Goal: Task Accomplishment & Management: Complete application form

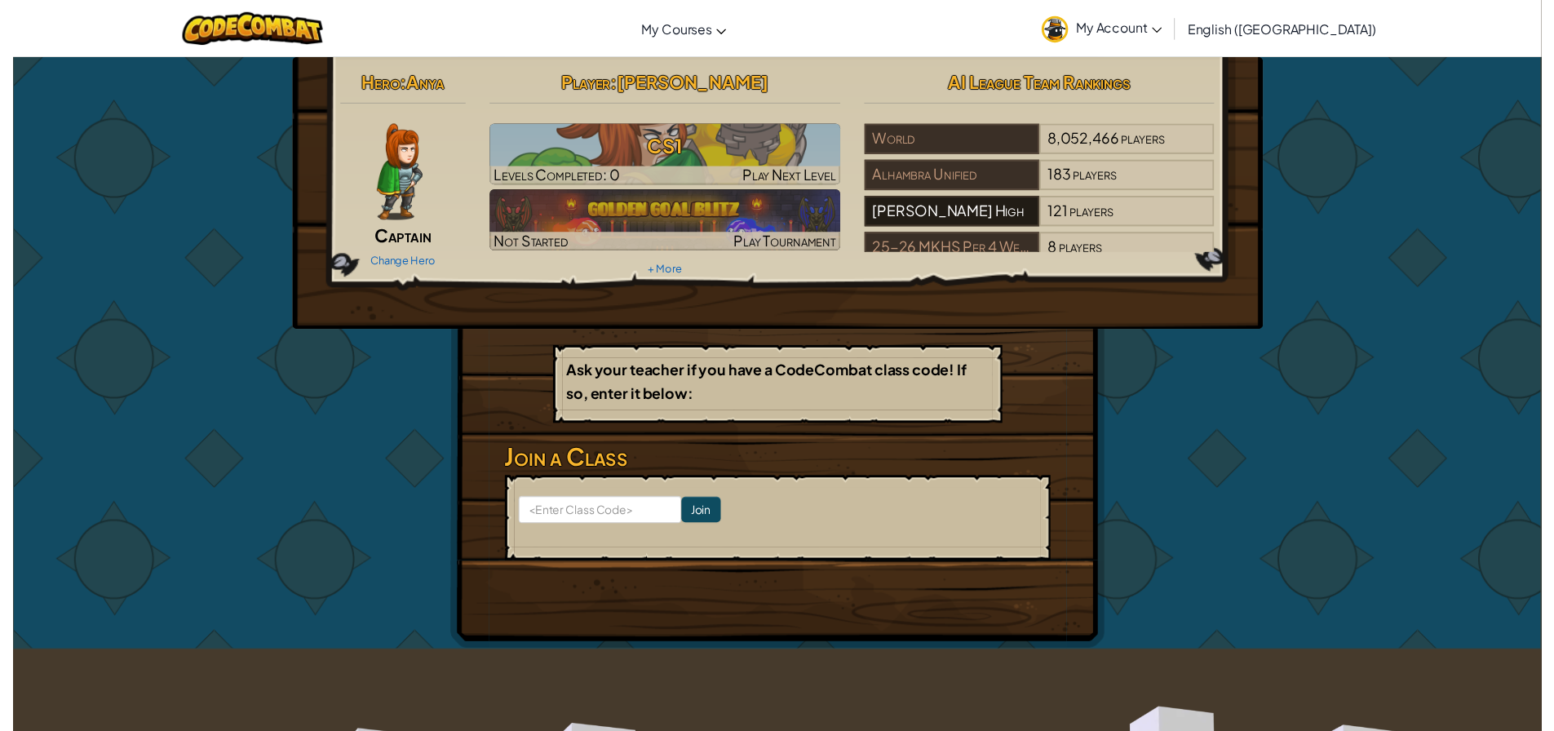
scroll to position [29, 0]
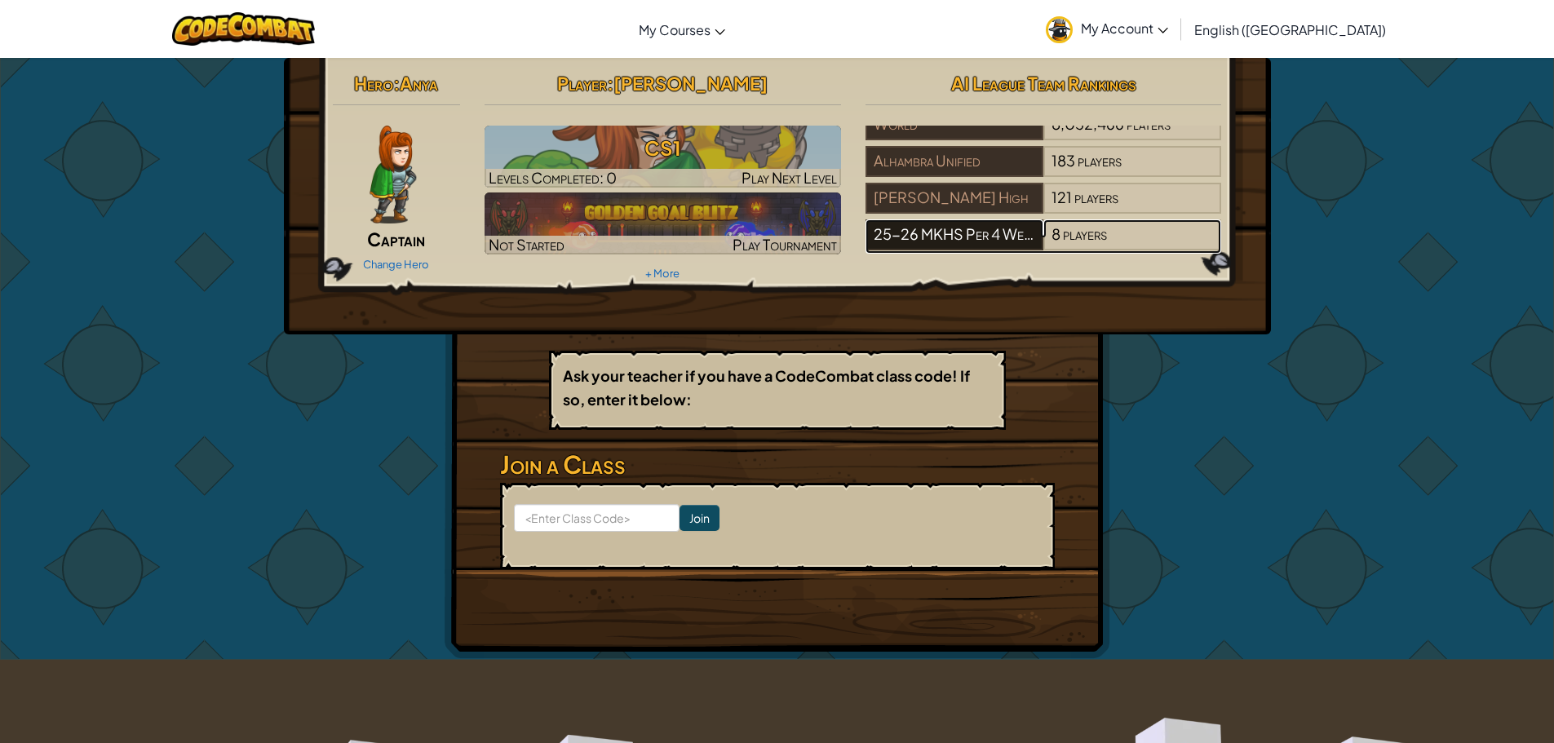
click at [957, 228] on div "25-26 MKHS Per 4 Web Design 3/4" at bounding box center [955, 234] width 178 height 31
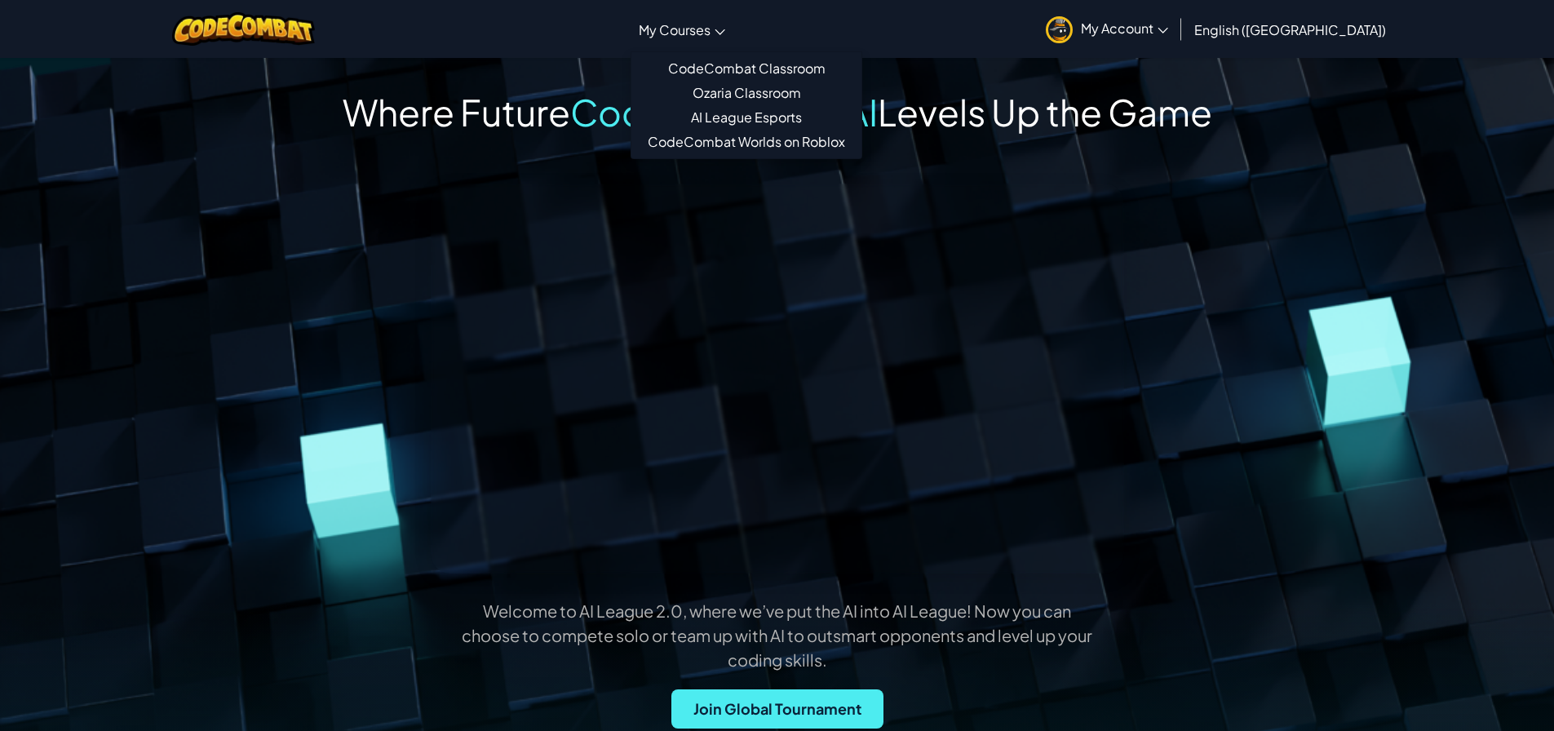
click at [711, 33] on span "My Courses" at bounding box center [675, 29] width 72 height 17
click at [293, 24] on img at bounding box center [243, 28] width 143 height 33
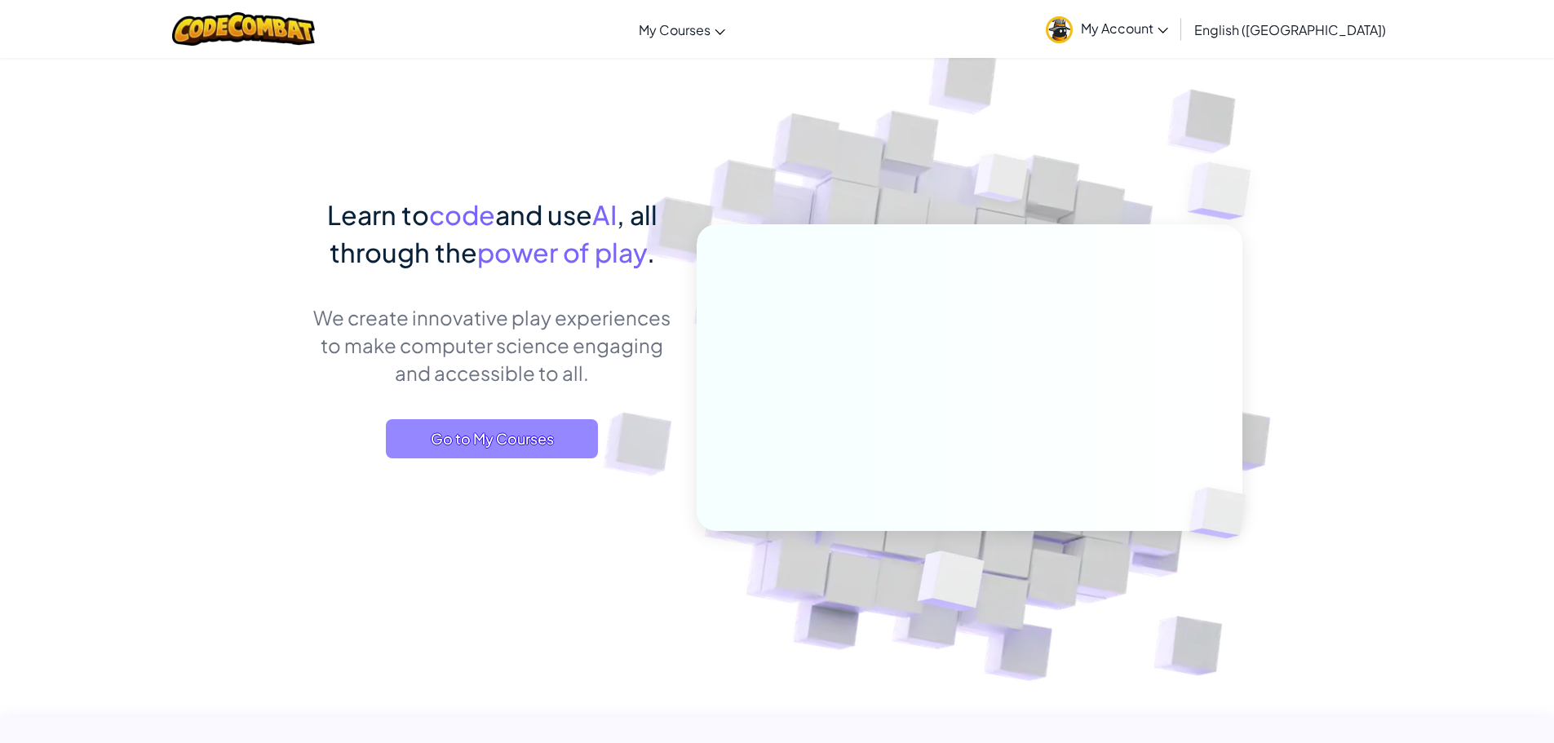
click at [538, 447] on span "Go to My Courses" at bounding box center [492, 438] width 212 height 39
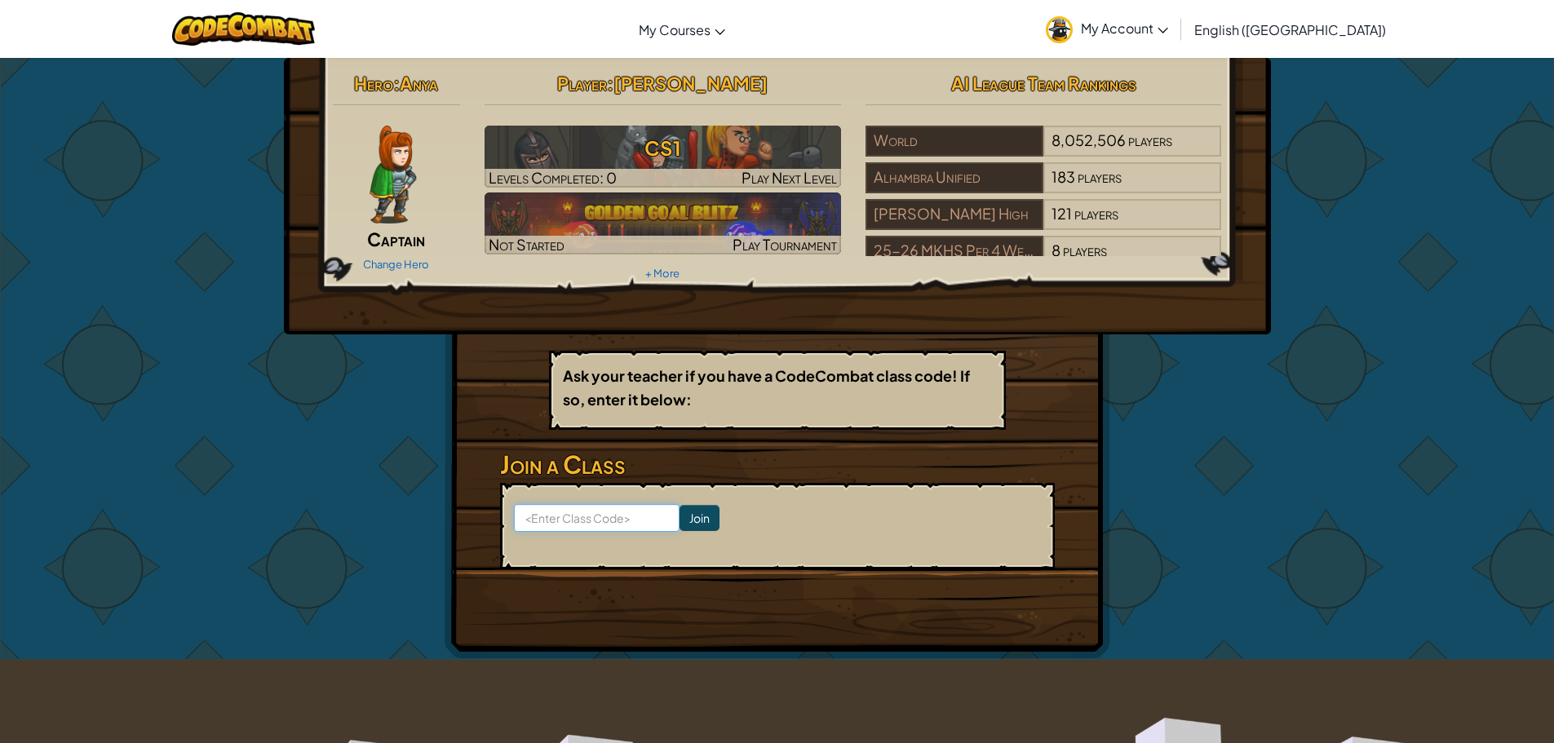
click at [607, 528] on input at bounding box center [597, 518] width 166 height 28
type input "PlaneBackGoat"
click at [684, 524] on input "Join" at bounding box center [700, 518] width 40 height 26
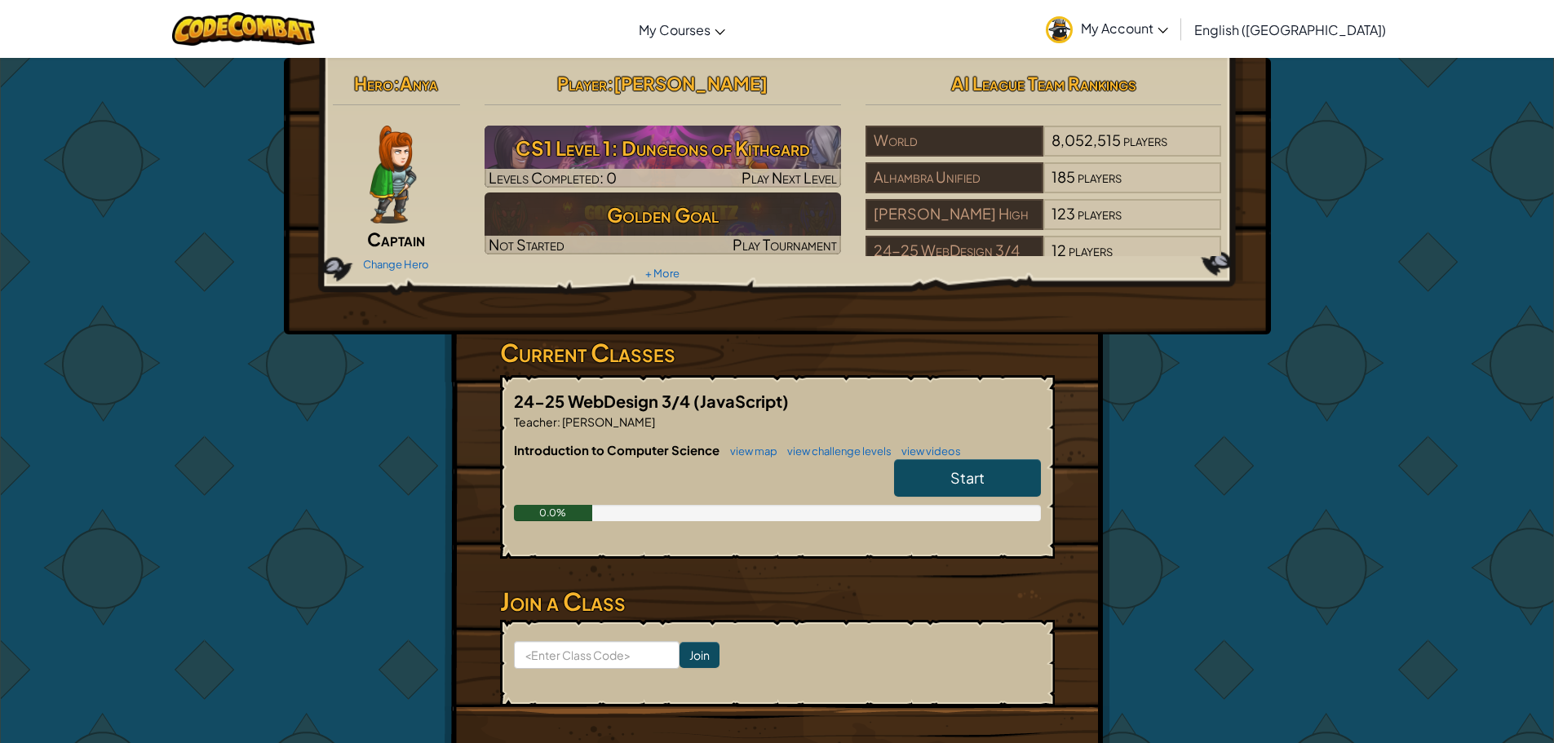
click at [934, 477] on link "Start" at bounding box center [967, 478] width 147 height 38
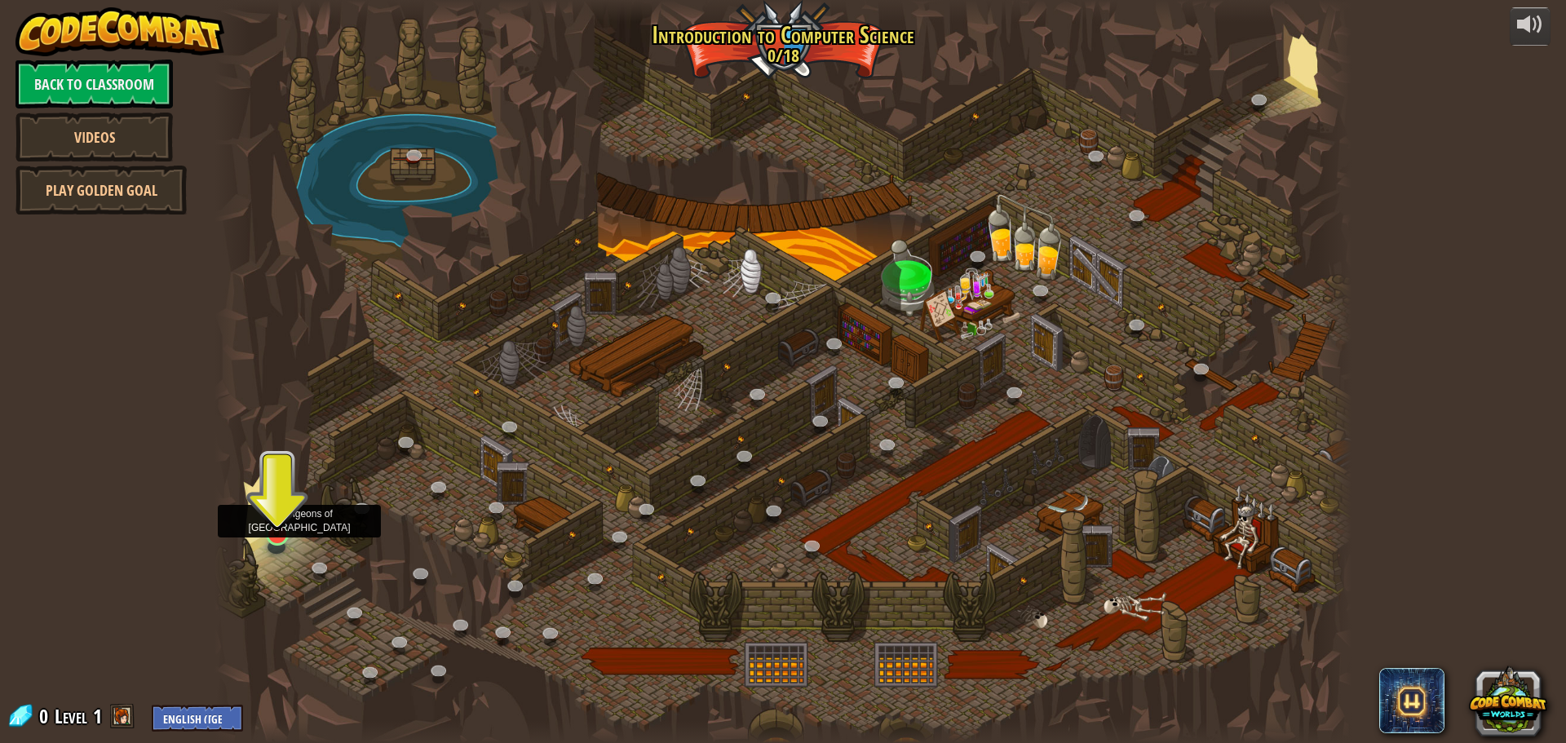
click at [283, 526] on img at bounding box center [277, 501] width 30 height 69
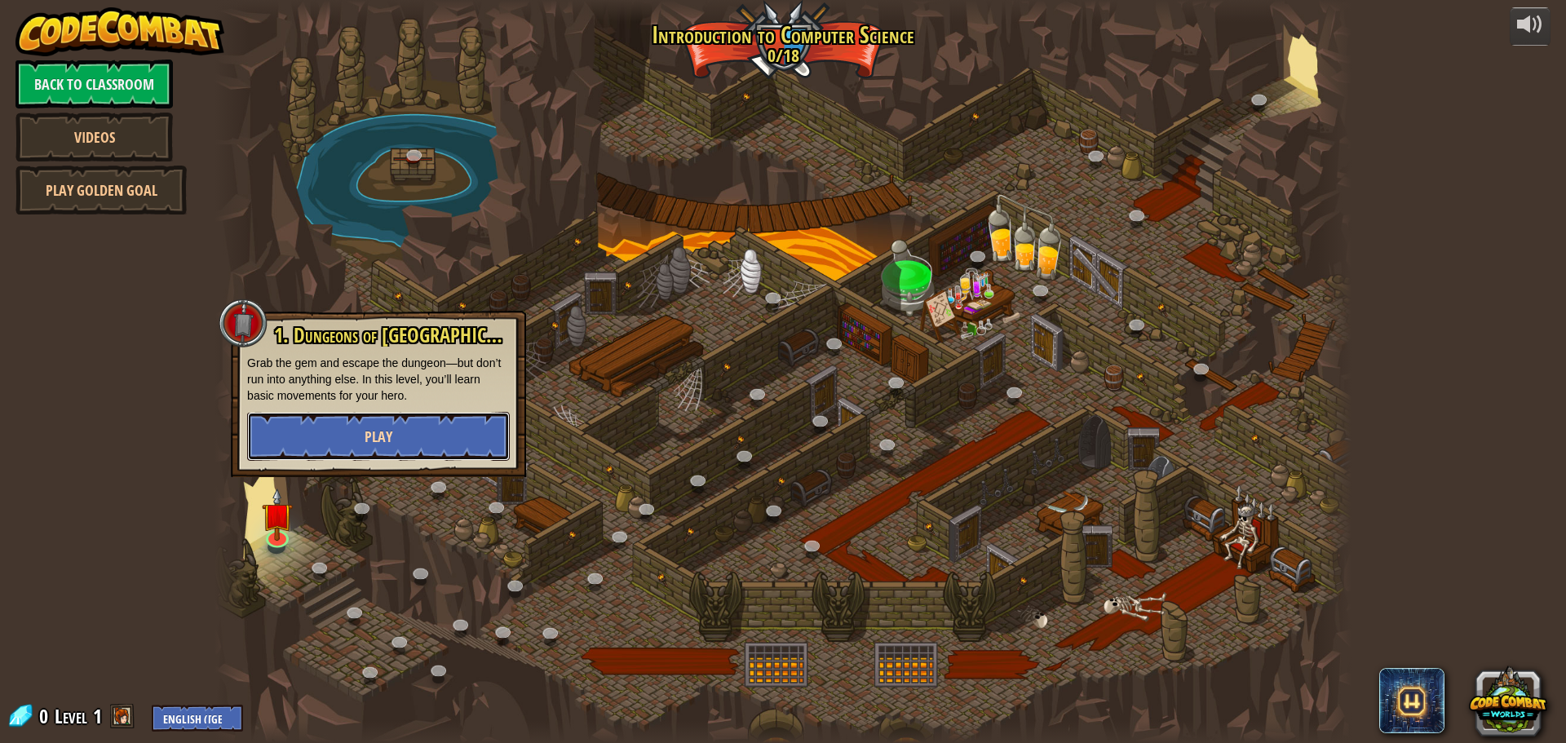
click at [342, 446] on button "Play" at bounding box center [378, 436] width 263 height 49
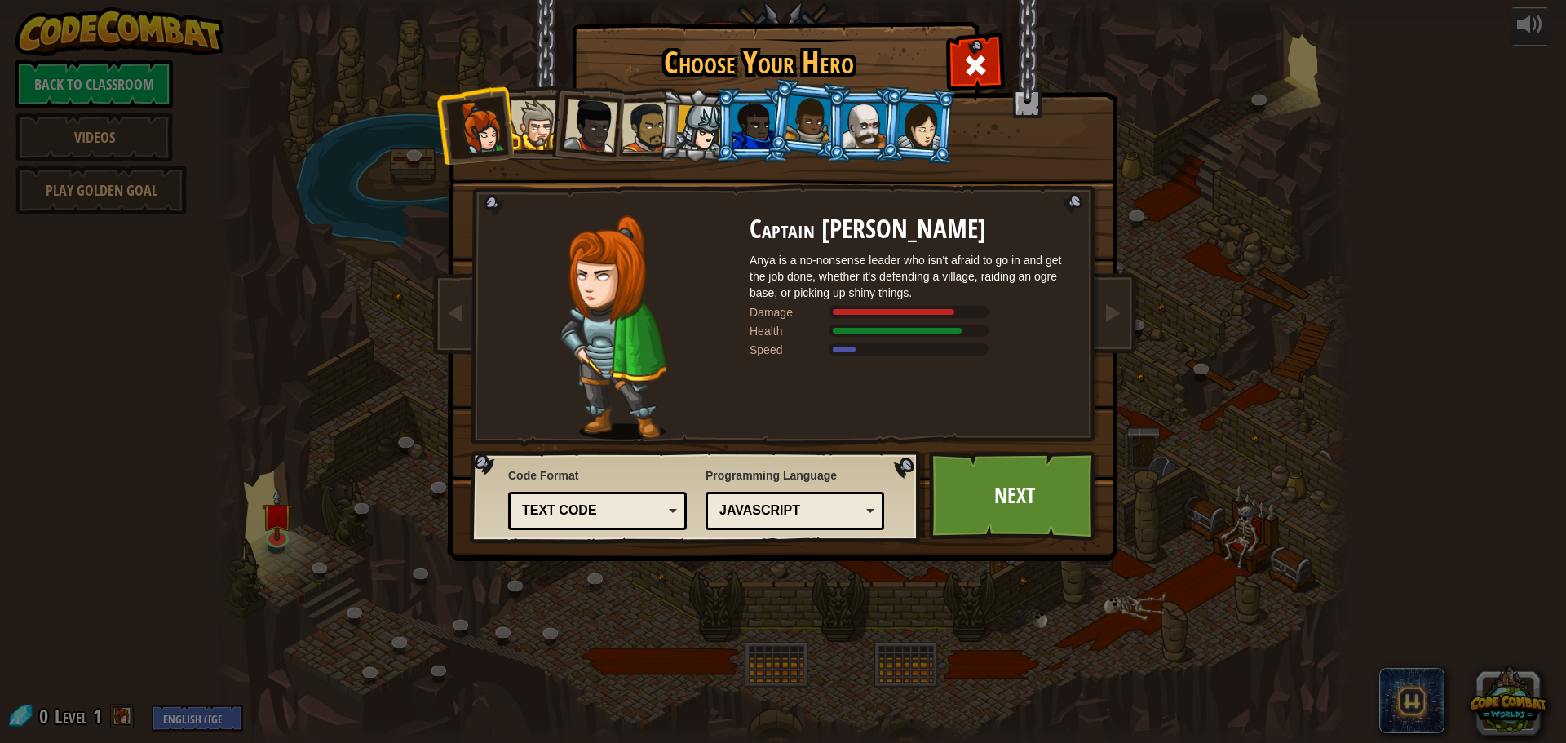
click at [701, 130] on div at bounding box center [699, 128] width 47 height 47
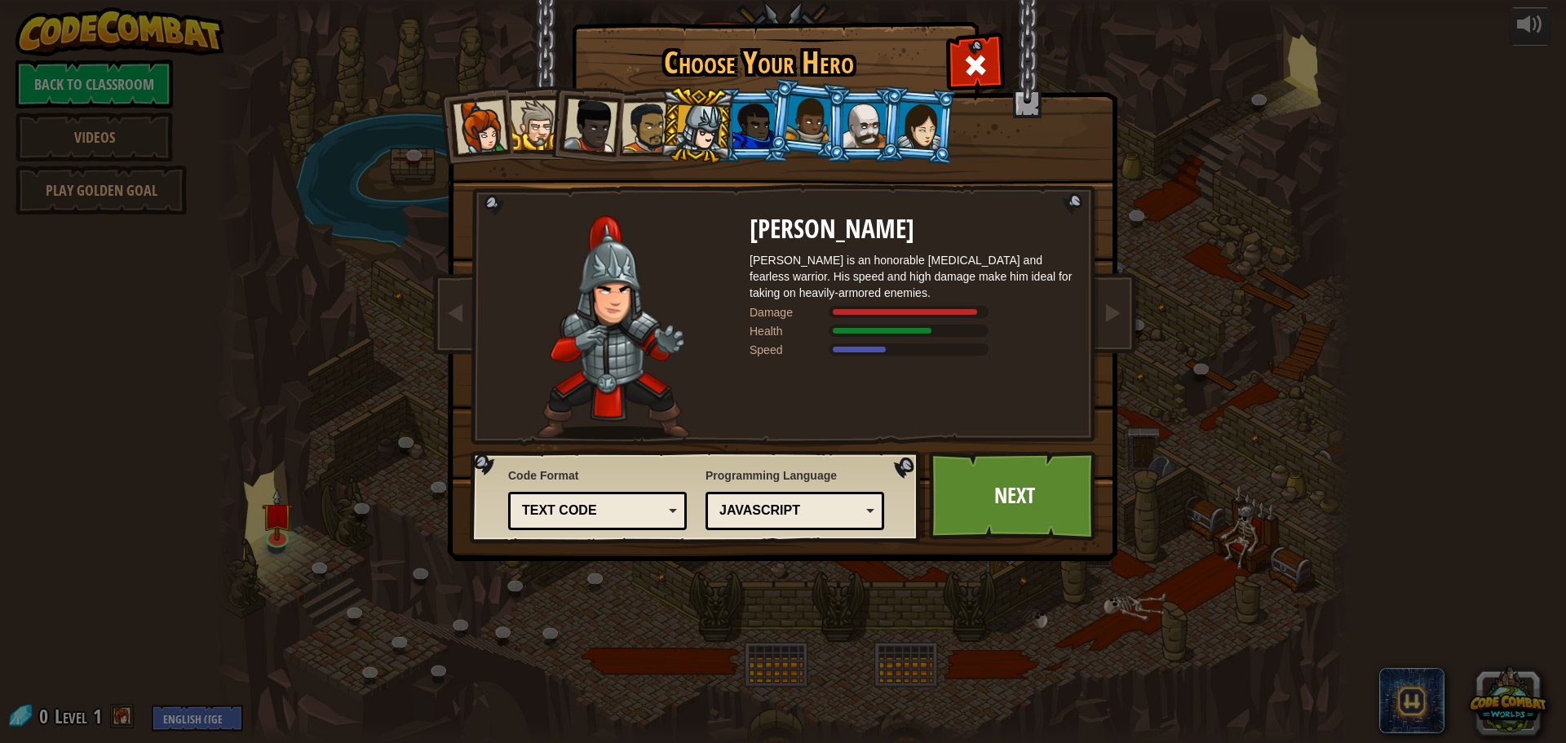
click at [485, 117] on div at bounding box center [481, 127] width 54 height 54
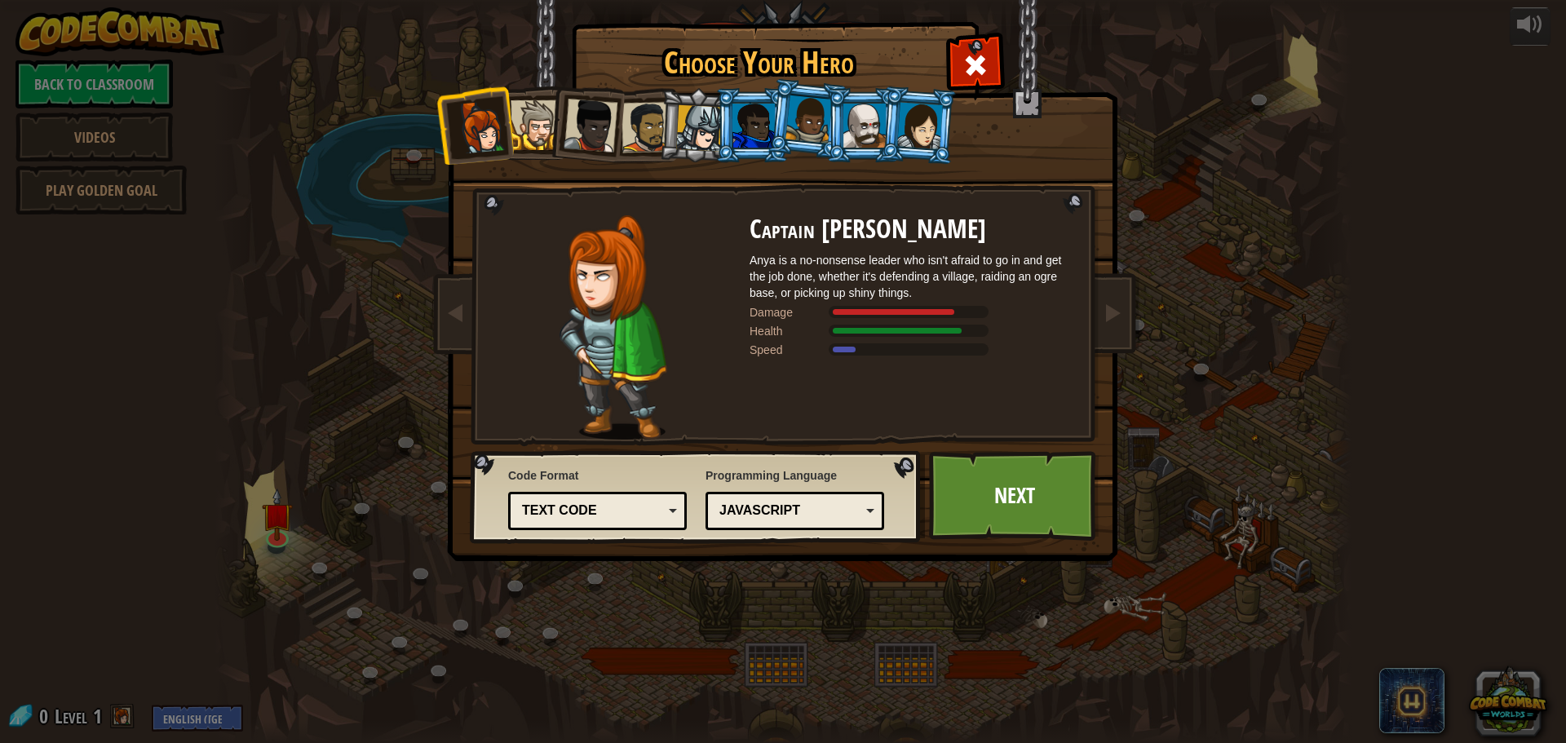
click at [542, 122] on div at bounding box center [536, 125] width 50 height 50
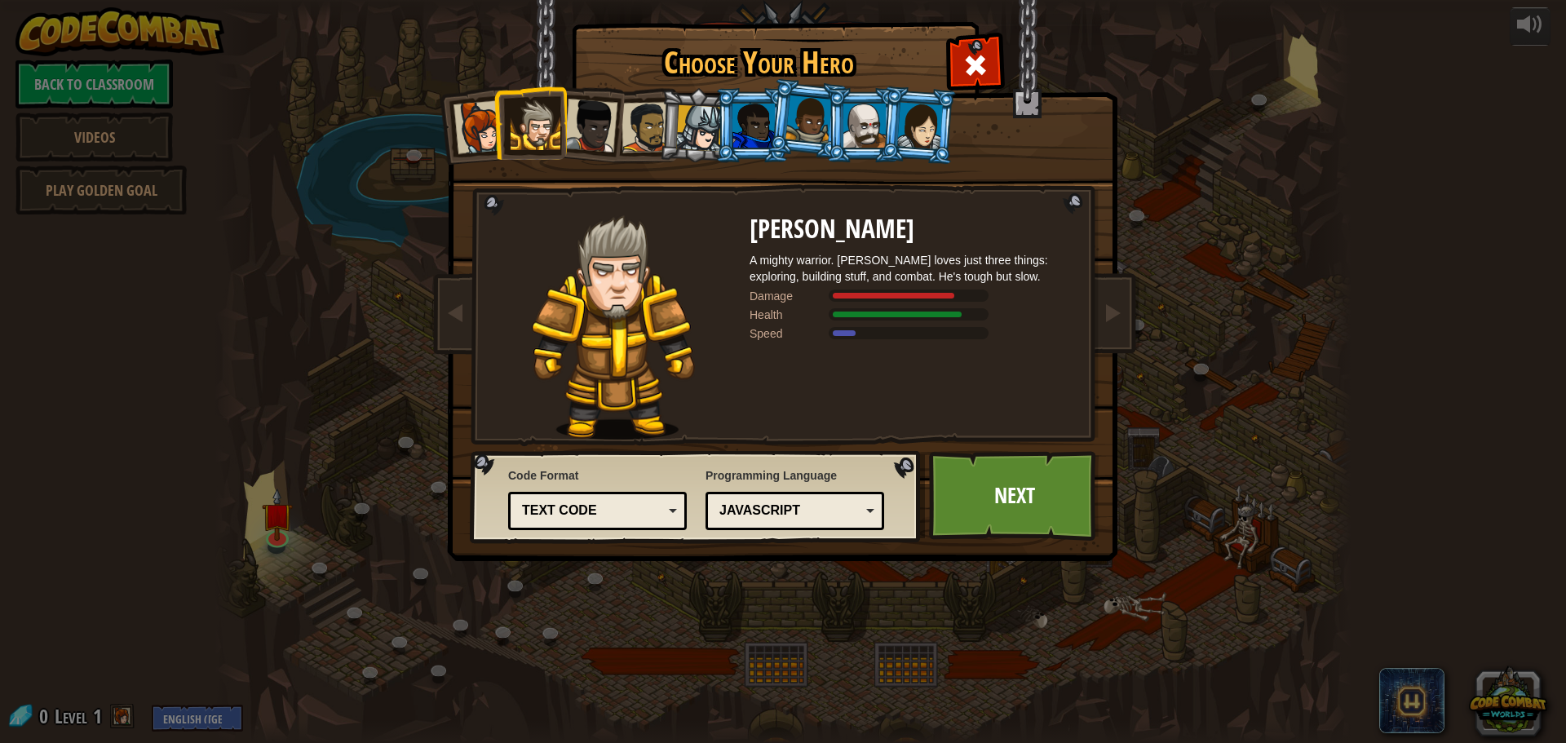
click at [604, 128] on div at bounding box center [591, 126] width 54 height 54
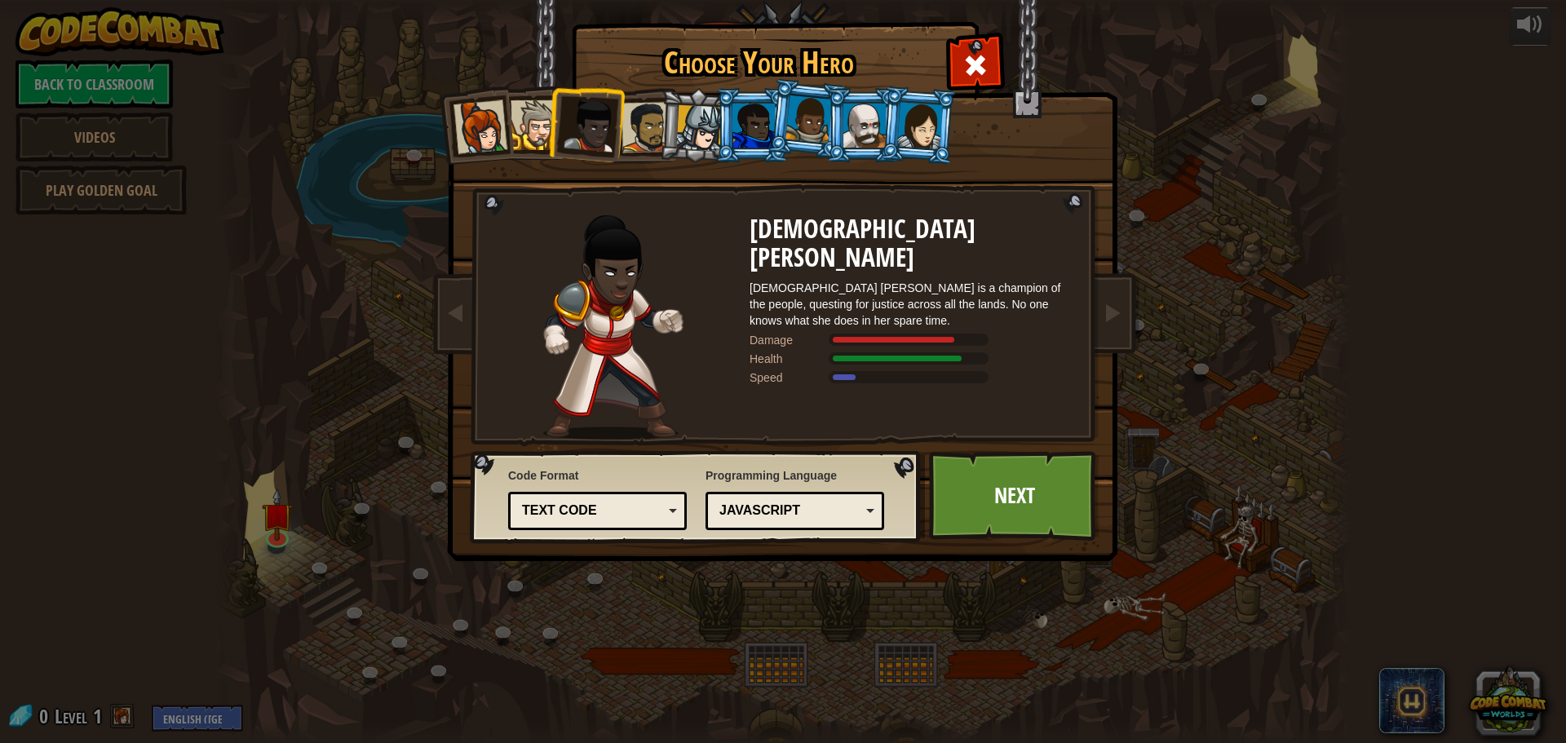
click at [645, 133] on div at bounding box center [647, 127] width 51 height 51
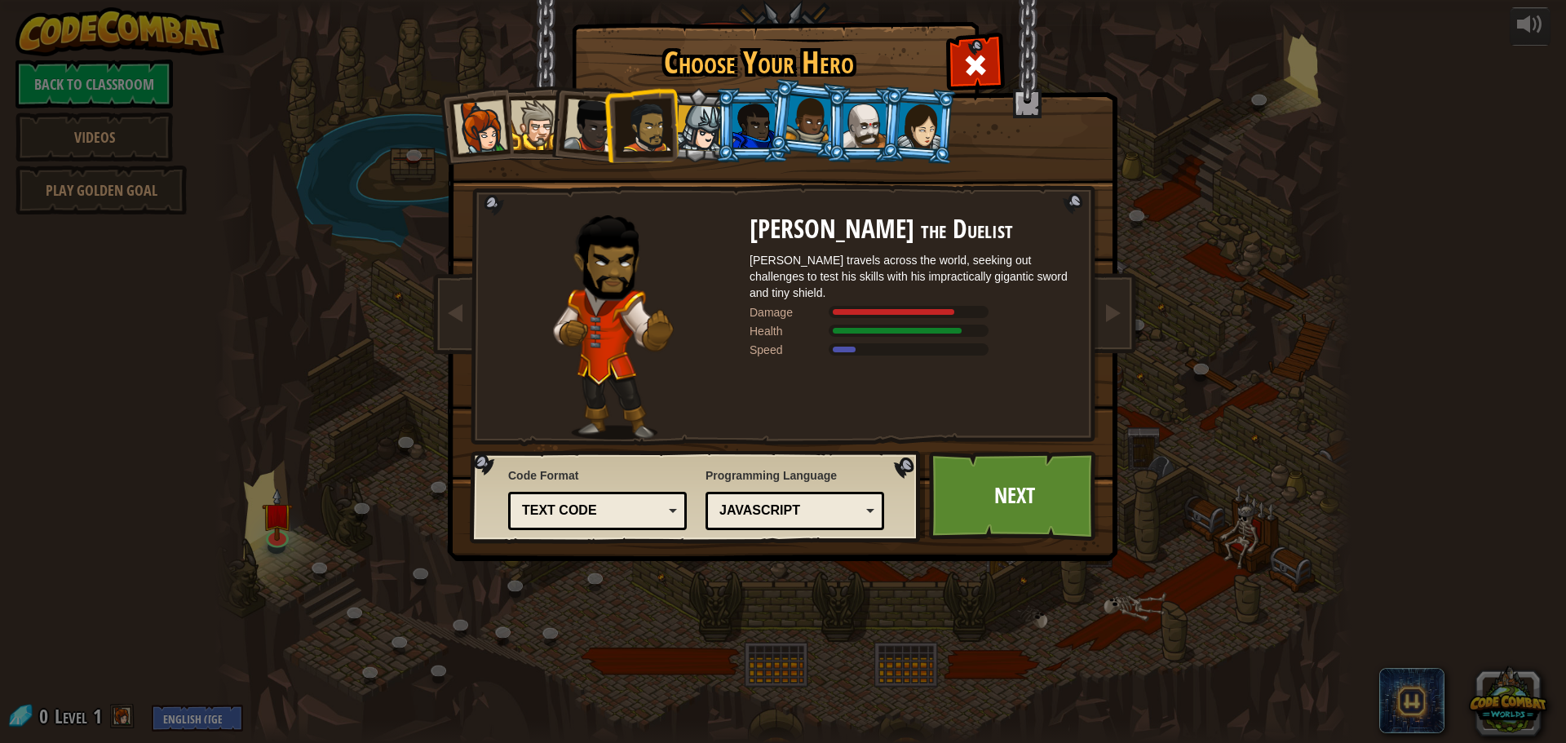
click at [710, 131] on div at bounding box center [699, 128] width 47 height 47
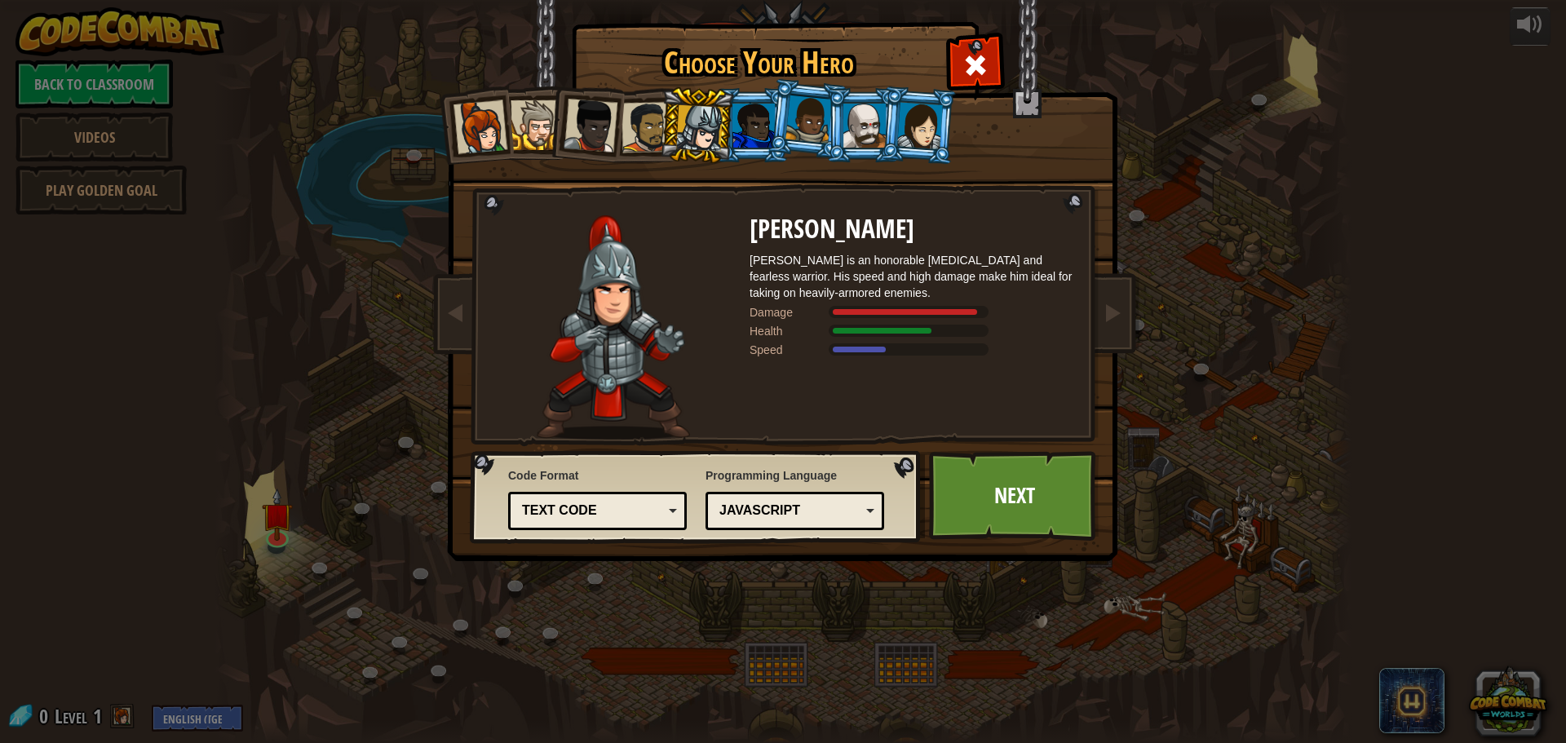
click at [647, 124] on div at bounding box center [647, 127] width 51 height 51
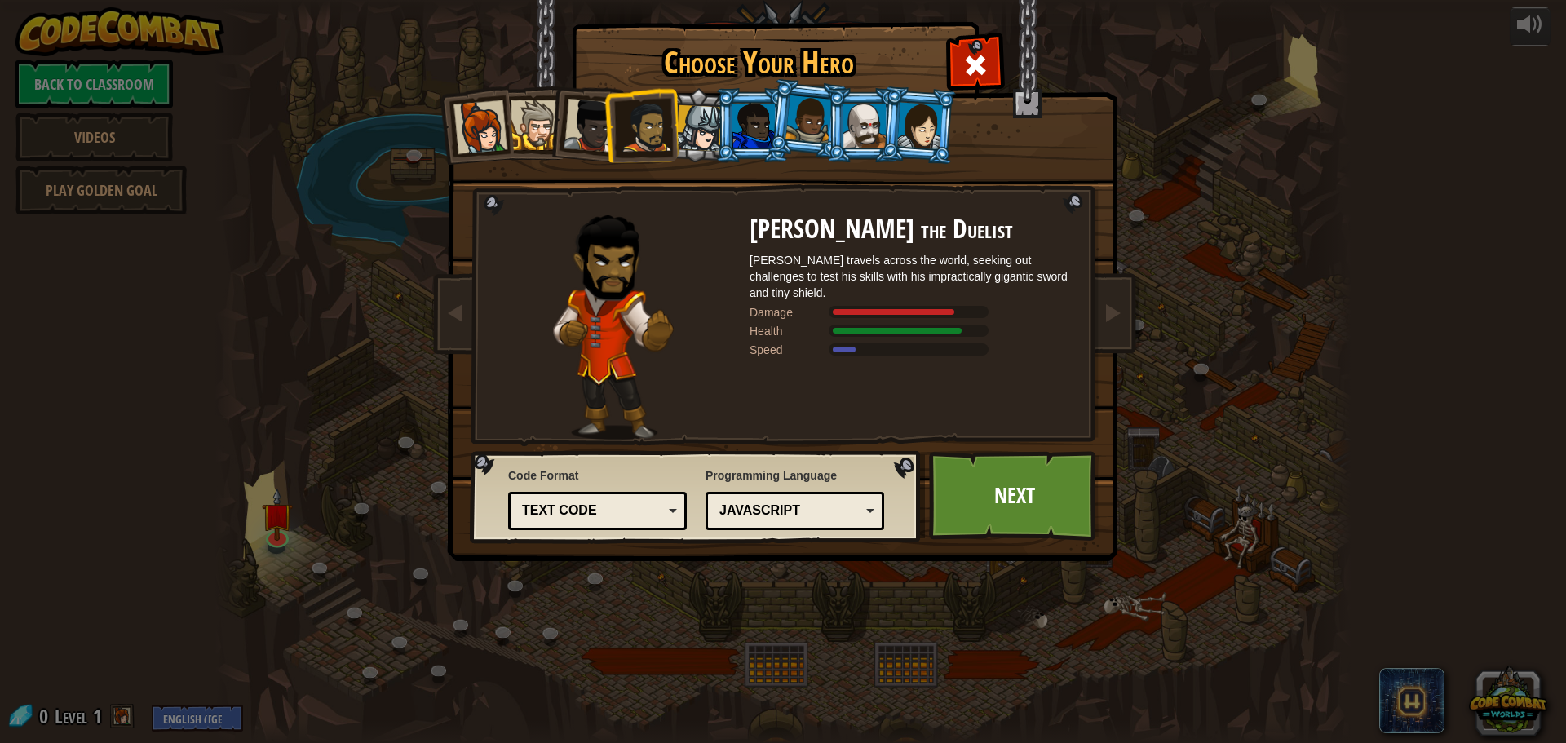
click at [693, 132] on div at bounding box center [699, 128] width 47 height 47
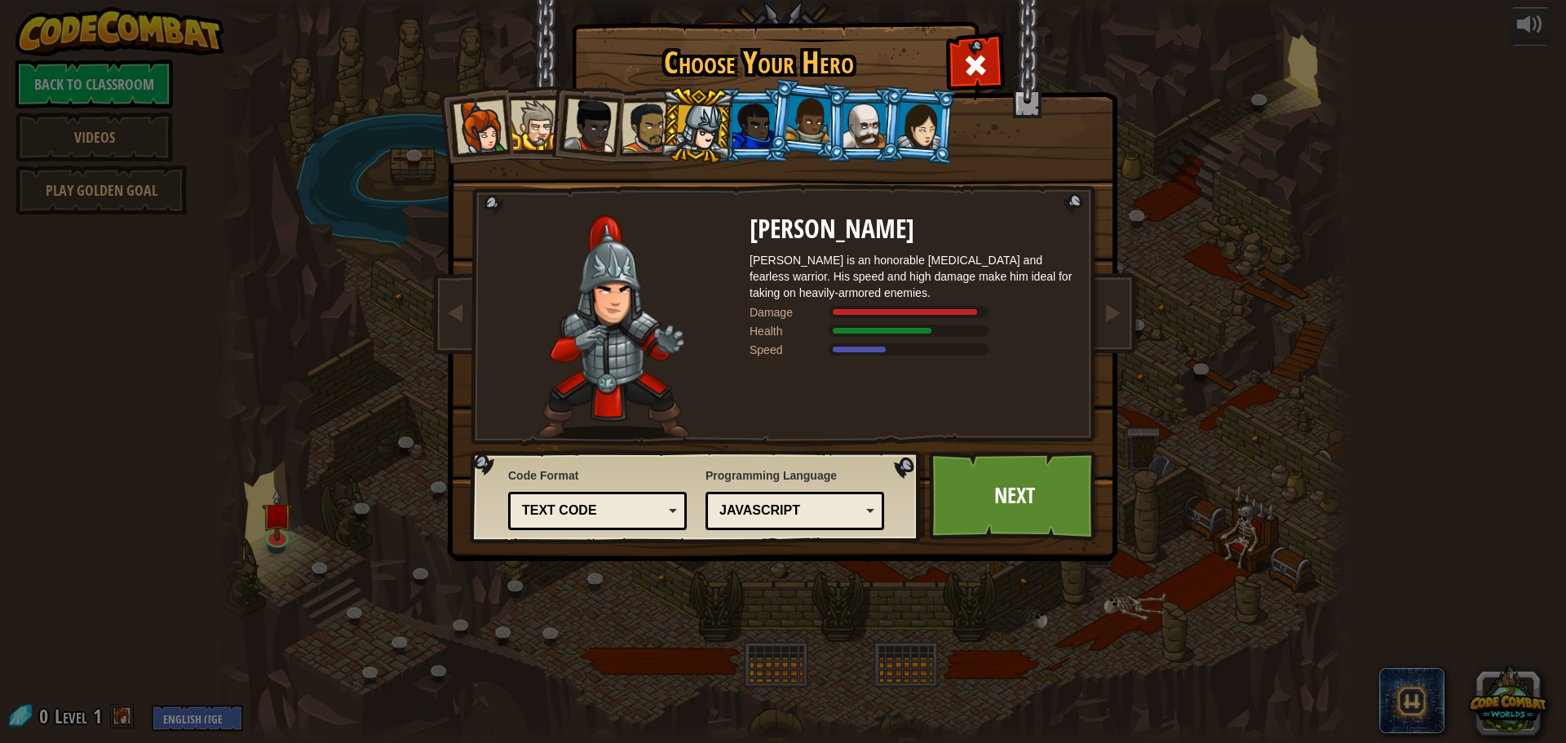
click at [762, 131] on div at bounding box center [754, 126] width 42 height 44
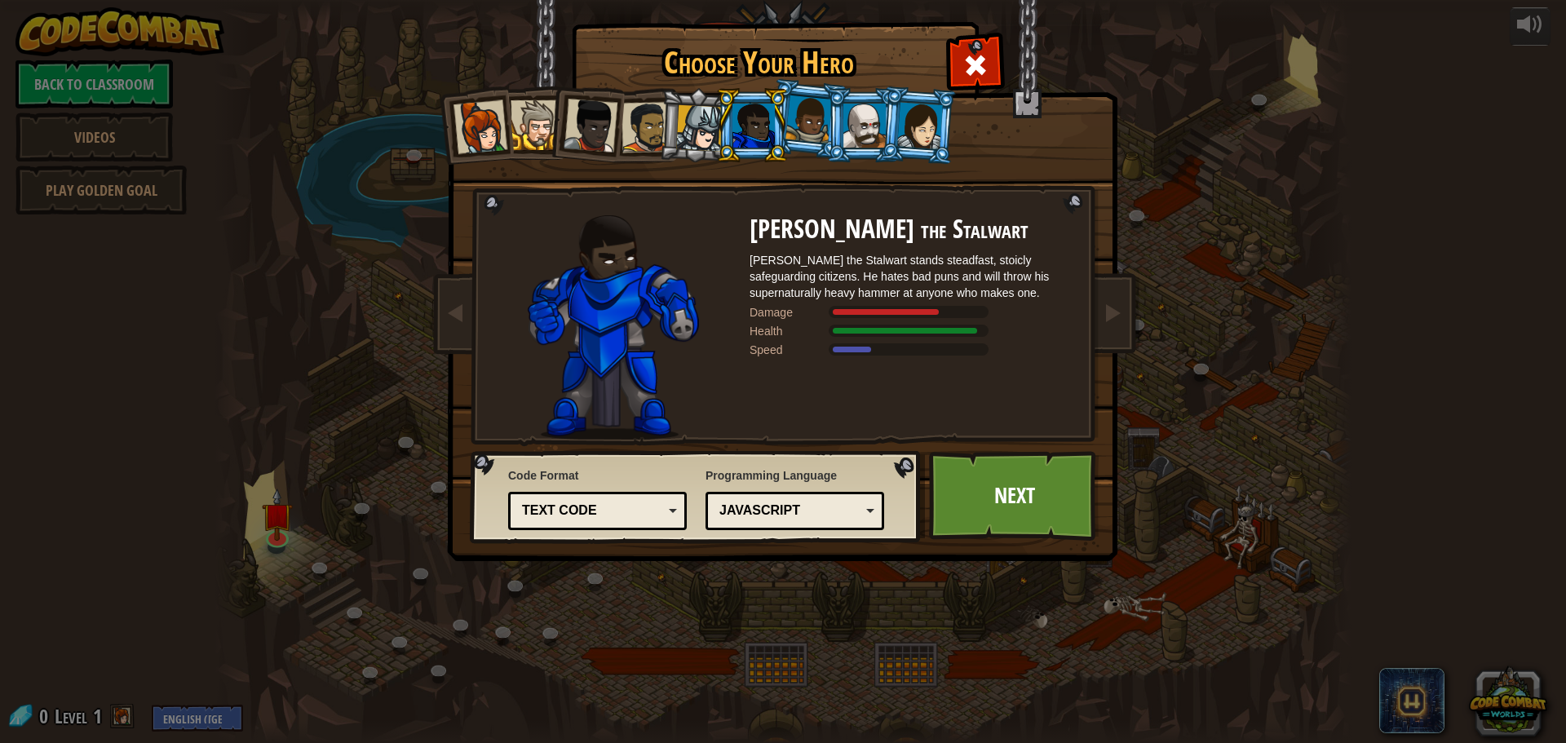
click at [801, 126] on div at bounding box center [809, 119] width 47 height 48
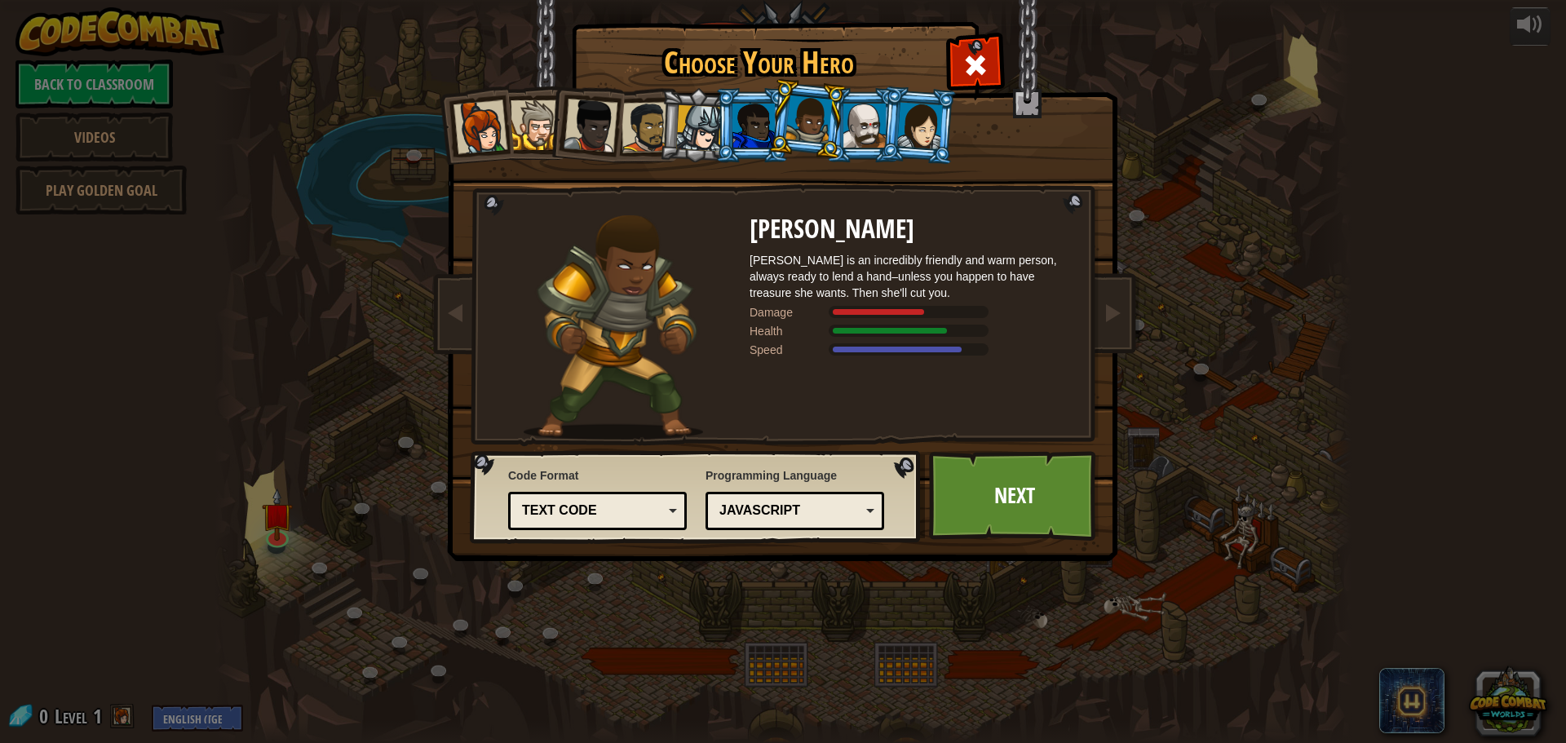
click at [861, 126] on div at bounding box center [865, 126] width 42 height 44
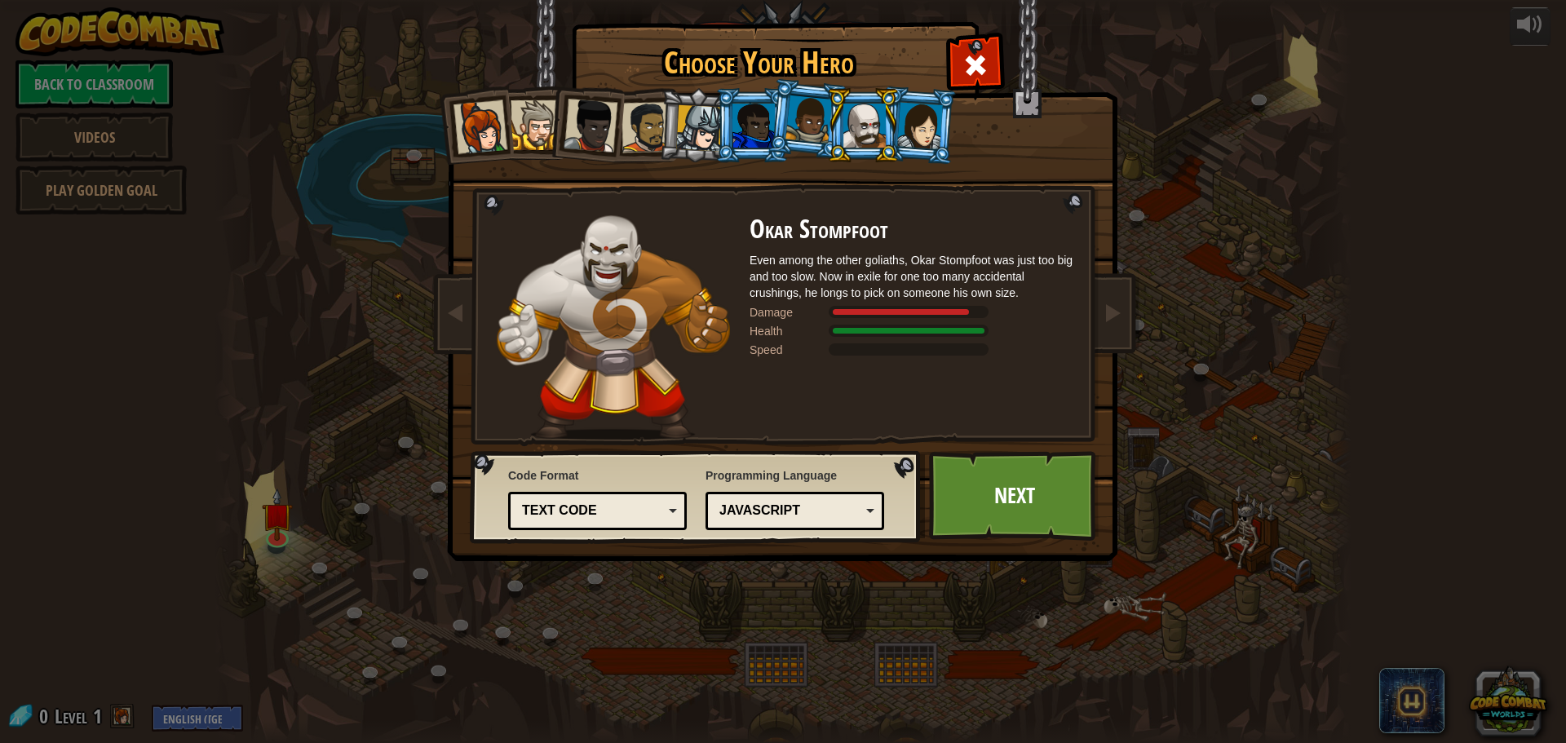
click at [919, 126] on div at bounding box center [920, 125] width 46 height 47
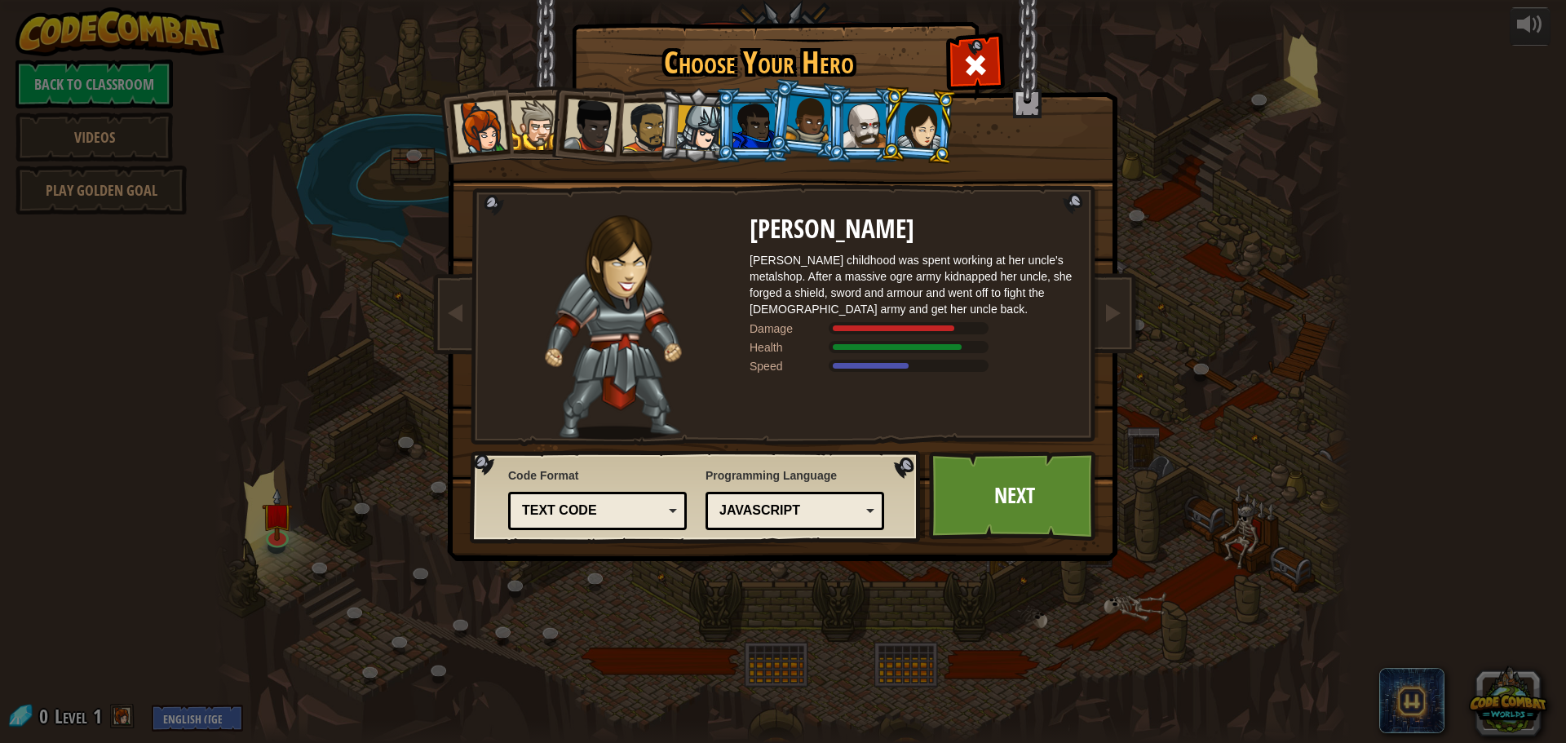
click at [482, 116] on div at bounding box center [481, 127] width 54 height 54
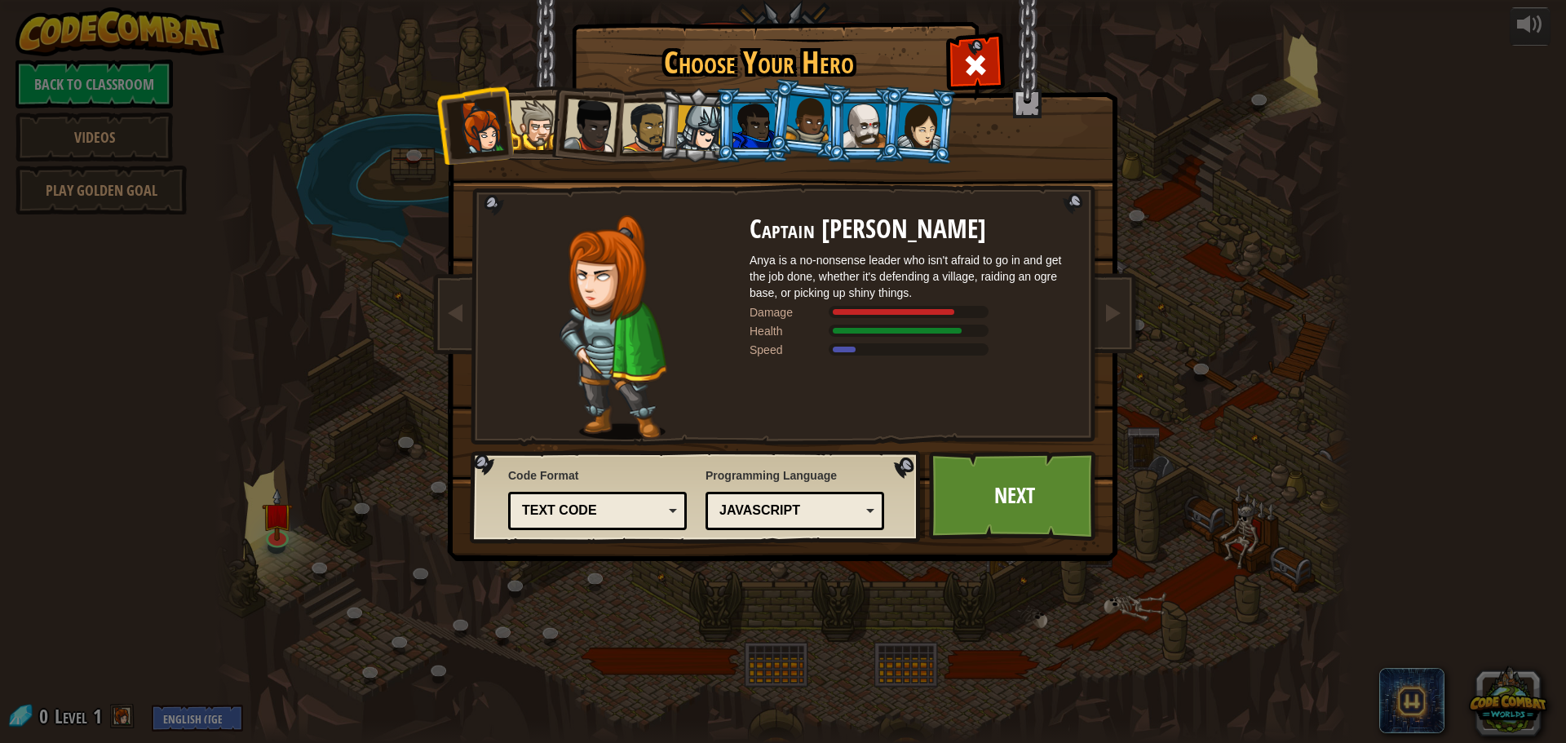
click at [864, 122] on div at bounding box center [865, 126] width 42 height 44
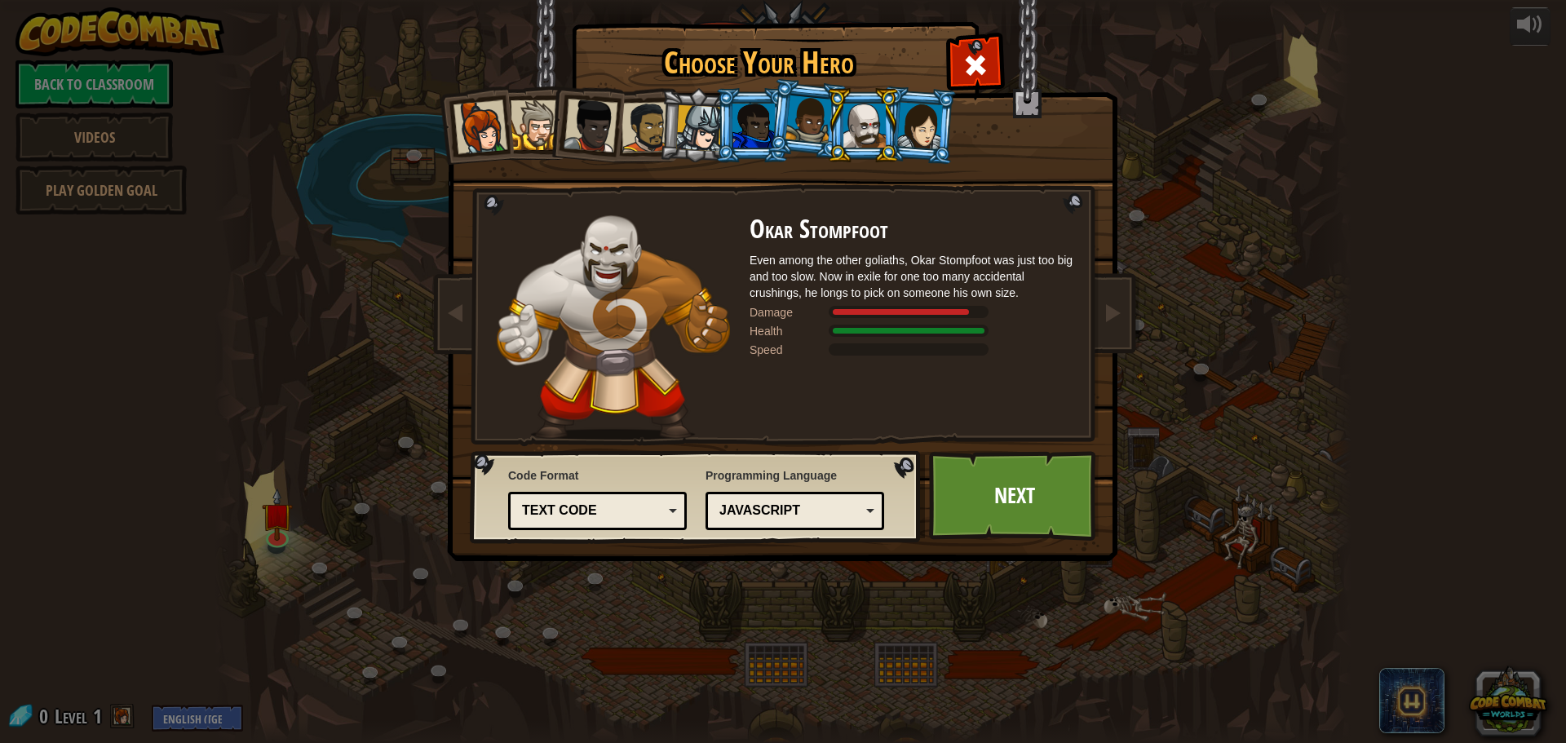
click at [717, 126] on li at bounding box center [752, 125] width 73 height 74
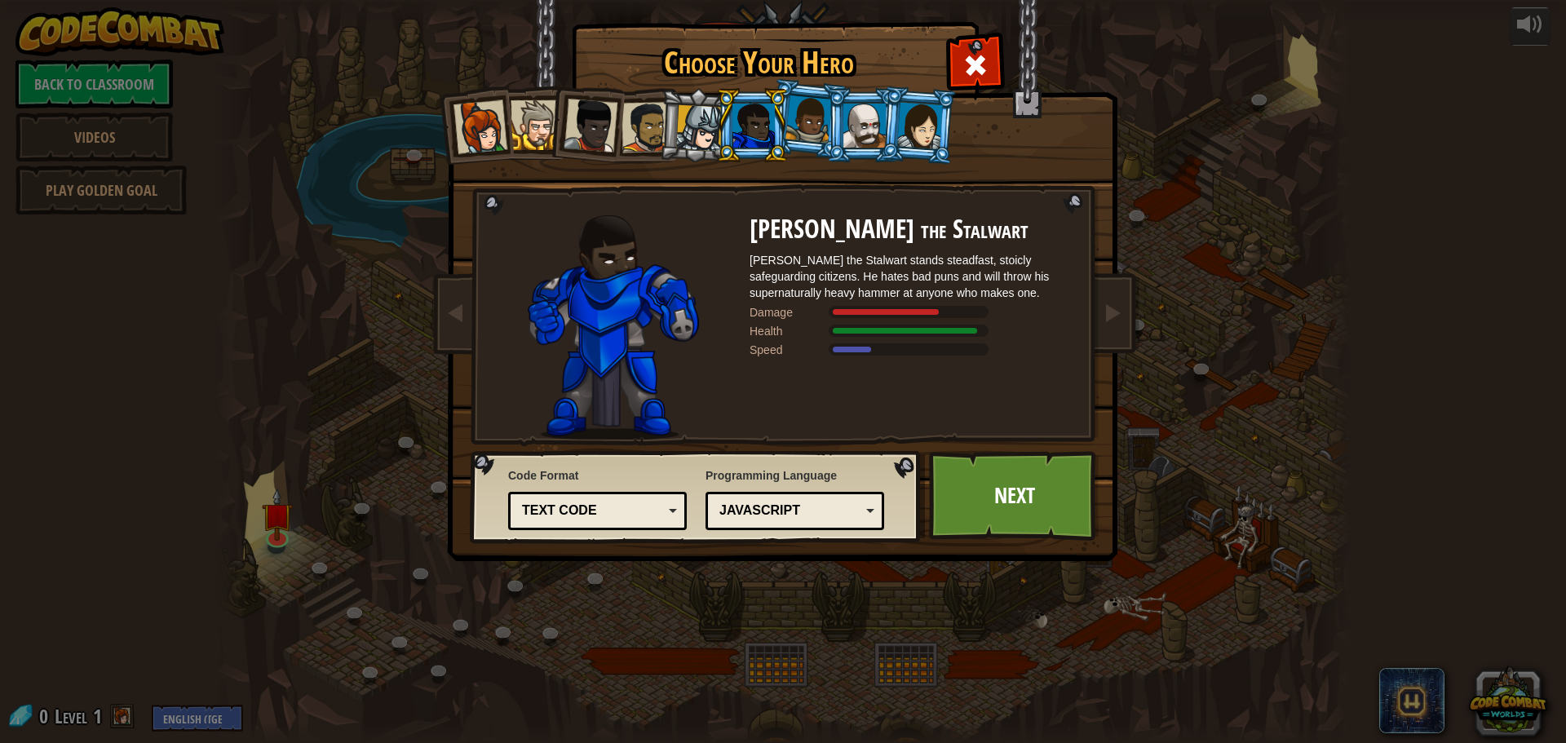
click at [671, 122] on li at bounding box center [697, 125] width 78 height 78
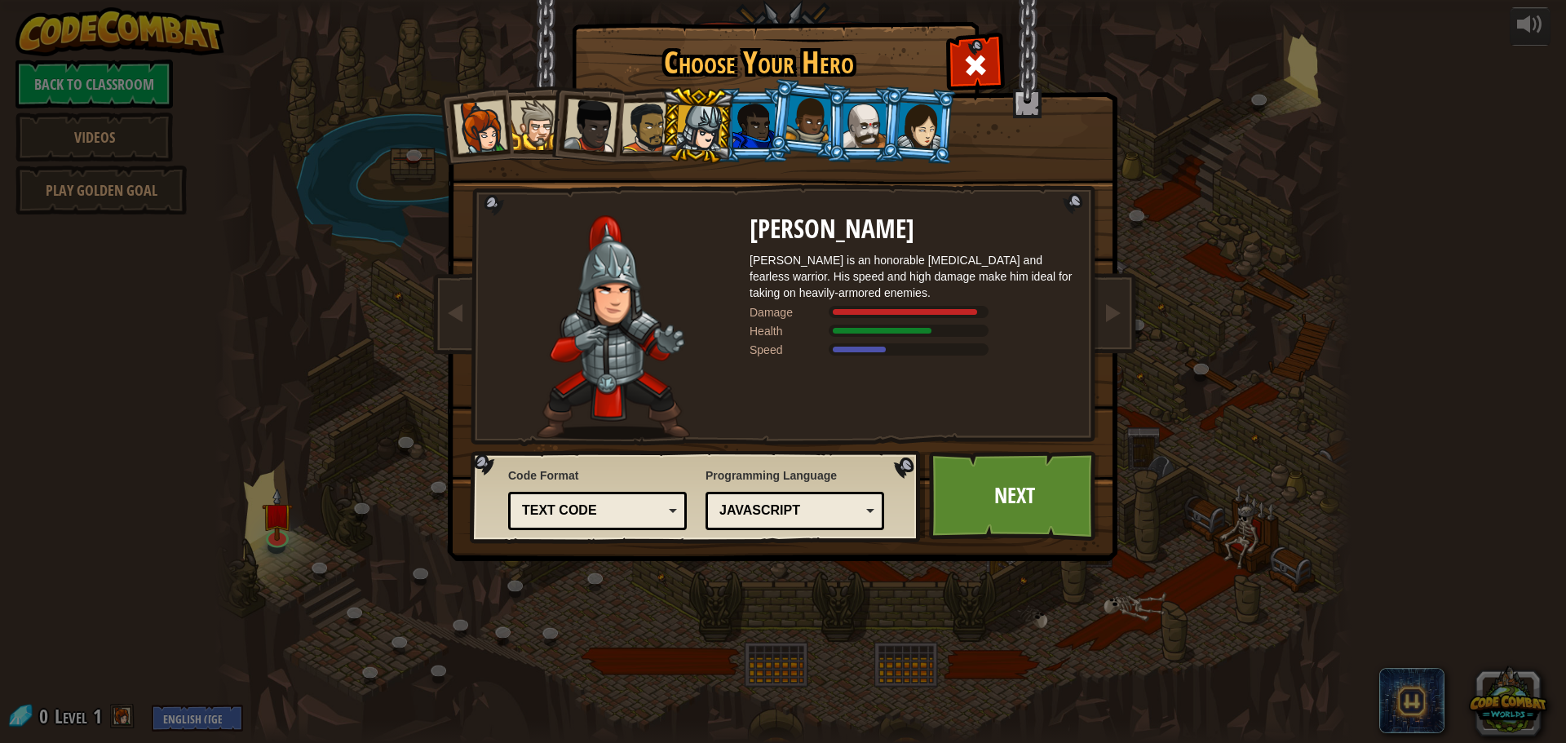
click at [542, 130] on div at bounding box center [536, 125] width 50 height 50
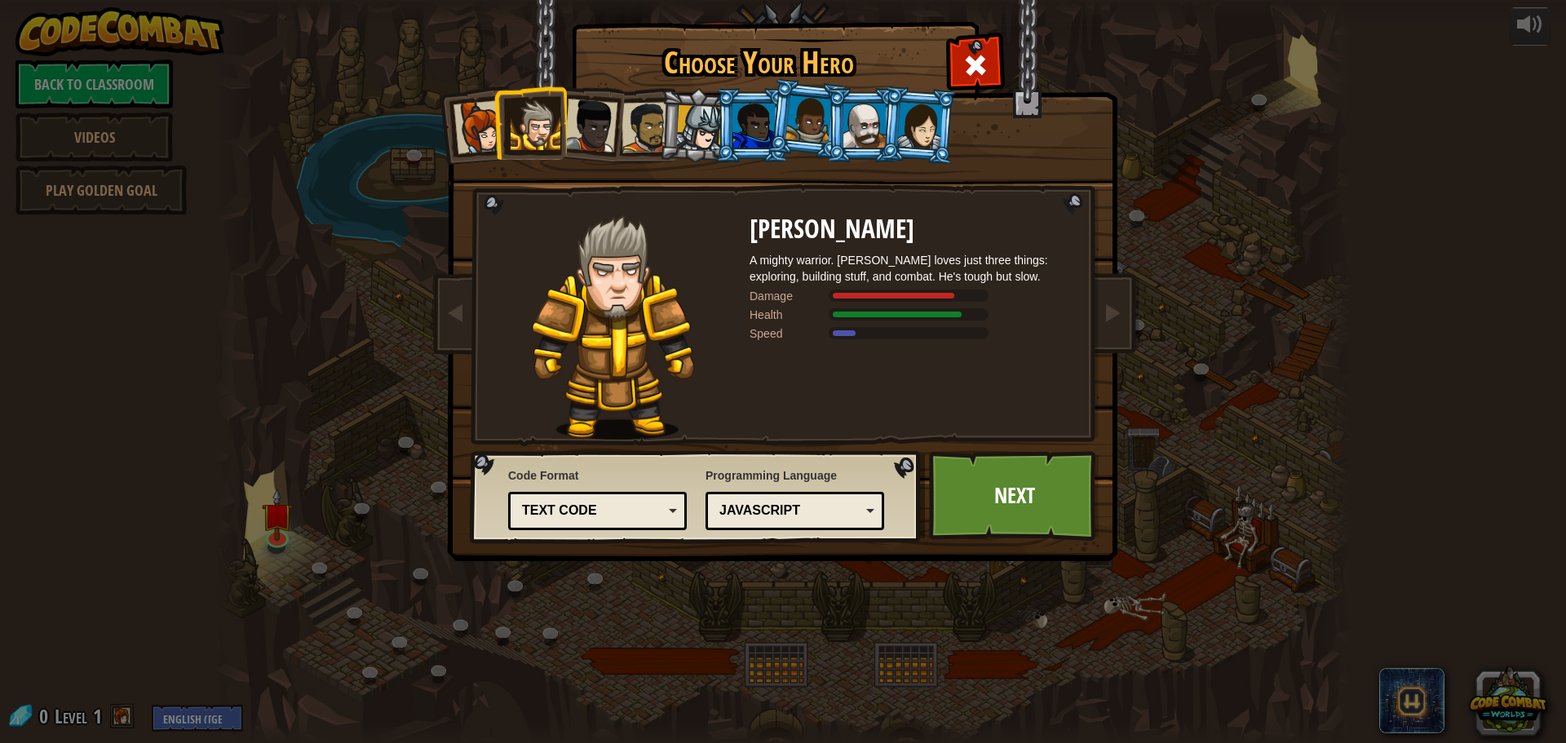
click at [680, 127] on div at bounding box center [699, 128] width 47 height 47
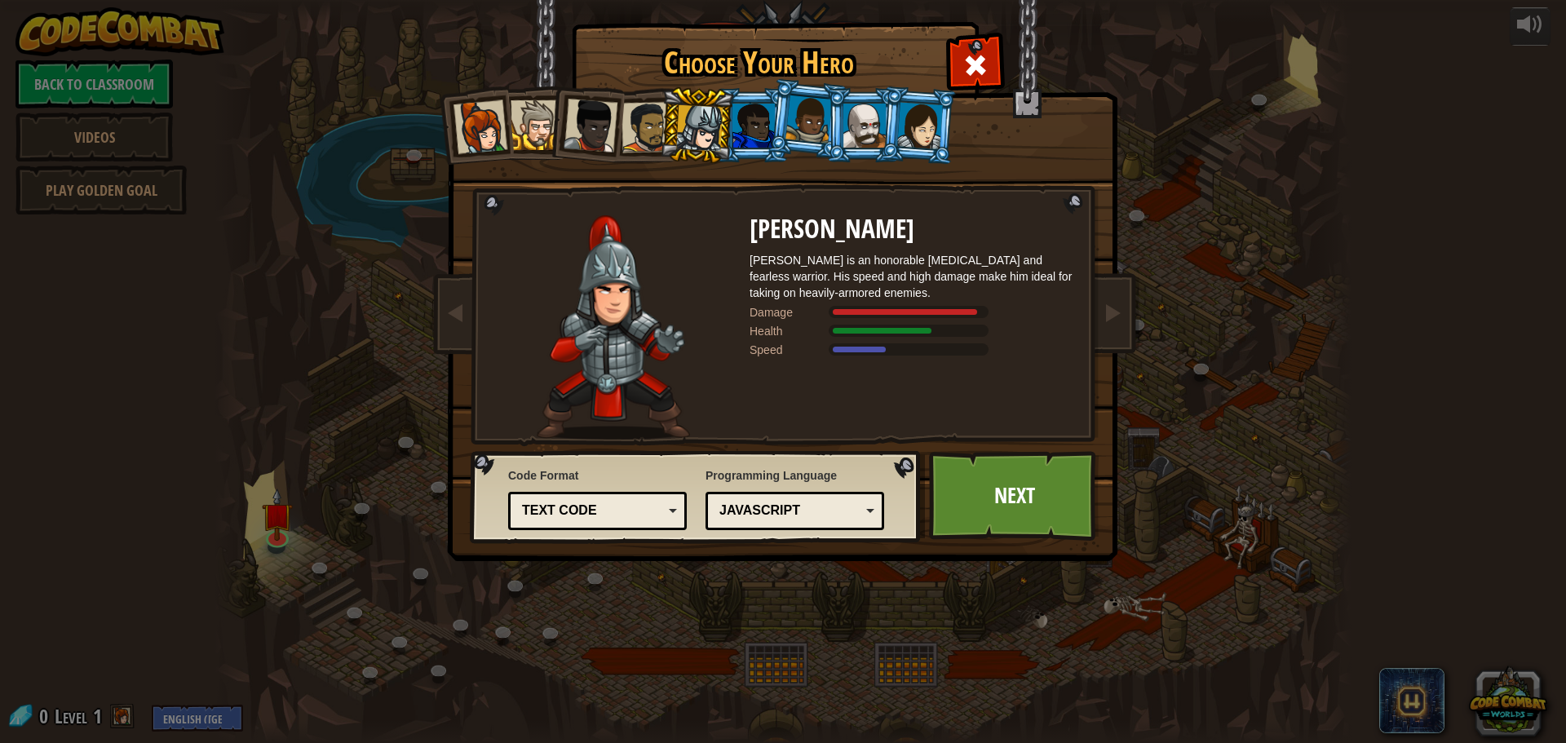
click at [653, 501] on div "Text code" at bounding box center [597, 510] width 157 height 25
click at [609, 464] on div "Code Format Text code Blocks and code Blocks Blocks (Icons) Text code Blocks - …" at bounding box center [597, 498] width 179 height 71
click at [964, 504] on link "Next" at bounding box center [1014, 496] width 171 height 90
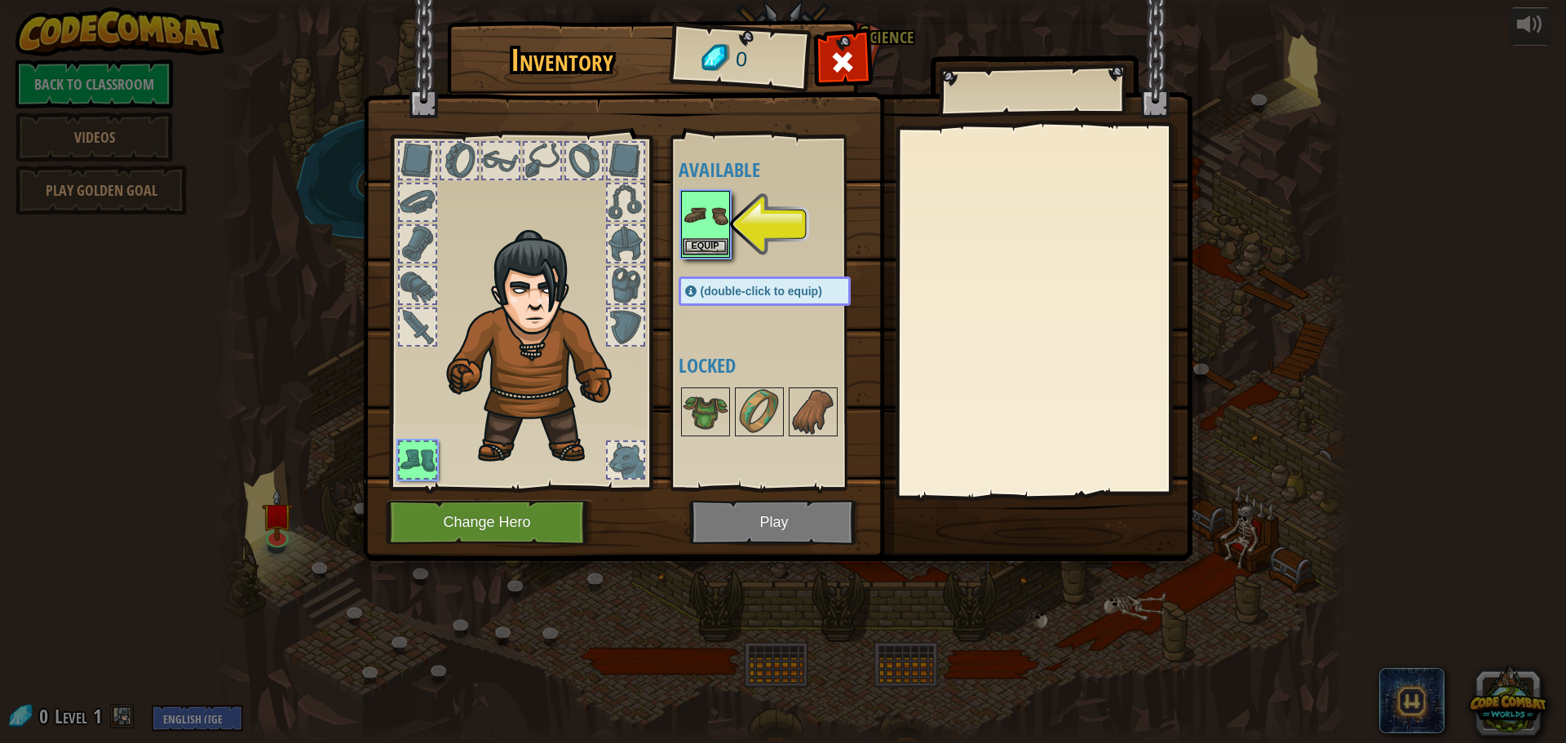
click at [697, 215] on img at bounding box center [706, 216] width 46 height 46
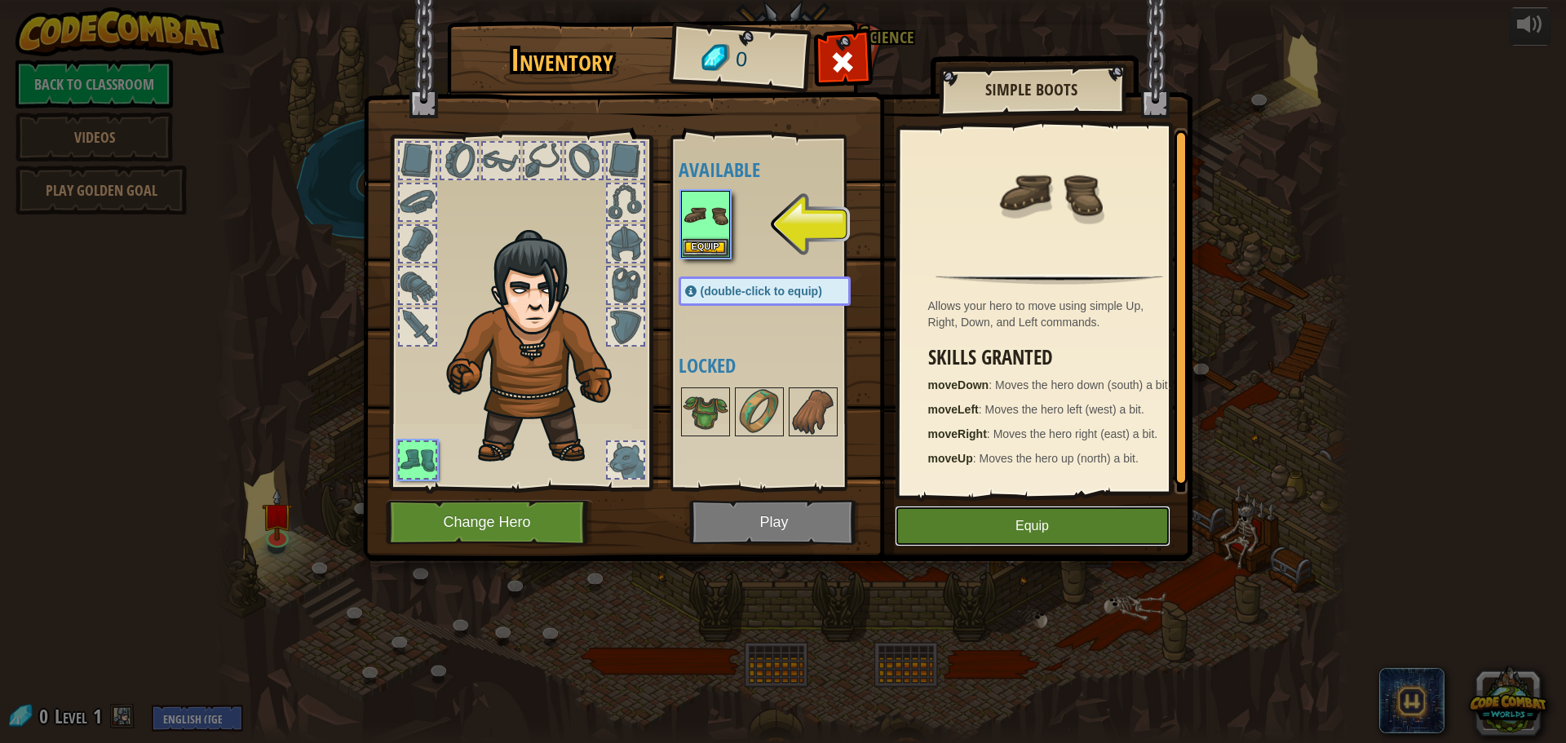
click at [958, 519] on button "Equip" at bounding box center [1033, 526] width 276 height 41
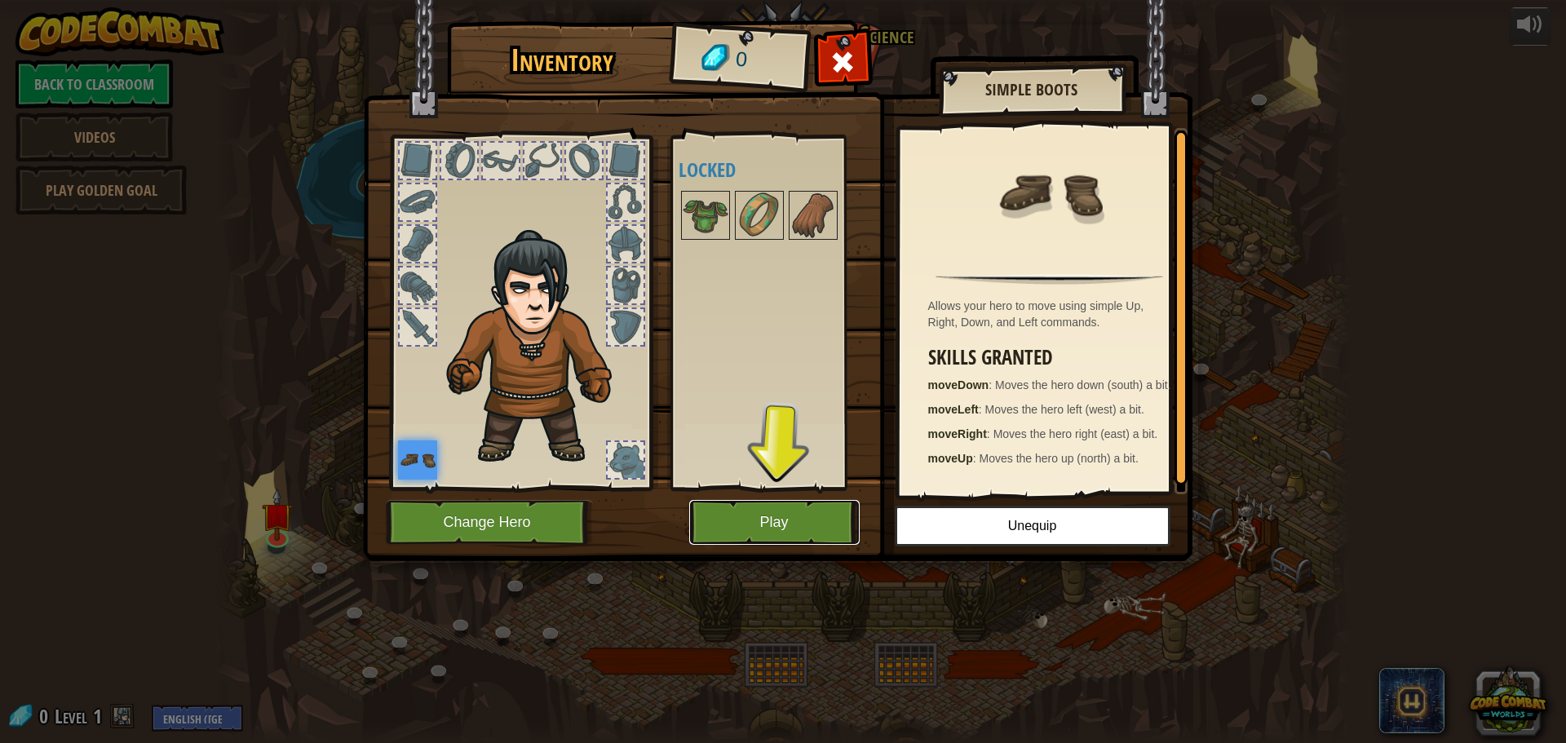
click at [760, 522] on button "Play" at bounding box center [774, 522] width 171 height 45
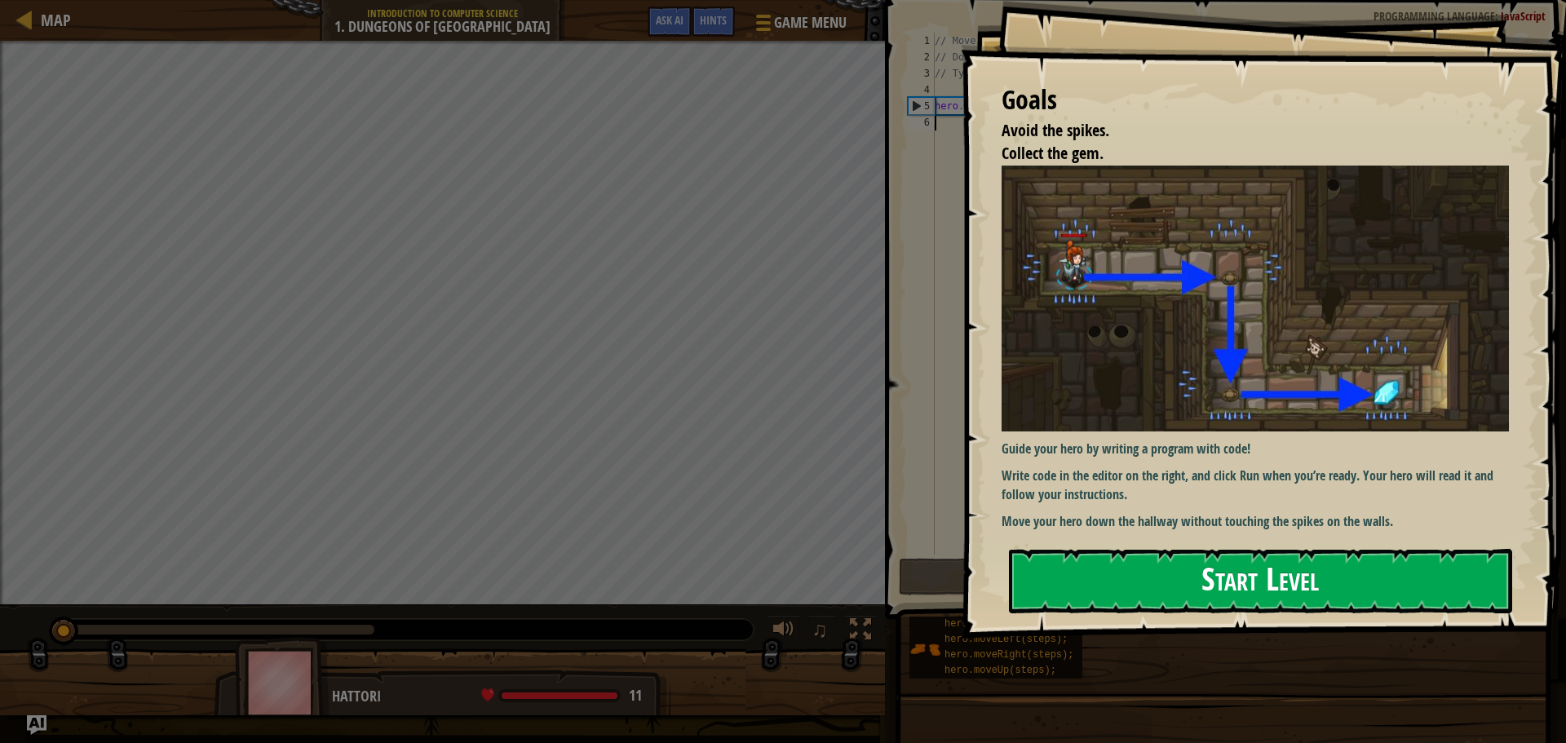
click at [1103, 565] on button "Start Level" at bounding box center [1260, 581] width 503 height 64
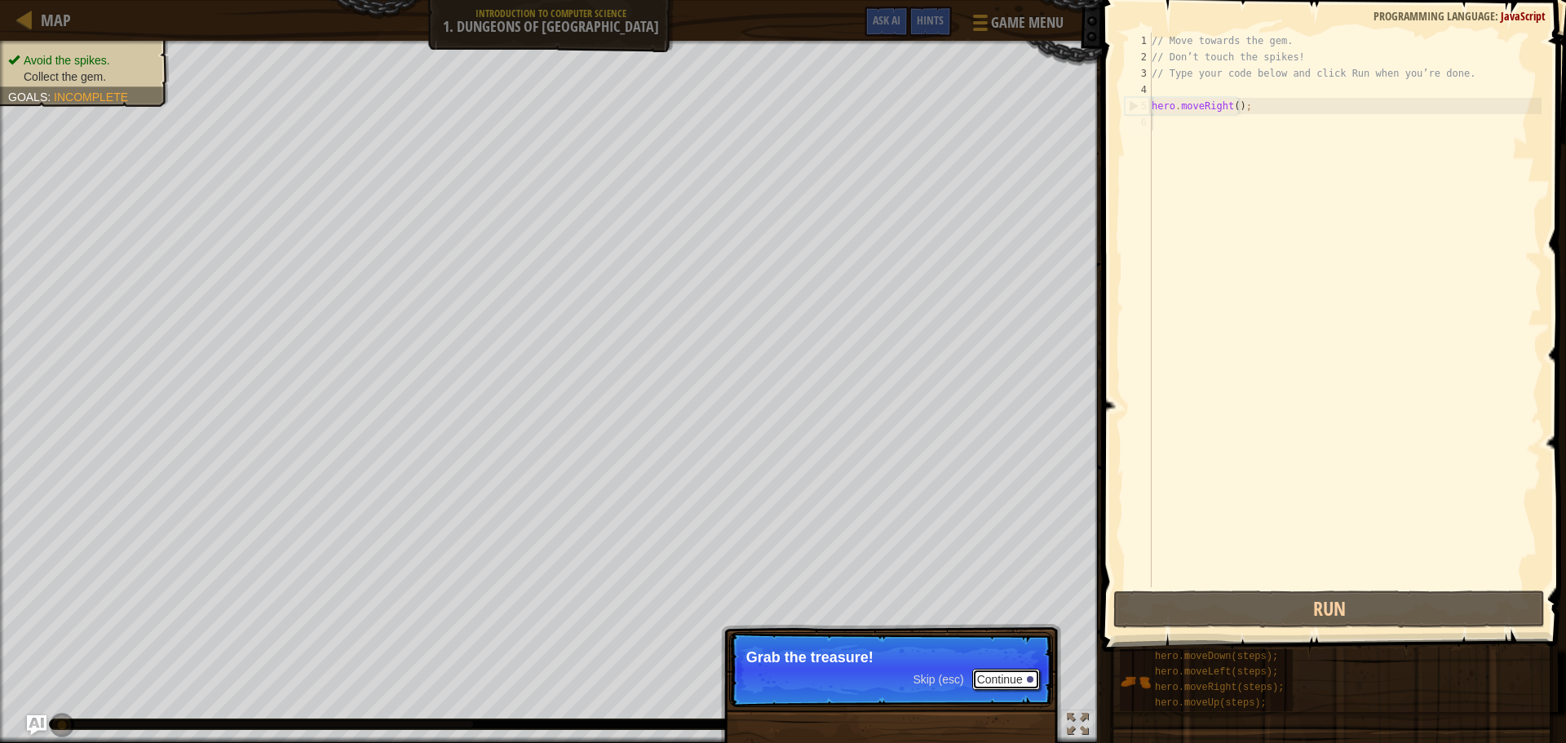
click at [1001, 680] on button "Continue" at bounding box center [1006, 679] width 68 height 21
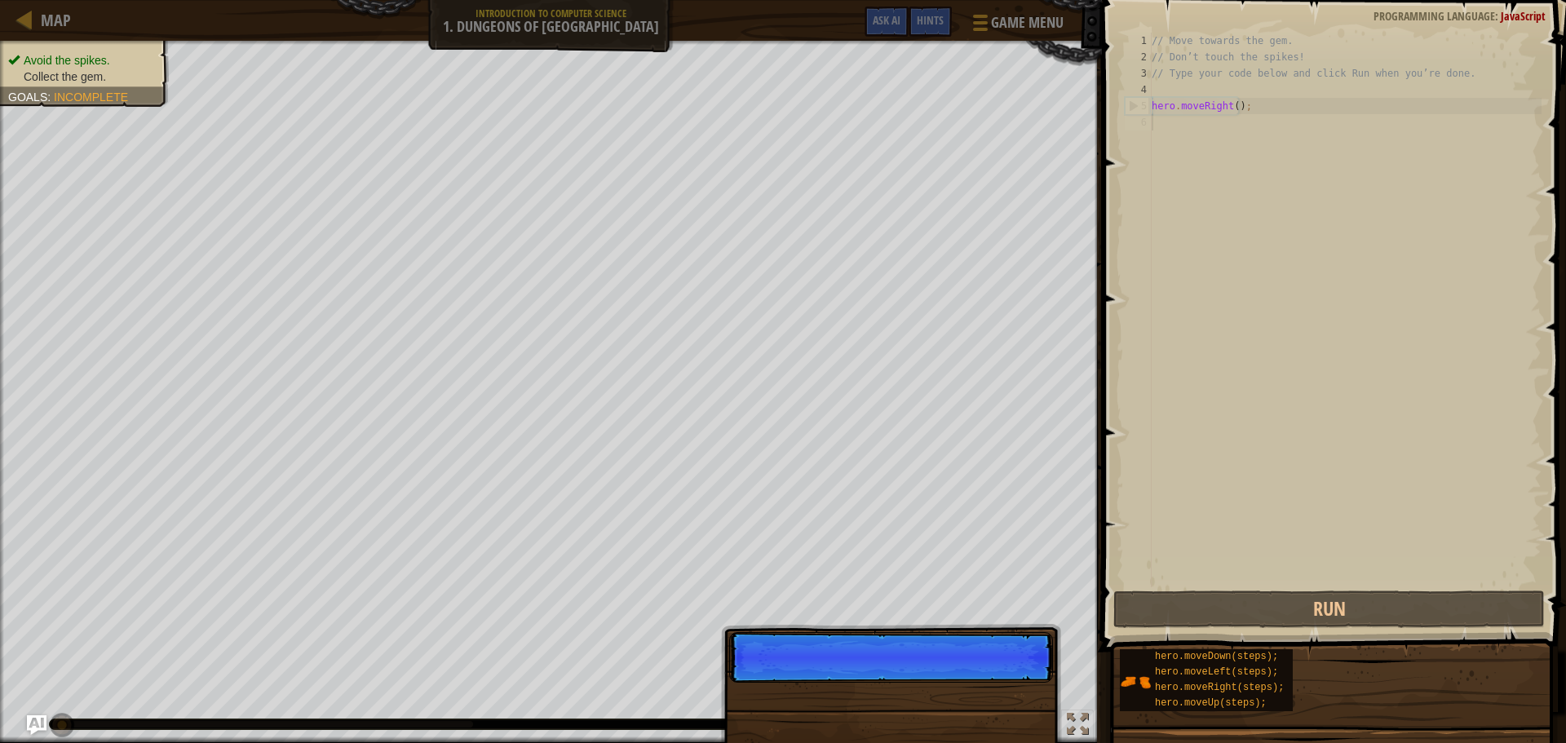
scroll to position [7, 0]
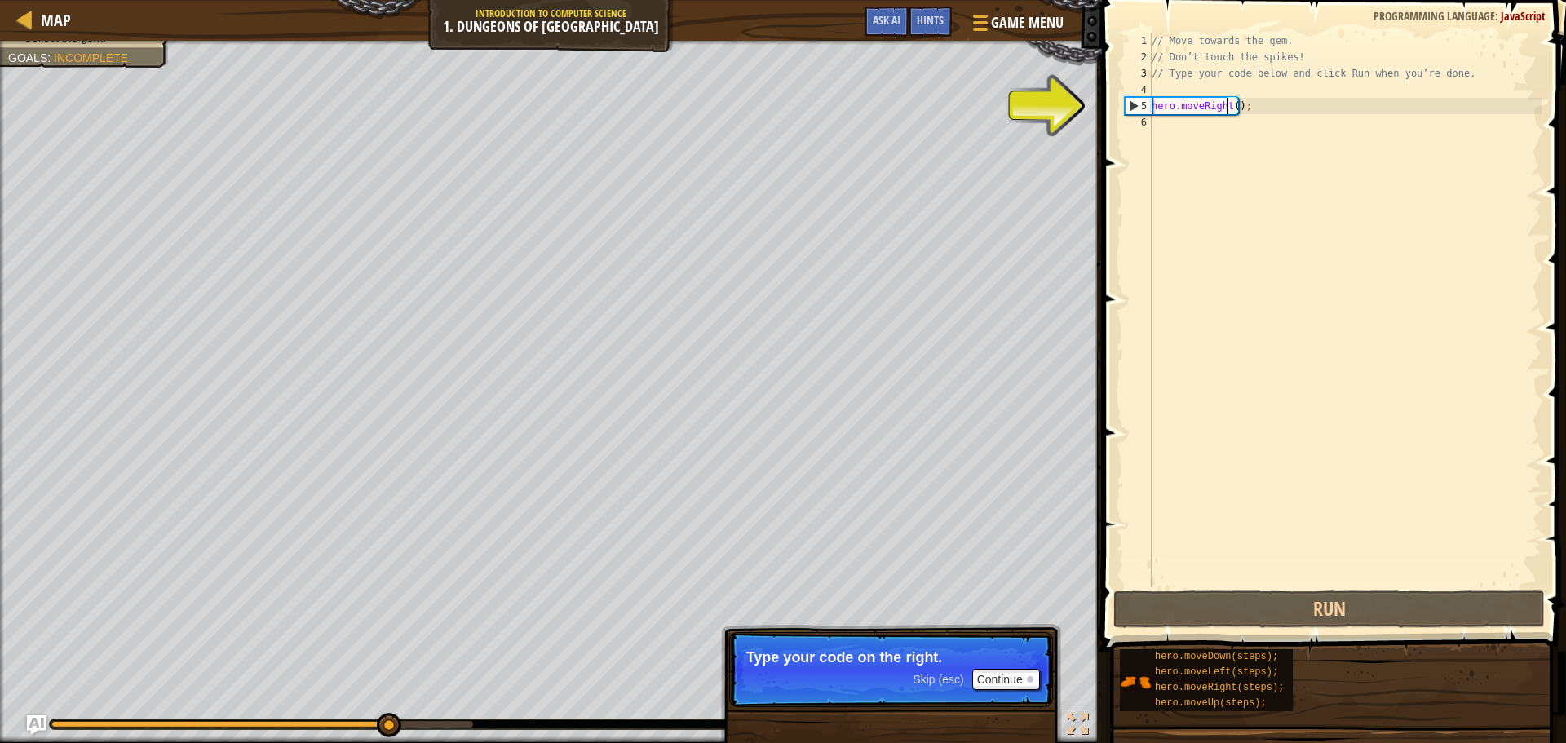
click at [1229, 107] on div "// Move towards the gem. // Don’t touch the spikes! // Type your code below and…" at bounding box center [1345, 326] width 393 height 587
type textarea "hero.moveRight();"
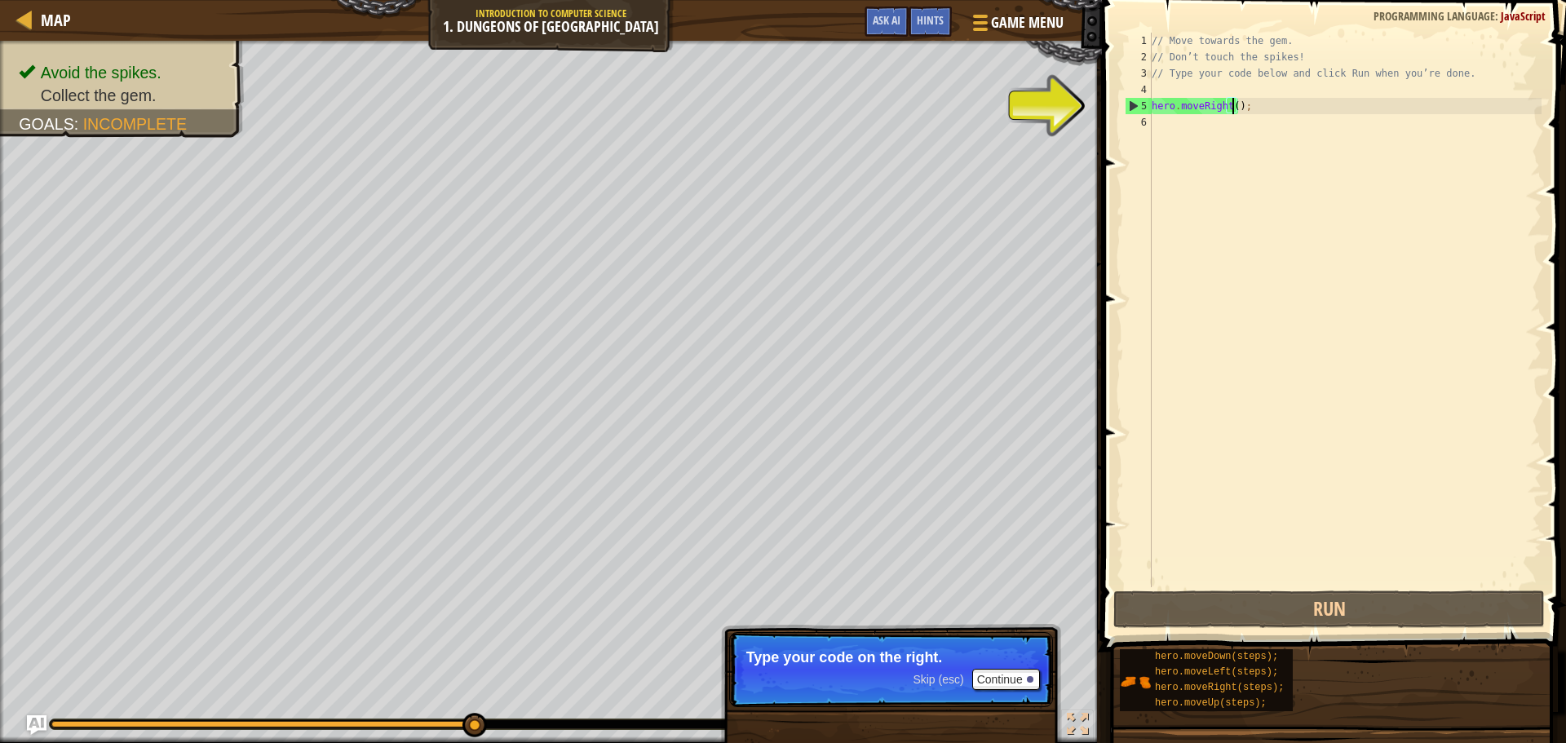
click at [1234, 126] on div "// Move towards the gem. // Don’t touch the spikes! // Type your code below and…" at bounding box center [1345, 326] width 393 height 587
click at [1233, 108] on div "// Move towards the gem. // Don’t touch the spikes! // Type your code below and…" at bounding box center [1345, 326] width 393 height 587
type textarea "hero.moveRight(6);"
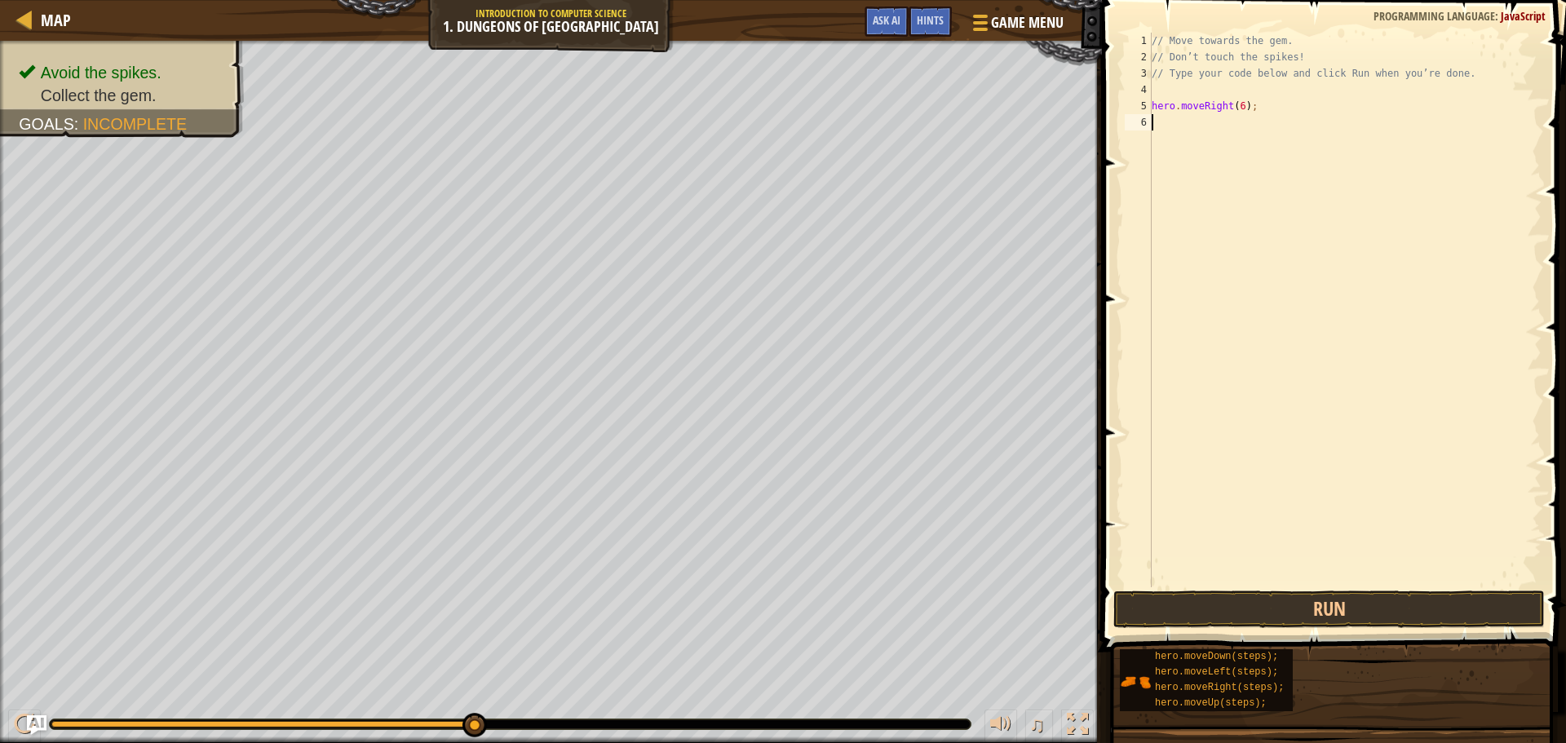
click at [1283, 201] on div "// Move towards the gem. // Don’t touch the spikes! // Type your code below and…" at bounding box center [1345, 326] width 393 height 587
click at [1344, 152] on div "// Move towards the gem. // Don’t touch the spikes! // Type your code below and…" at bounding box center [1345, 326] width 393 height 587
click at [1289, 607] on button "Run" at bounding box center [1330, 610] width 432 height 38
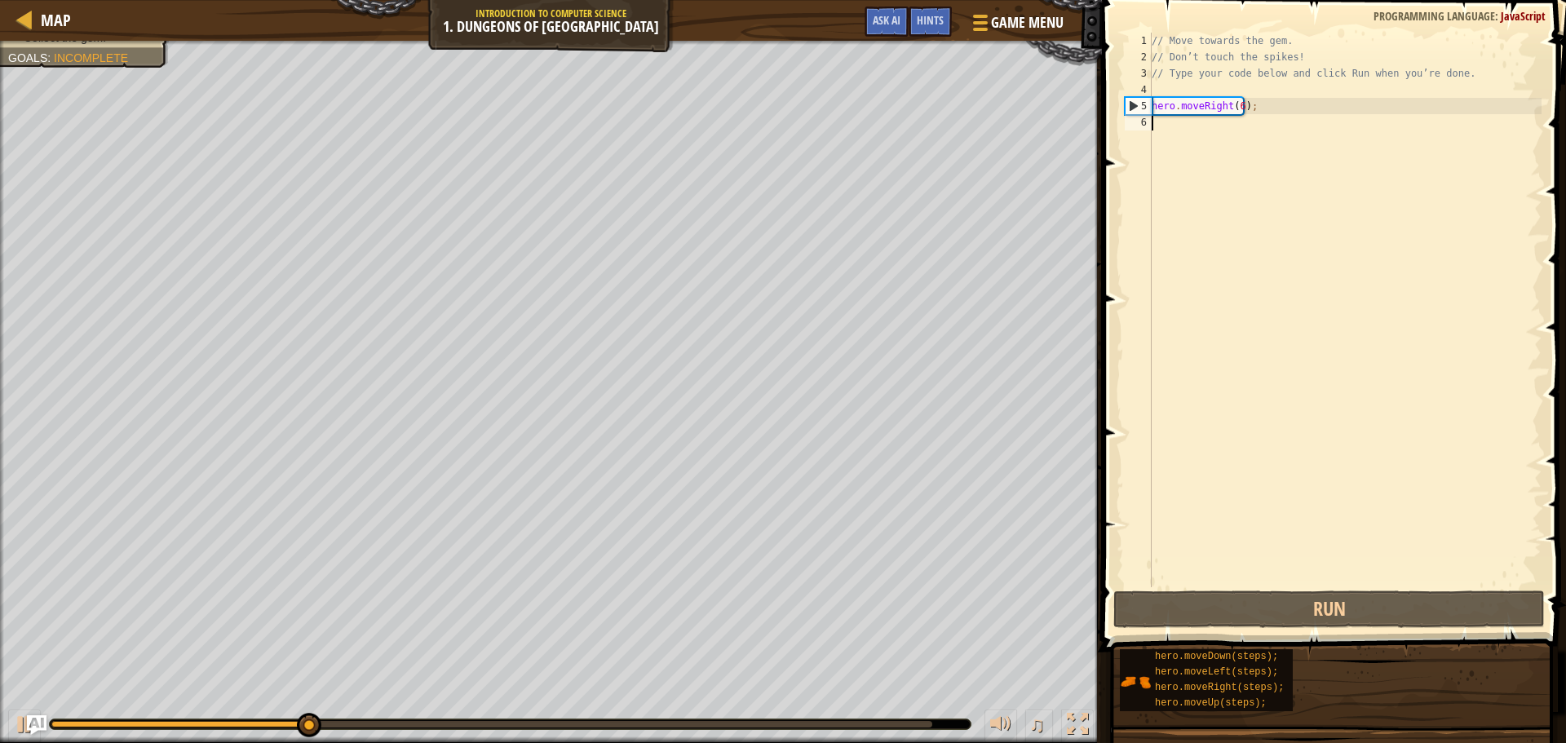
click at [1224, 185] on div "// Move towards the gem. // Don’t touch the spikes! // Type your code below and…" at bounding box center [1345, 326] width 393 height 587
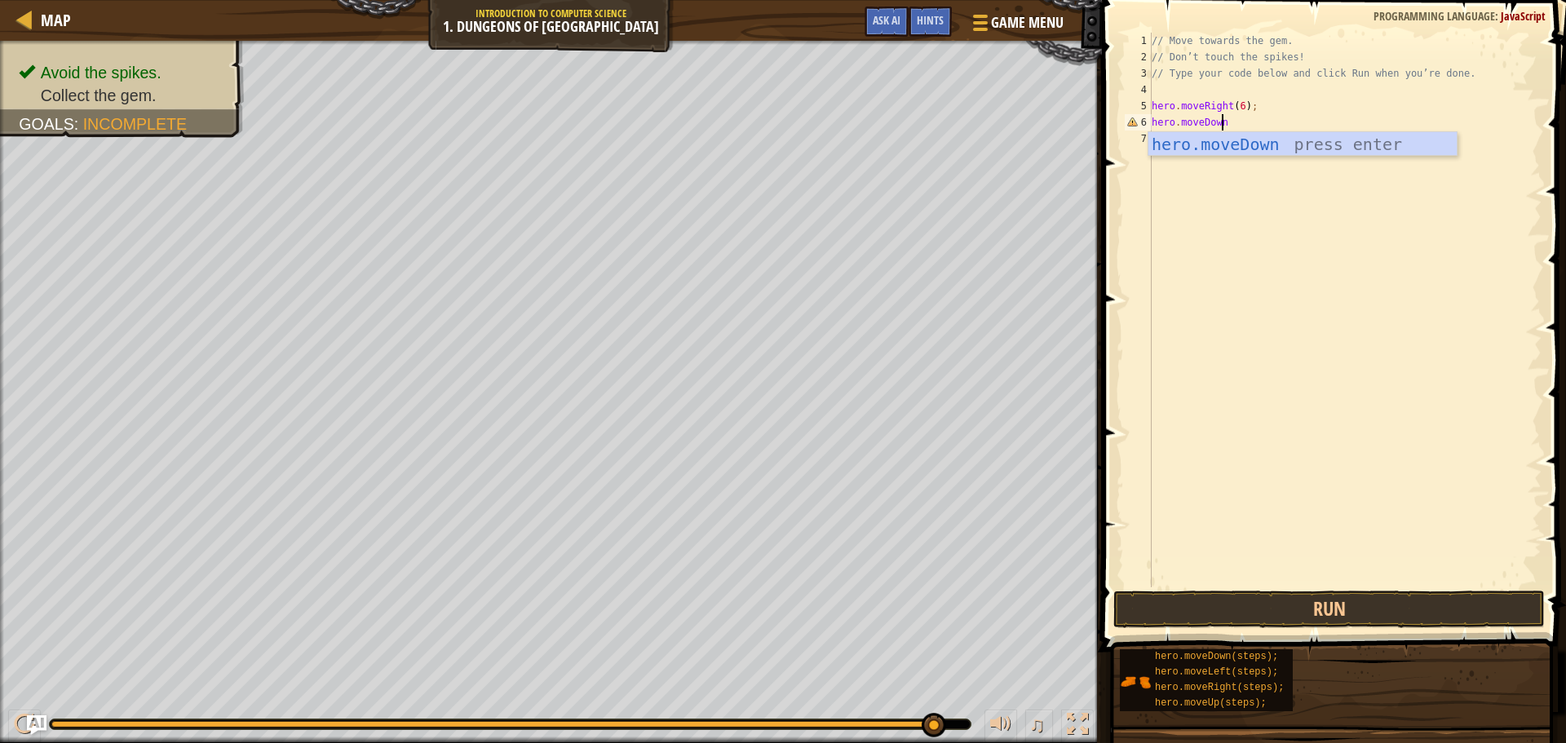
scroll to position [7, 5]
click at [1237, 104] on div "// Move towards the gem. // Don’t touch the spikes! // Type your code below and…" at bounding box center [1345, 326] width 393 height 587
type textarea "hero.moveRight();"
click at [1256, 145] on div "// Move towards the gem. // Don’t touch the spikes! // Type your code below and…" at bounding box center [1345, 326] width 393 height 587
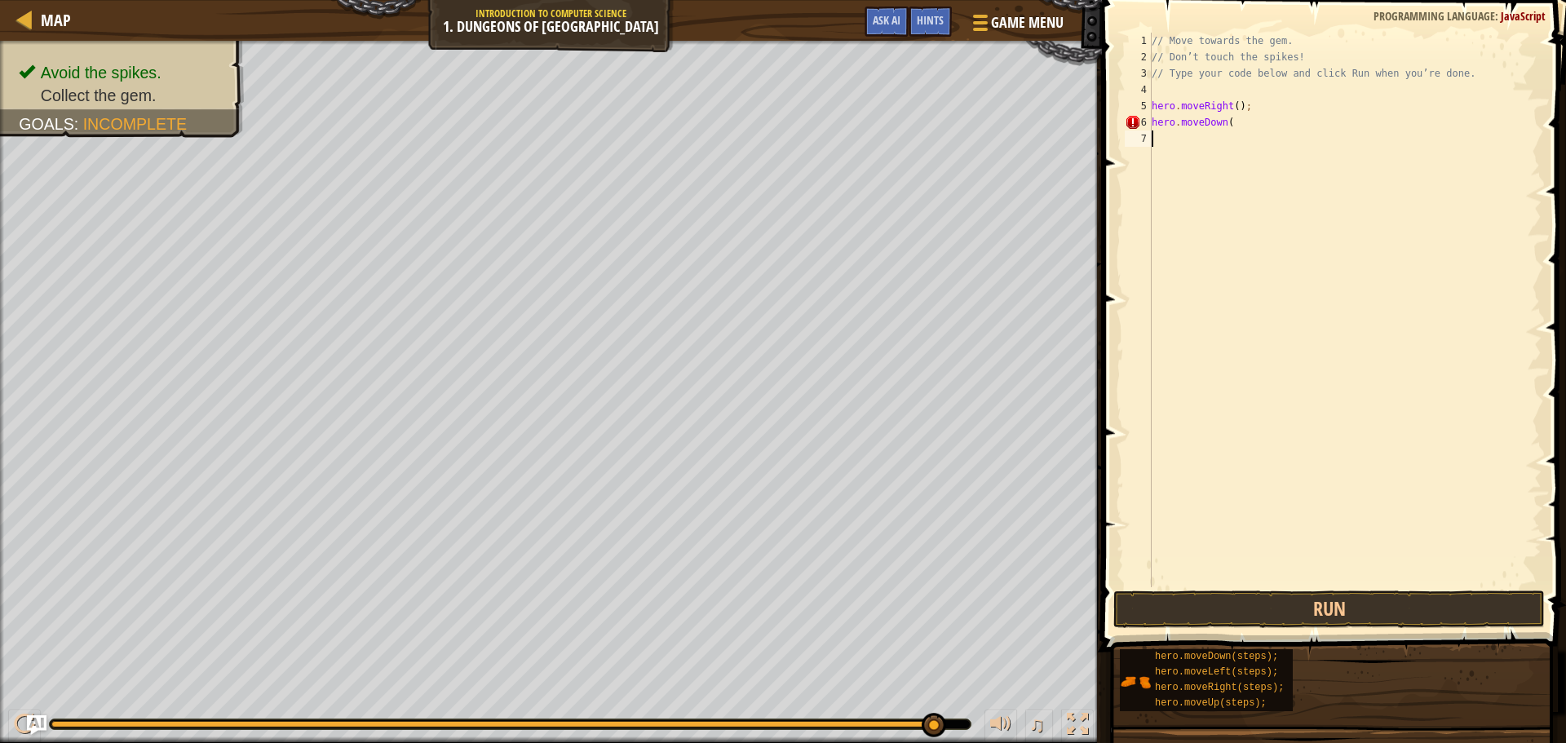
click at [1244, 126] on div "// Move towards the gem. // Don’t touch the spikes! // Type your code below and…" at bounding box center [1345, 326] width 393 height 587
type textarea "hero.moveDown();"
type textarea "hero.moveRight();"
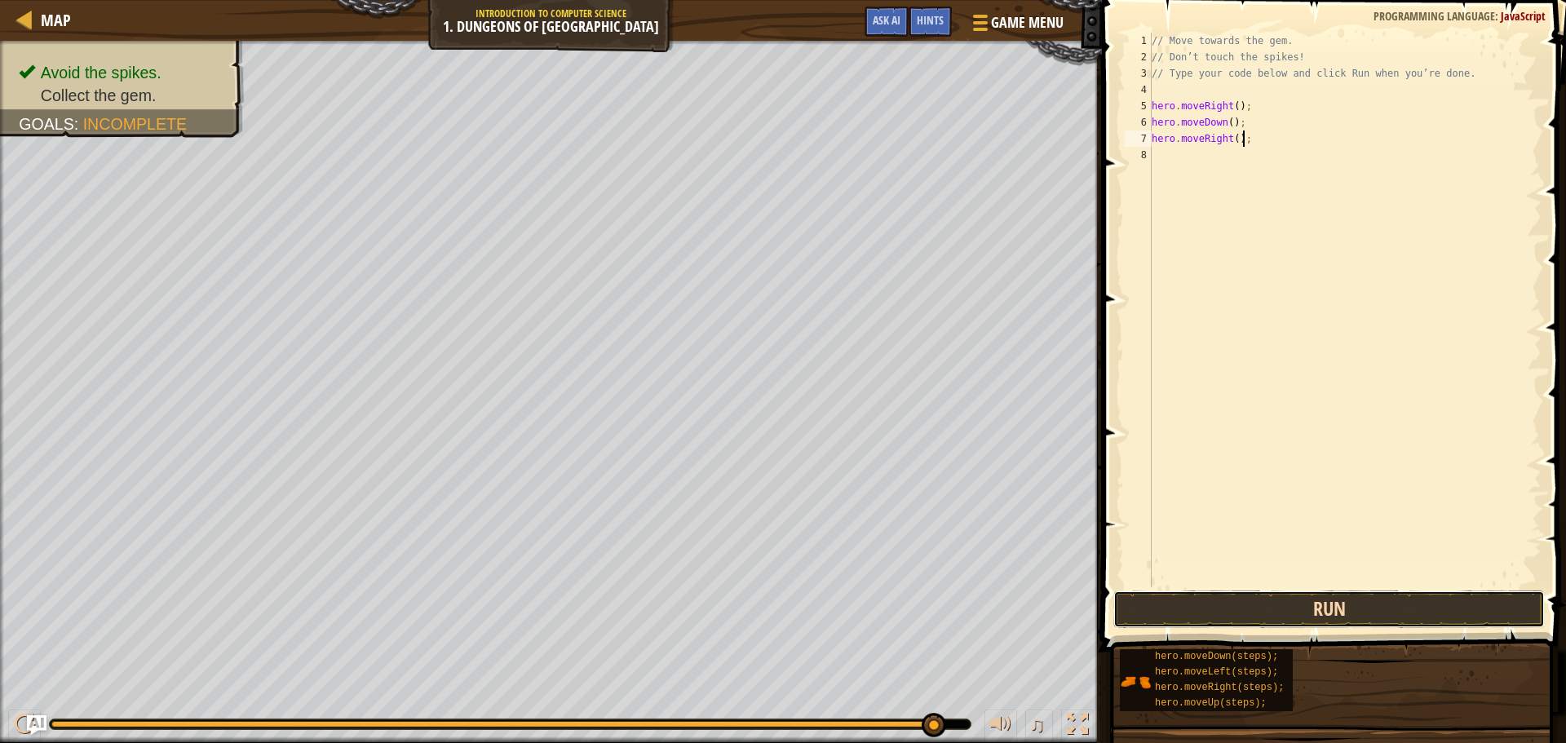
click at [1235, 603] on button "Run" at bounding box center [1330, 610] width 432 height 38
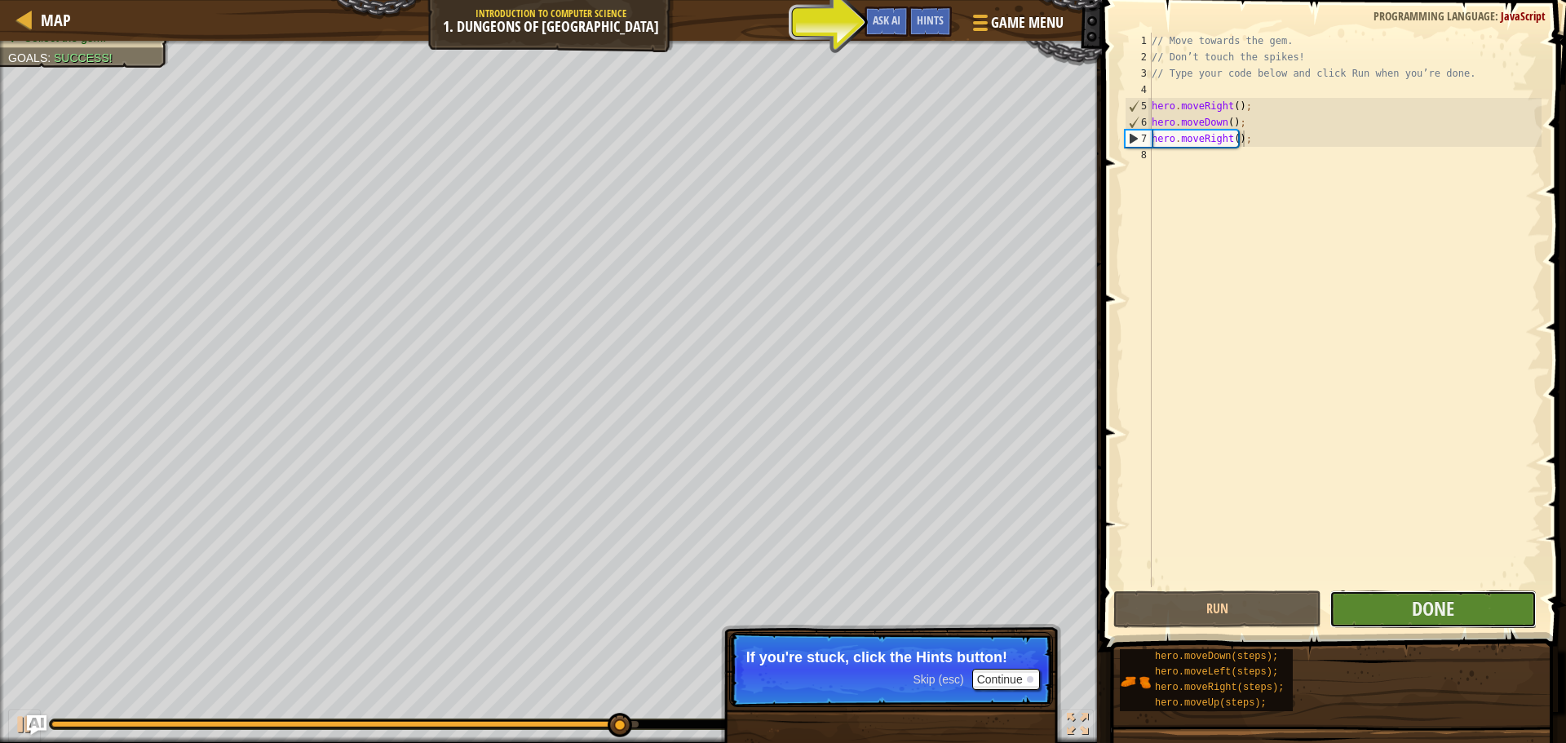
click at [1469, 611] on button "Done" at bounding box center [1433, 610] width 207 height 38
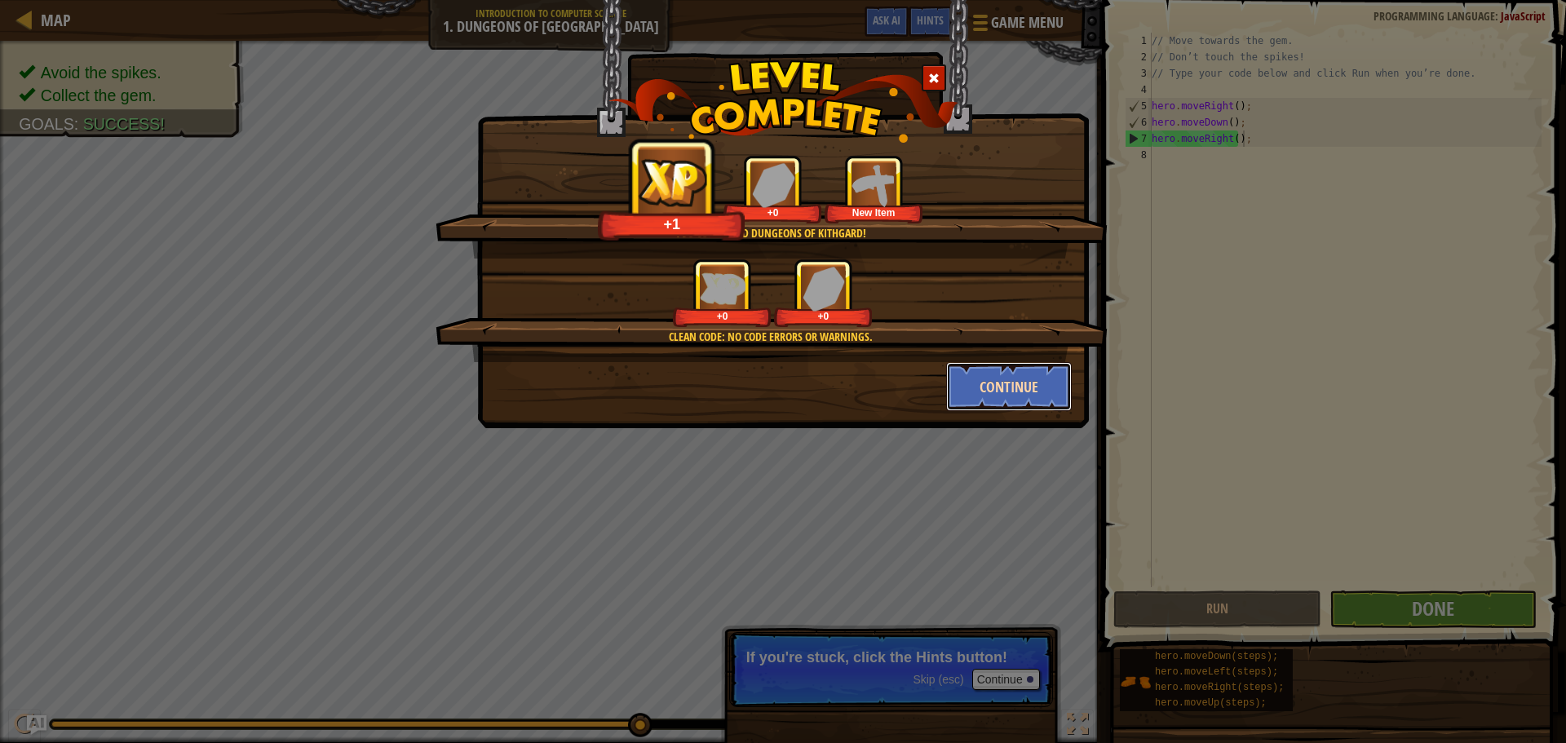
click at [1027, 370] on button "Continue" at bounding box center [1009, 386] width 126 height 49
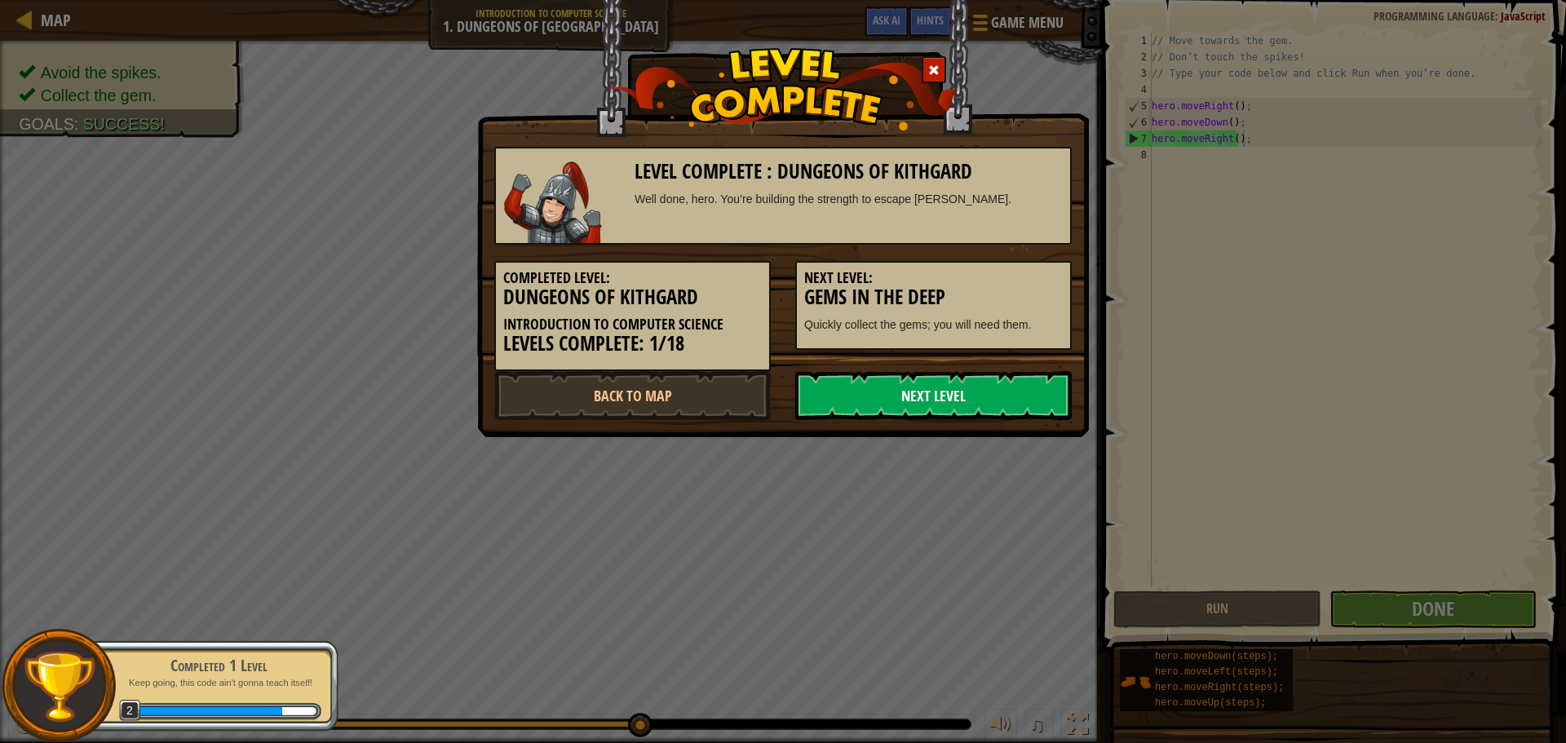
click at [935, 394] on link "Next Level" at bounding box center [933, 395] width 277 height 49
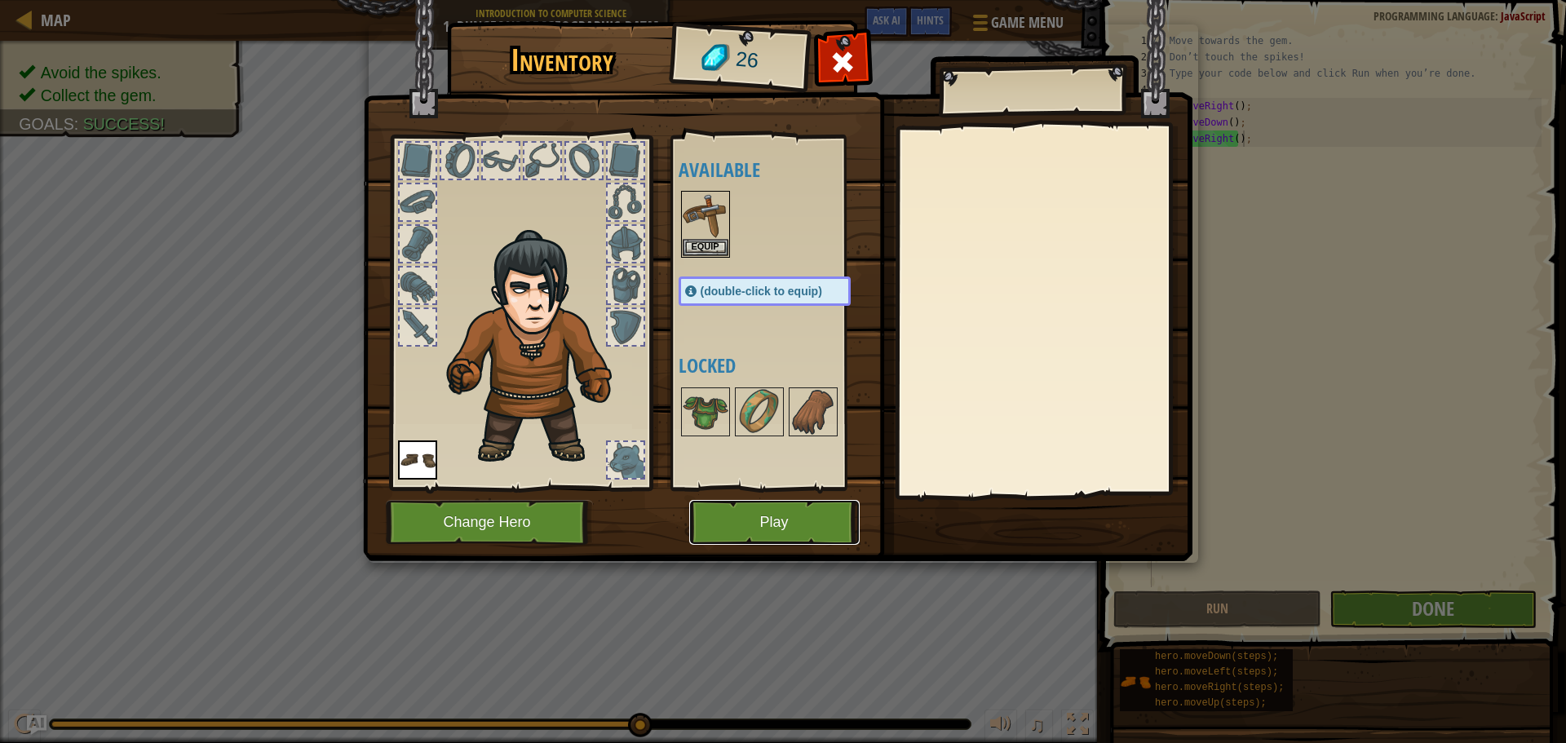
click at [744, 512] on button "Play" at bounding box center [774, 522] width 171 height 45
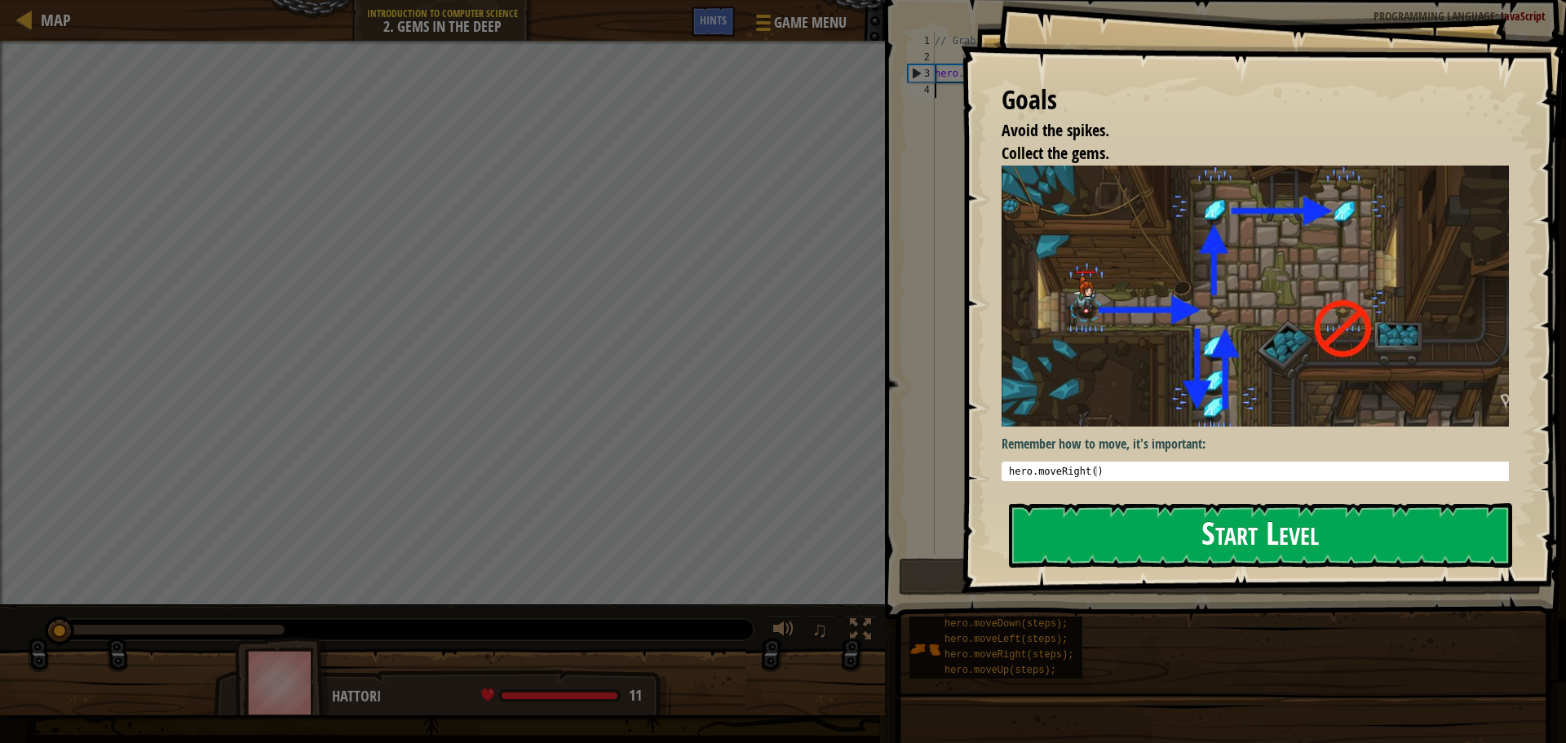
click at [1149, 527] on button "Start Level" at bounding box center [1260, 535] width 503 height 64
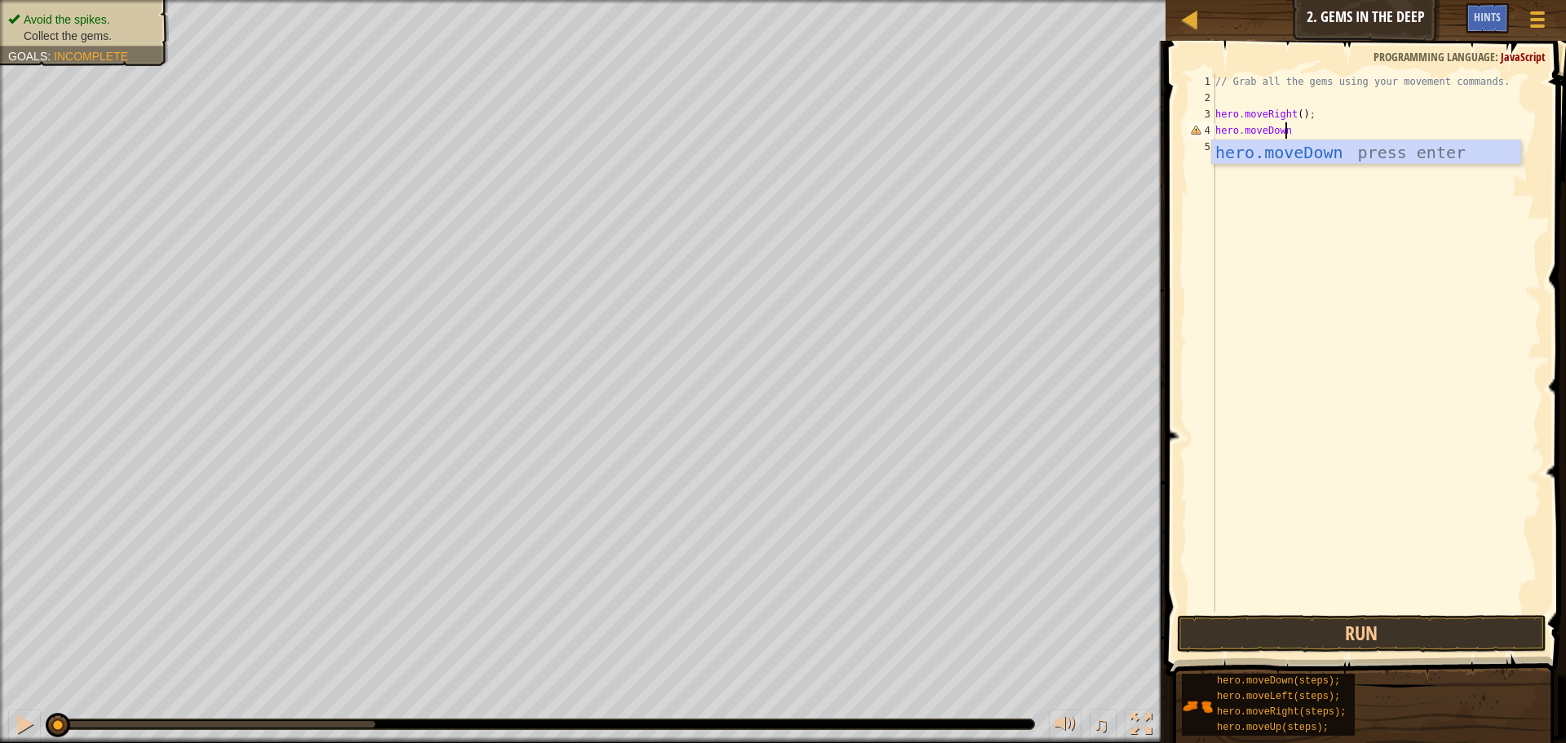
scroll to position [7, 6]
type textarea "hero.moveDown();"
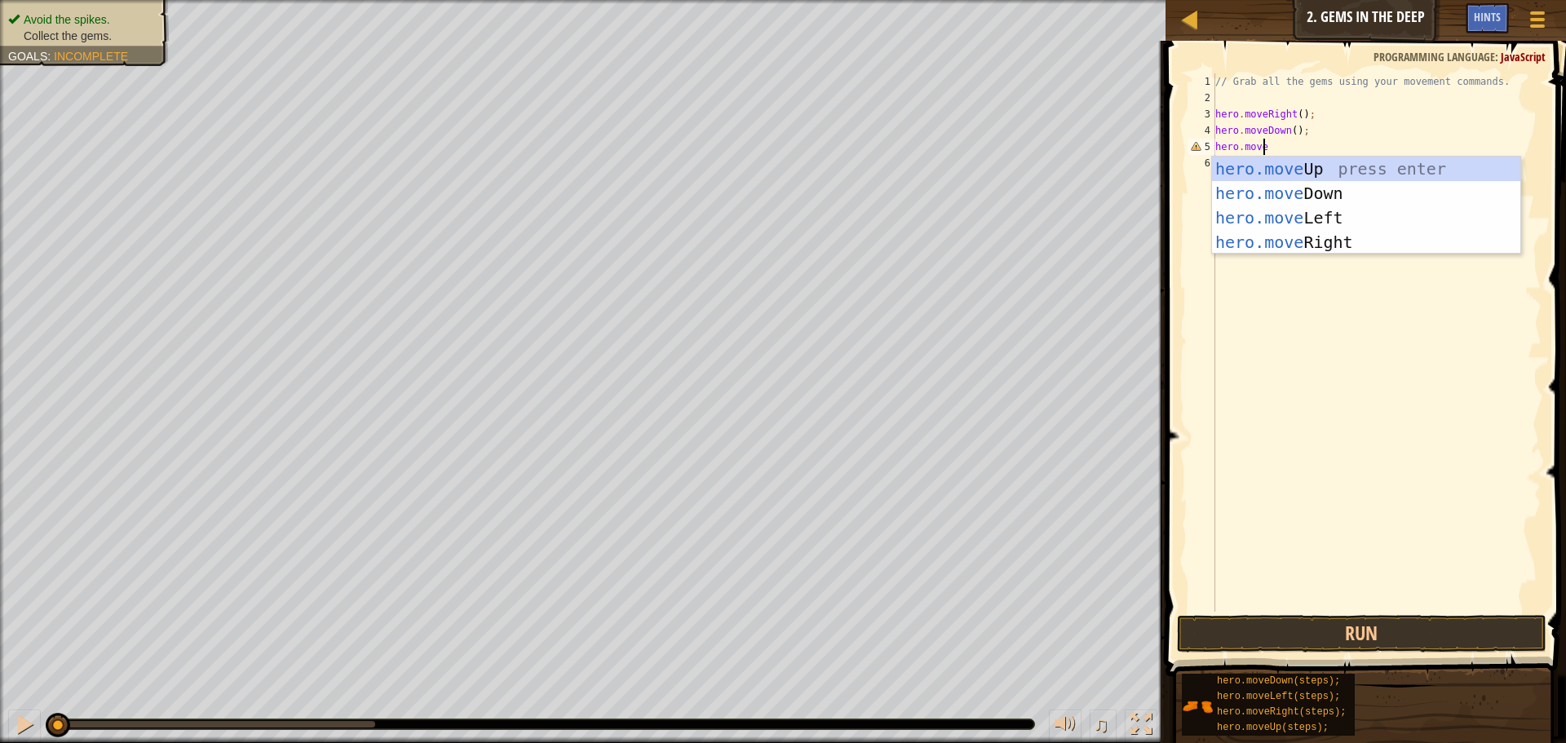
scroll to position [7, 4]
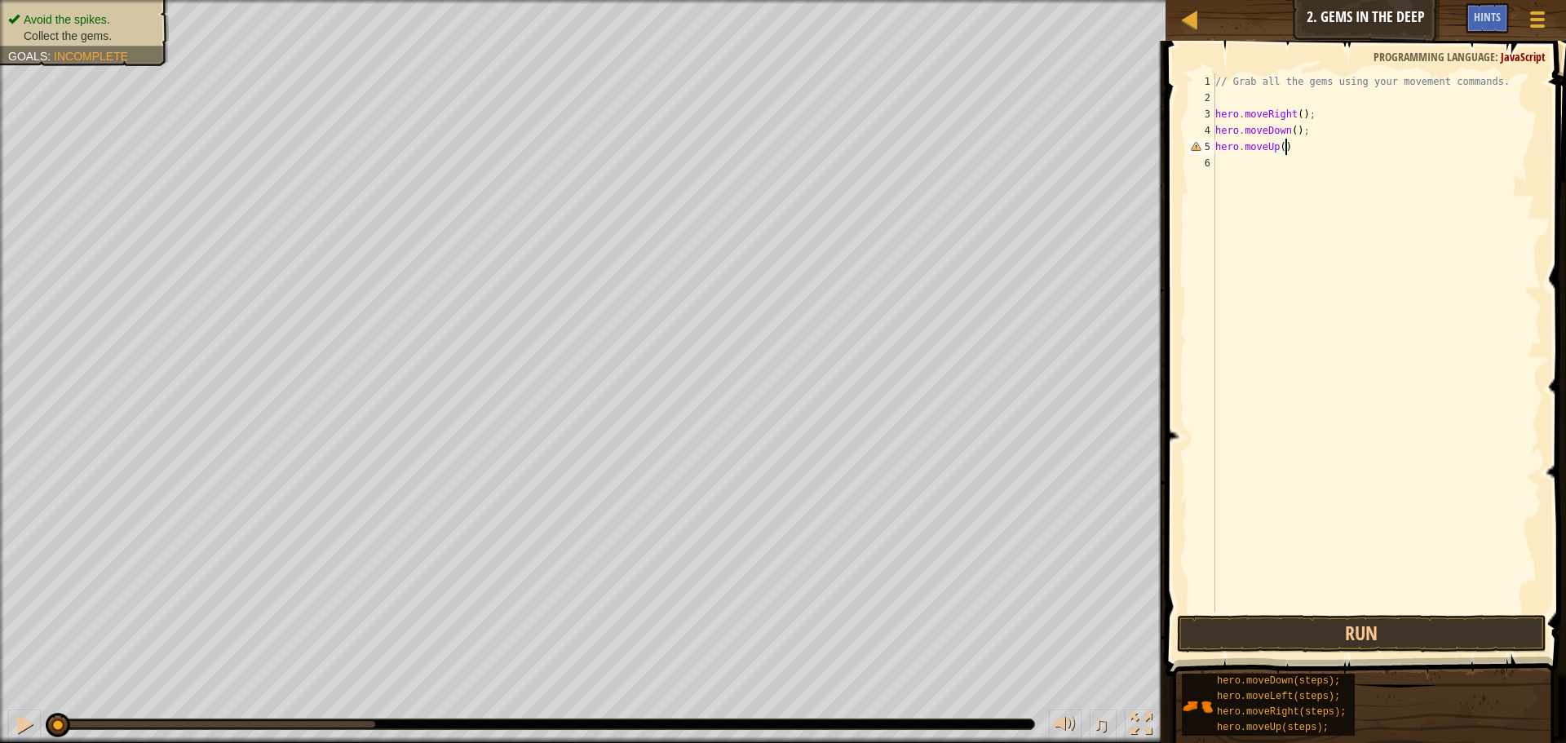
type textarea "hero.moveUp();"
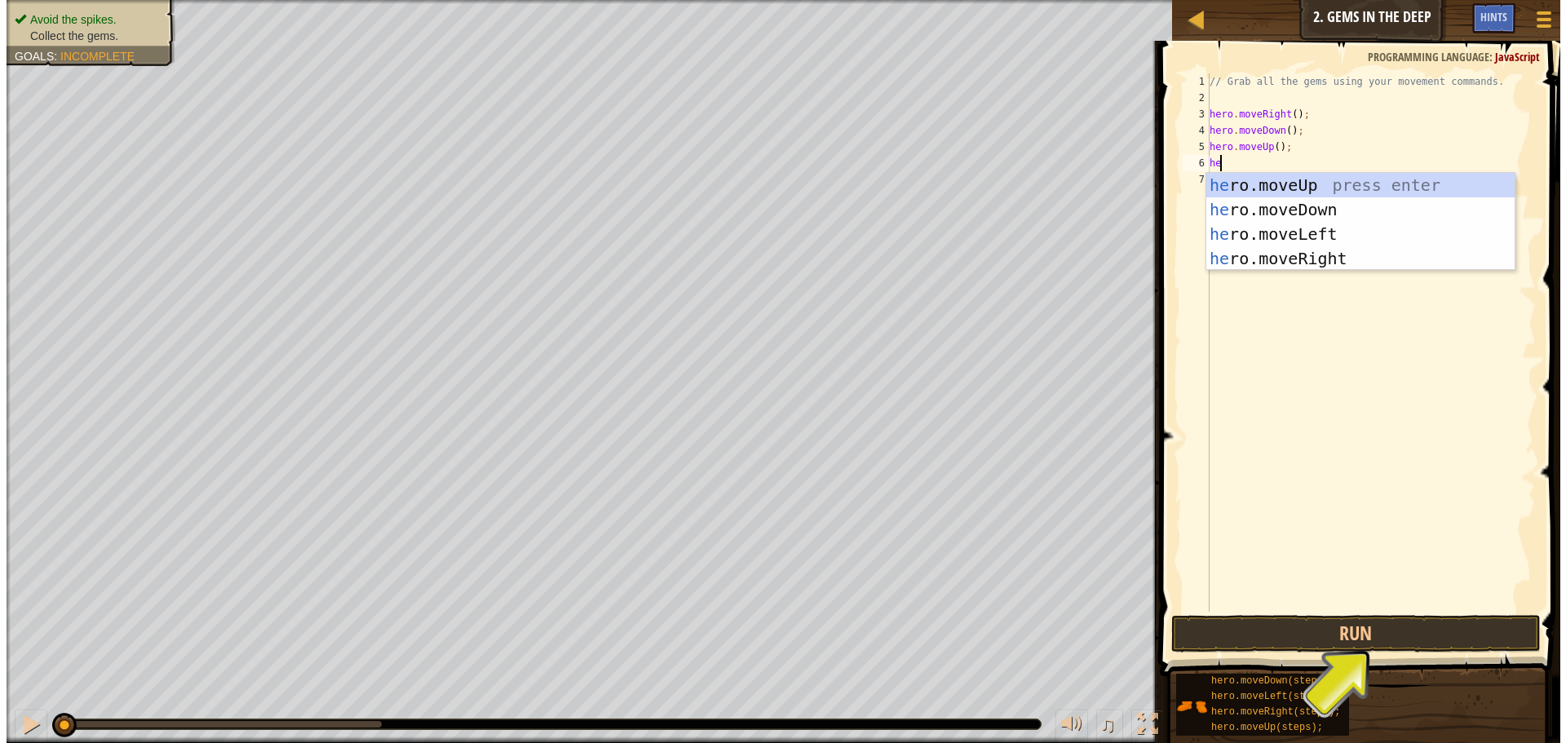
scroll to position [7, 0]
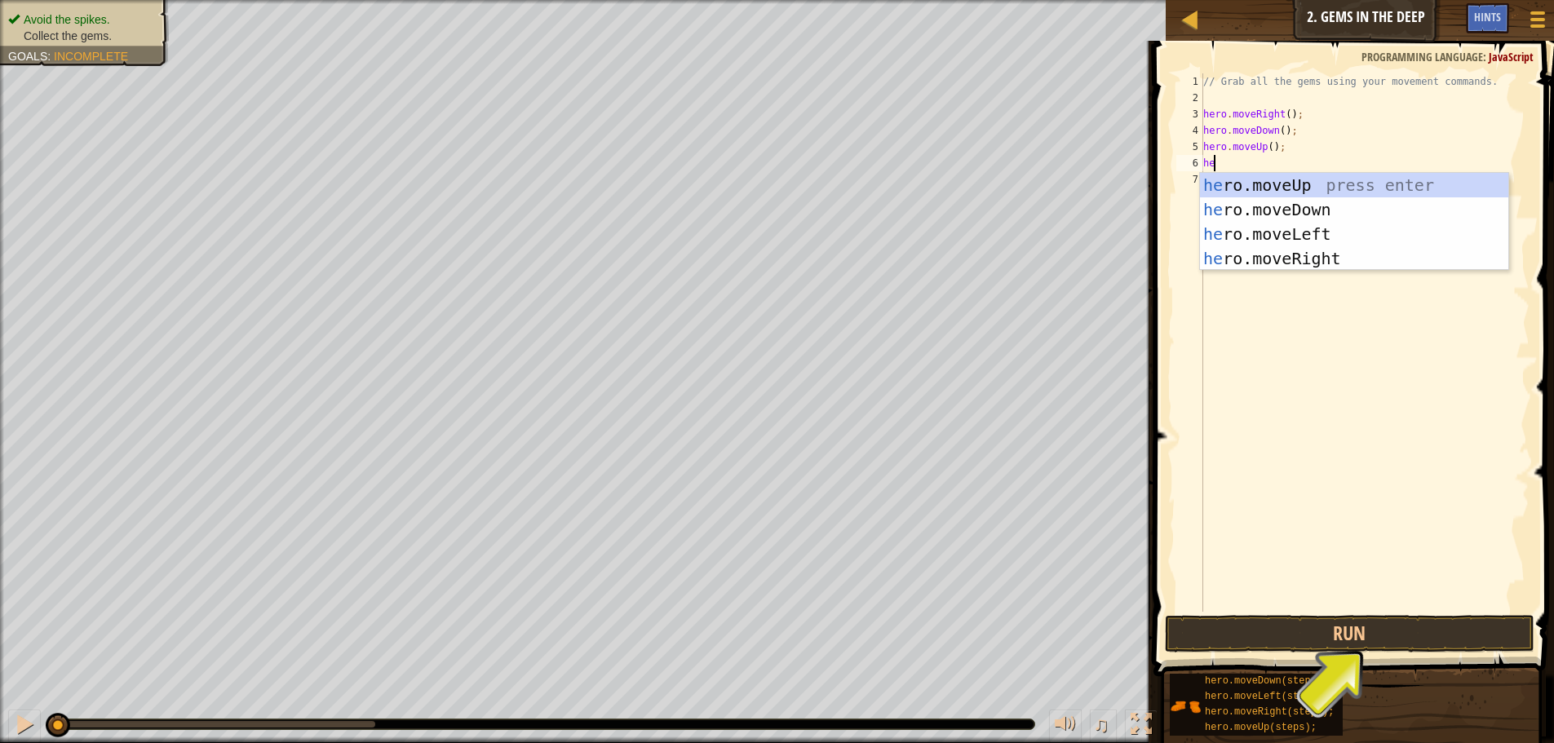
type textarea "h"
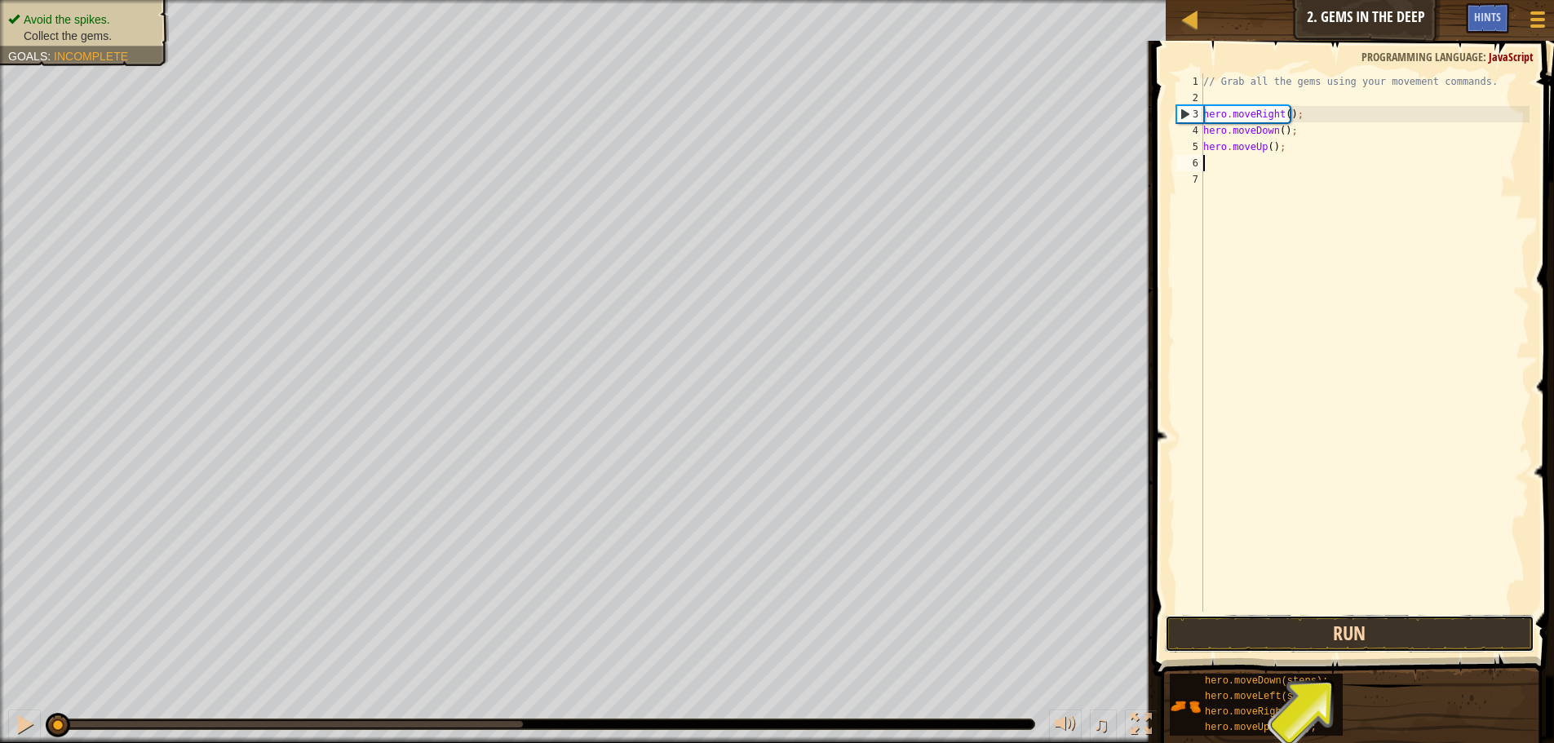
click at [1229, 619] on button "Run" at bounding box center [1350, 634] width 370 height 38
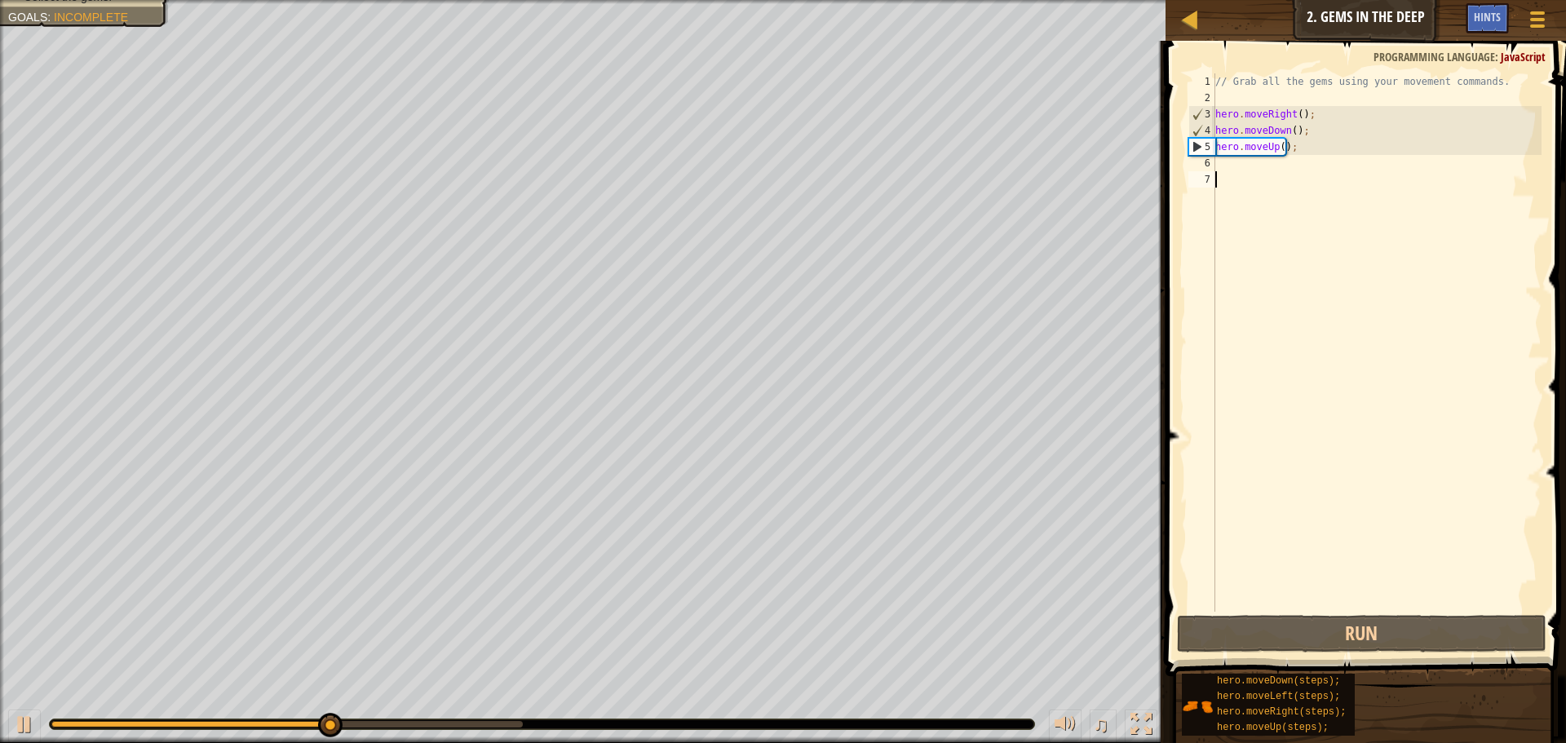
click at [1279, 218] on div "// Grab all the gems using your movement commands. hero . moveRight ( ) ; hero …" at bounding box center [1377, 358] width 330 height 571
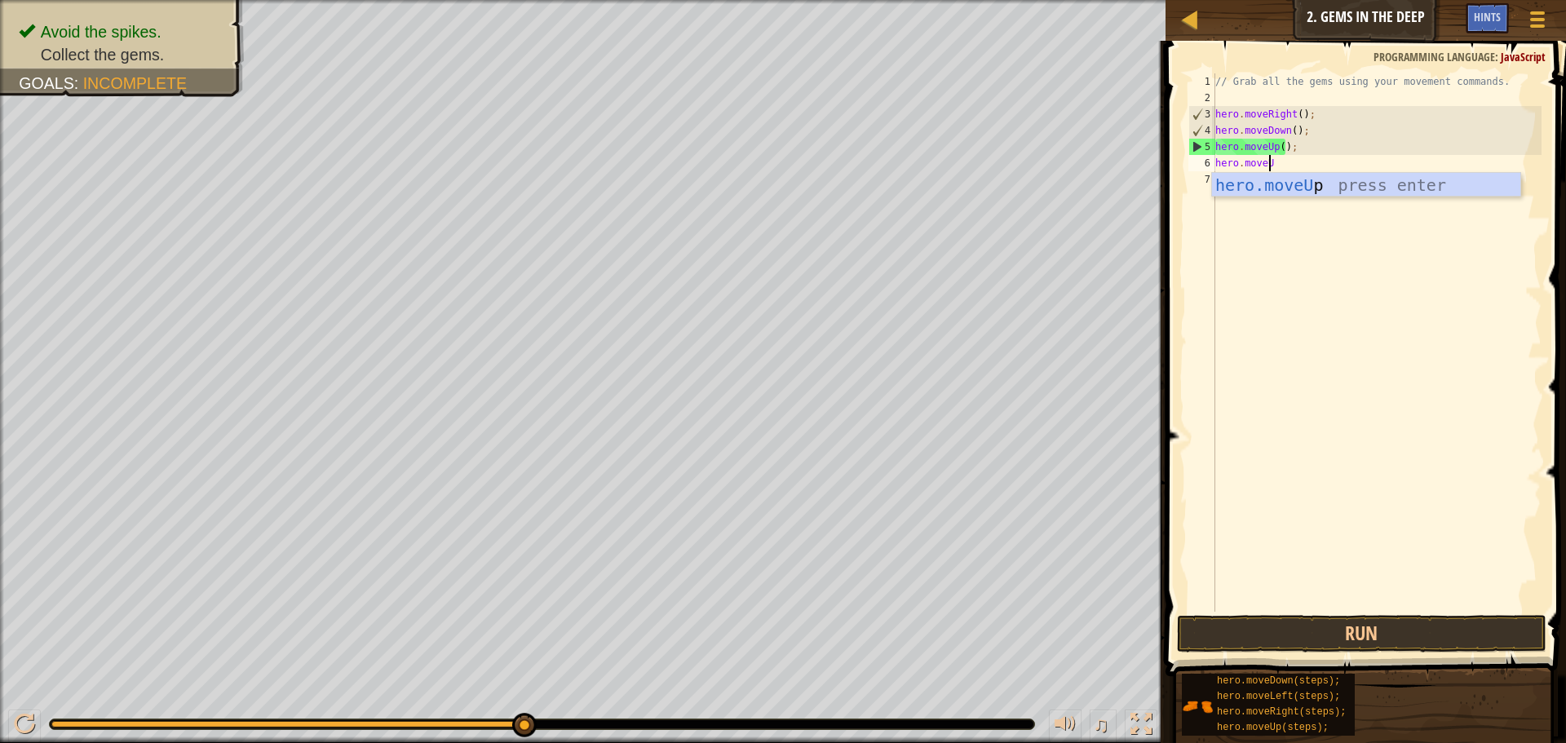
scroll to position [7, 4]
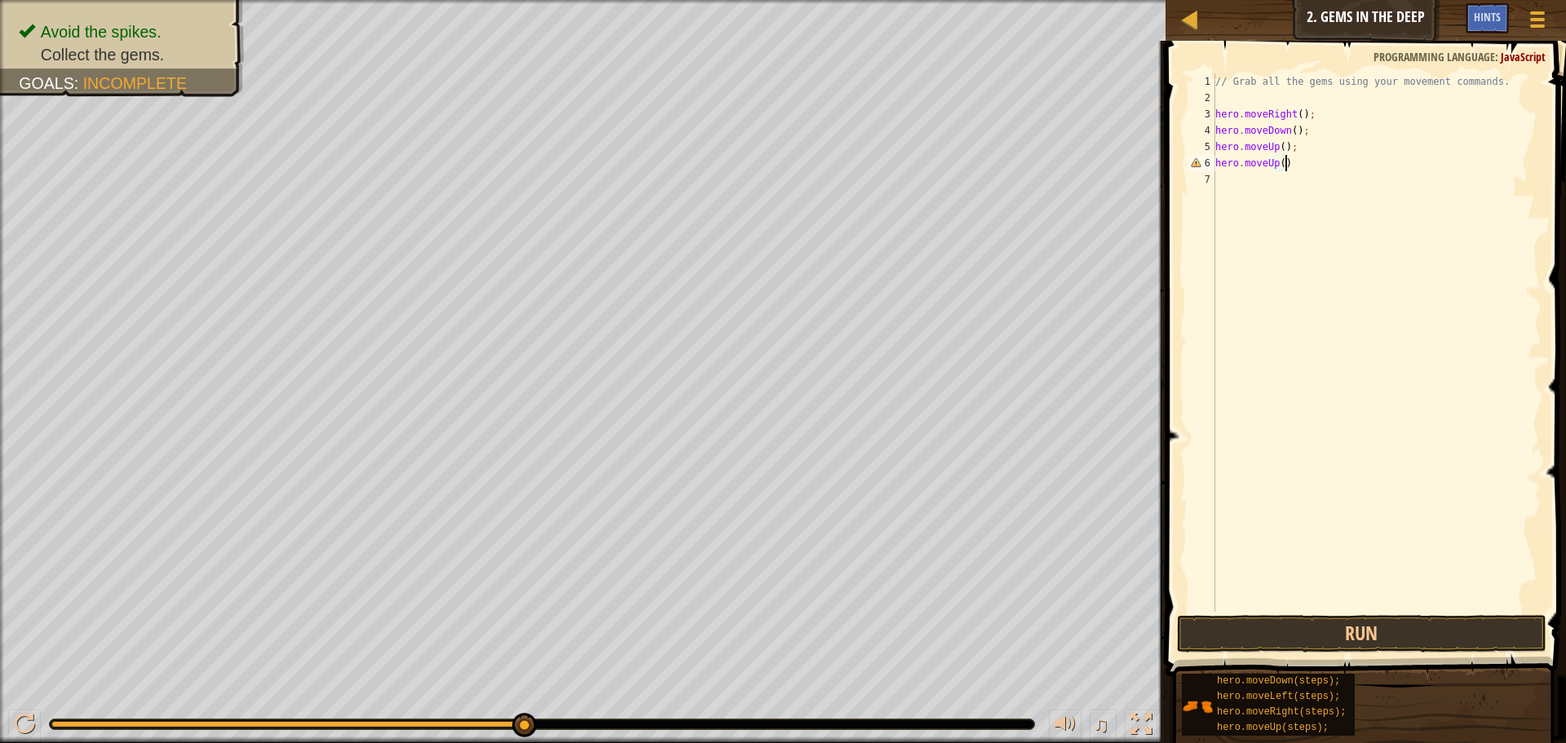
type textarea "hero.moveUp();"
type textarea "hero.moveRight();"
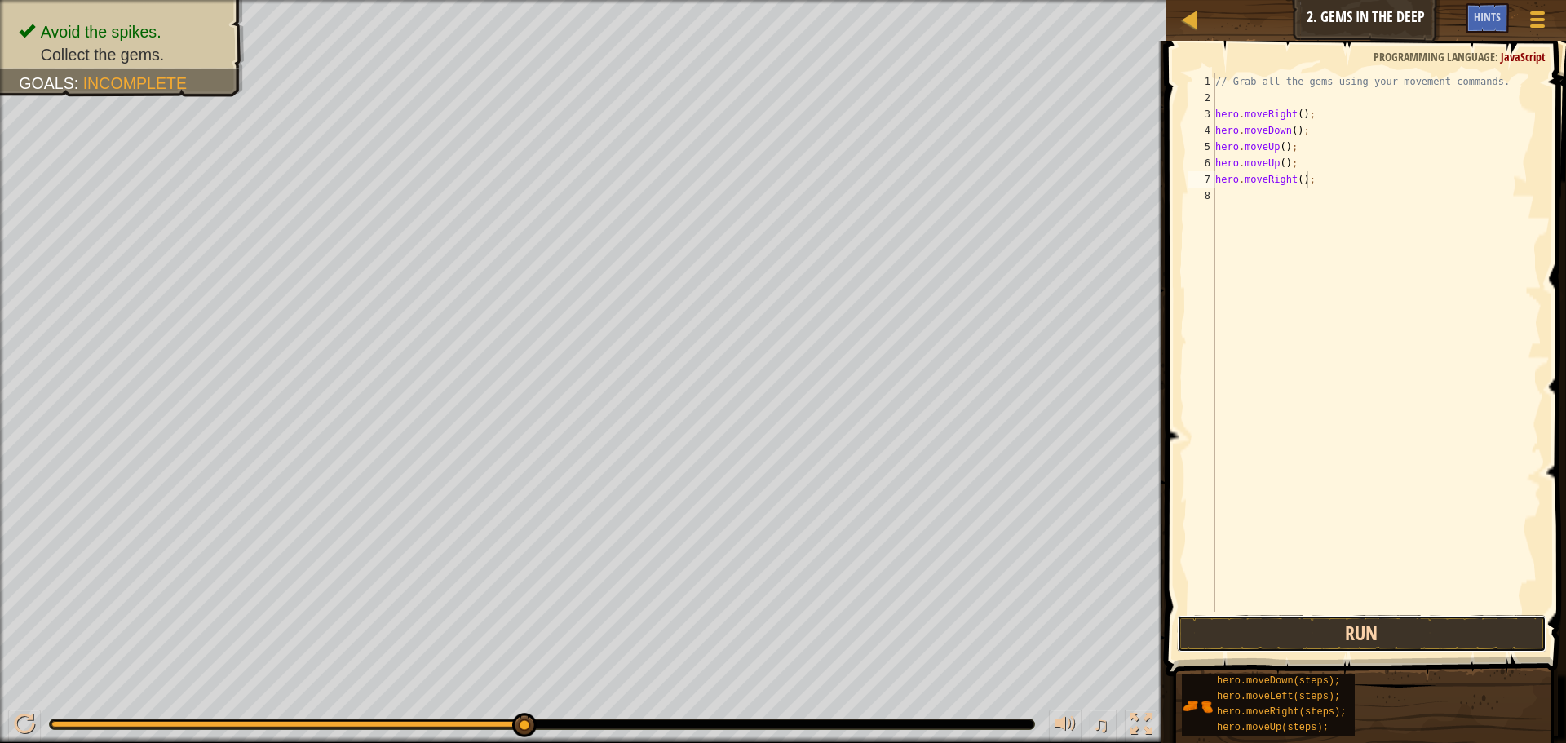
click at [1423, 631] on button "Run" at bounding box center [1362, 634] width 370 height 38
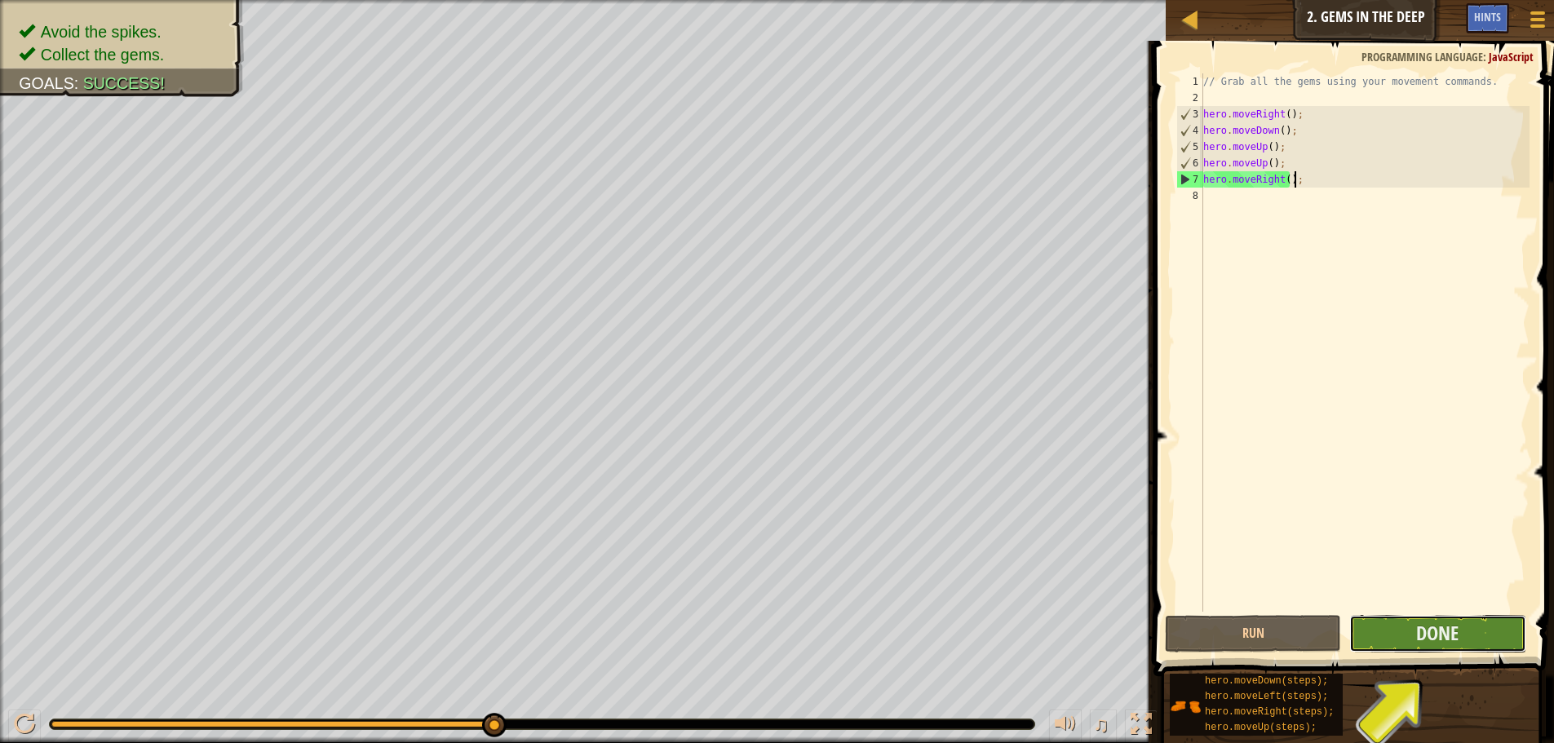
click at [1410, 630] on button "Done" at bounding box center [1437, 634] width 176 height 38
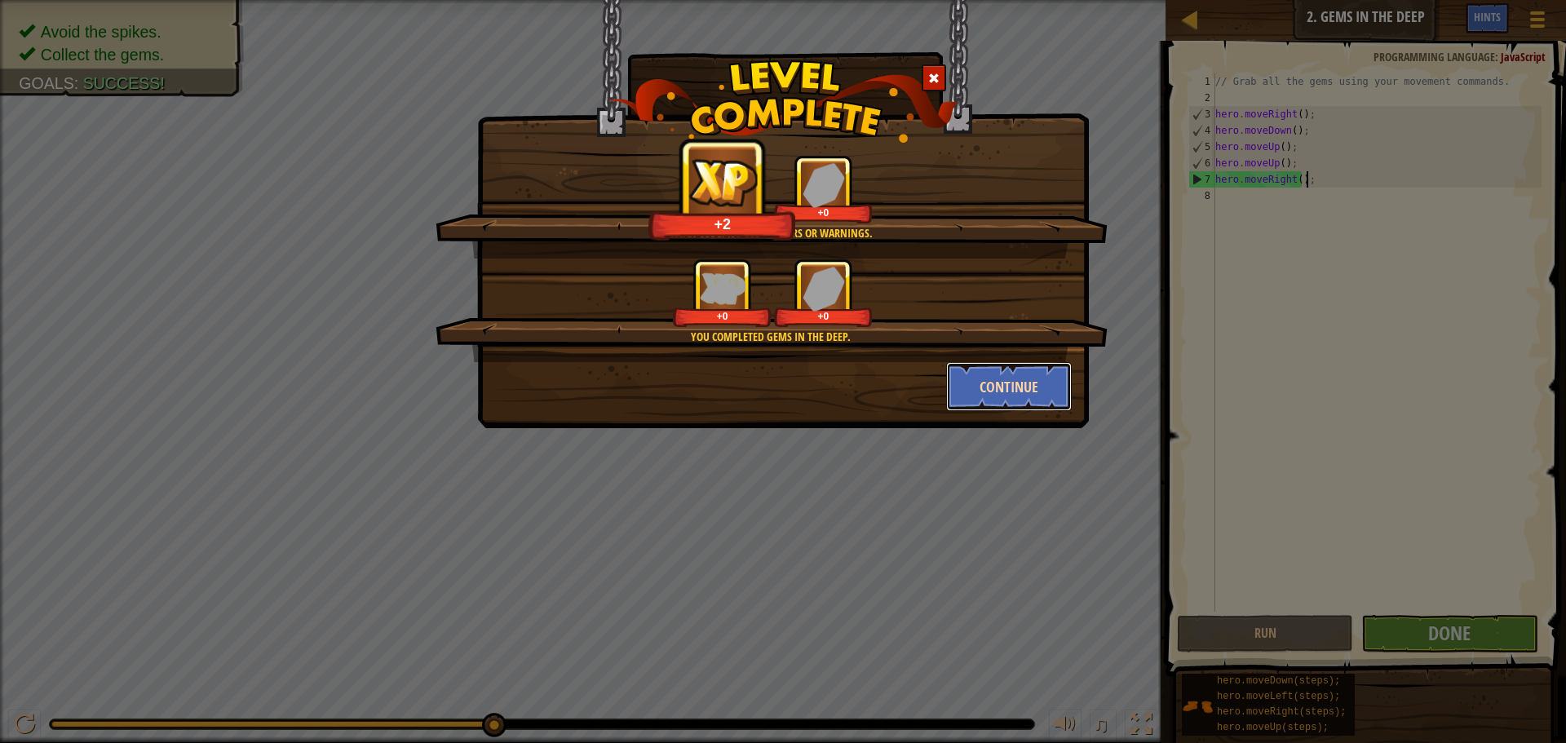
click at [1010, 390] on button "Continue" at bounding box center [1009, 386] width 126 height 49
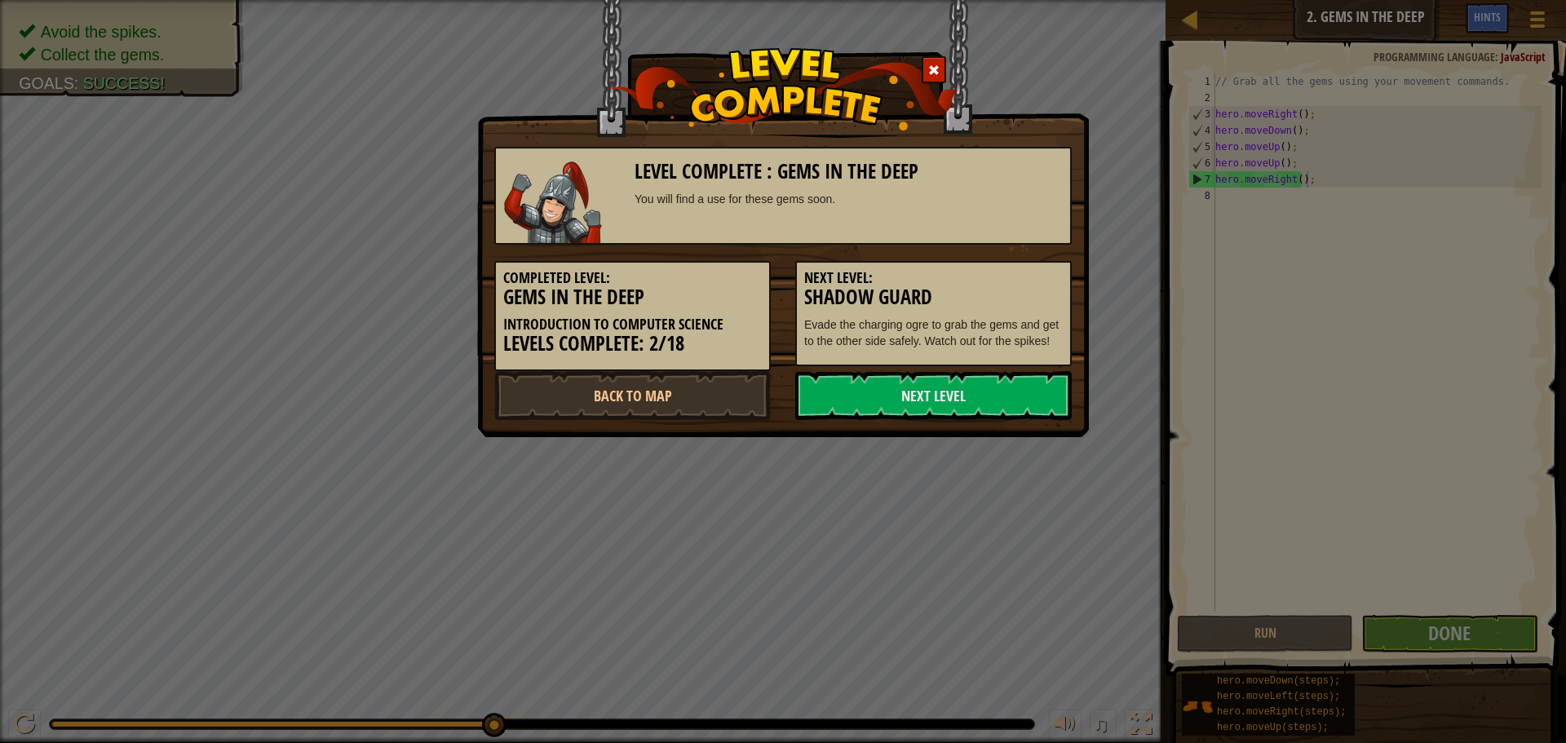
click at [1010, 390] on link "Next Level" at bounding box center [933, 395] width 277 height 49
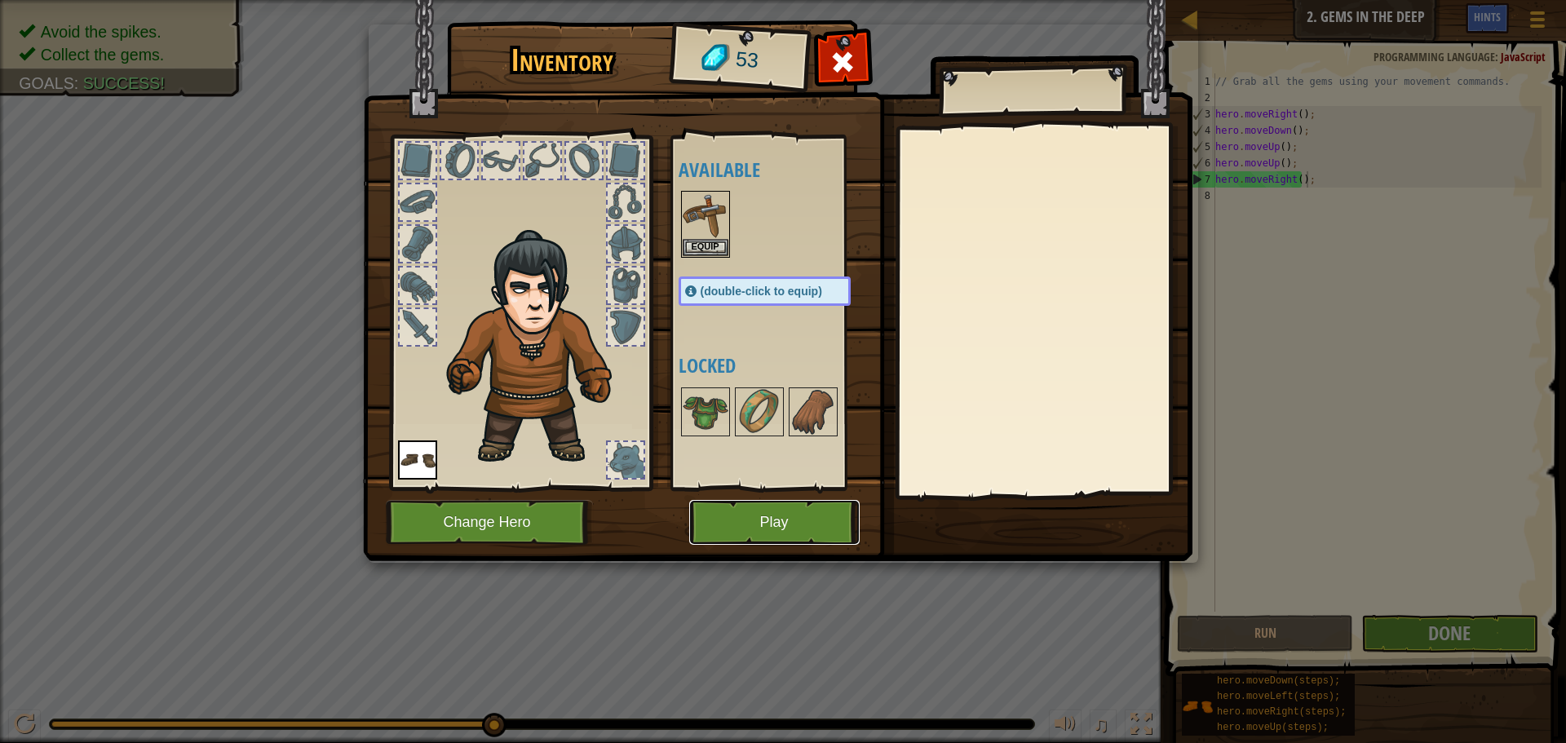
click at [742, 517] on button "Play" at bounding box center [774, 522] width 171 height 45
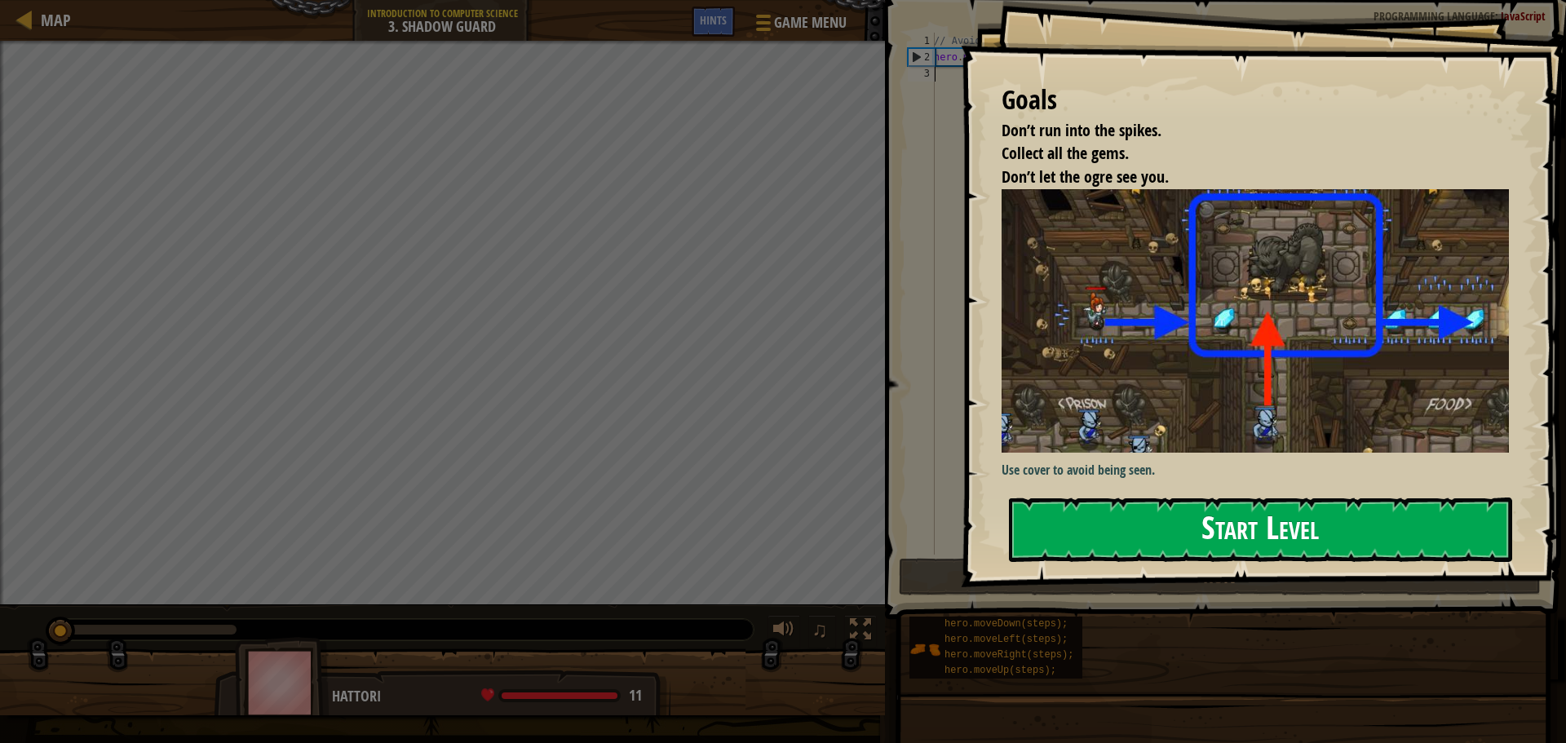
click at [1111, 529] on button "Start Level" at bounding box center [1260, 530] width 503 height 64
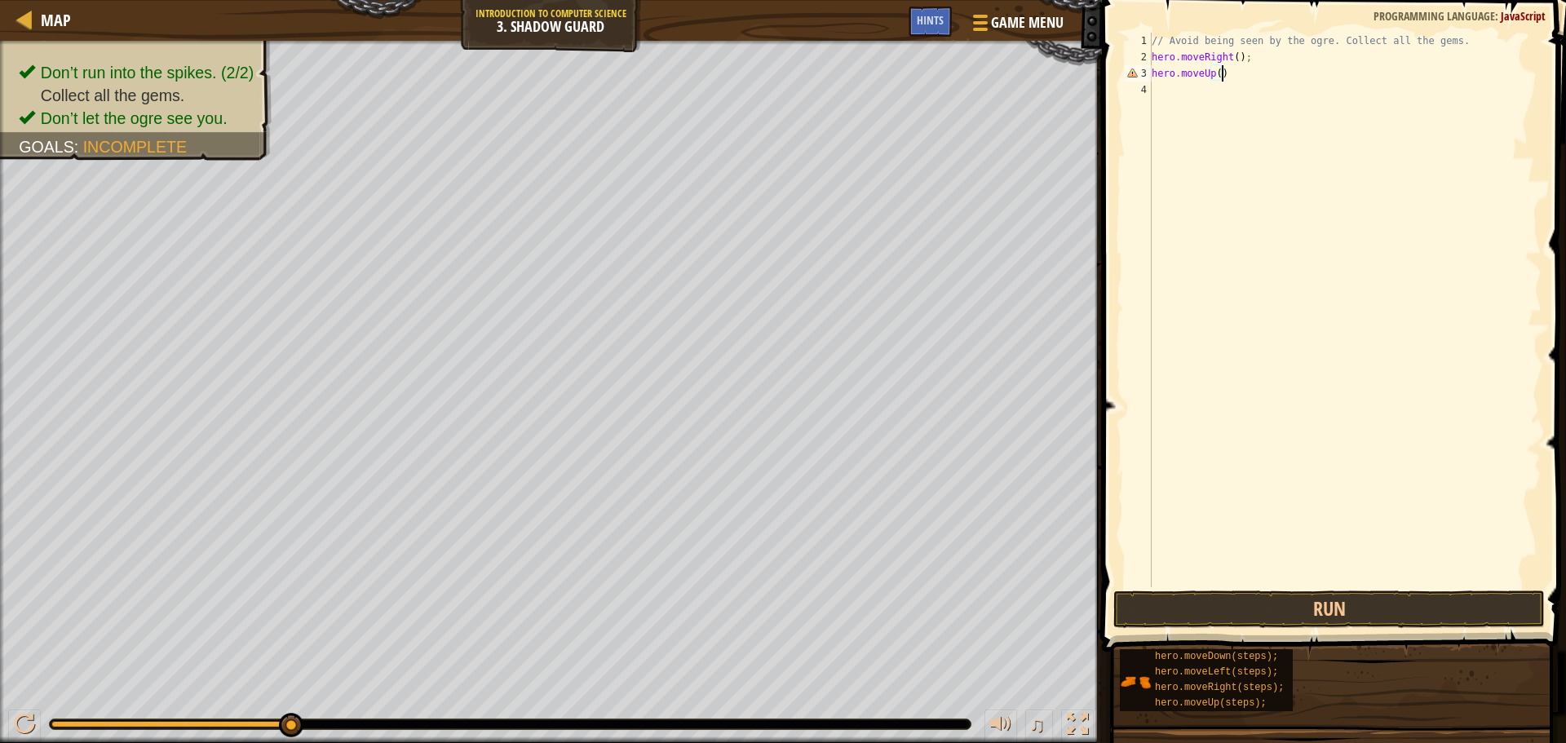
scroll to position [7, 5]
type textarea "hero.moveUp();"
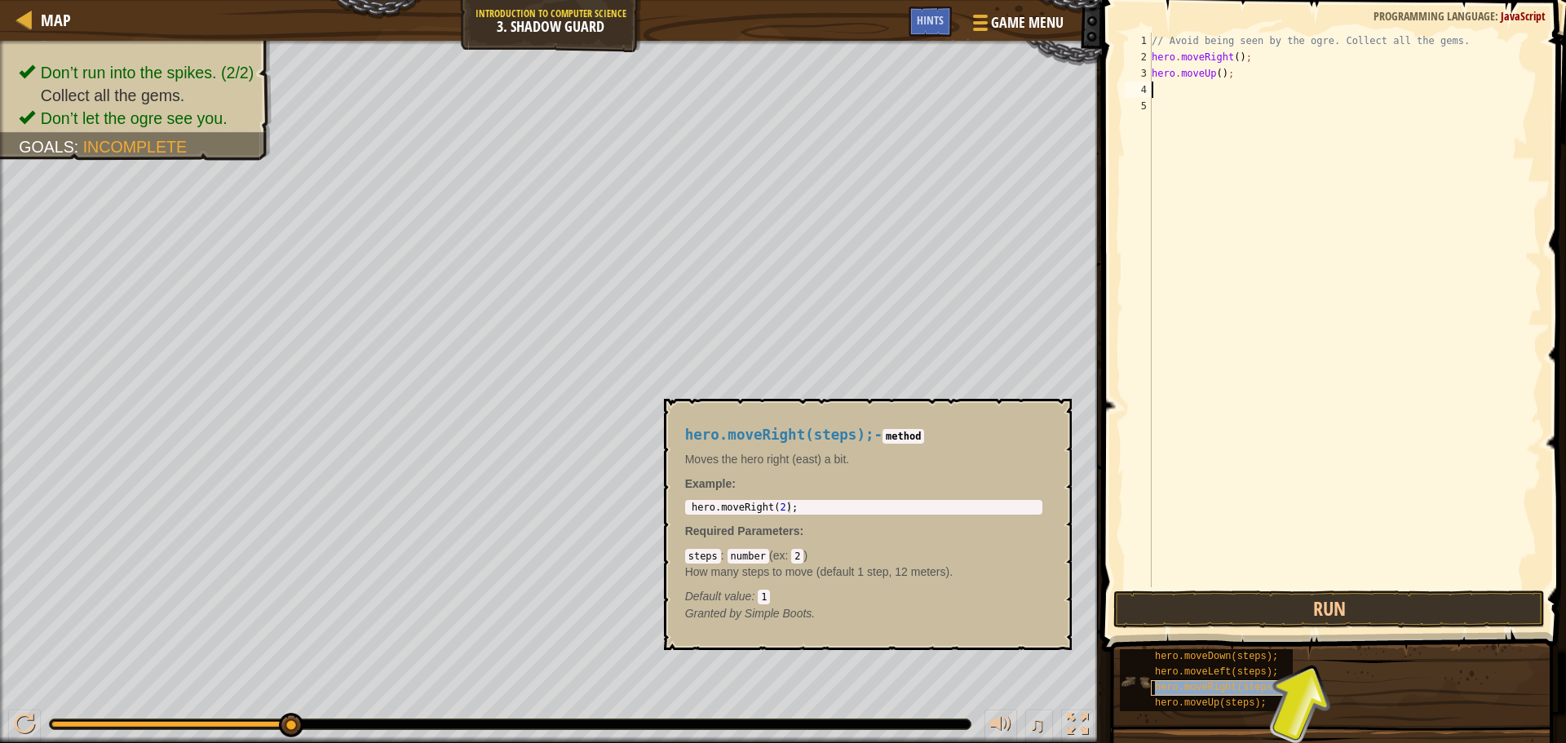
click at [1224, 685] on span "hero.moveRight(steps);" at bounding box center [1219, 687] width 129 height 11
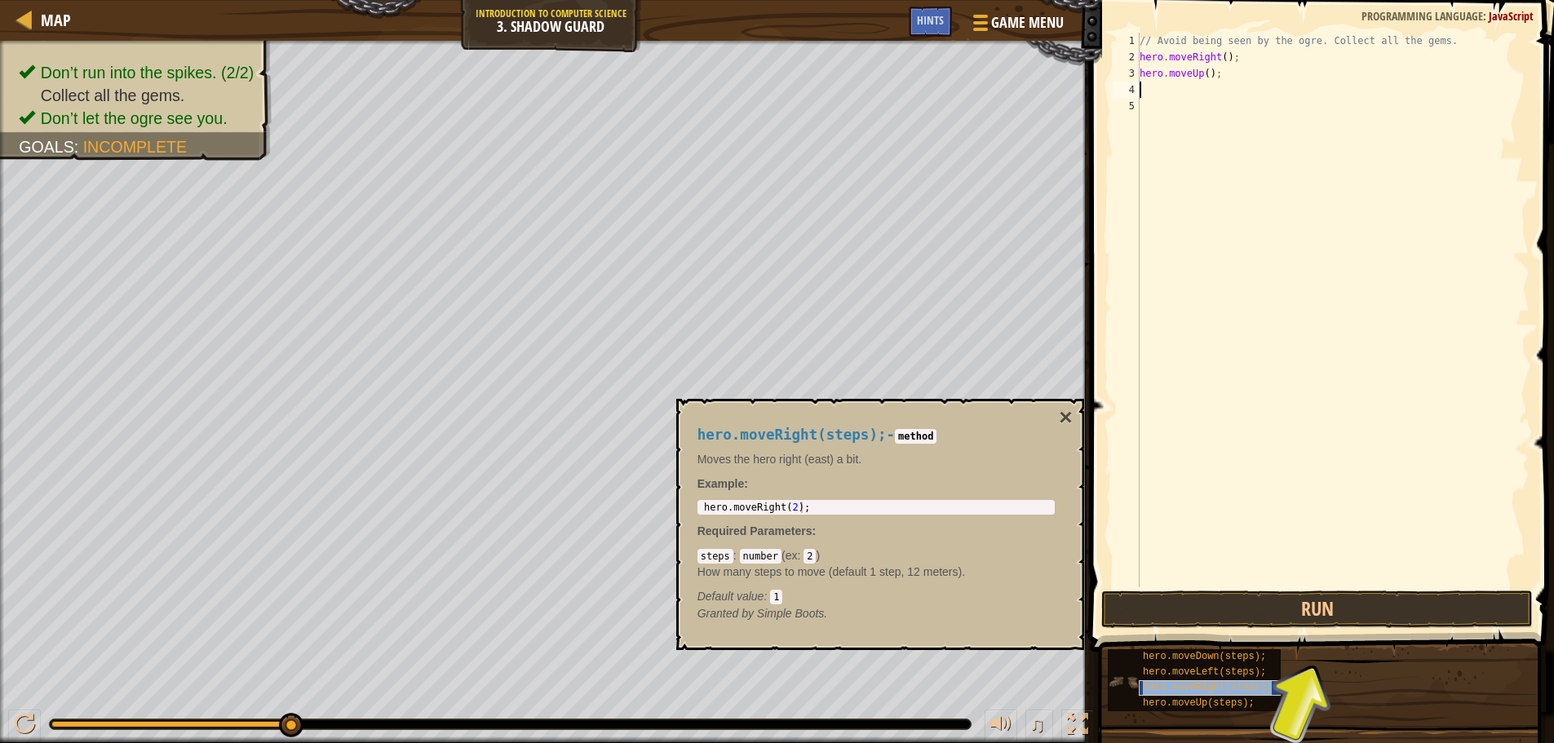
click at [1224, 685] on span "hero.moveRight(steps);" at bounding box center [1207, 687] width 129 height 11
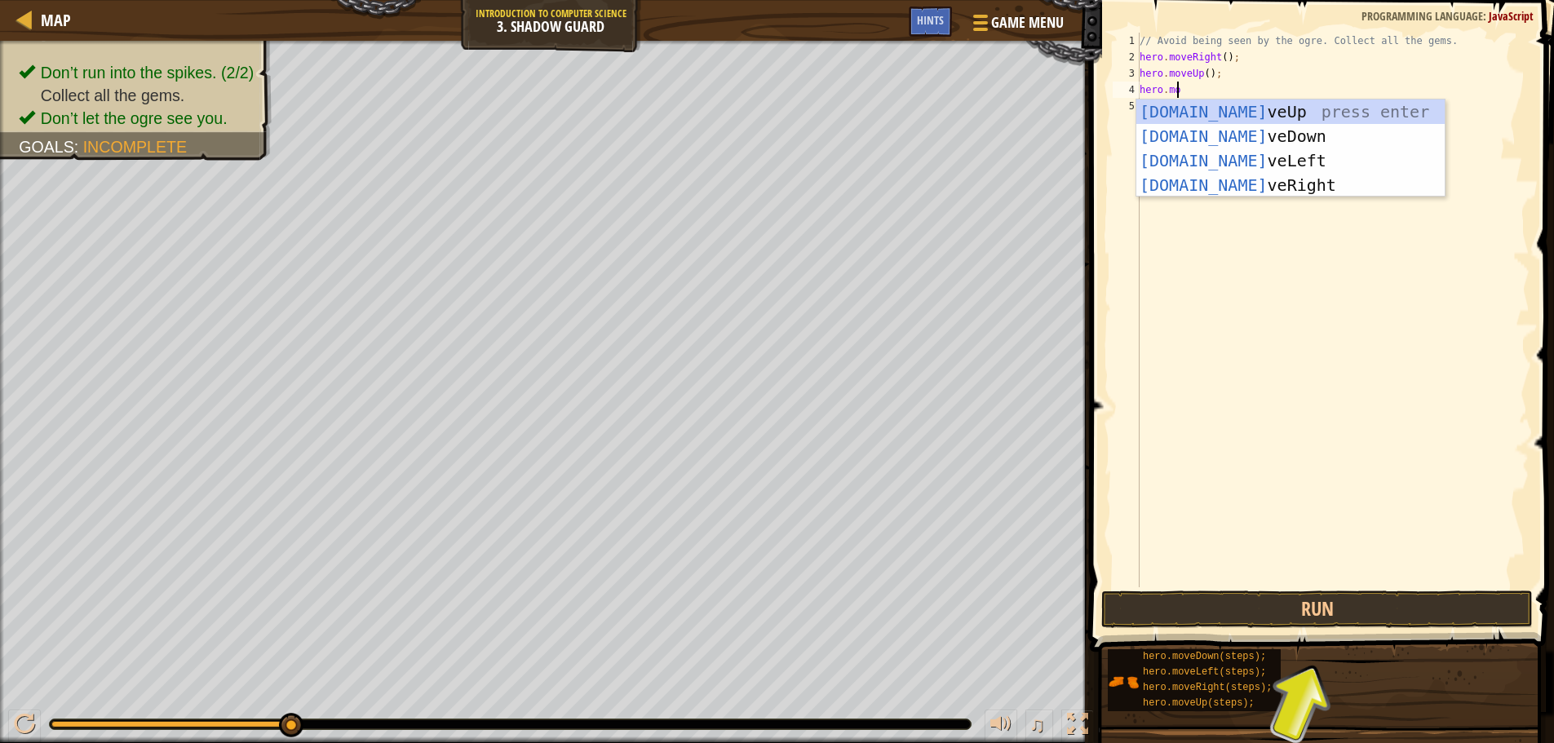
scroll to position [7, 2]
type textarea "hero.move"
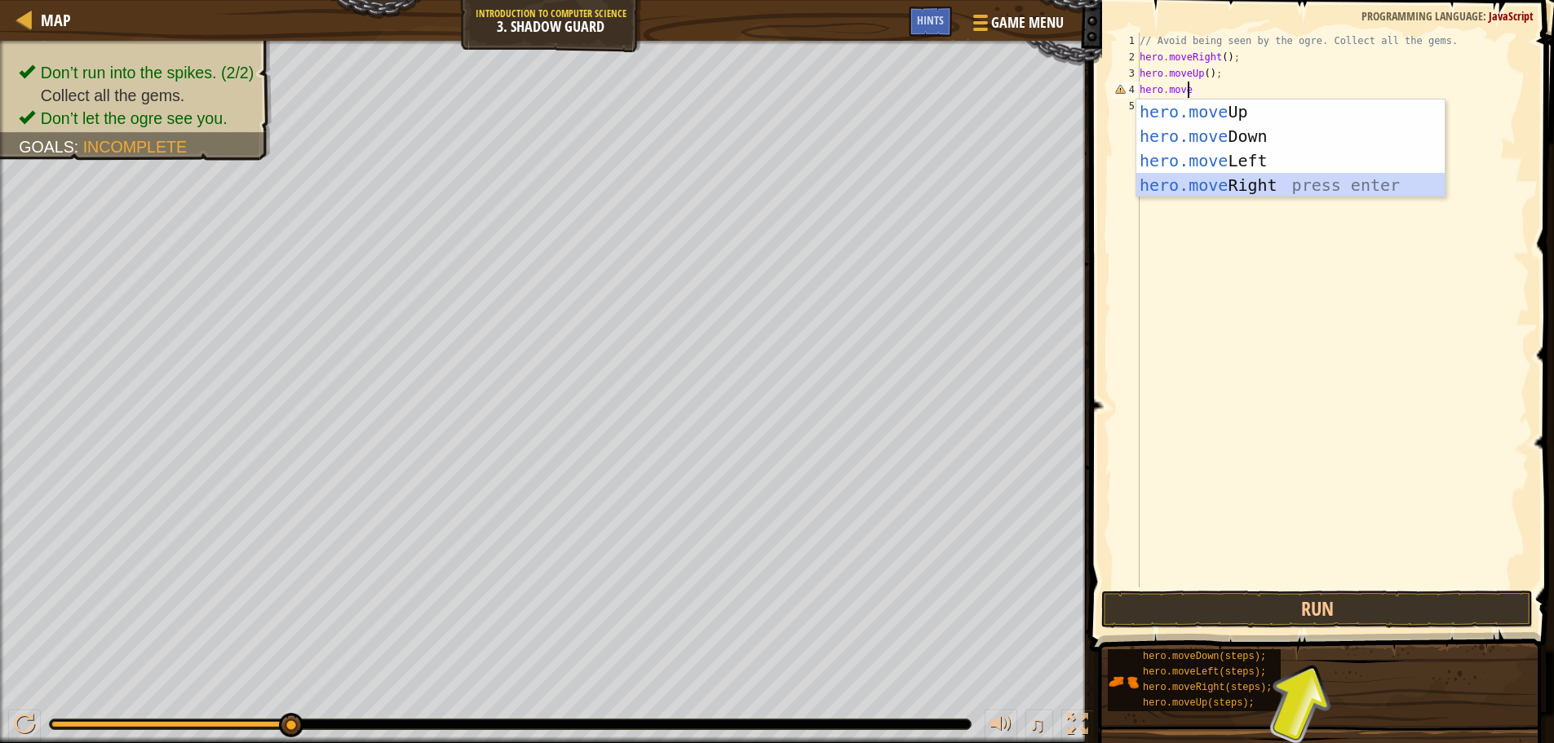
click at [1234, 184] on div "hero.move Up press enter hero.move Down press enter hero.move Left press enter …" at bounding box center [1290, 173] width 308 height 147
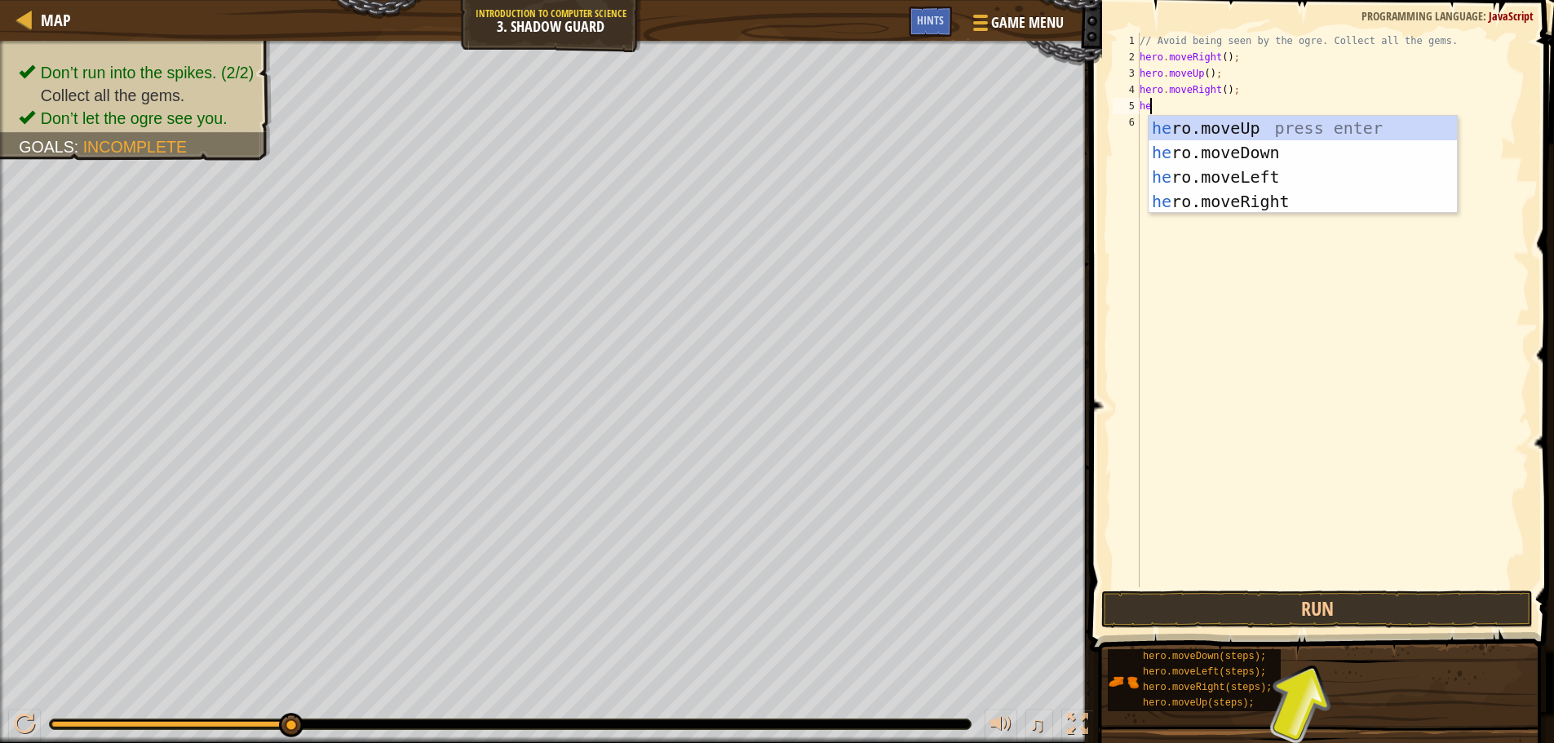
type textarea "hero"
click at [1227, 148] on div "hero .moveUp press enter hero .moveDown press enter hero .moveLeft press enter …" at bounding box center [1290, 189] width 308 height 147
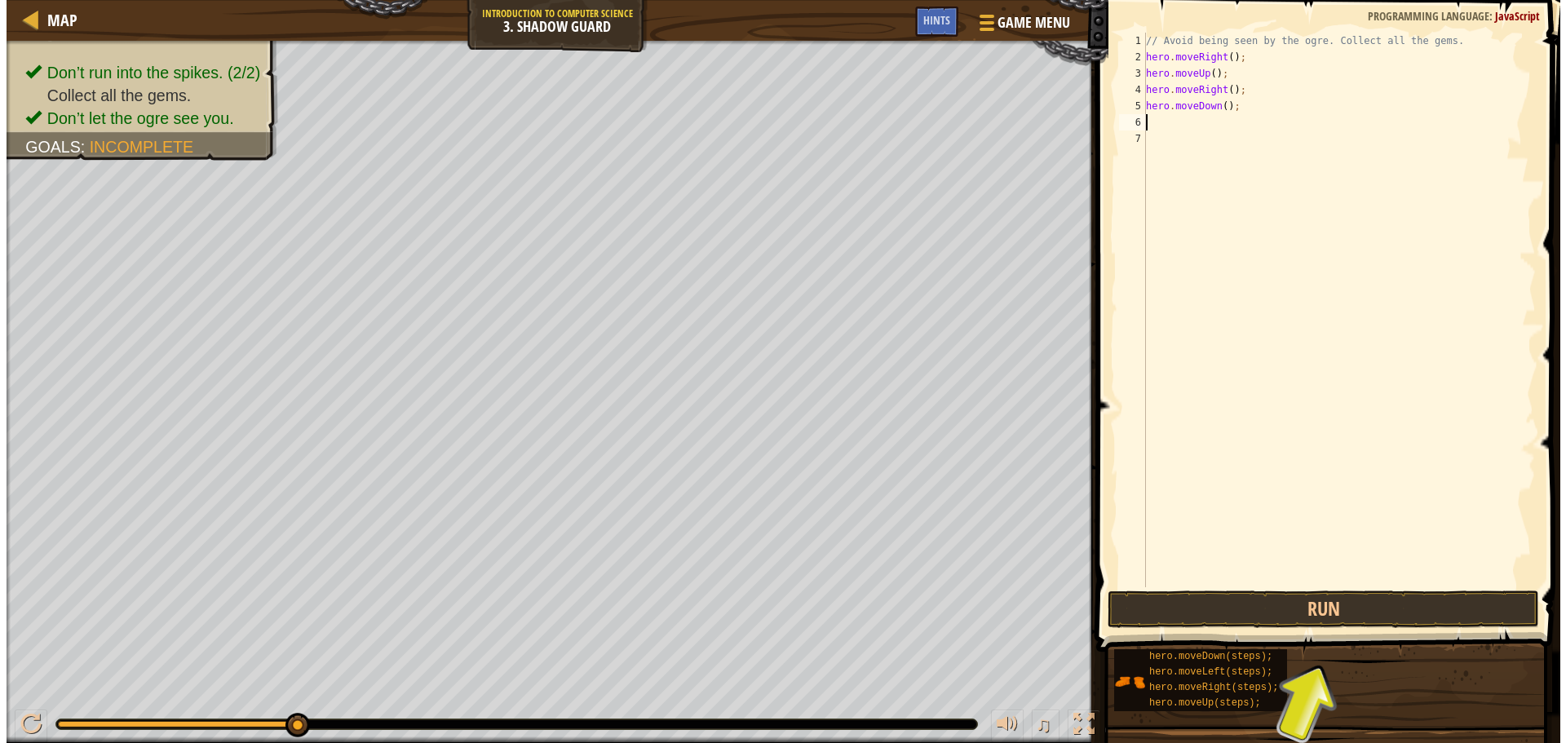
scroll to position [7, 0]
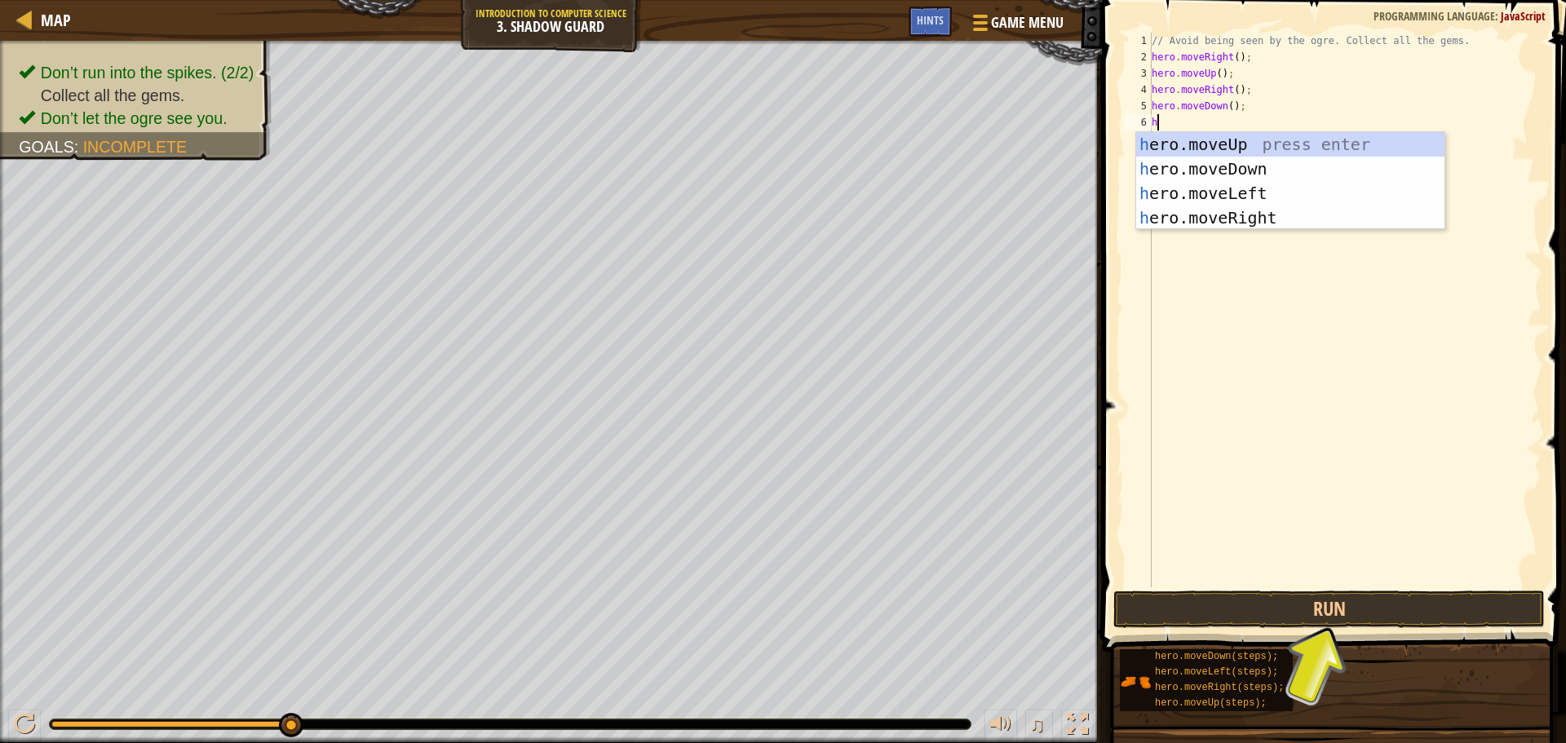
type textarea "hero"
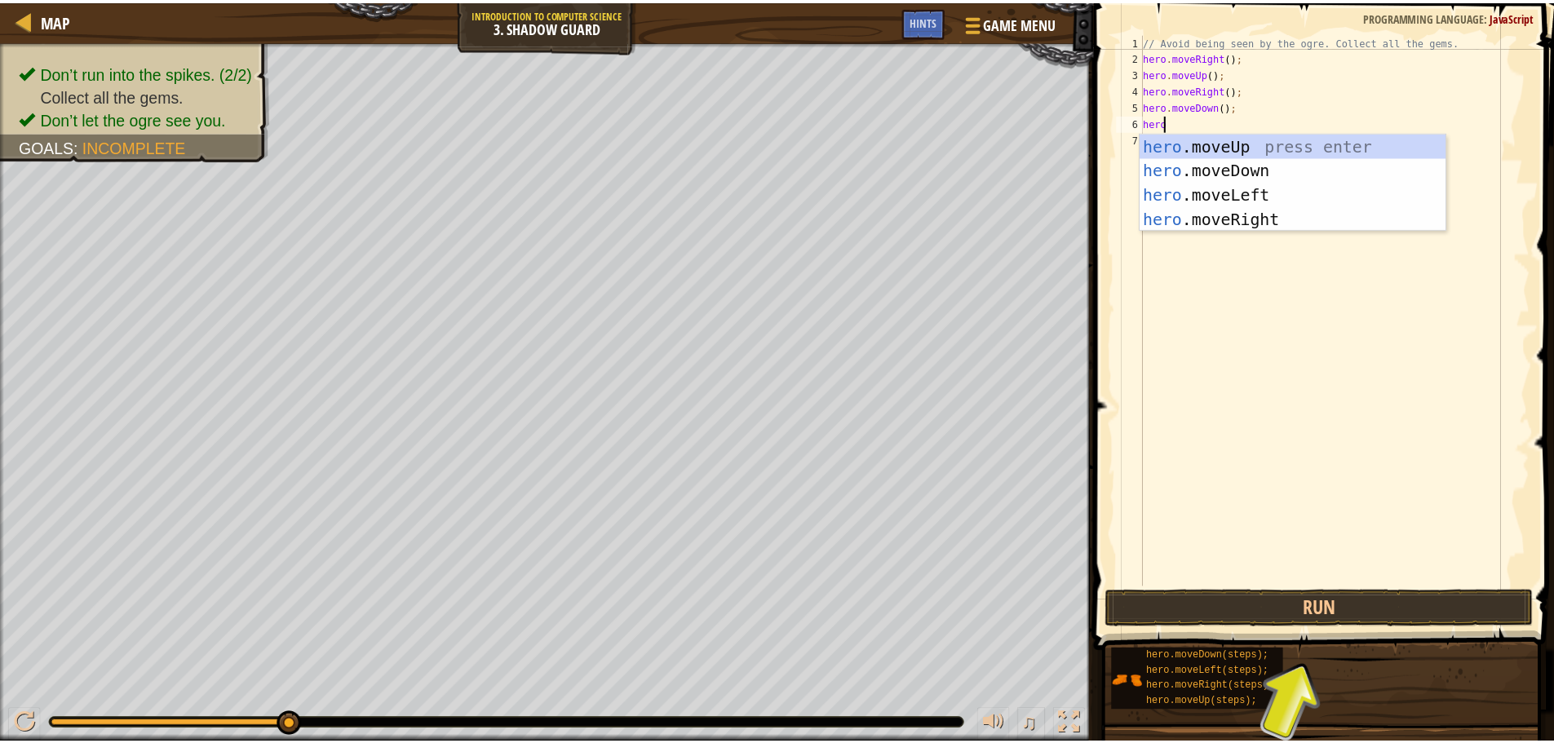
scroll to position [7, 1]
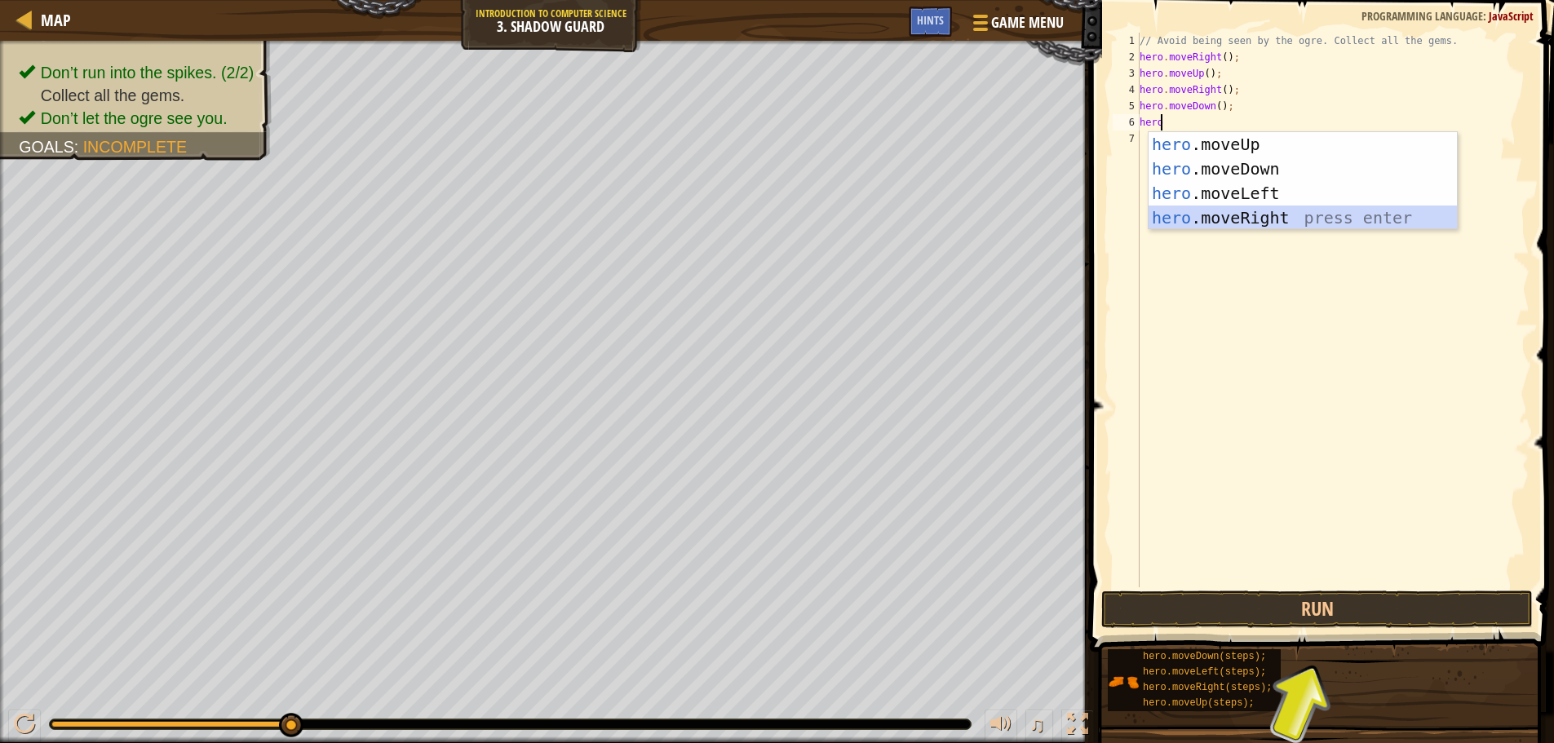
click at [1247, 211] on div "hero .moveUp press enter hero .moveDown press enter hero .moveLeft press enter …" at bounding box center [1303, 205] width 308 height 147
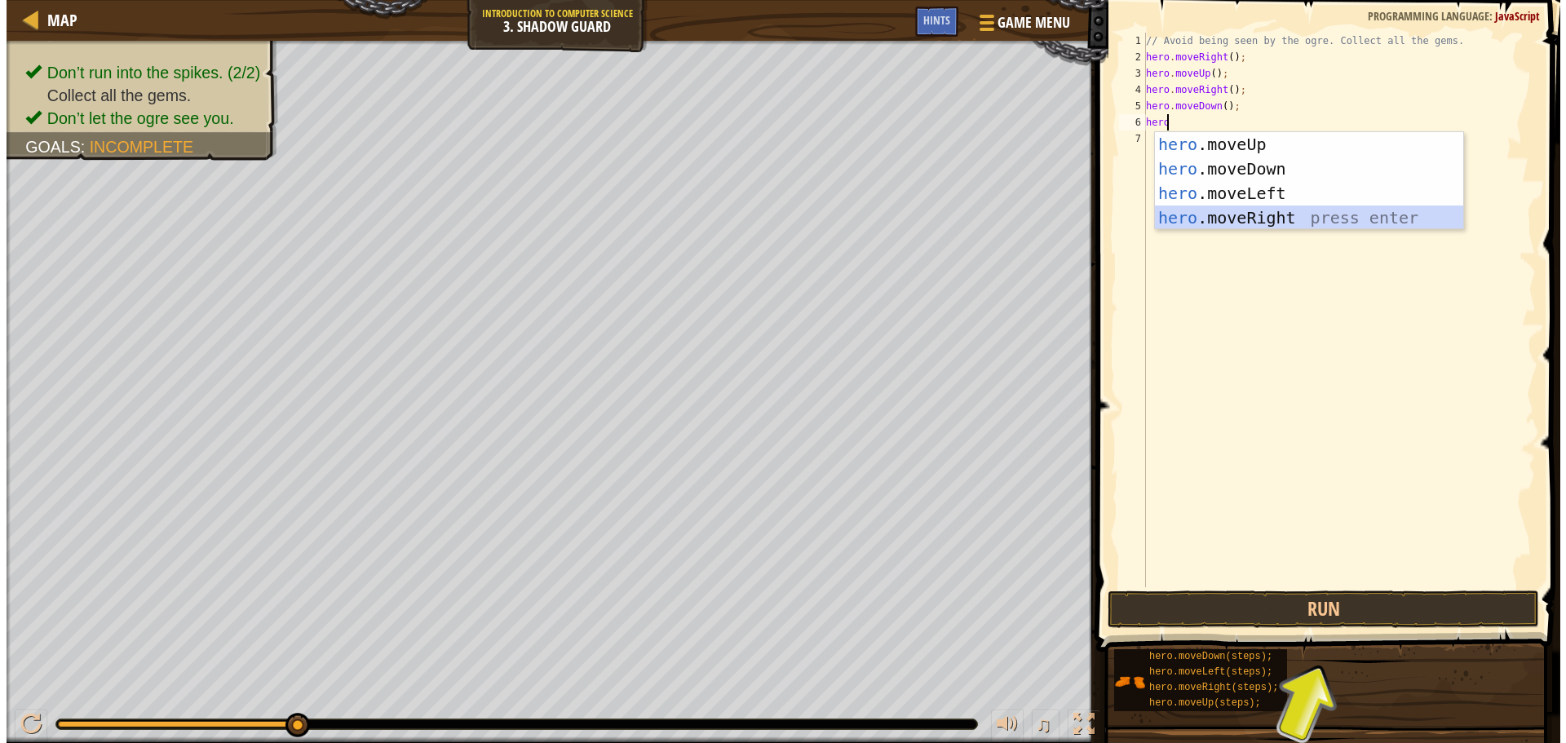
scroll to position [7, 0]
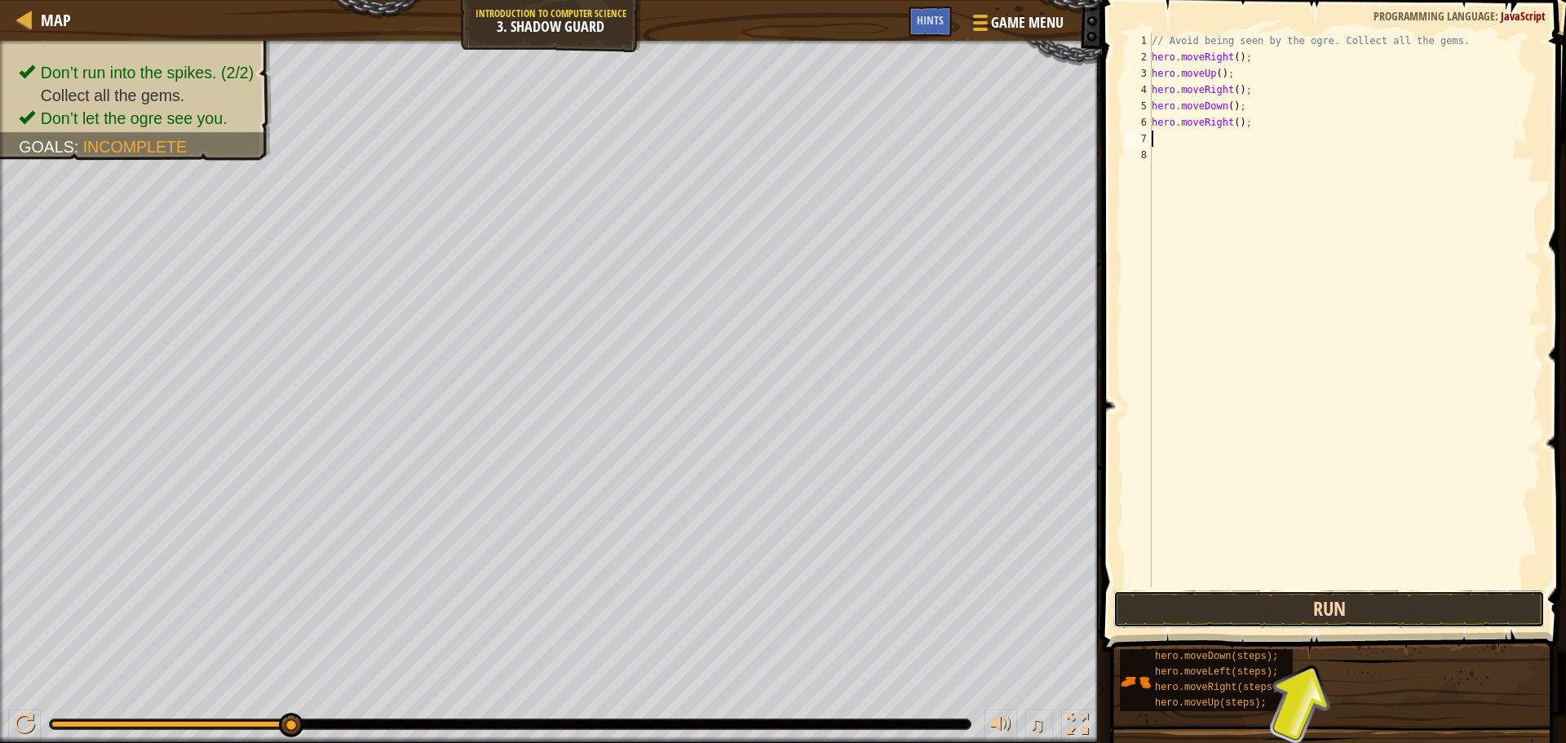
click at [1285, 600] on button "Run" at bounding box center [1330, 610] width 432 height 38
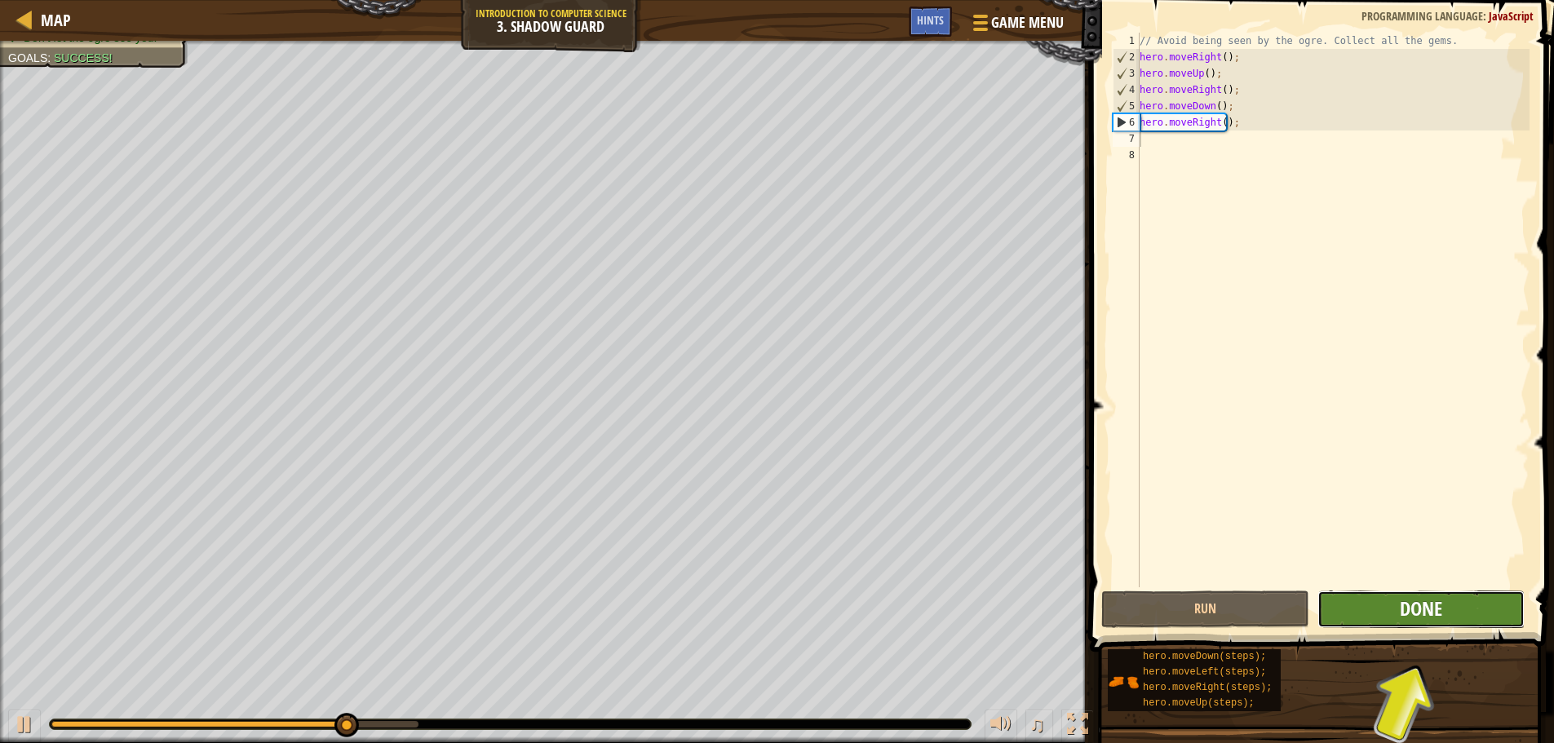
click at [1433, 606] on span "Done" at bounding box center [1421, 609] width 42 height 26
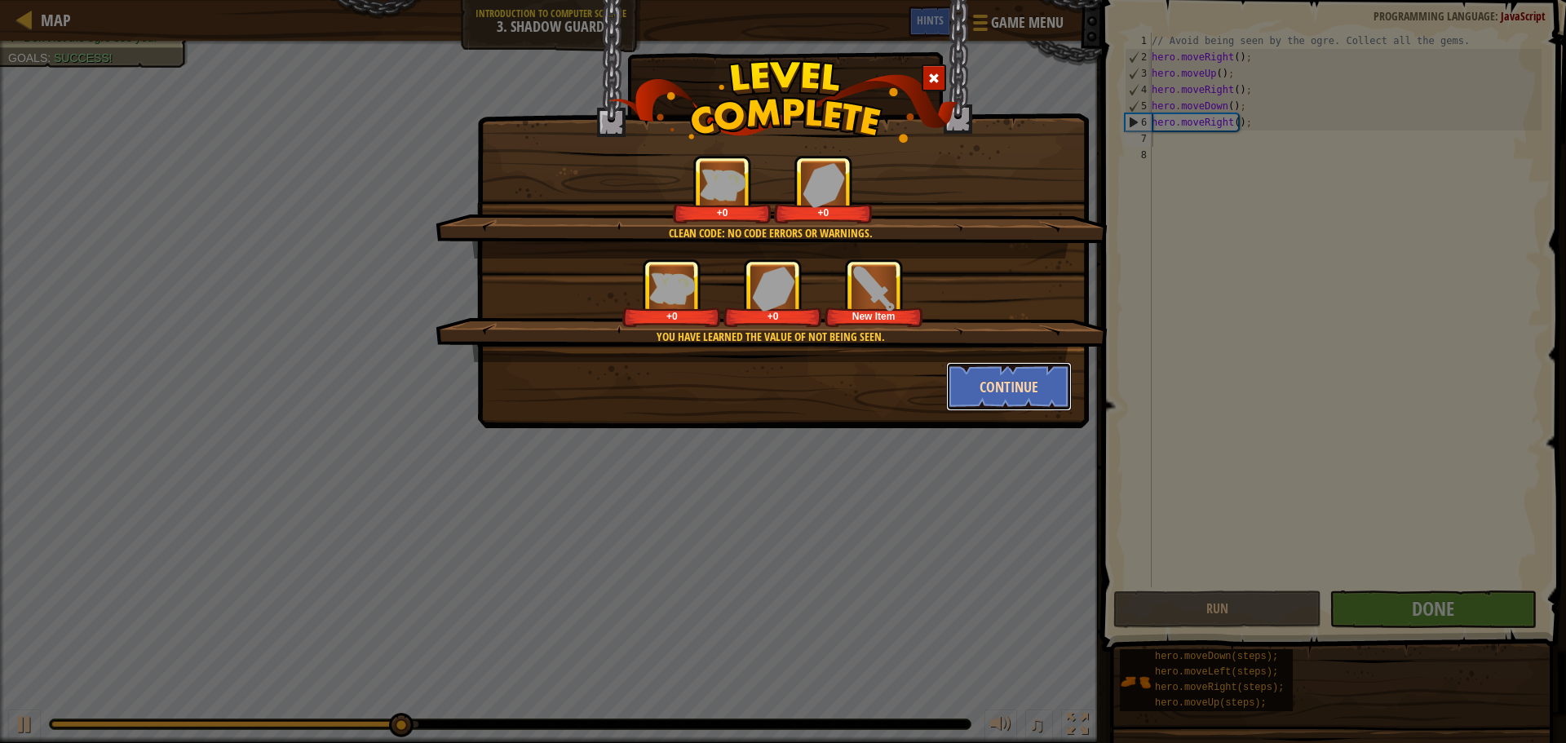
click at [1047, 384] on button "Continue" at bounding box center [1009, 386] width 126 height 49
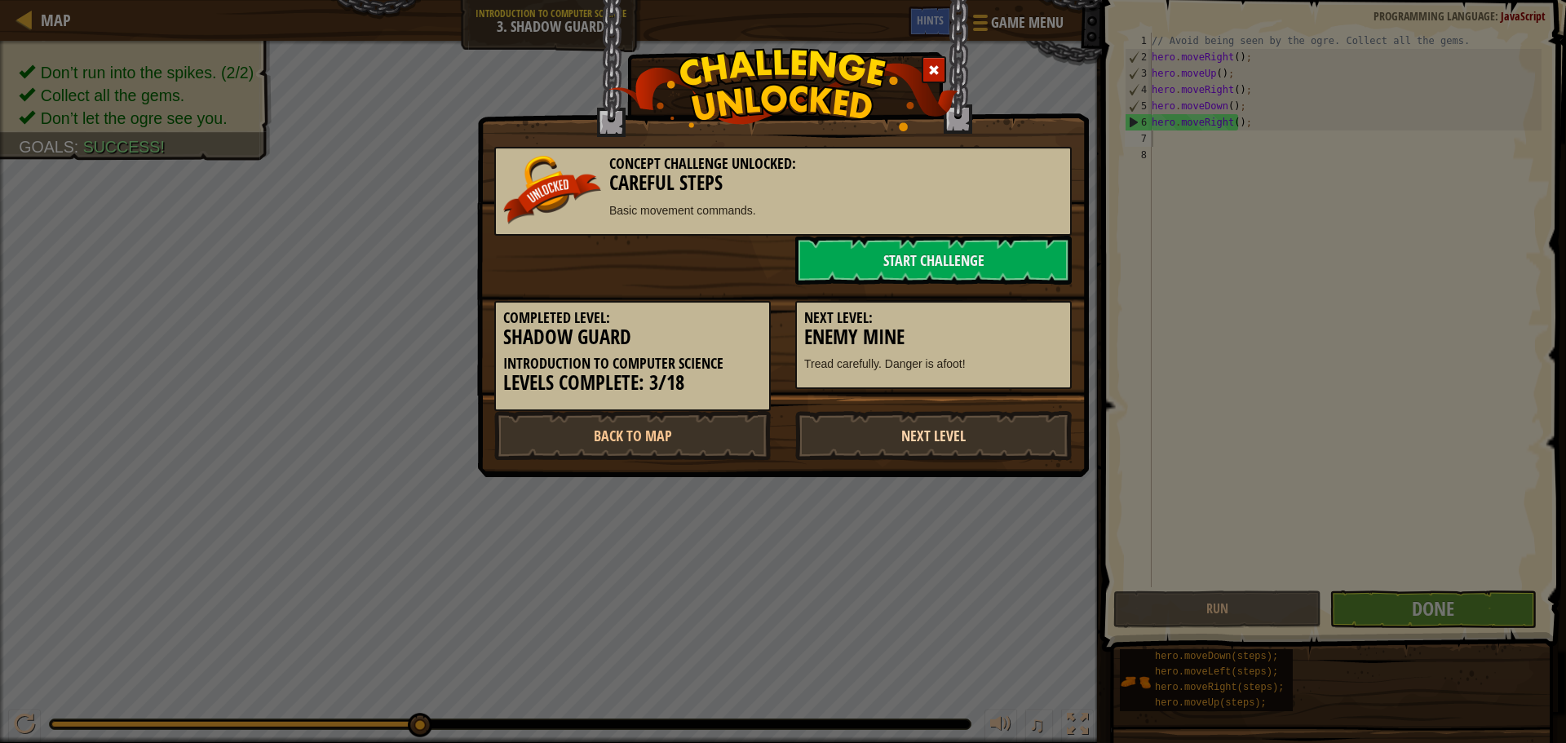
click at [977, 428] on link "Next Level" at bounding box center [933, 435] width 277 height 49
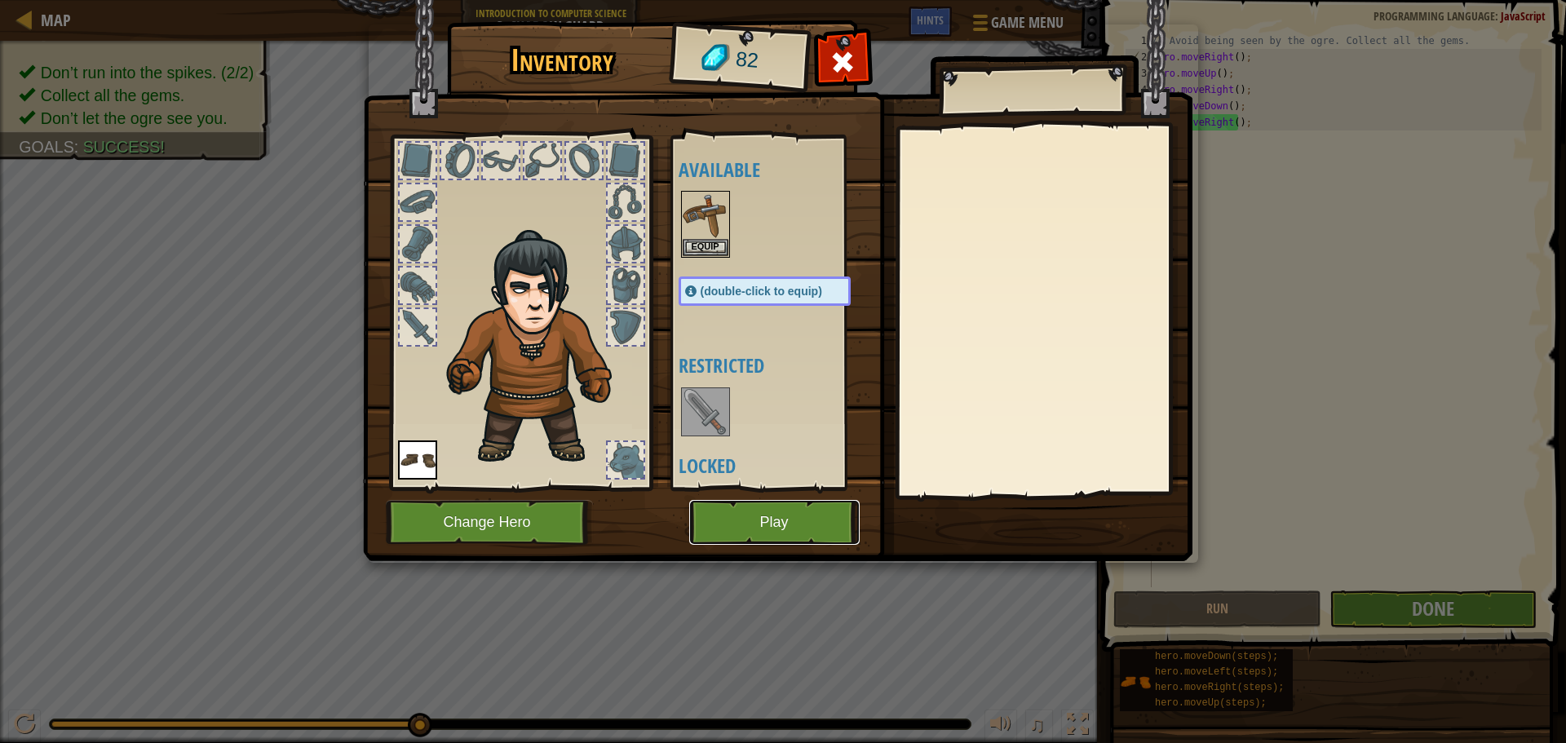
click at [832, 512] on button "Play" at bounding box center [774, 522] width 171 height 45
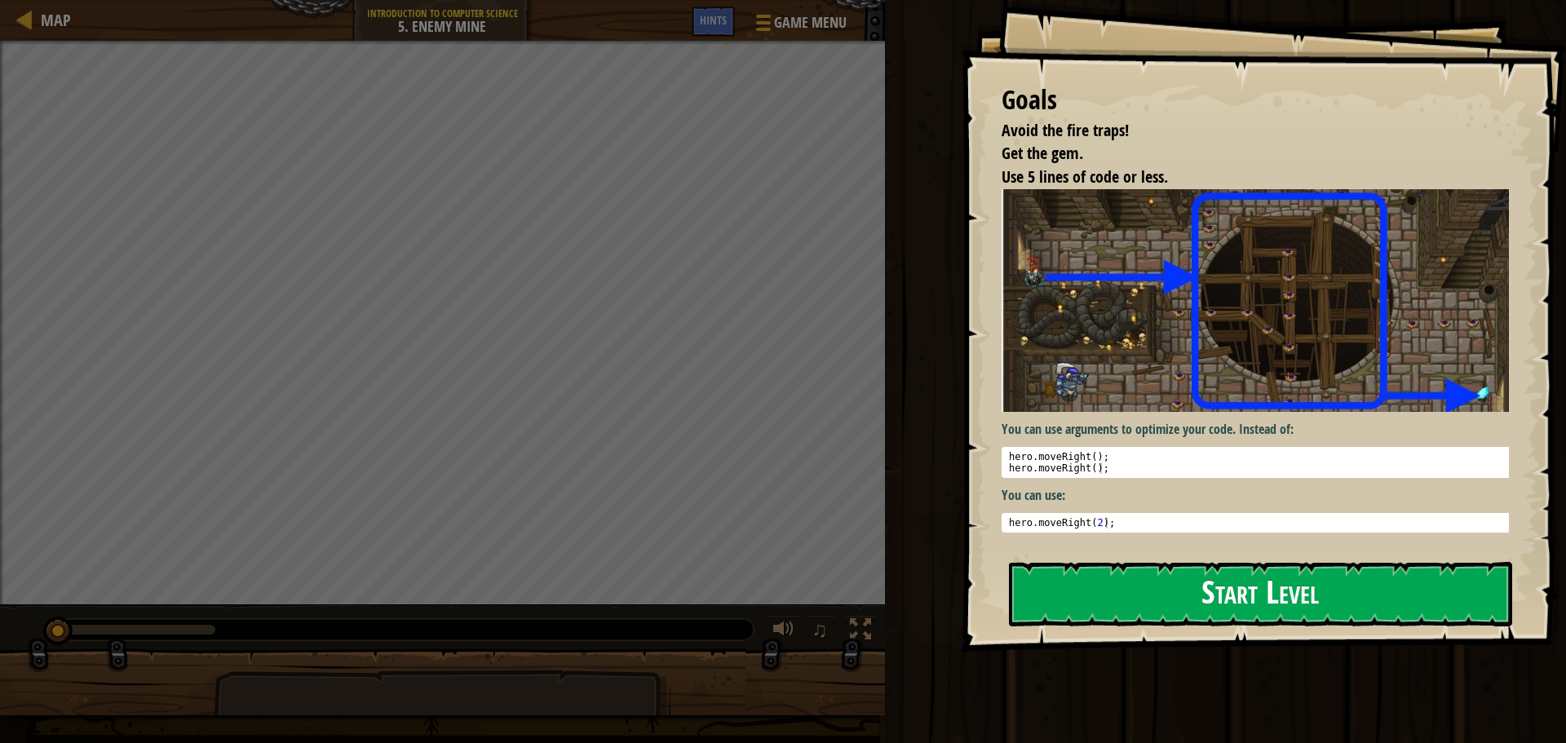
click at [1220, 574] on button "Start Level" at bounding box center [1260, 594] width 503 height 64
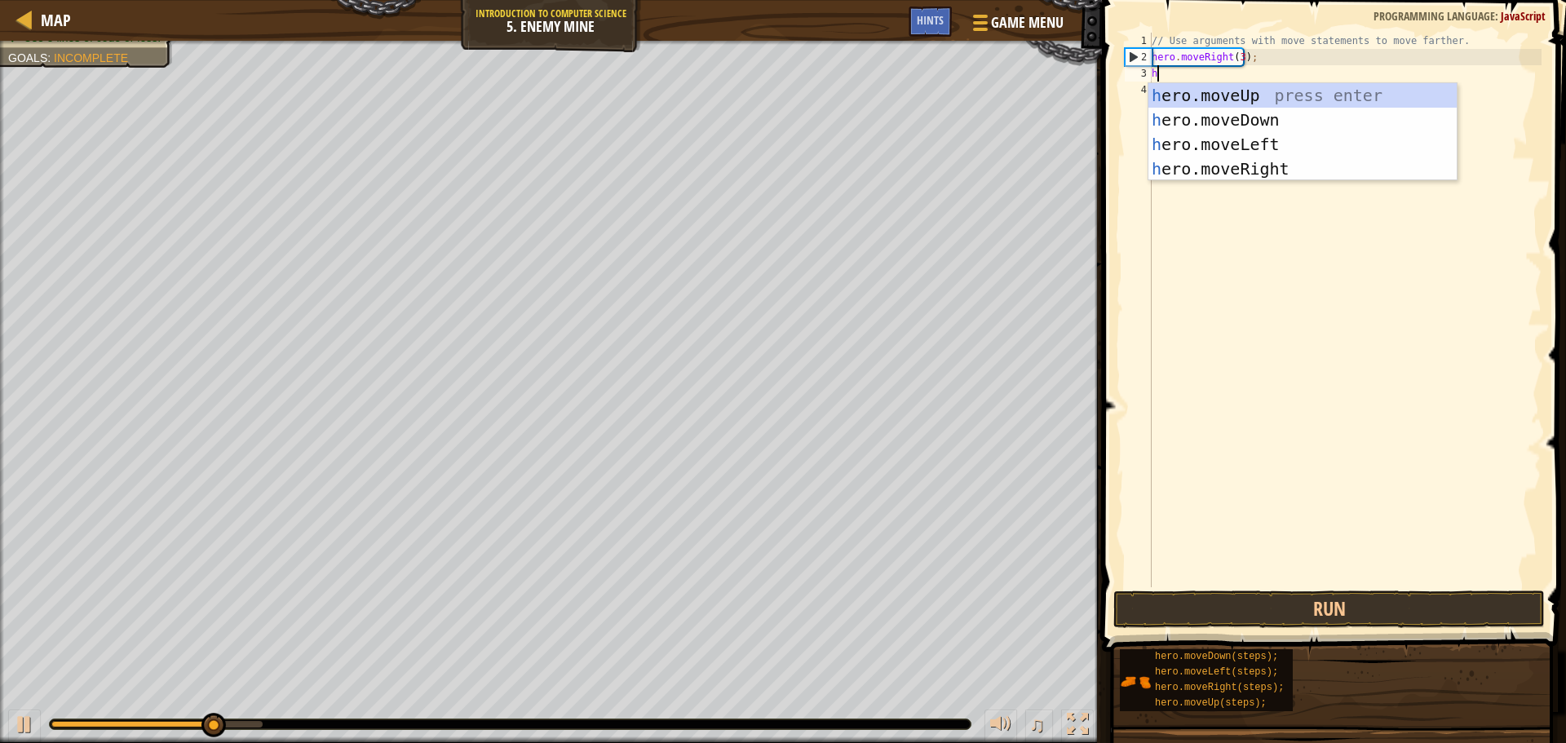
scroll to position [7, 0]
type textarea "hero"
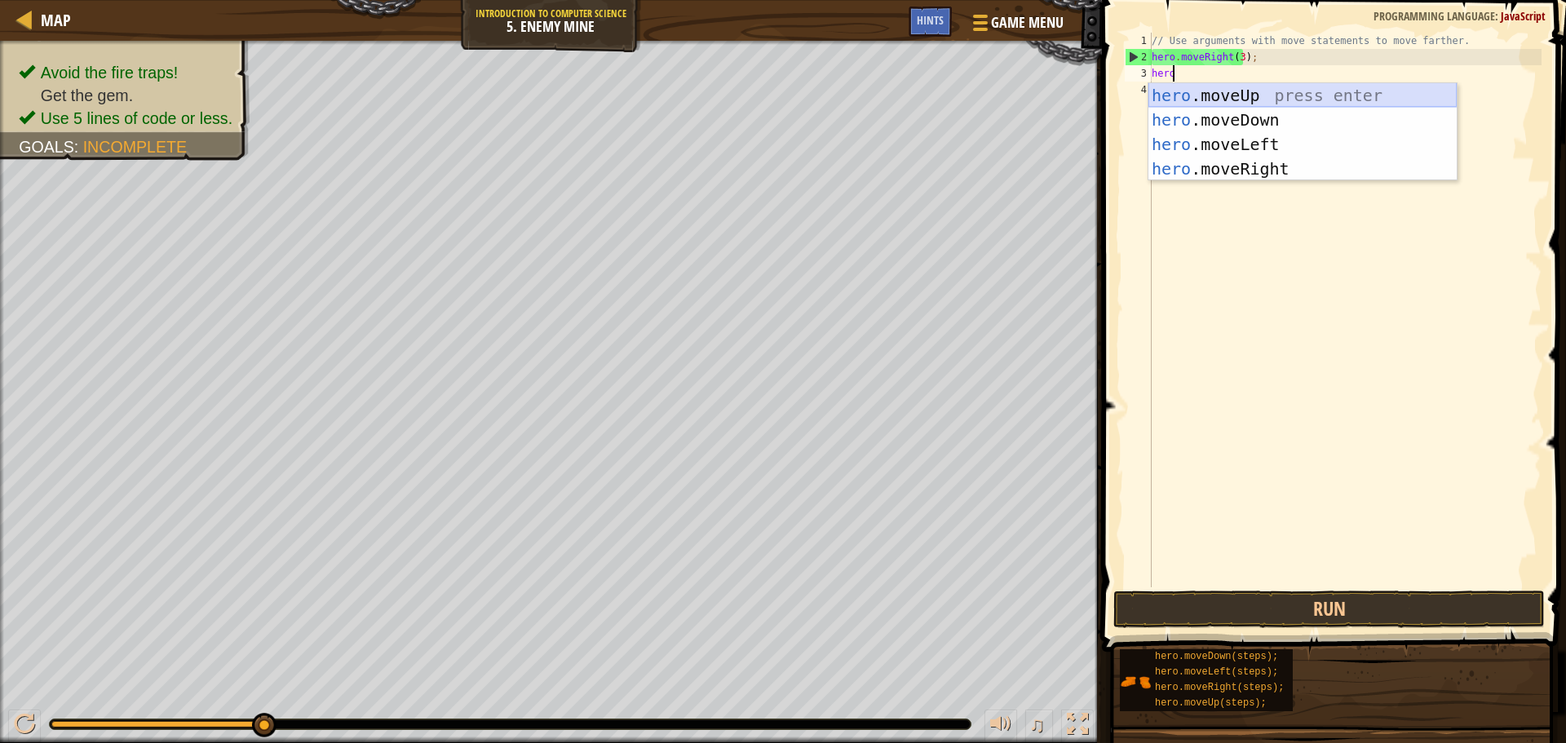
click at [1273, 91] on div "hero .moveUp press enter hero .moveDown press enter hero .moveLeft press enter …" at bounding box center [1303, 156] width 308 height 147
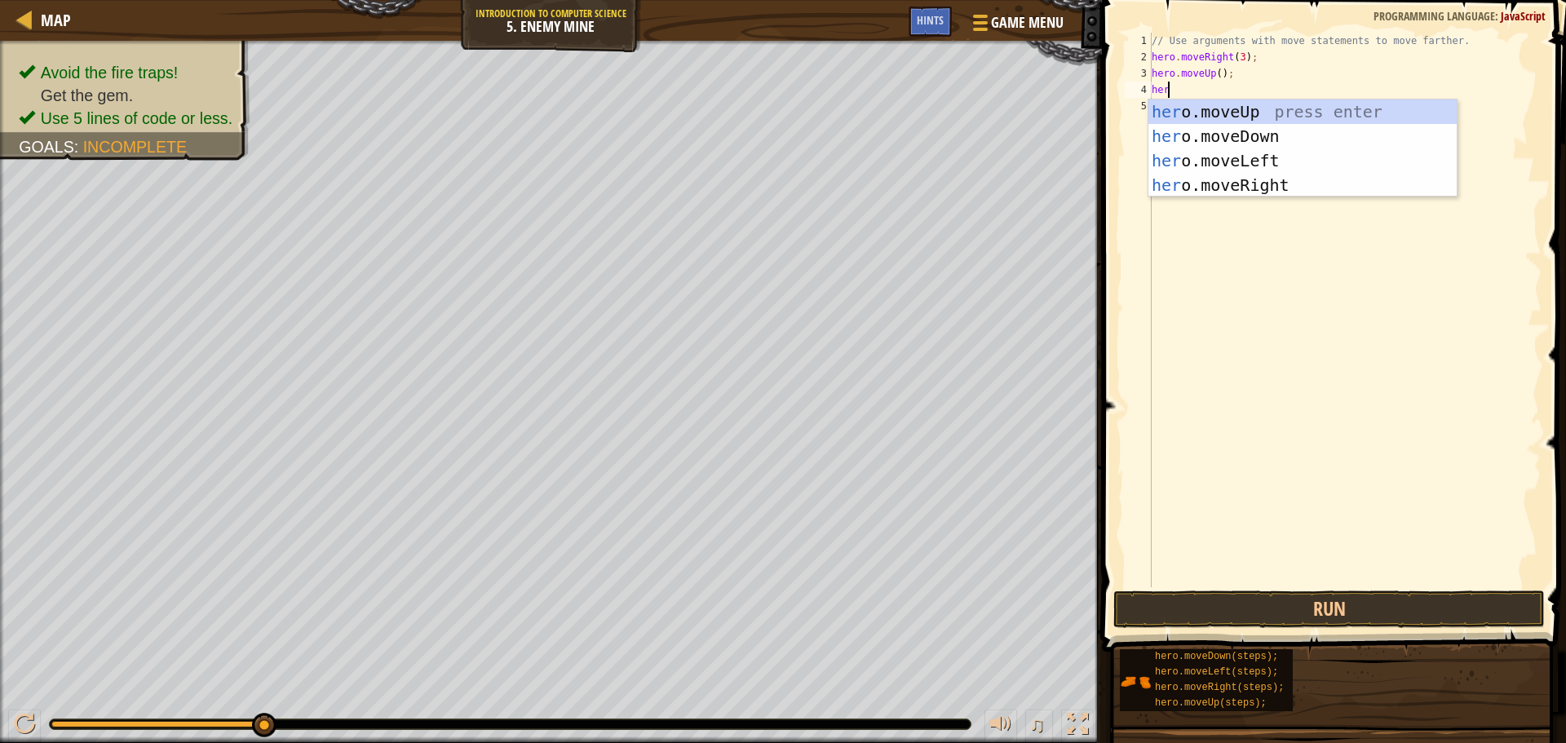
type textarea "hero"
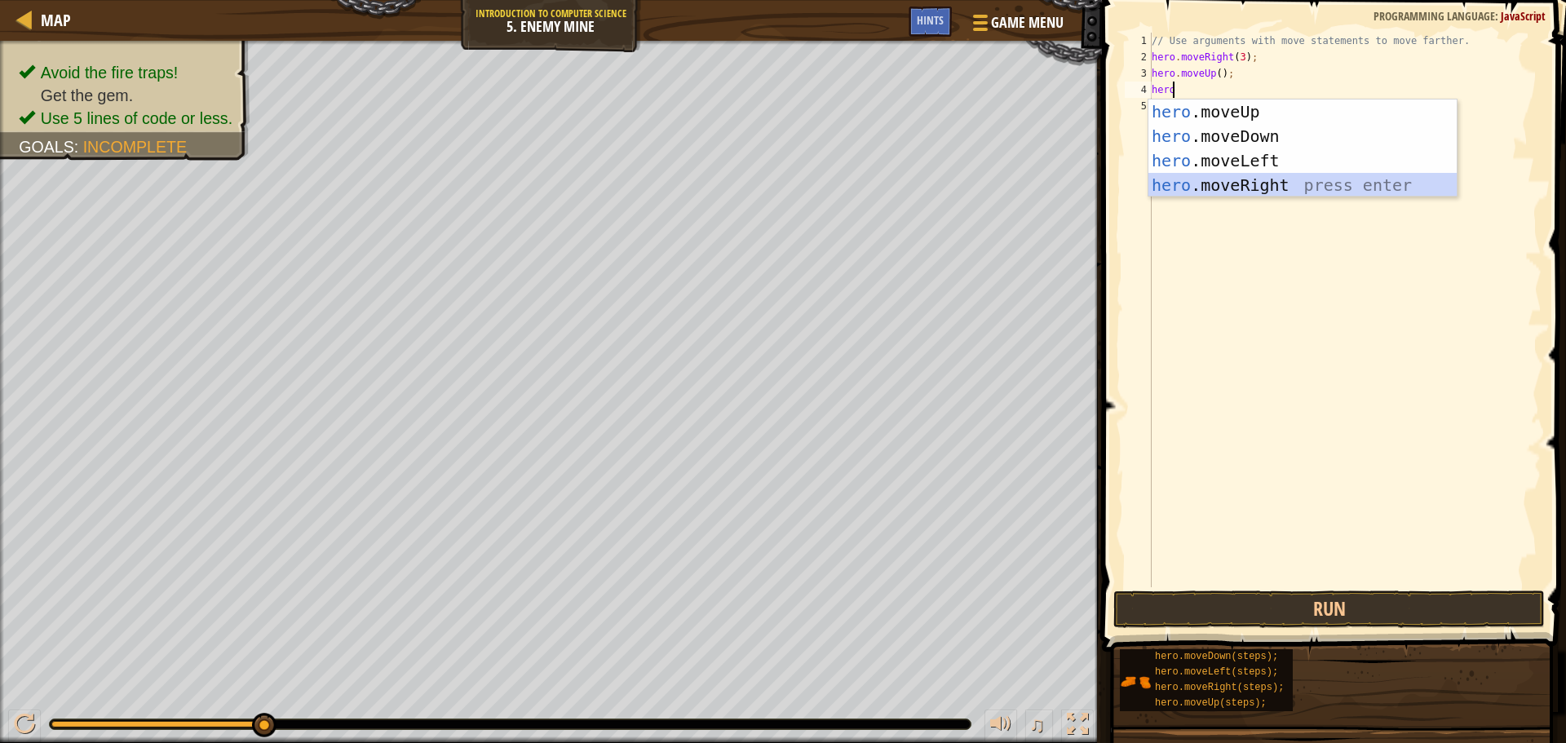
click at [1238, 180] on div "hero .moveUp press enter hero .moveDown press enter hero .moveLeft press enter …" at bounding box center [1303, 173] width 308 height 147
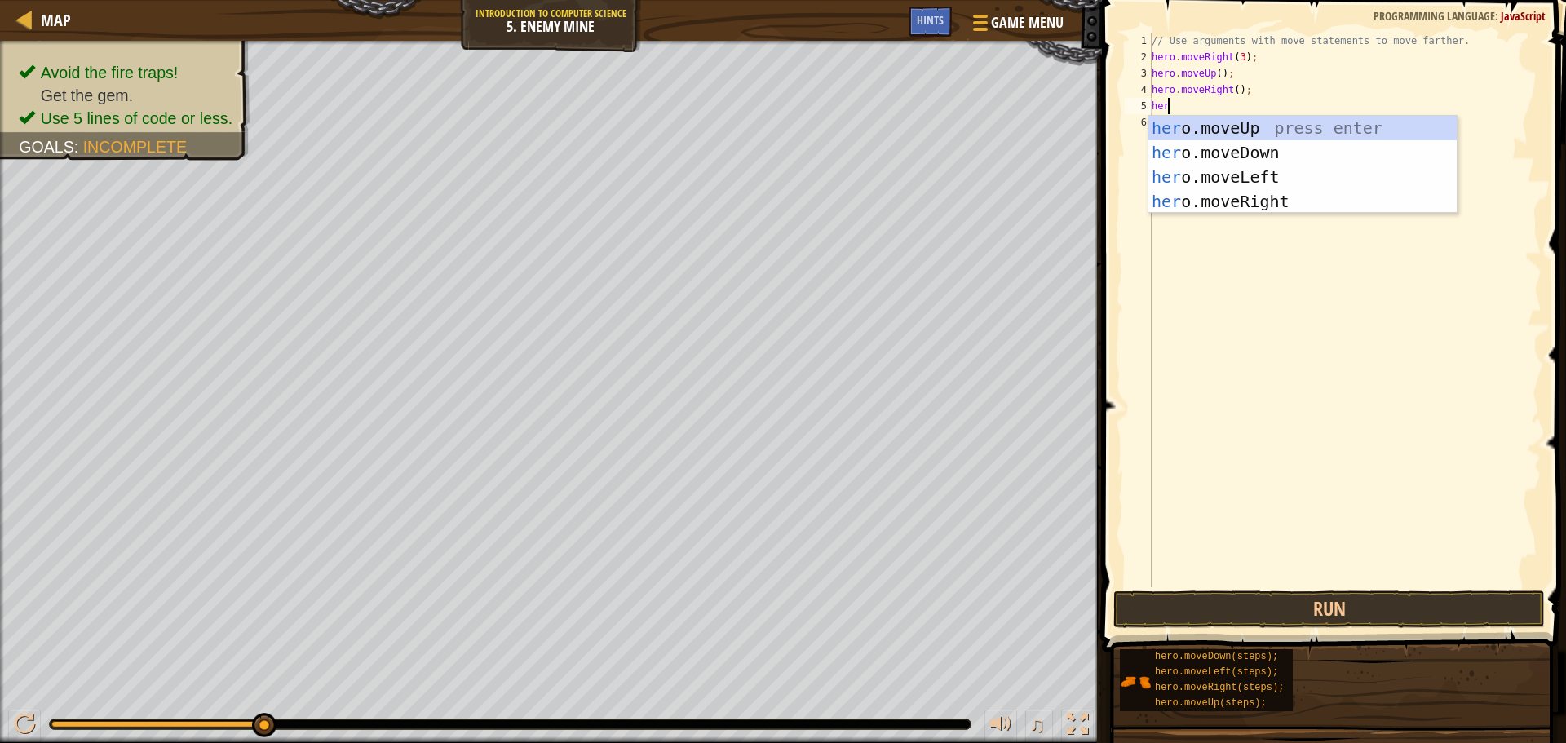
type textarea "hero"
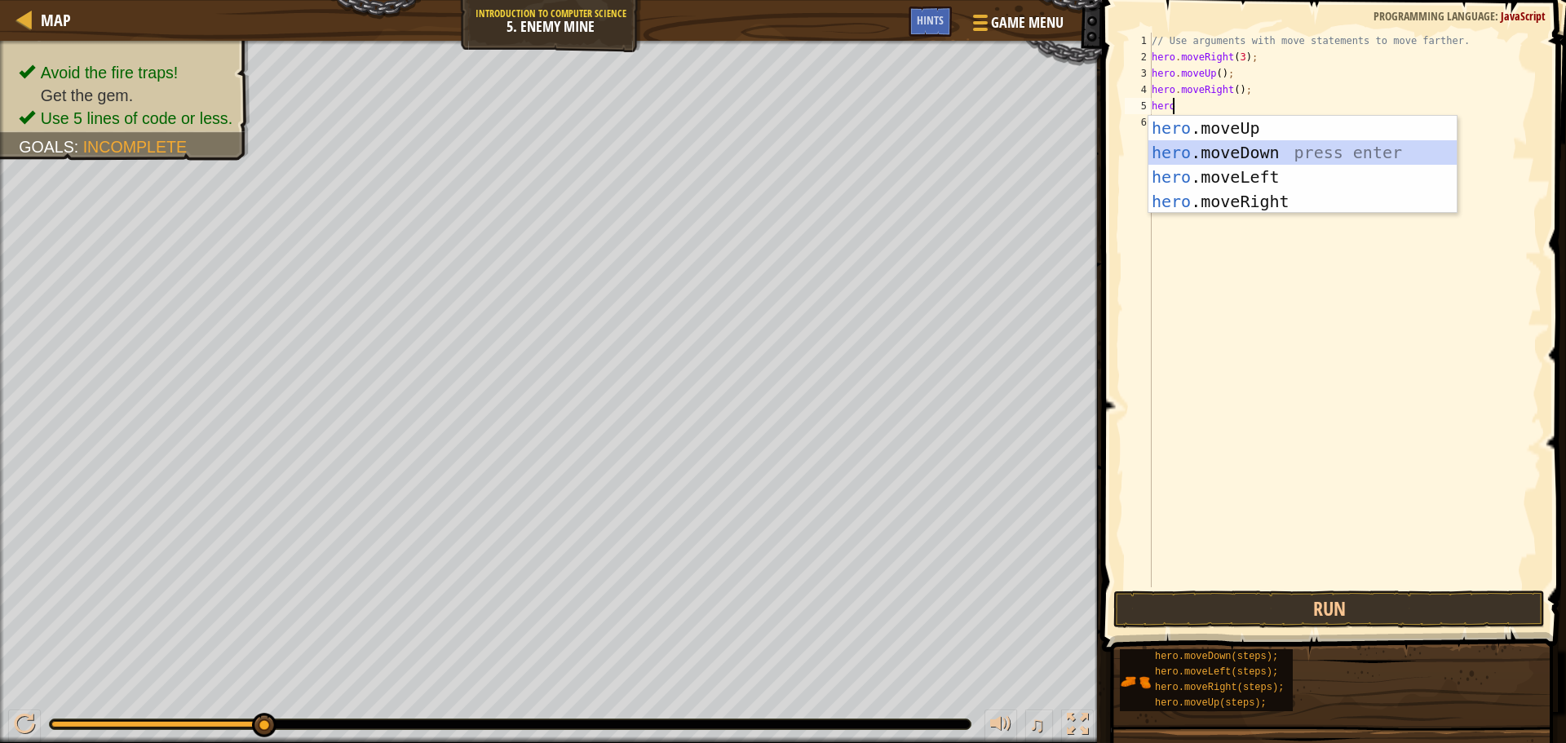
click at [1248, 156] on div "hero .moveUp press enter hero .moveDown press enter hero .moveLeft press enter …" at bounding box center [1303, 189] width 308 height 147
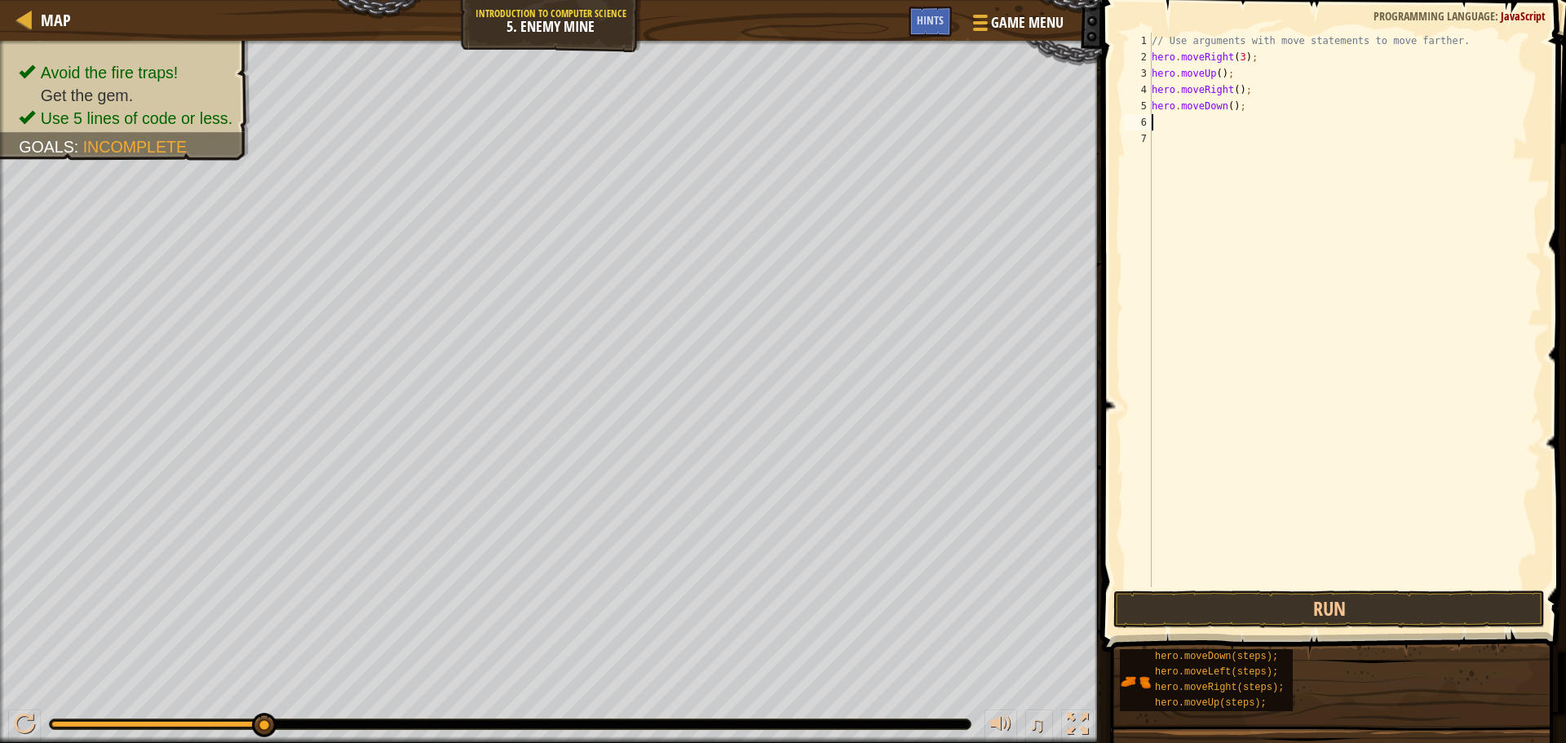
click at [1229, 108] on div "// Use arguments with move statements to move farther. hero . moveRight ( 3 ) ;…" at bounding box center [1345, 326] width 393 height 587
type textarea "hero.moveDown(3);"
click at [1227, 126] on div "// Use arguments with move statements to move farther. hero . moveRight ( 3 ) ;…" at bounding box center [1345, 326] width 393 height 587
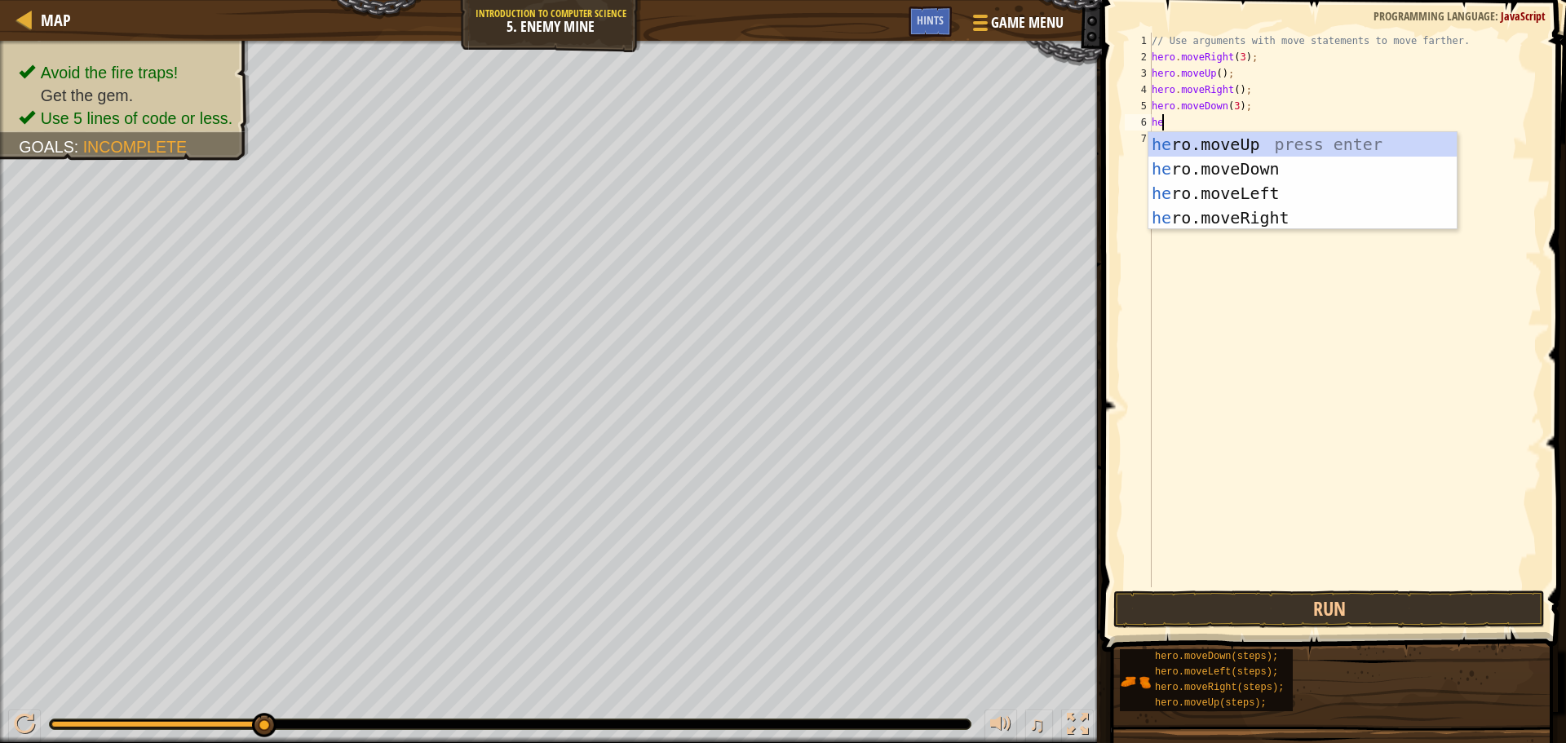
type textarea "hero"
click at [1199, 215] on div "hero .moveUp press enter hero .moveDown press enter hero .moveLeft press enter …" at bounding box center [1303, 205] width 308 height 147
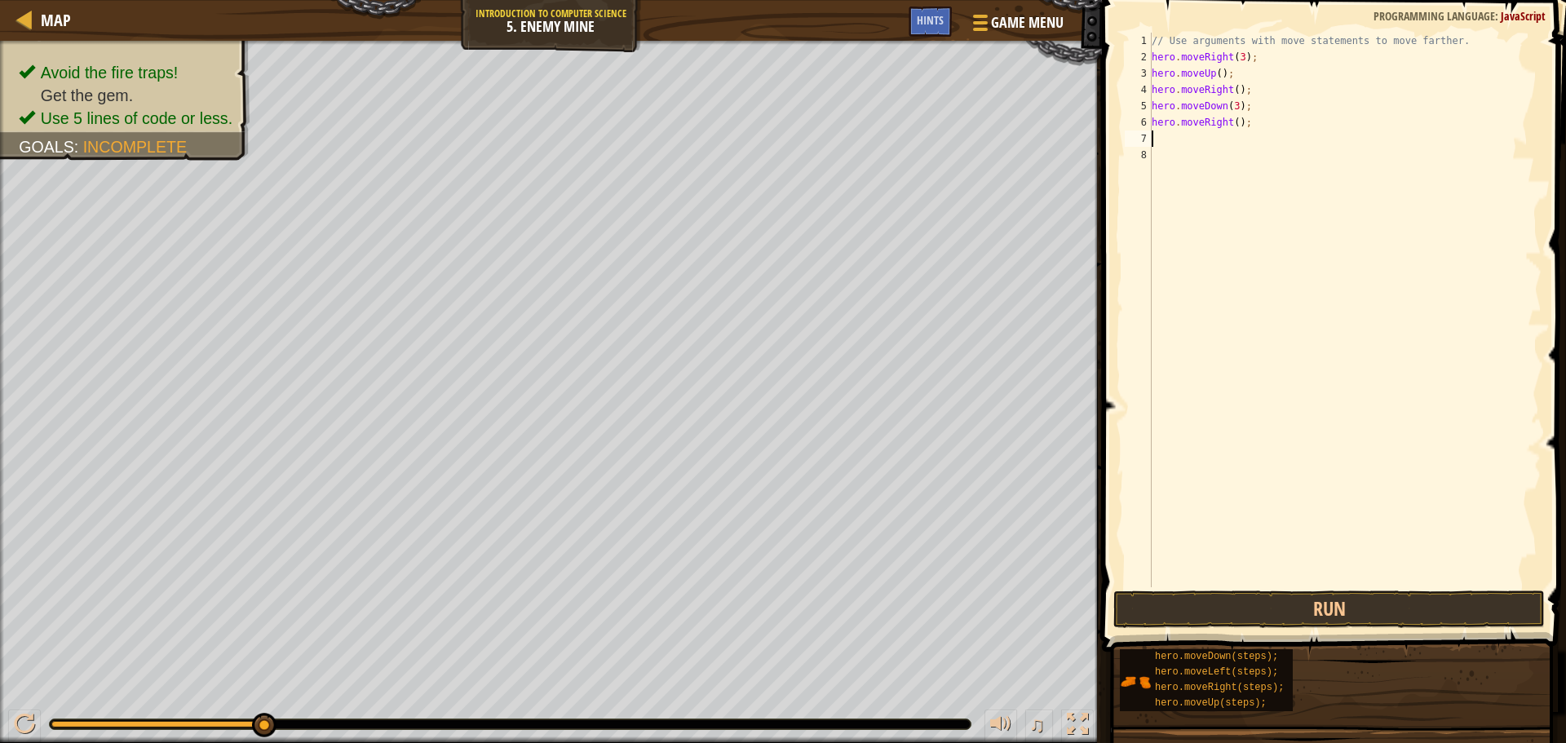
scroll to position [7, 0]
click at [1231, 124] on div "// Use arguments with move statements to move farther. hero . moveRight ( 3 ) ;…" at bounding box center [1345, 326] width 393 height 587
type textarea "hero.moveRight(3);"
click at [1271, 604] on button "Run" at bounding box center [1330, 610] width 432 height 38
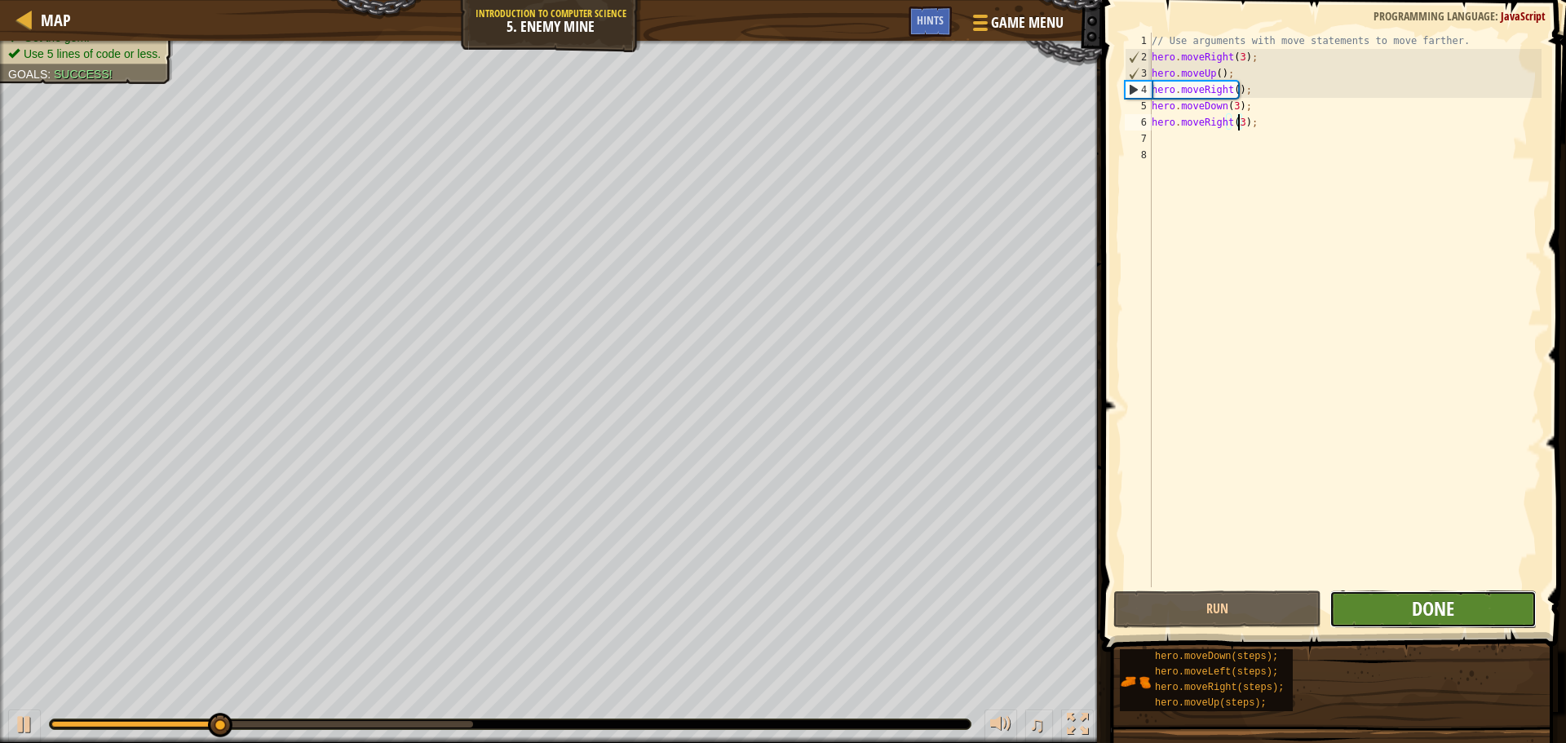
click at [1439, 609] on span "Done" at bounding box center [1433, 609] width 42 height 26
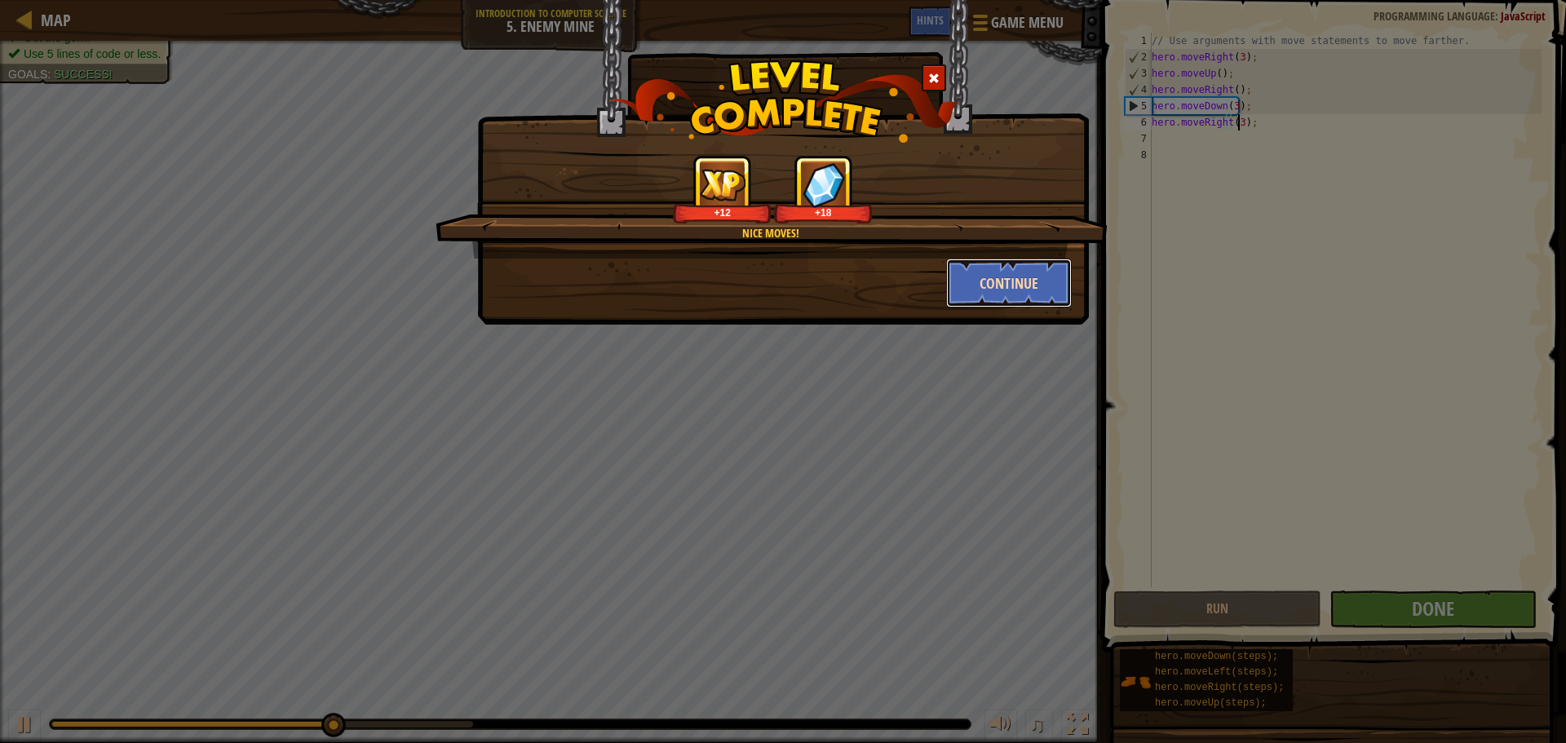
click at [1013, 276] on button "Continue" at bounding box center [1009, 283] width 126 height 49
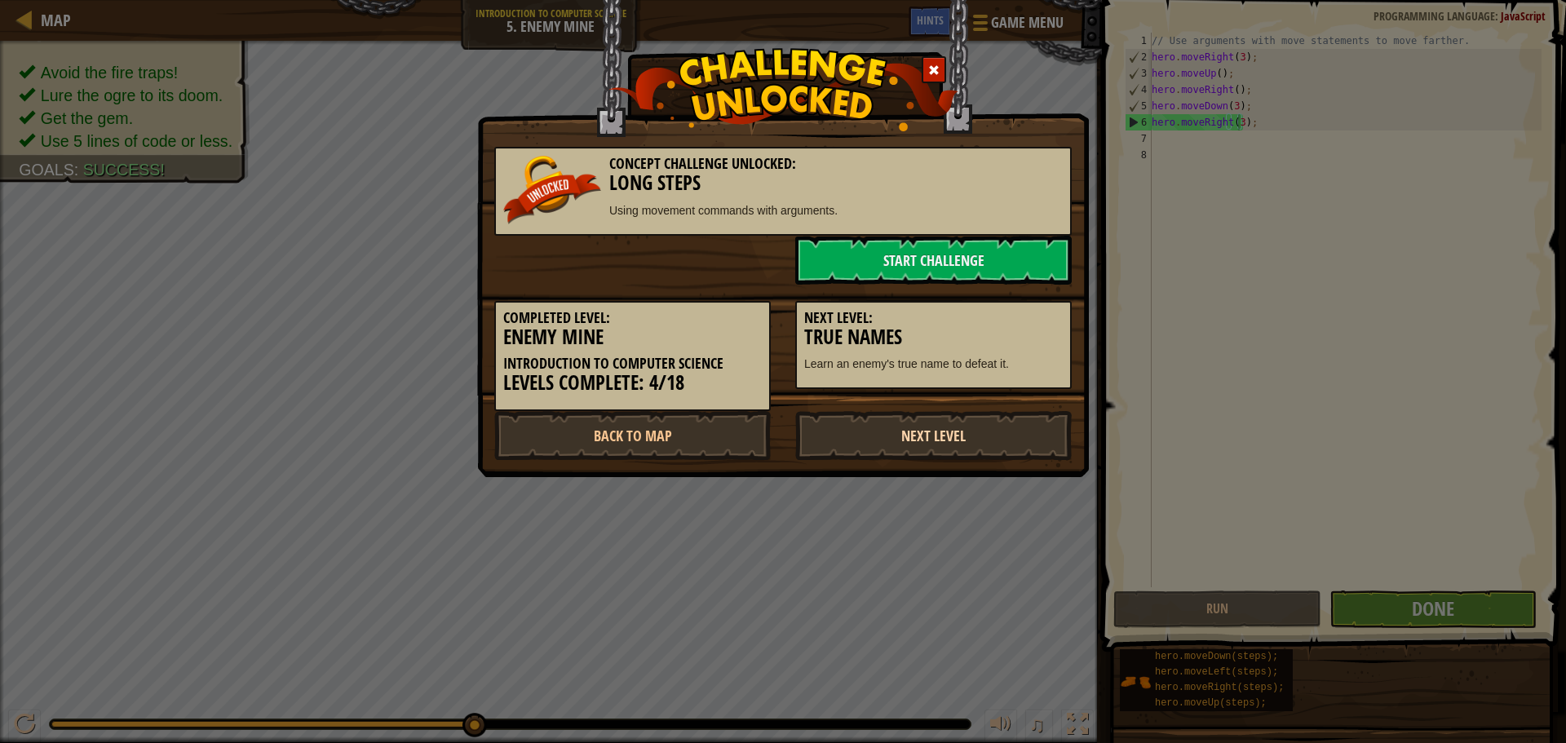
click at [932, 434] on link "Next Level" at bounding box center [933, 435] width 277 height 49
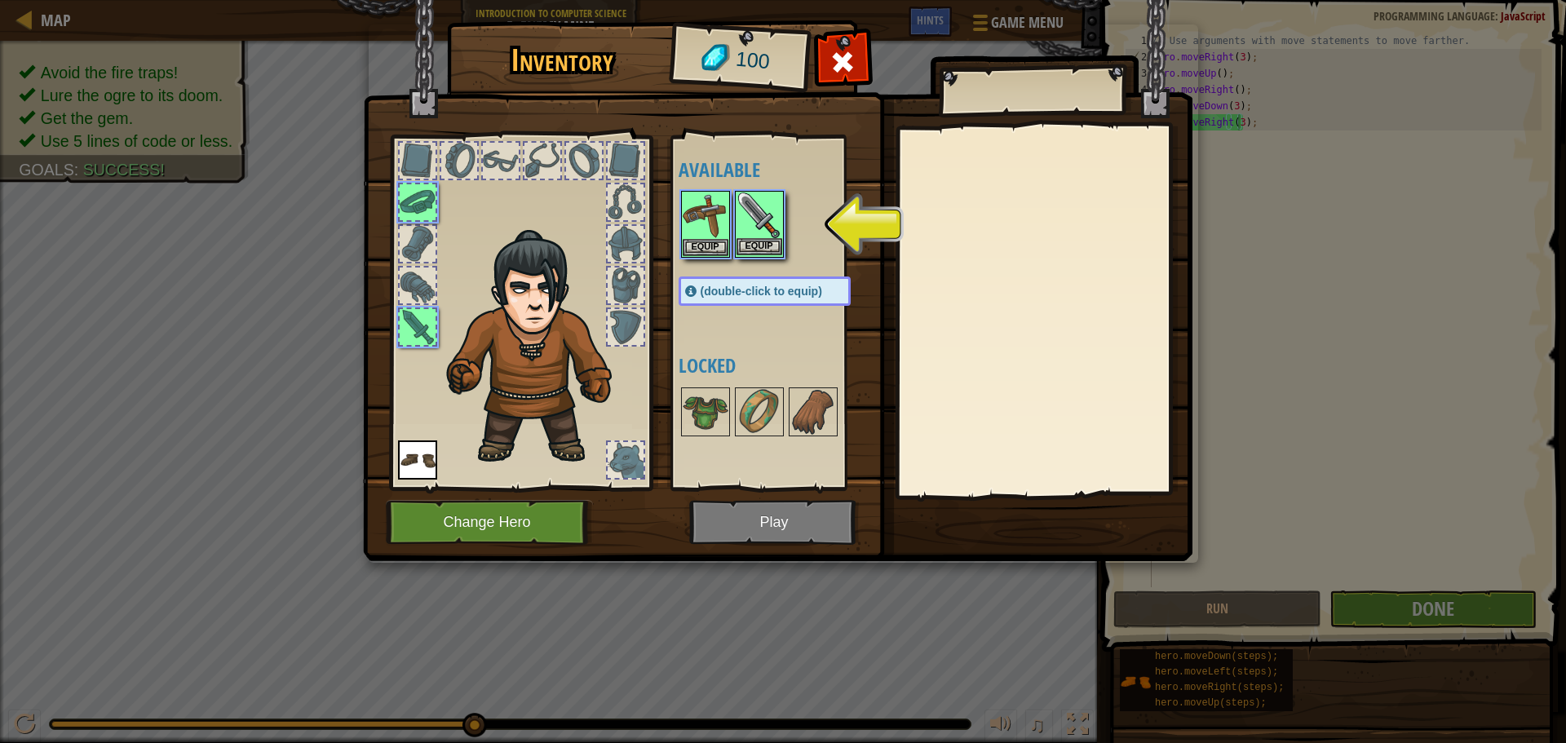
click at [778, 235] on img at bounding box center [760, 216] width 46 height 46
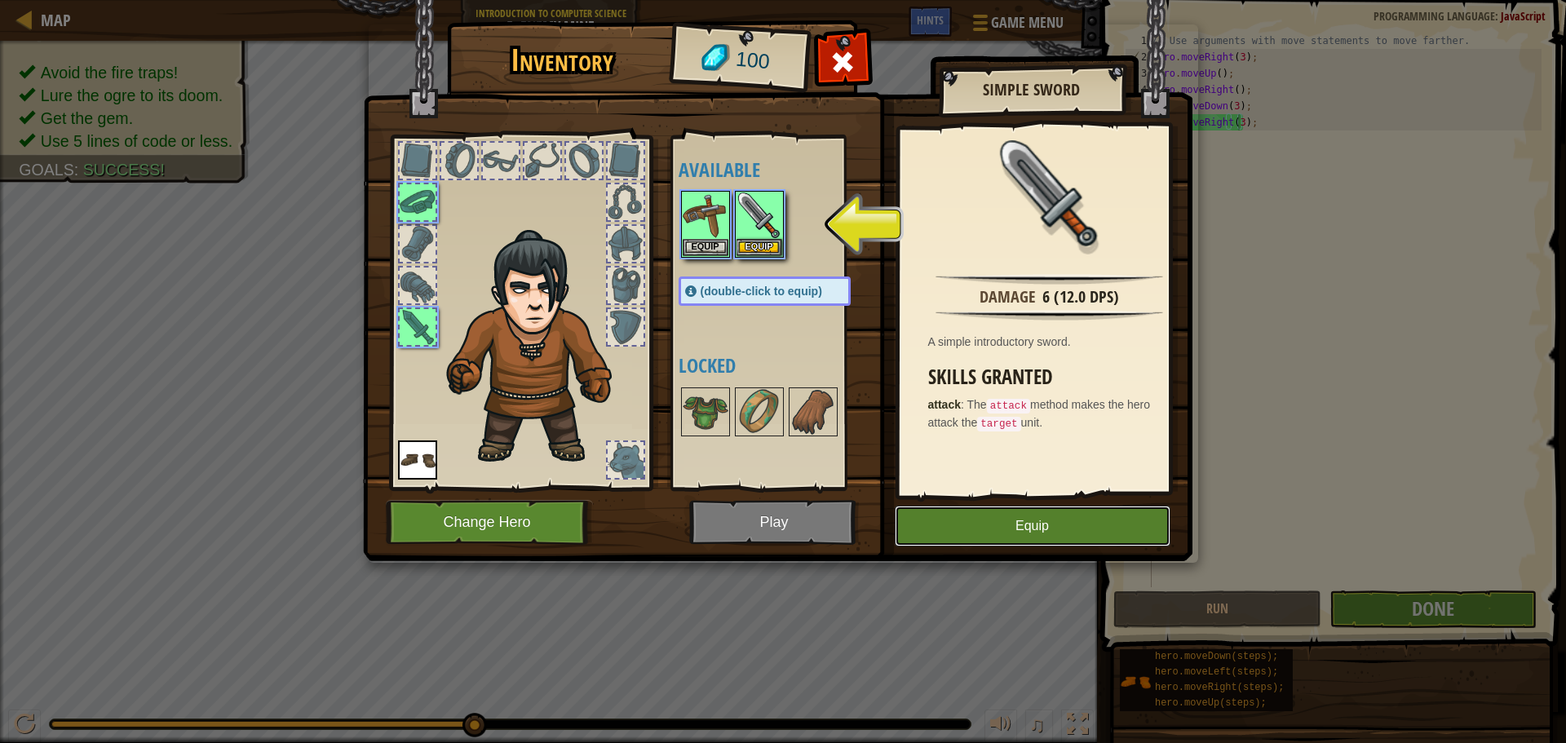
click at [947, 517] on button "Equip" at bounding box center [1033, 526] width 276 height 41
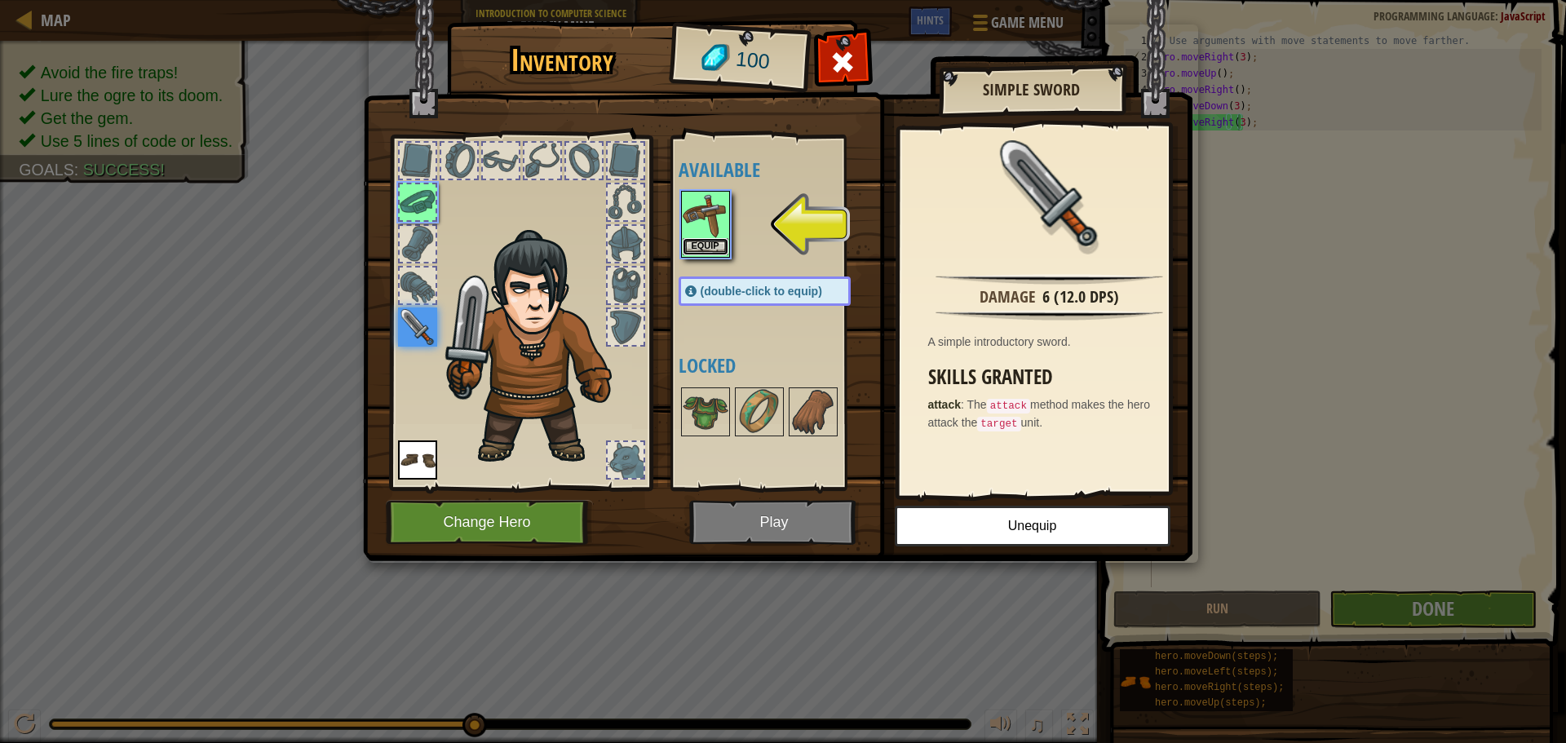
click at [702, 244] on button "Equip" at bounding box center [706, 246] width 46 height 17
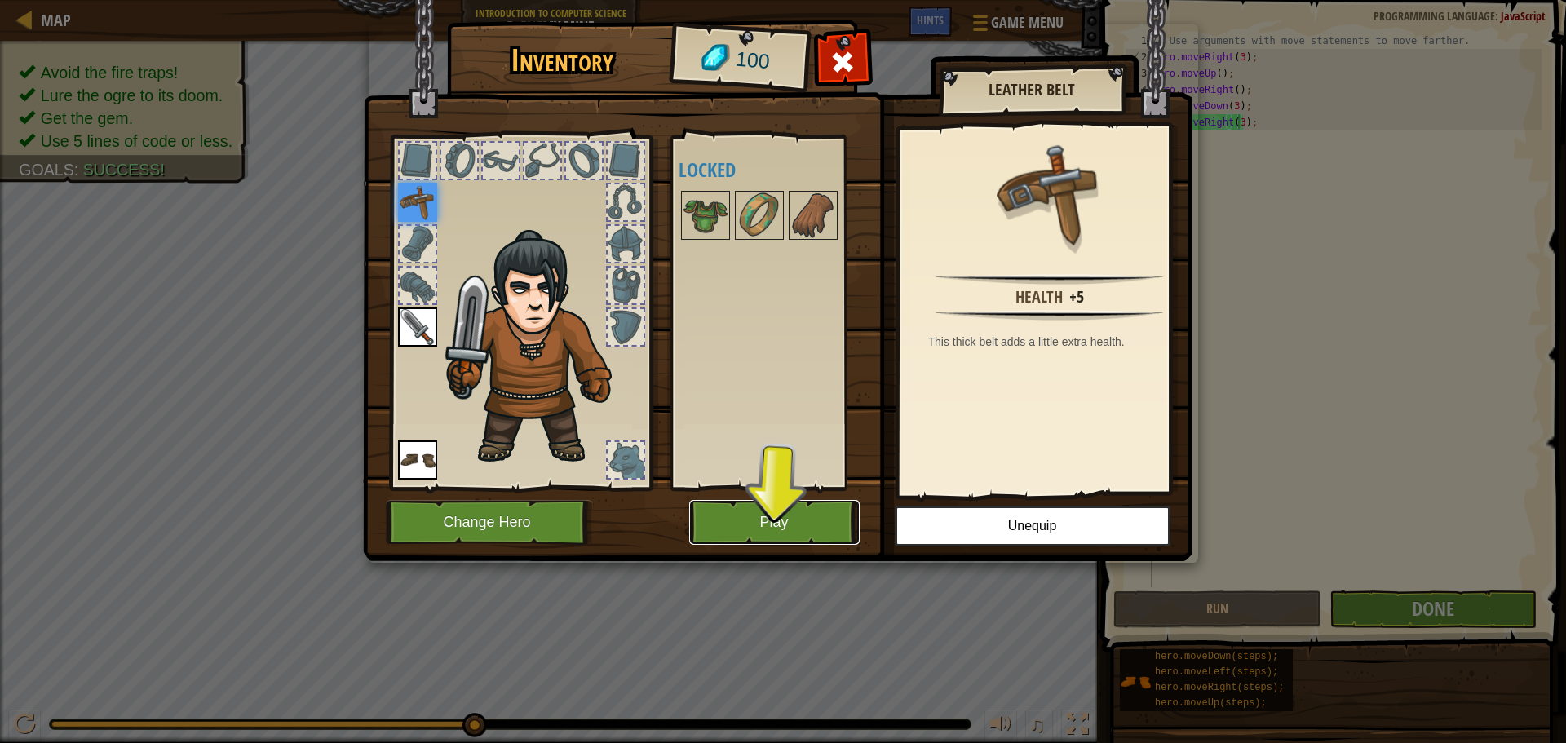
click at [760, 512] on button "Play" at bounding box center [774, 522] width 171 height 45
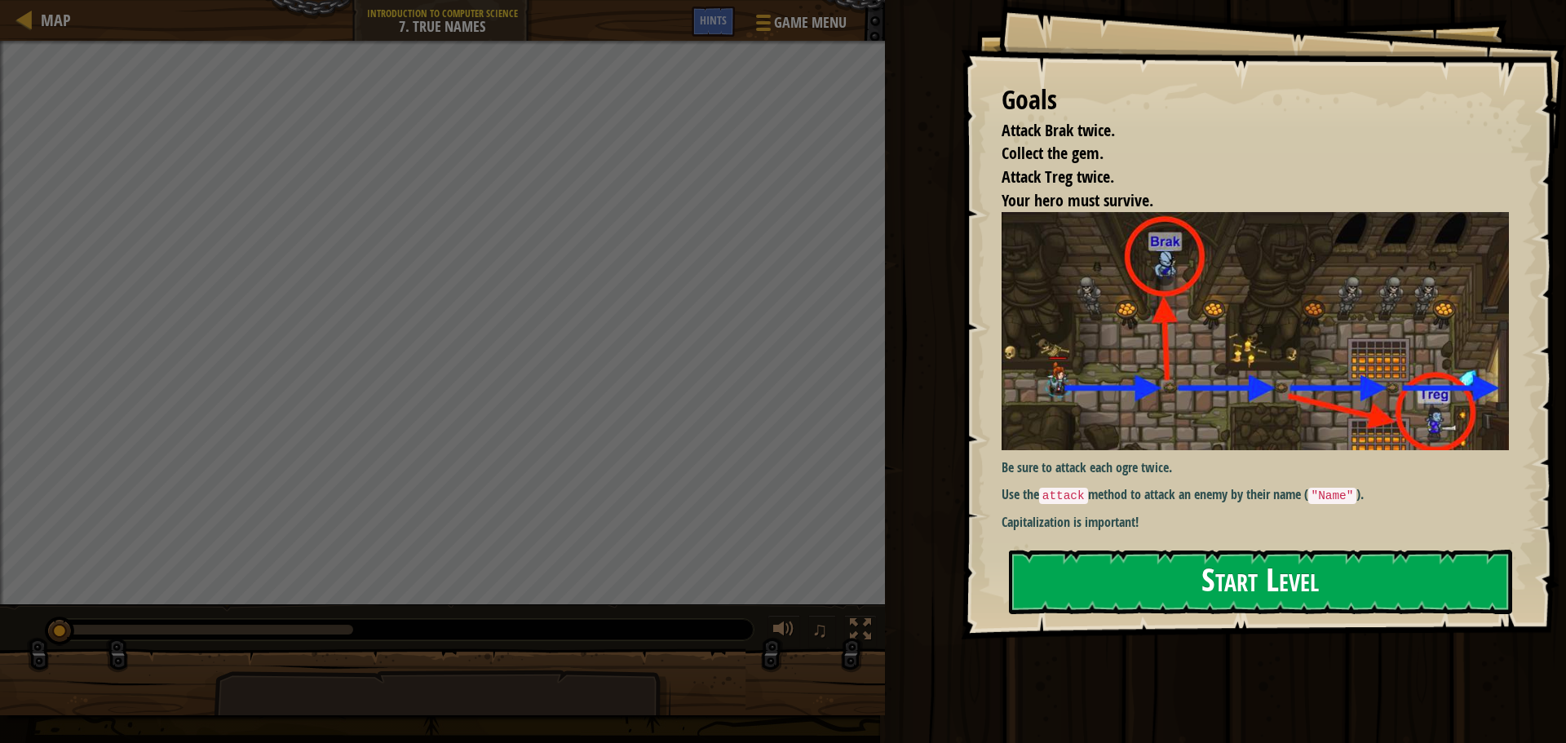
click at [1231, 591] on button "Start Level" at bounding box center [1260, 582] width 503 height 64
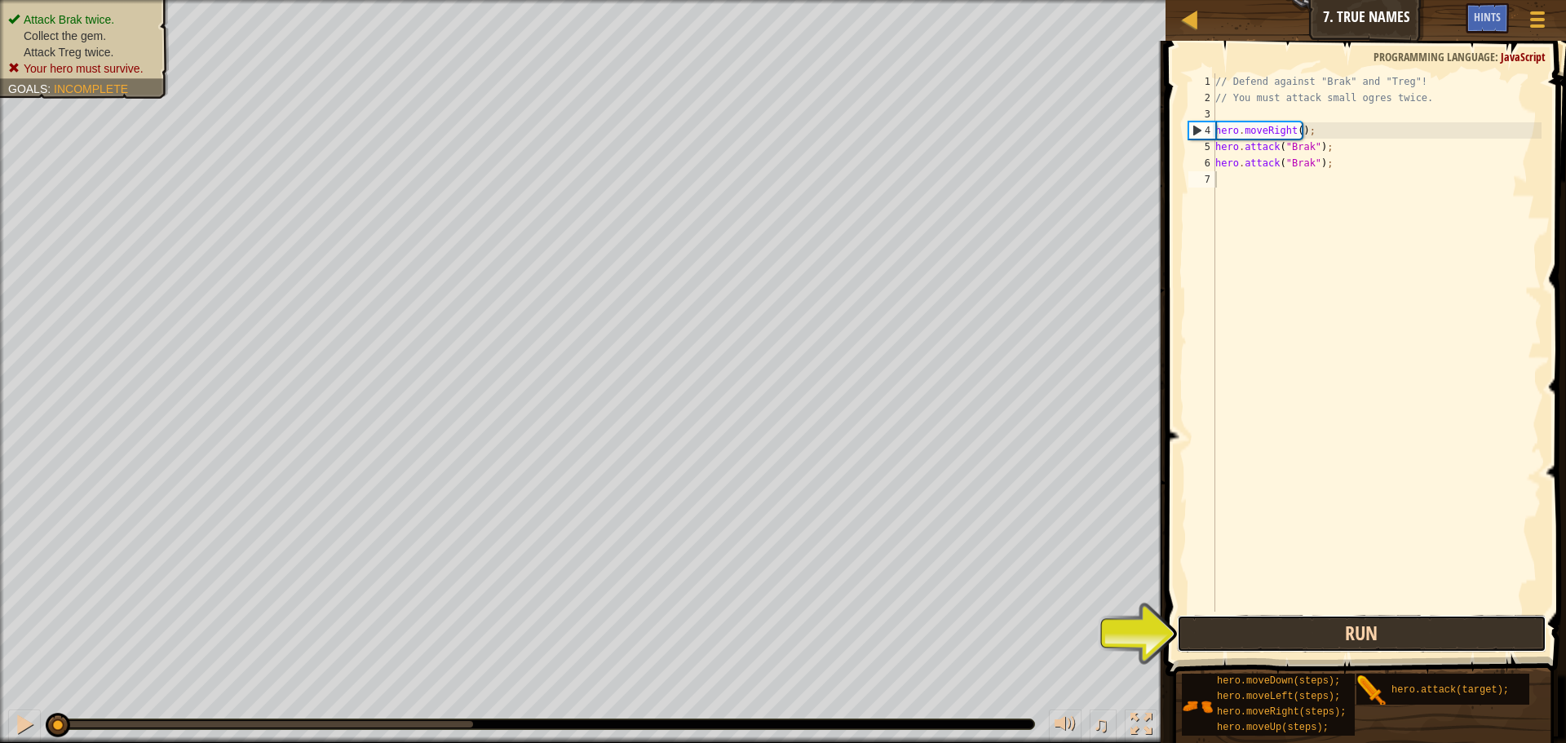
click at [1296, 618] on button "Run" at bounding box center [1362, 634] width 370 height 38
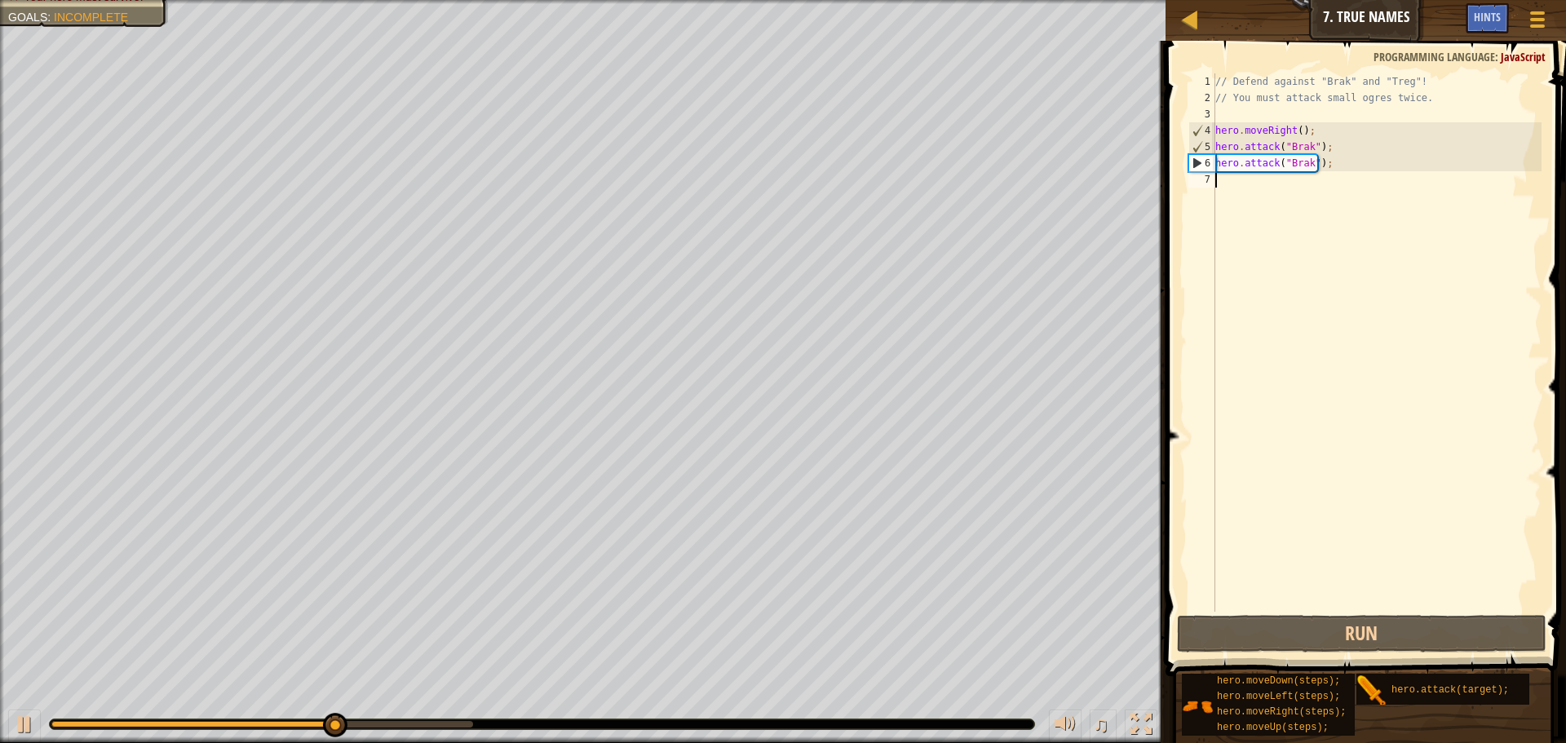
click at [1238, 338] on div "// Defend against "Brak" and "Treg"! // You must attack small ogres twice. hero…" at bounding box center [1377, 358] width 330 height 571
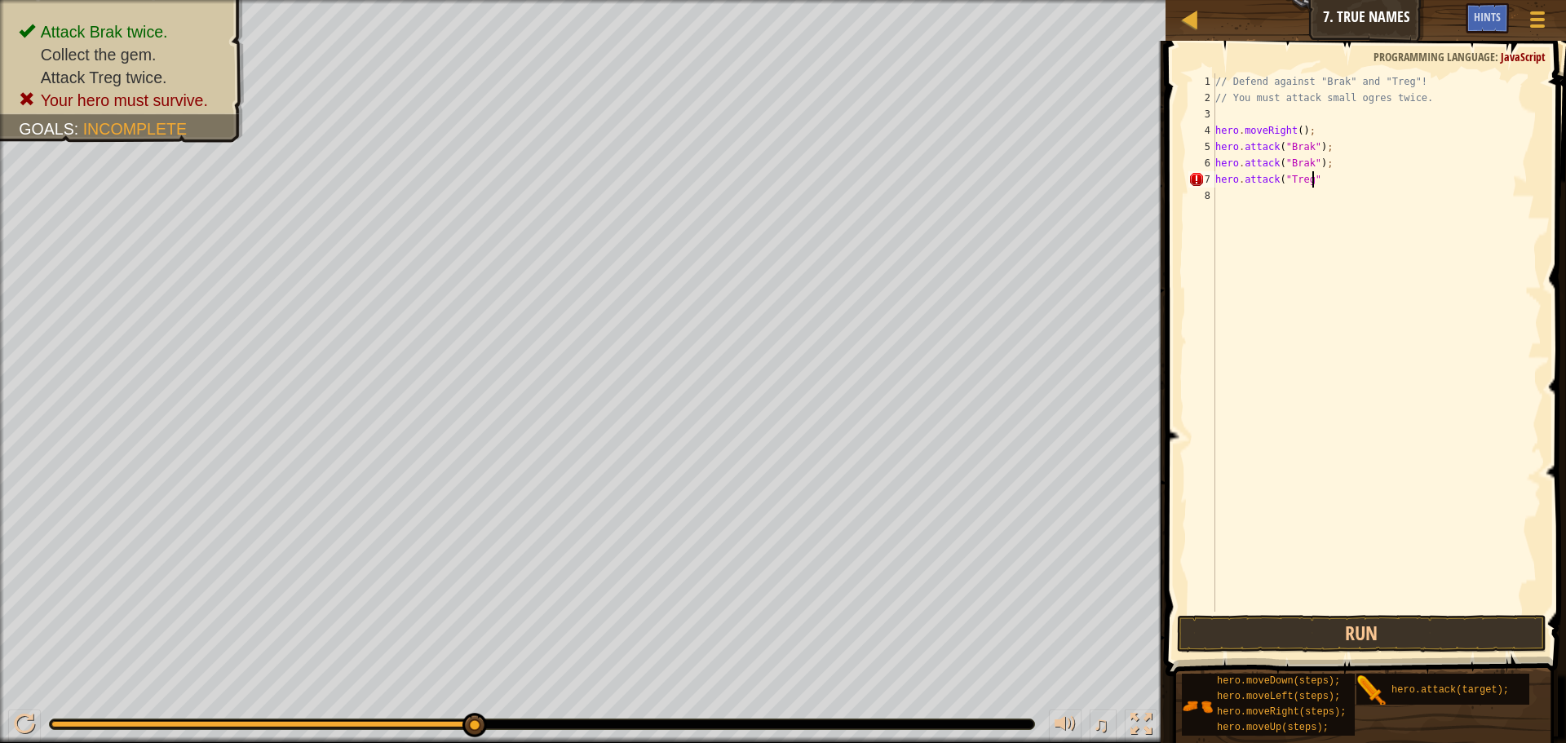
scroll to position [7, 7]
type textarea "hero.attack("Treg");"
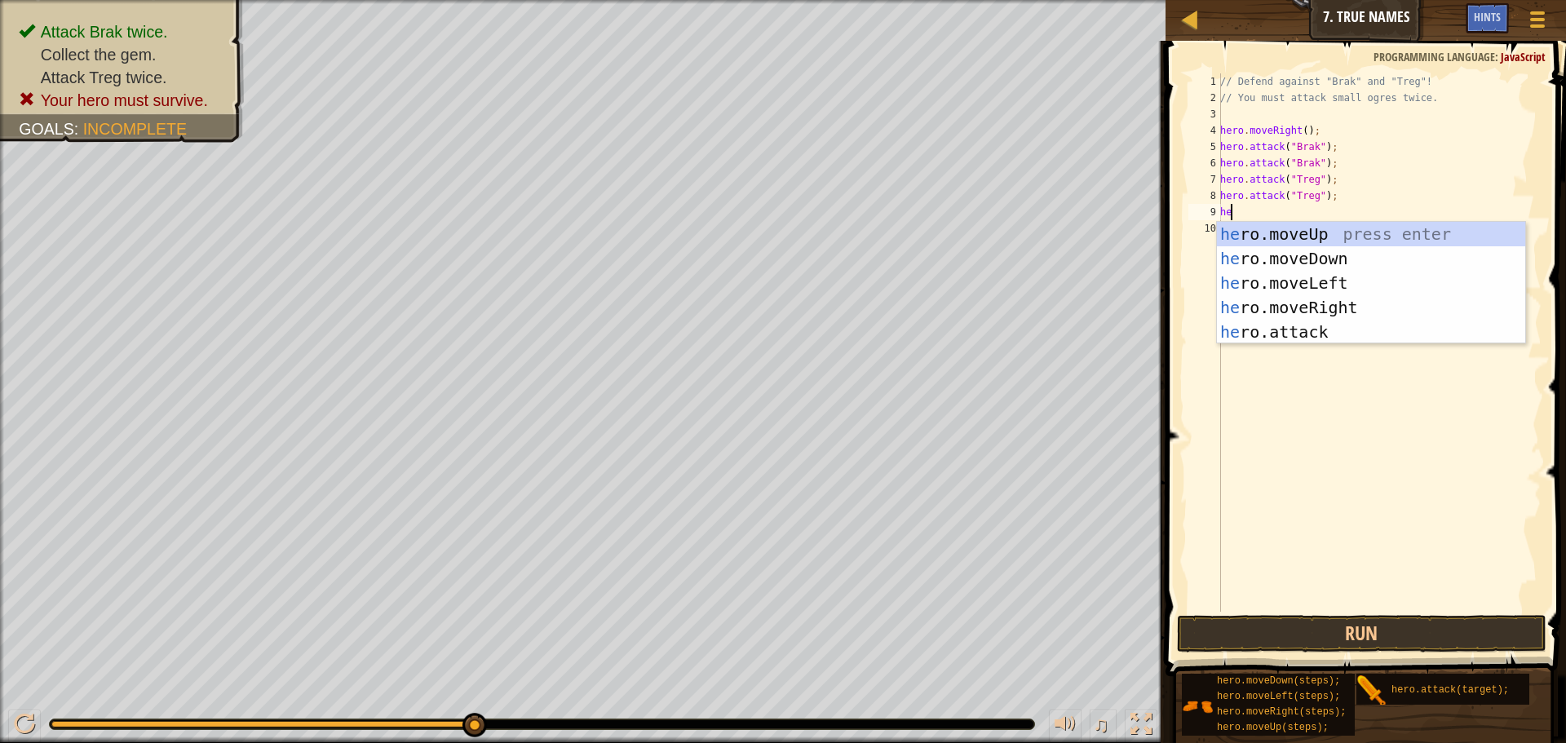
scroll to position [7, 1]
type textarea "hero"
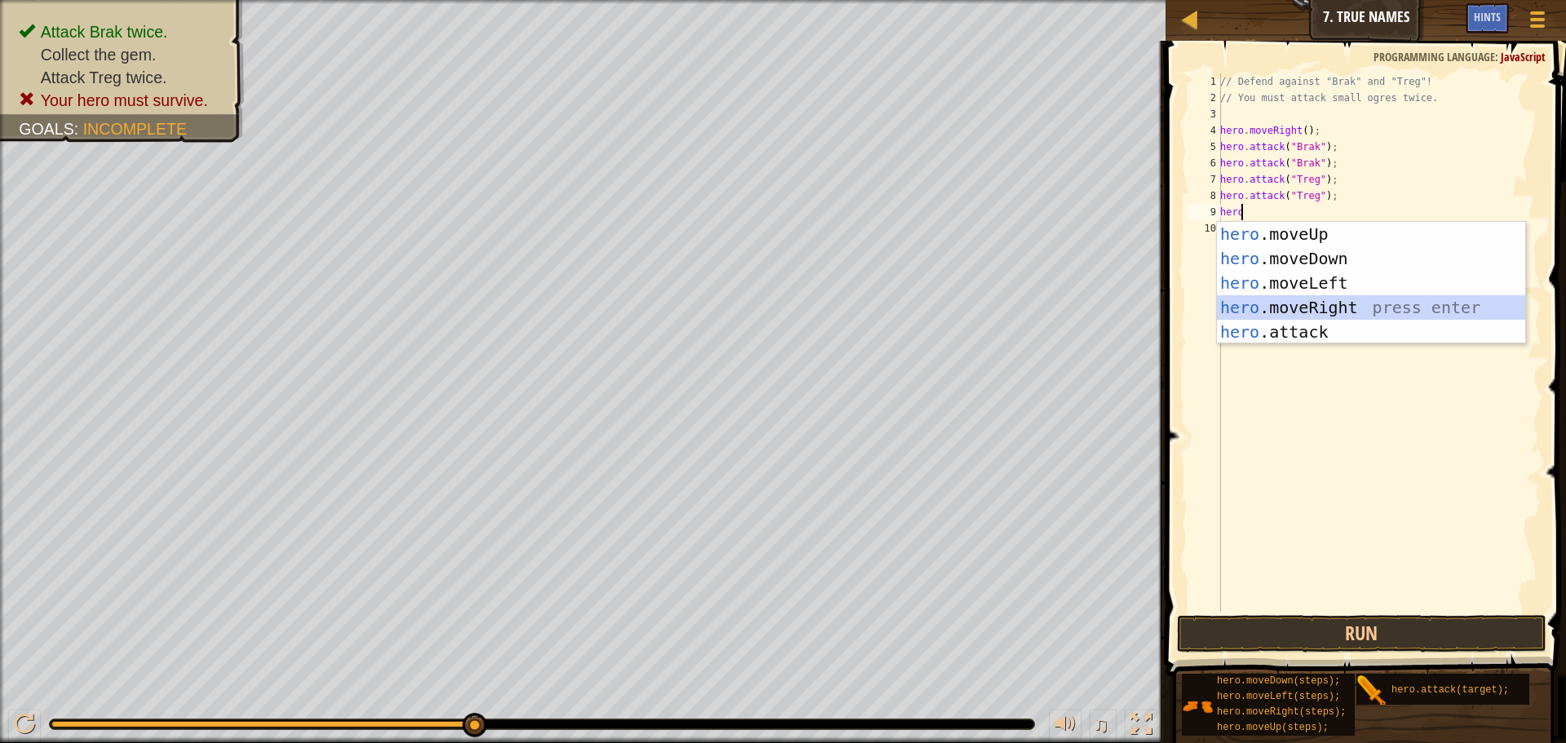
click at [1273, 303] on div "hero .moveUp press enter hero .moveDown press enter hero .moveLeft press enter …" at bounding box center [1371, 307] width 308 height 171
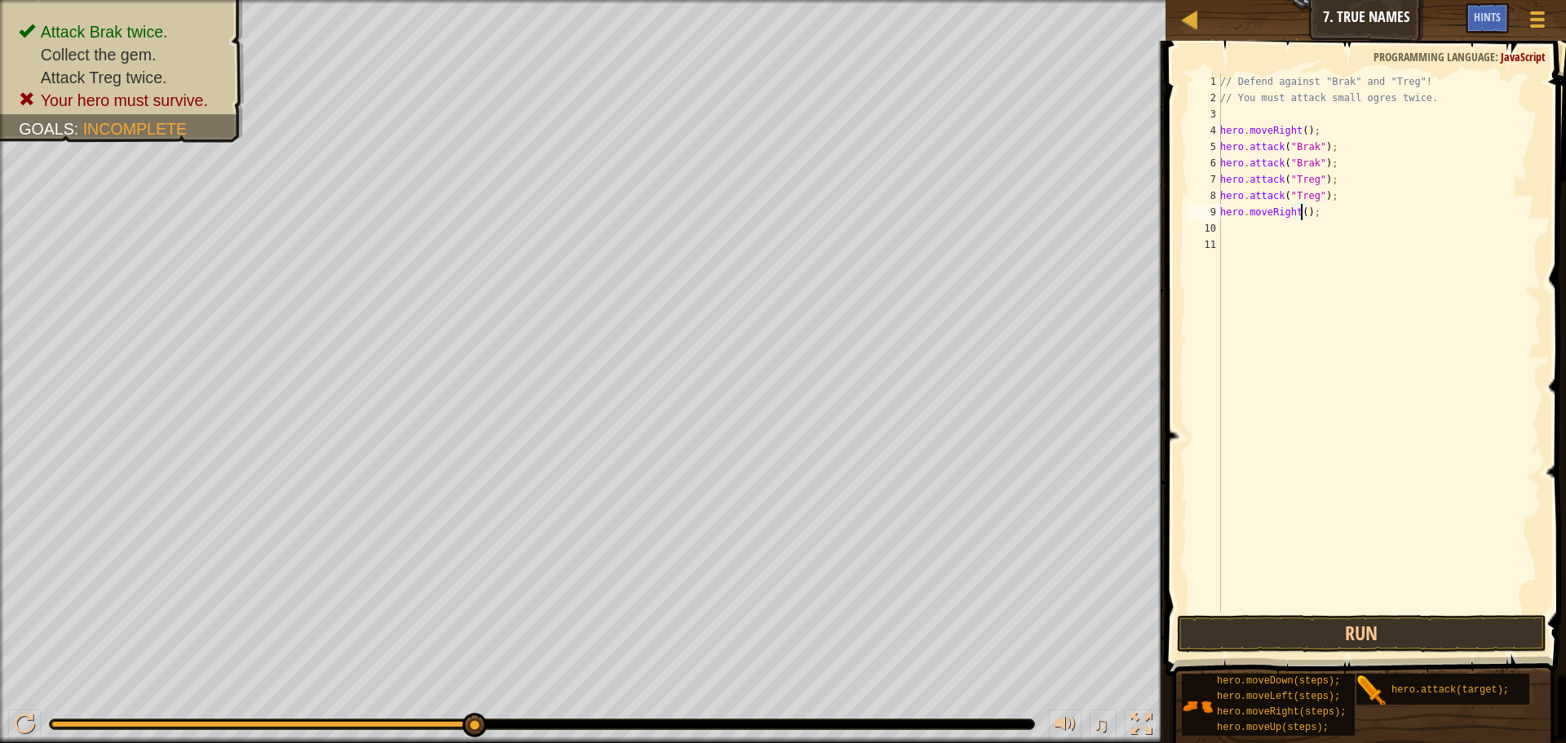
click at [1300, 215] on div "// Defend against "Brak" and "Treg"! // You must attack small ogres twice. hero…" at bounding box center [1379, 358] width 325 height 571
type textarea "hero.moveRight();"
click at [1308, 639] on button "Run" at bounding box center [1362, 634] width 370 height 38
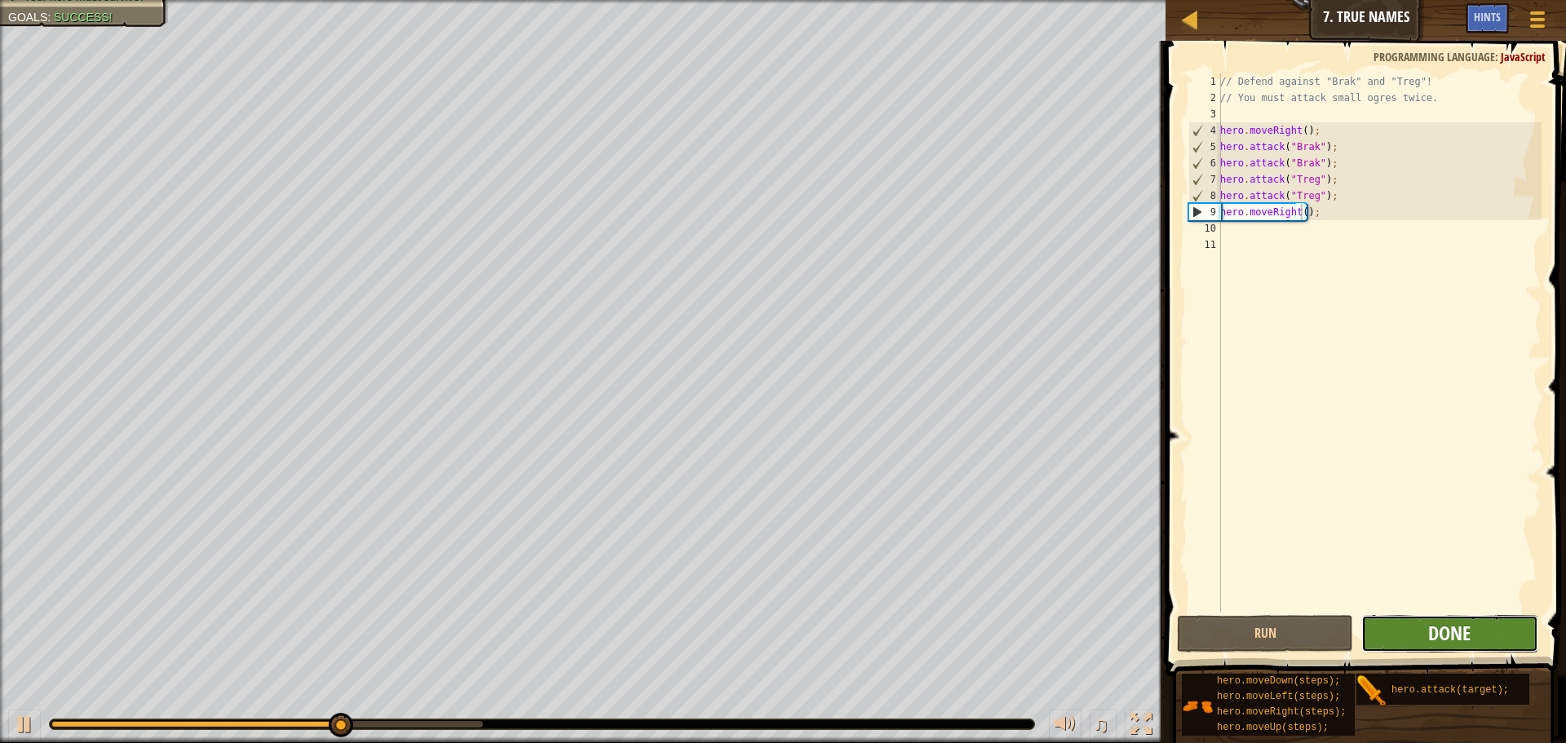
click at [1465, 635] on span "Done" at bounding box center [1450, 633] width 42 height 26
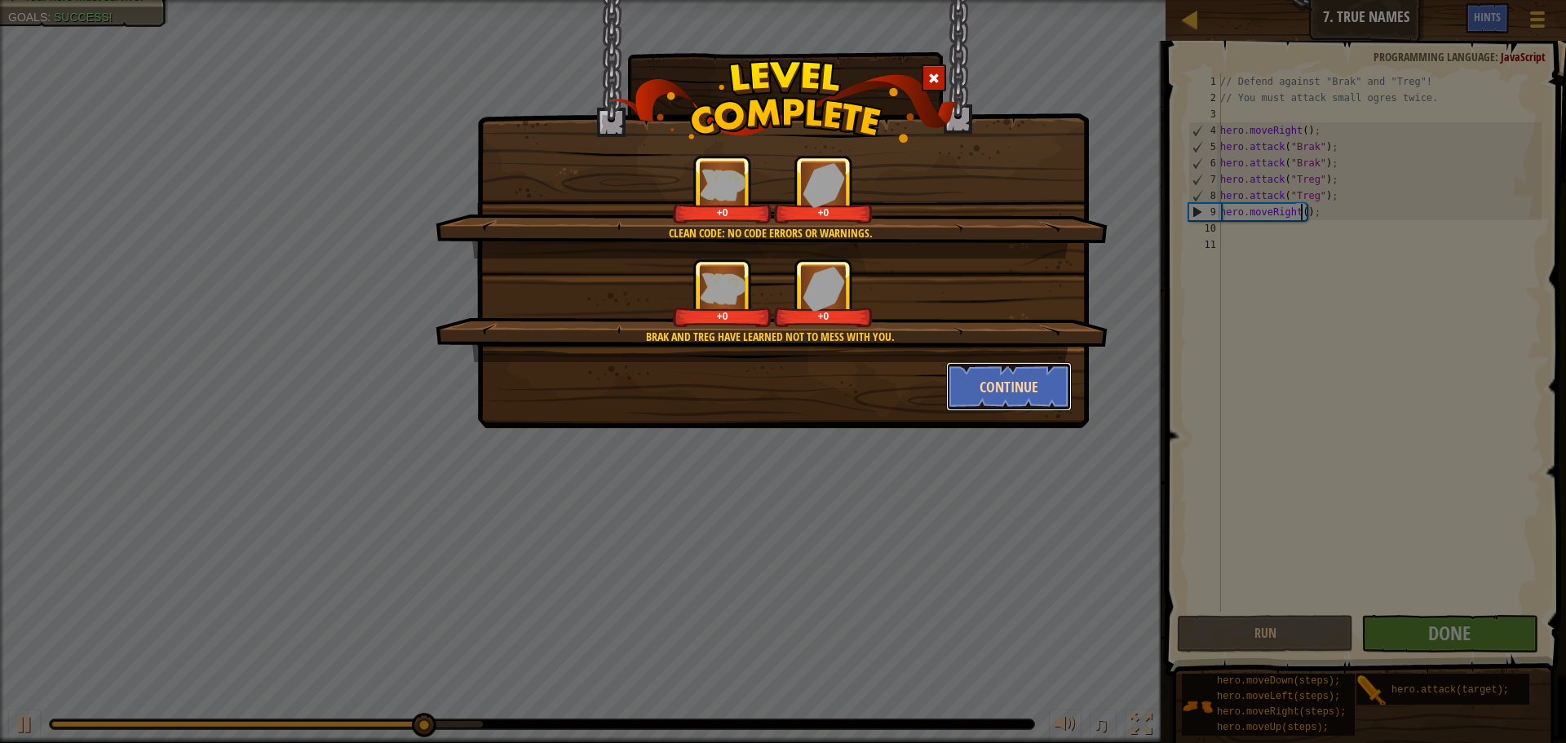
click at [1025, 379] on button "Continue" at bounding box center [1009, 386] width 126 height 49
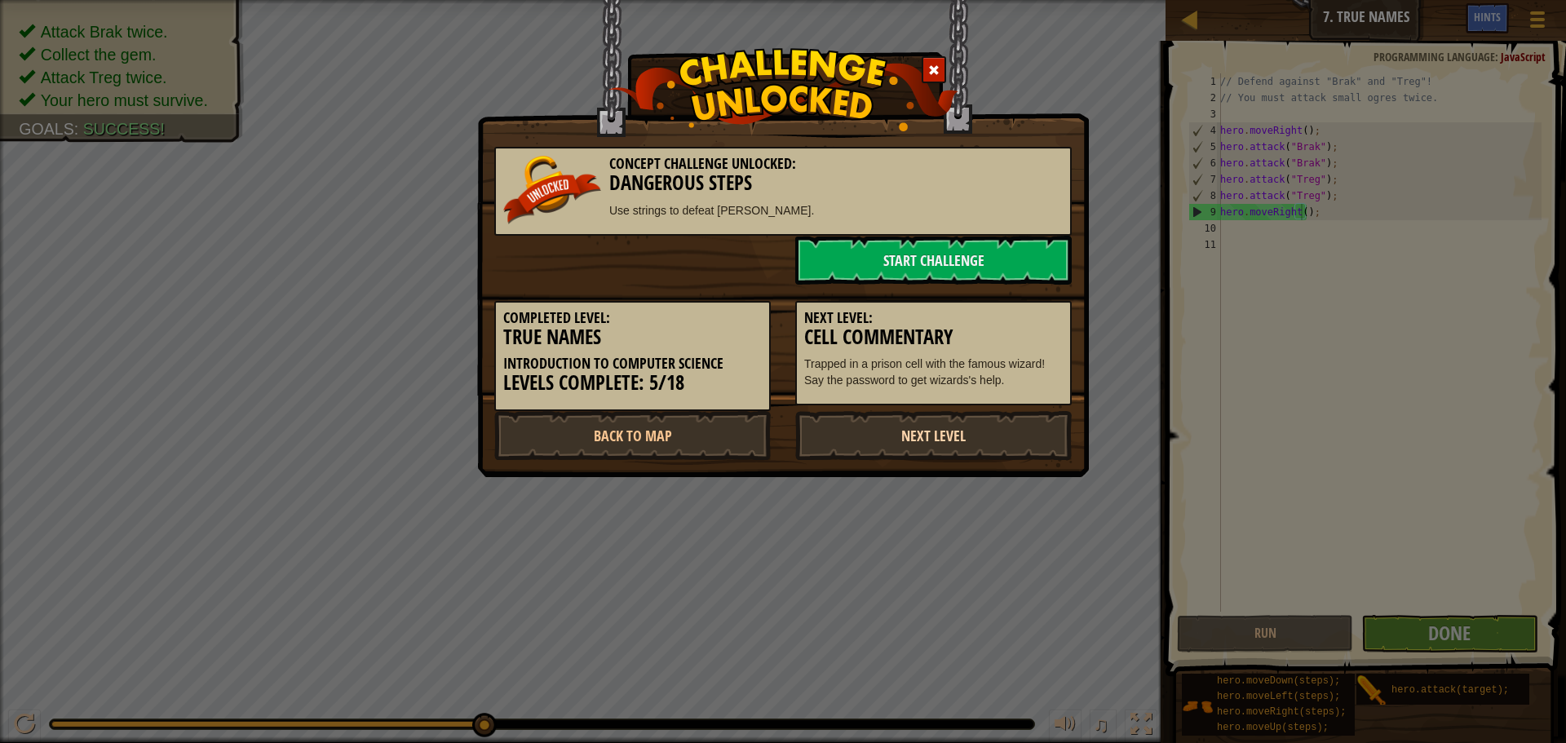
click at [913, 425] on link "Next Level" at bounding box center [933, 435] width 277 height 49
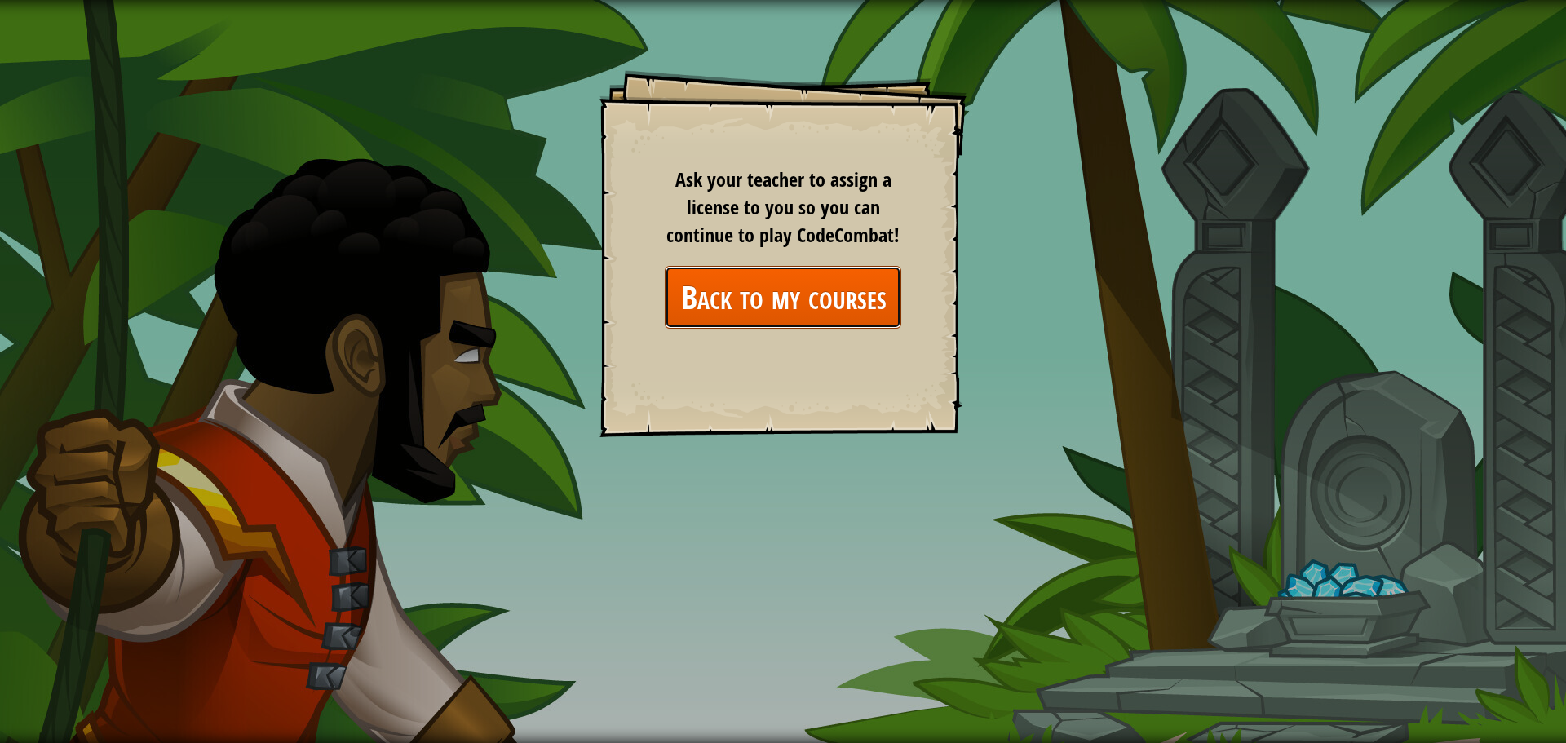
click at [754, 284] on link "Back to my courses" at bounding box center [783, 297] width 237 height 63
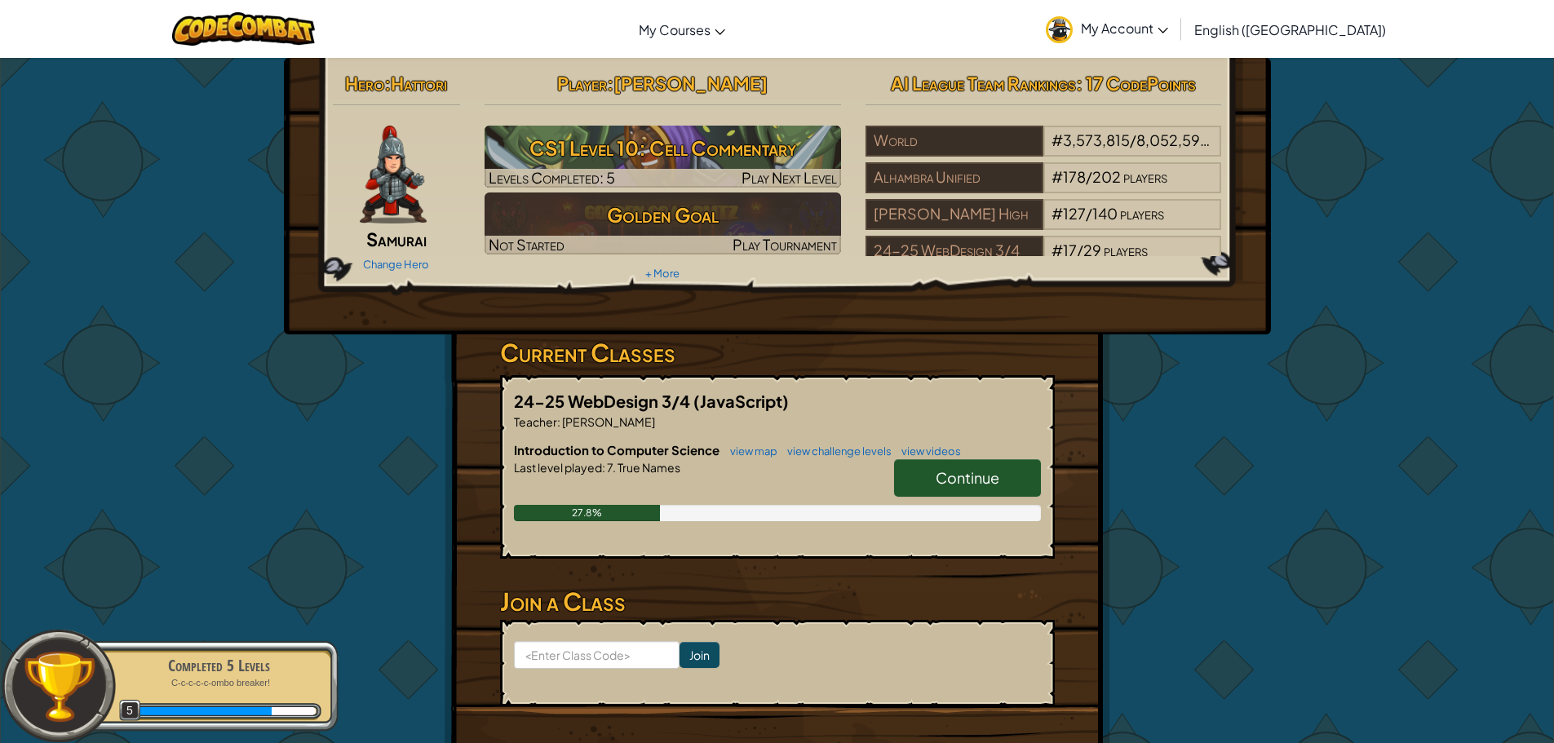
click at [931, 472] on link "Continue" at bounding box center [967, 478] width 147 height 38
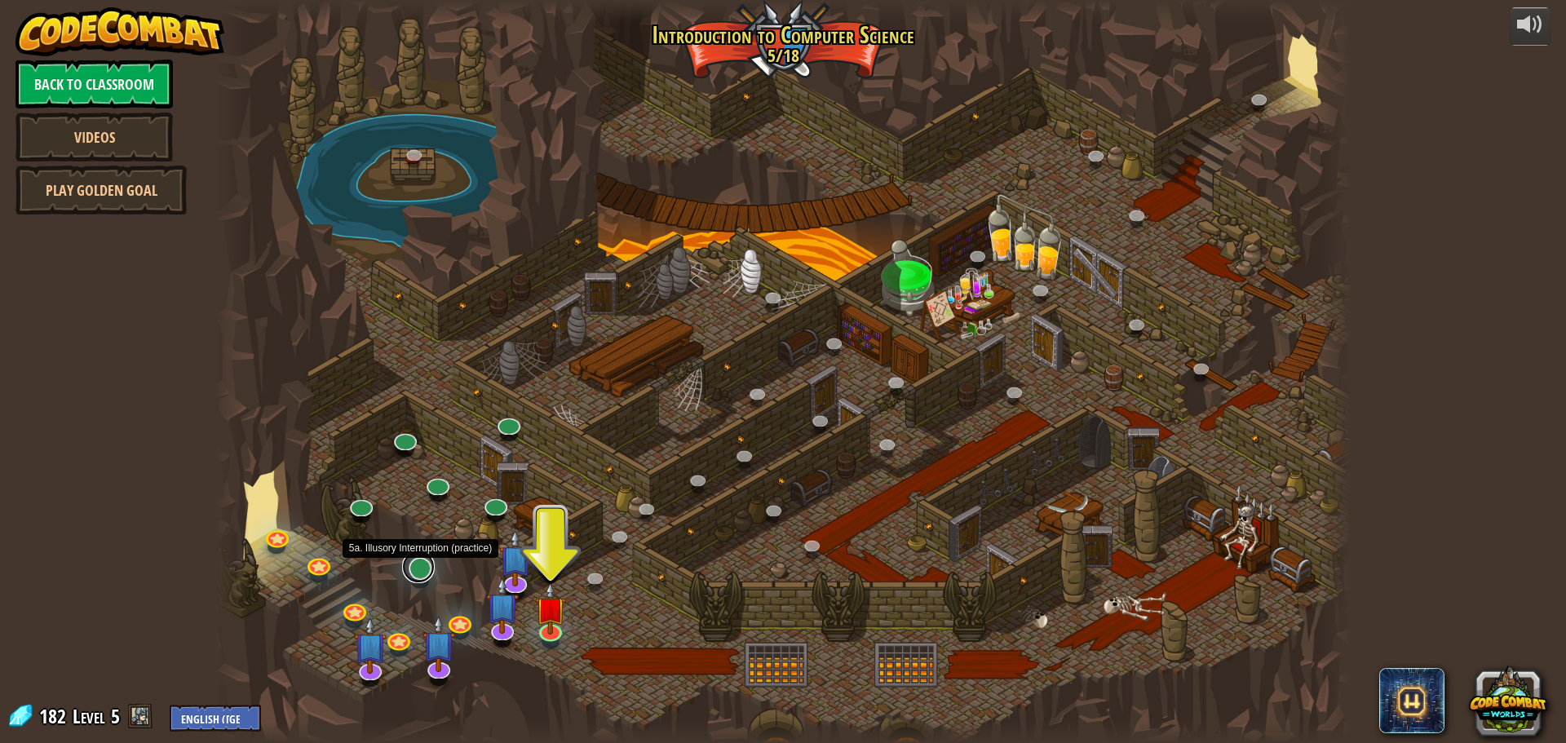
click at [426, 573] on link at bounding box center [418, 567] width 33 height 33
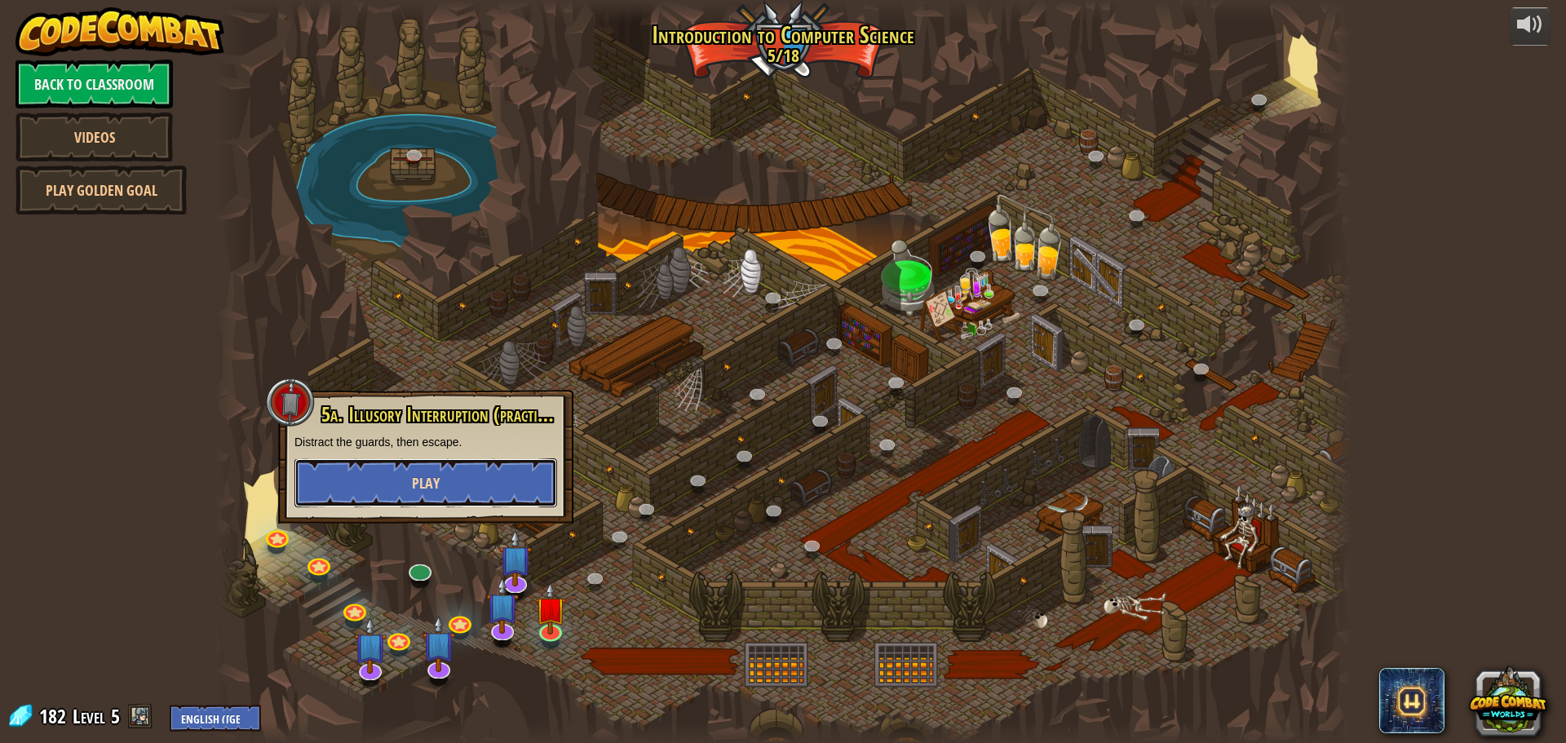
click at [426, 491] on span "Play" at bounding box center [426, 483] width 28 height 20
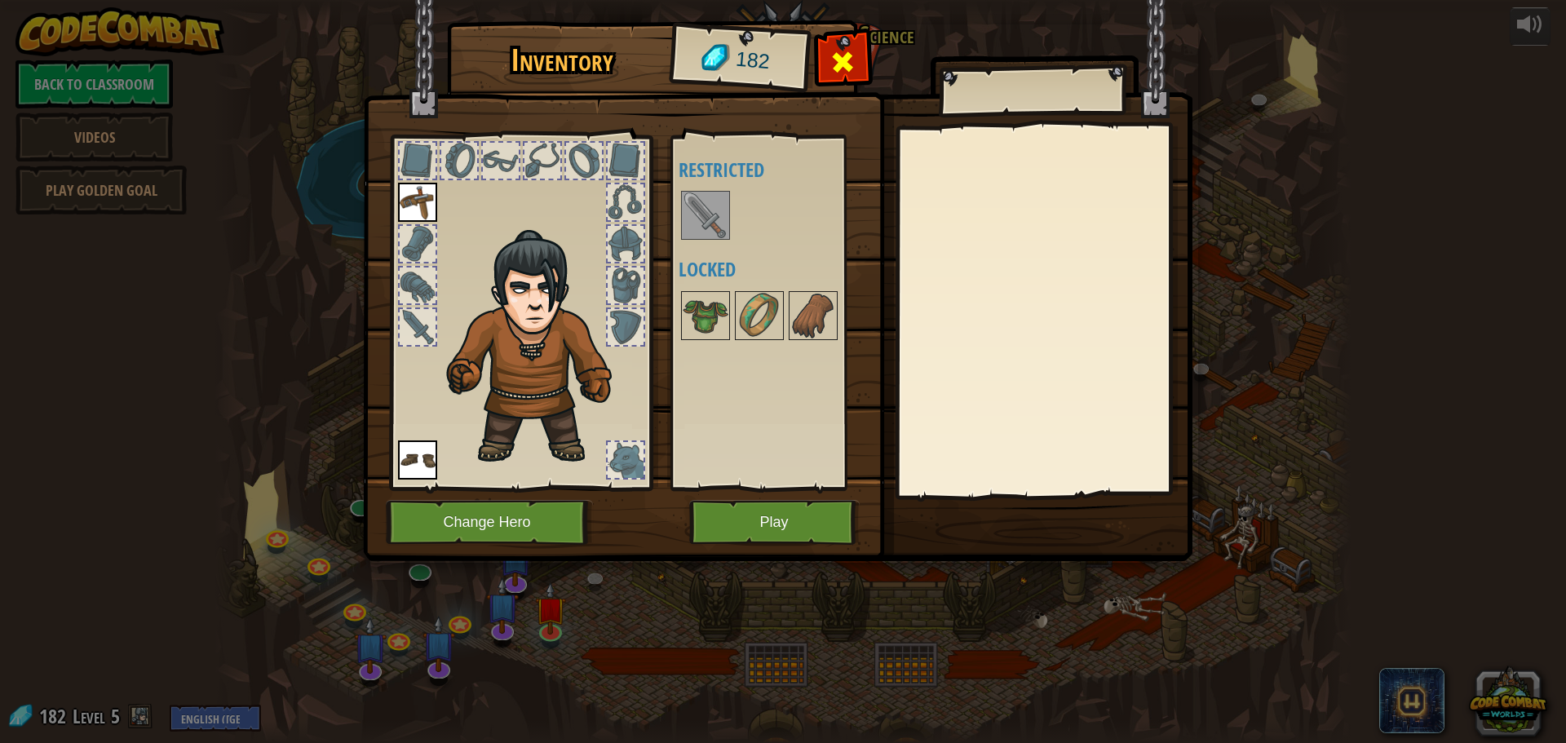
click at [854, 62] on span at bounding box center [843, 62] width 26 height 26
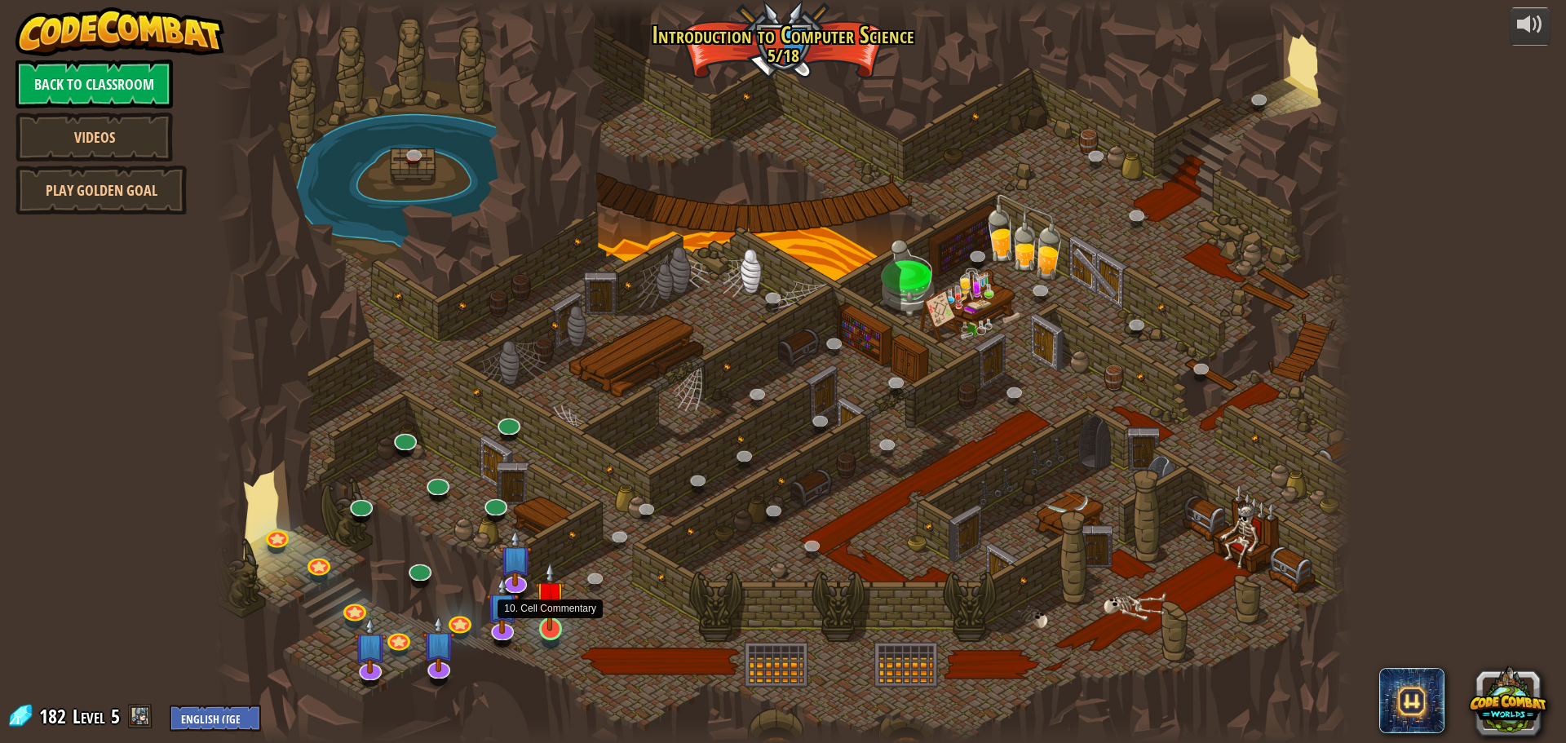
click at [546, 614] on img at bounding box center [550, 595] width 30 height 69
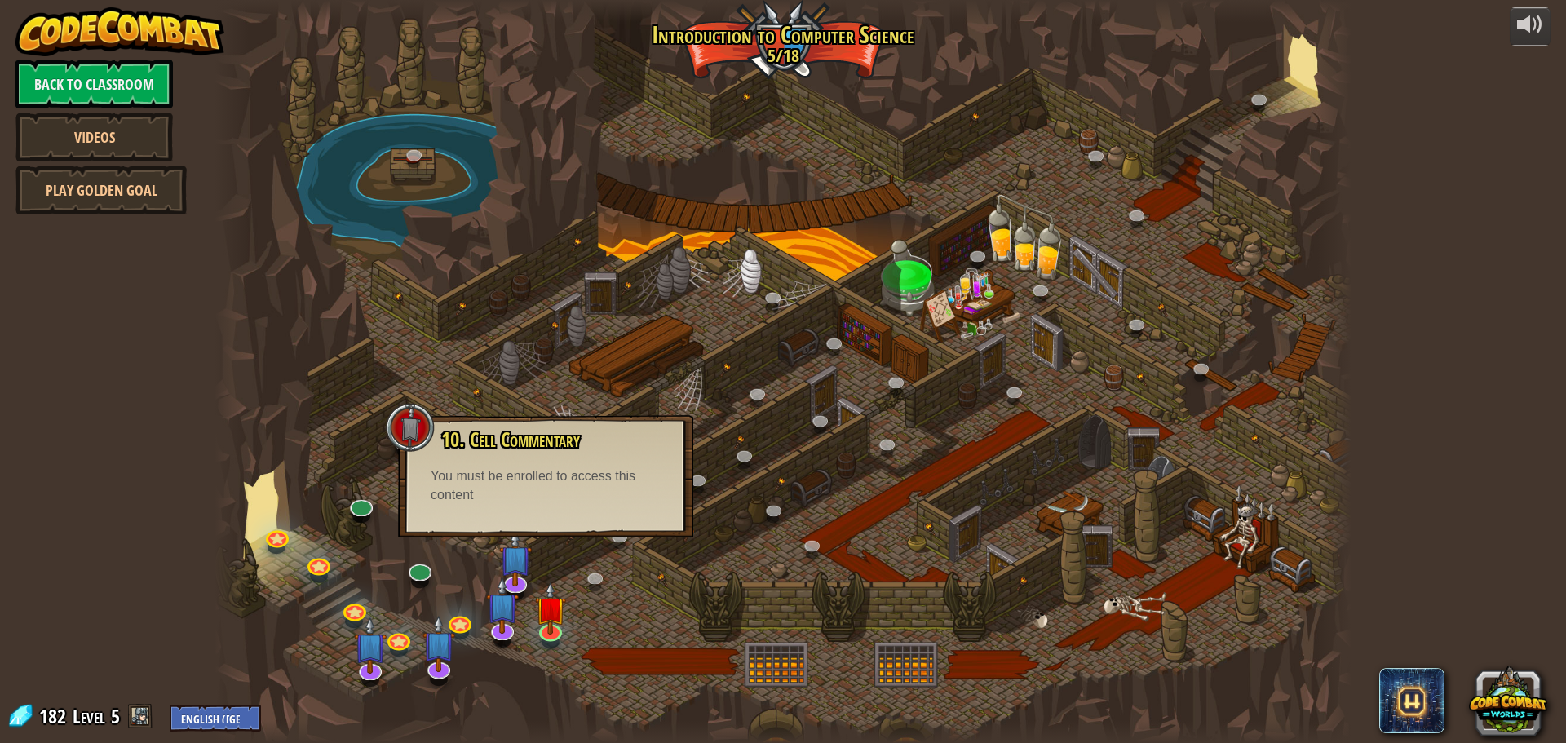
click at [504, 346] on div at bounding box center [783, 371] width 1137 height 743
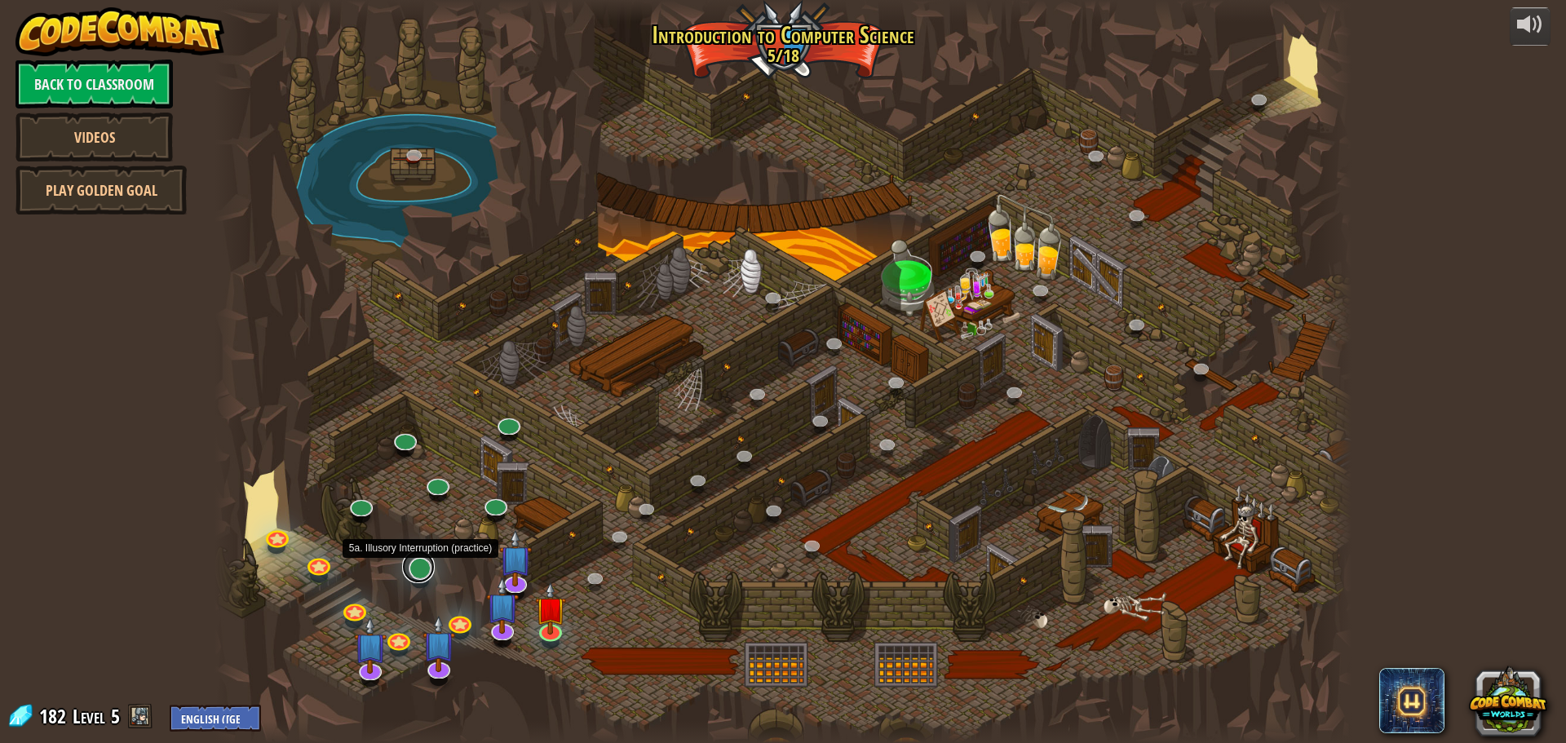
click at [425, 565] on link at bounding box center [418, 567] width 33 height 33
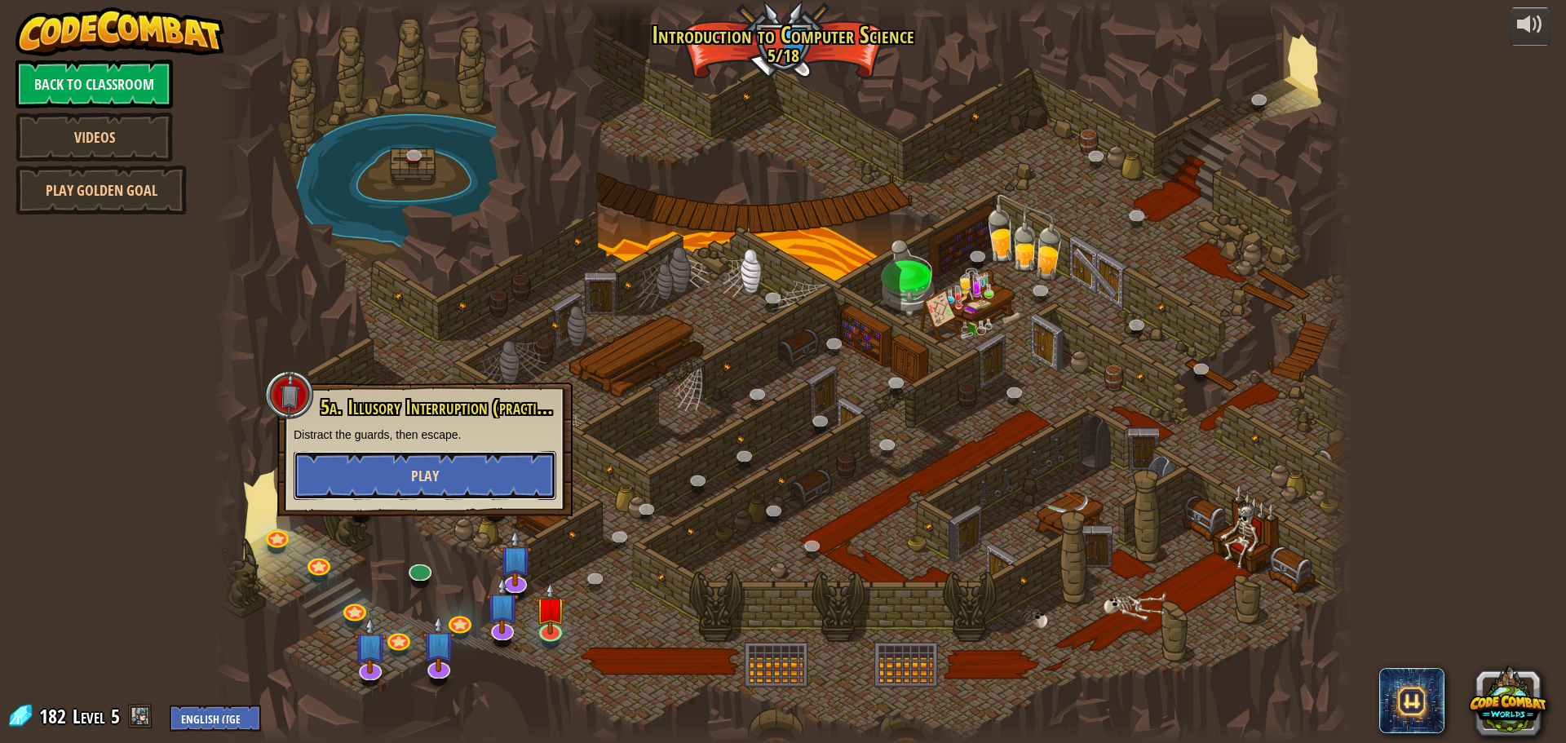
click at [470, 472] on button "Play" at bounding box center [425, 475] width 263 height 49
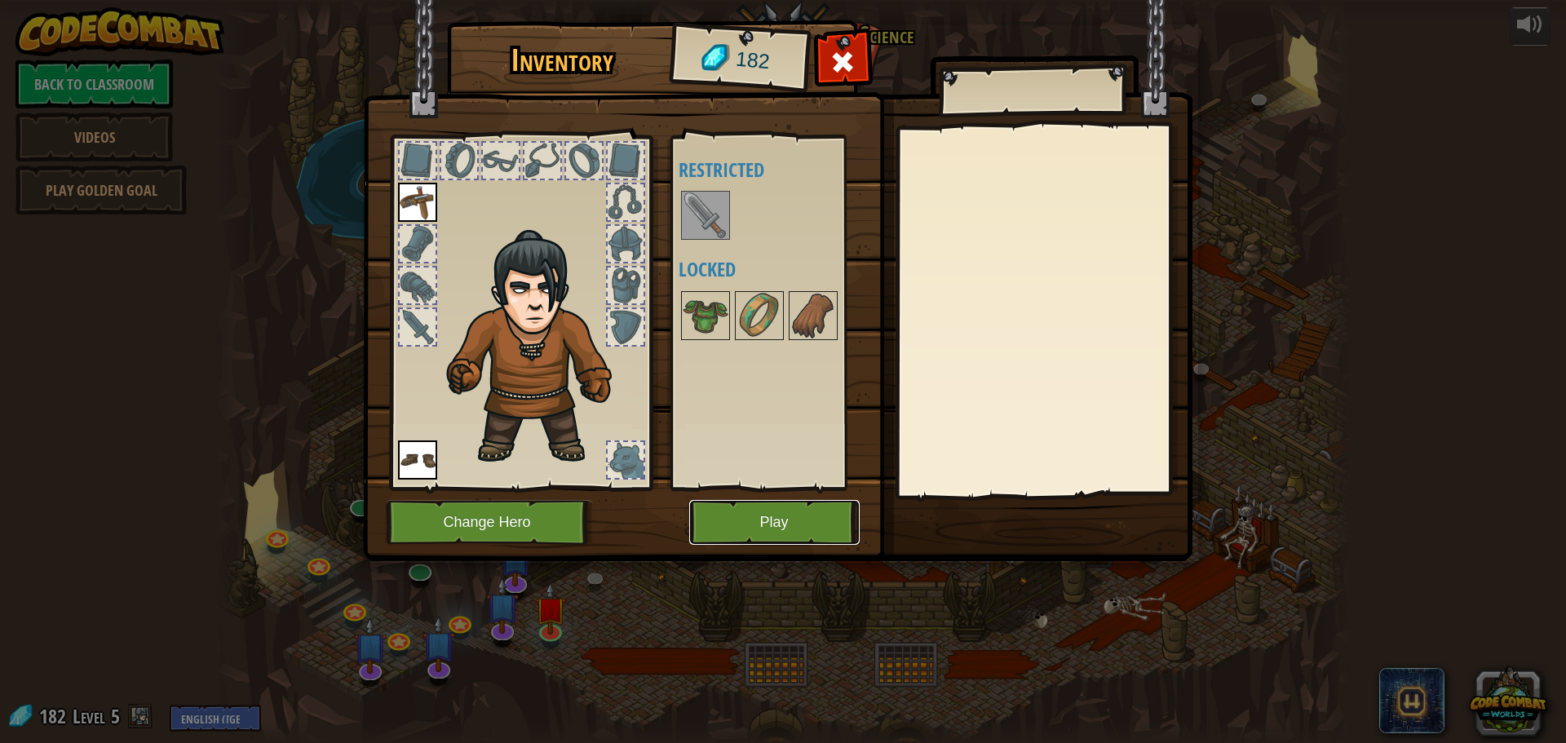
click at [760, 517] on button "Play" at bounding box center [774, 522] width 171 height 45
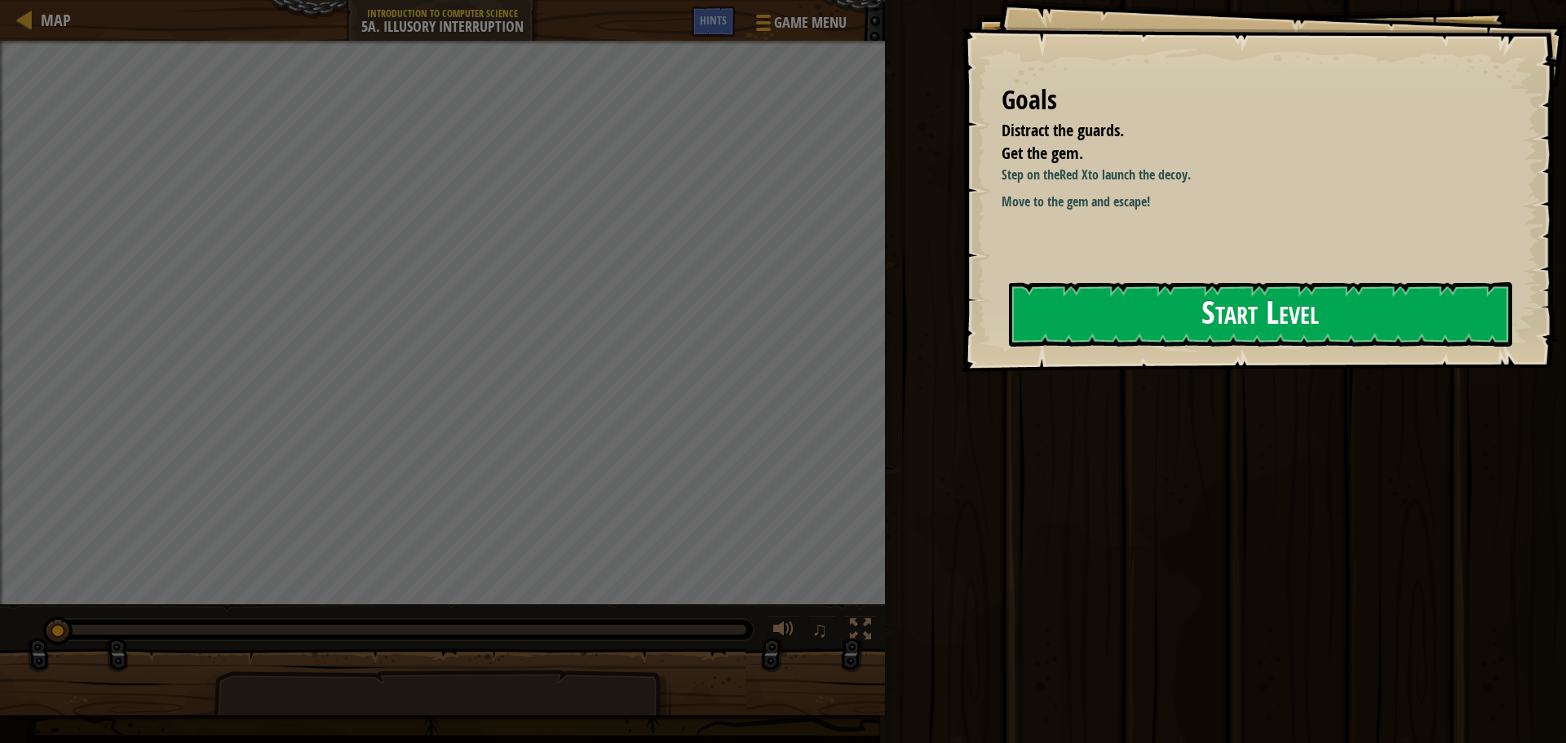
click at [1129, 315] on button "Start Level" at bounding box center [1260, 314] width 503 height 64
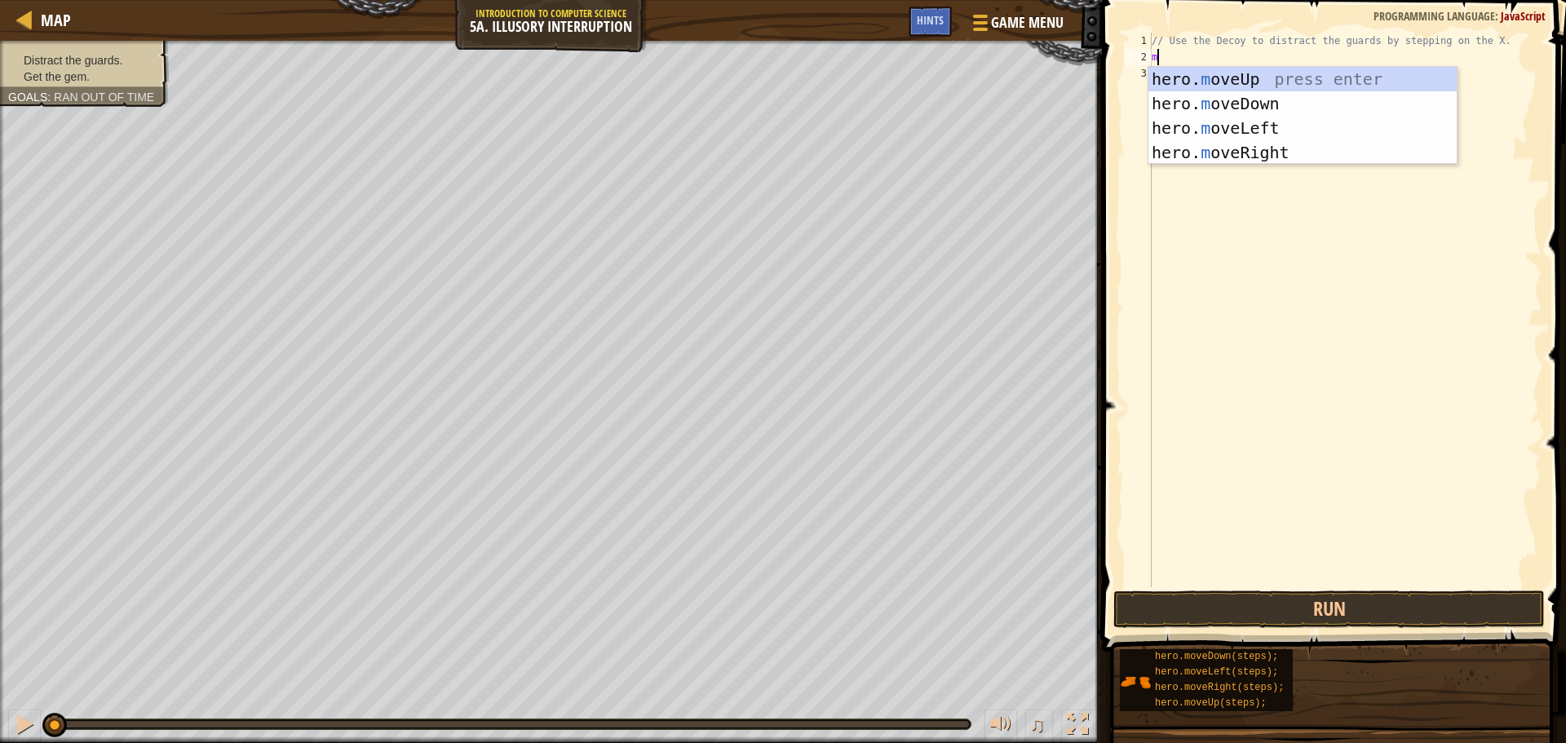
scroll to position [7, 0]
type textarea "m"
type textarea "hero.mov"
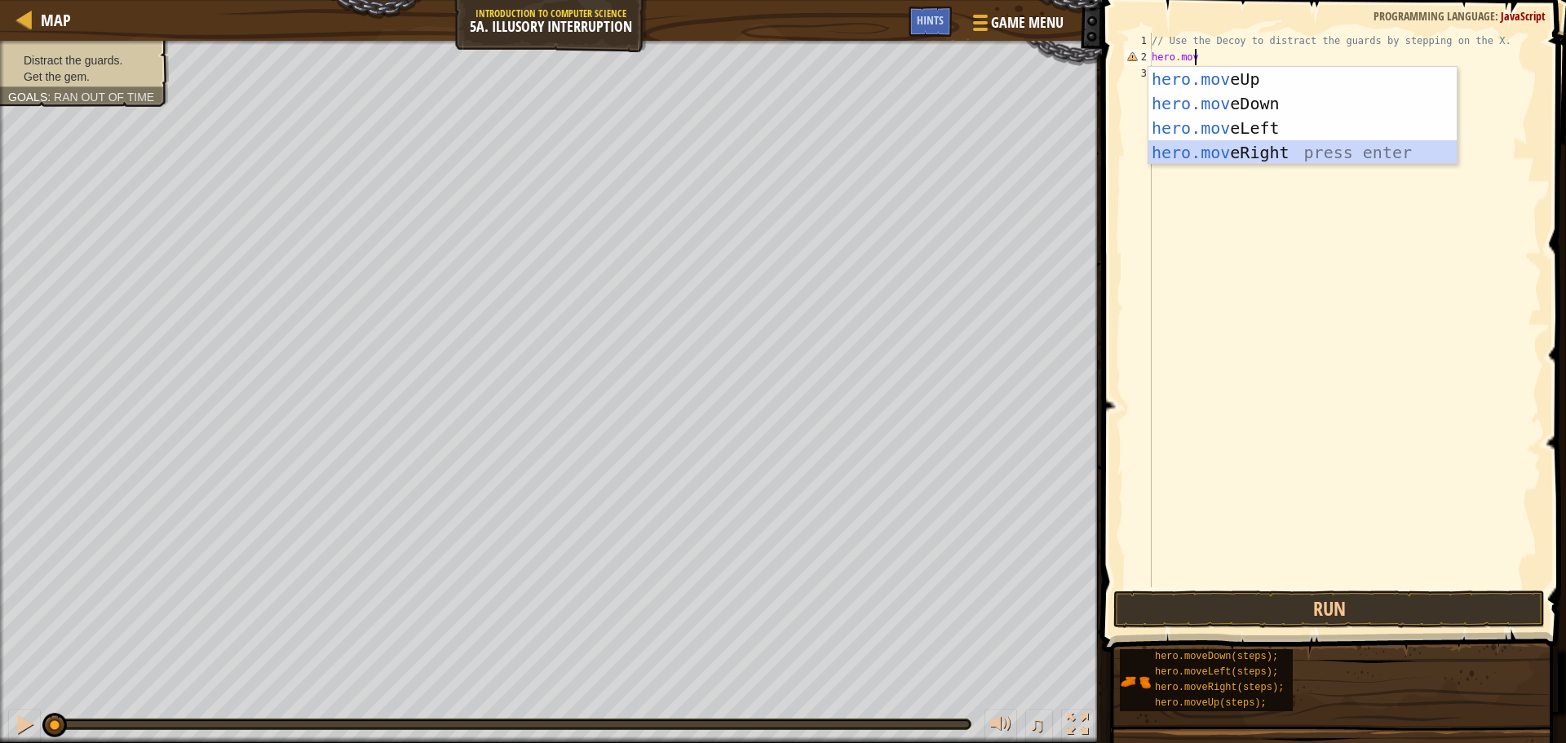
click at [1256, 155] on div "hero.mov eUp press enter hero.mov eDown press enter hero.mov eLeft press enter …" at bounding box center [1303, 140] width 308 height 147
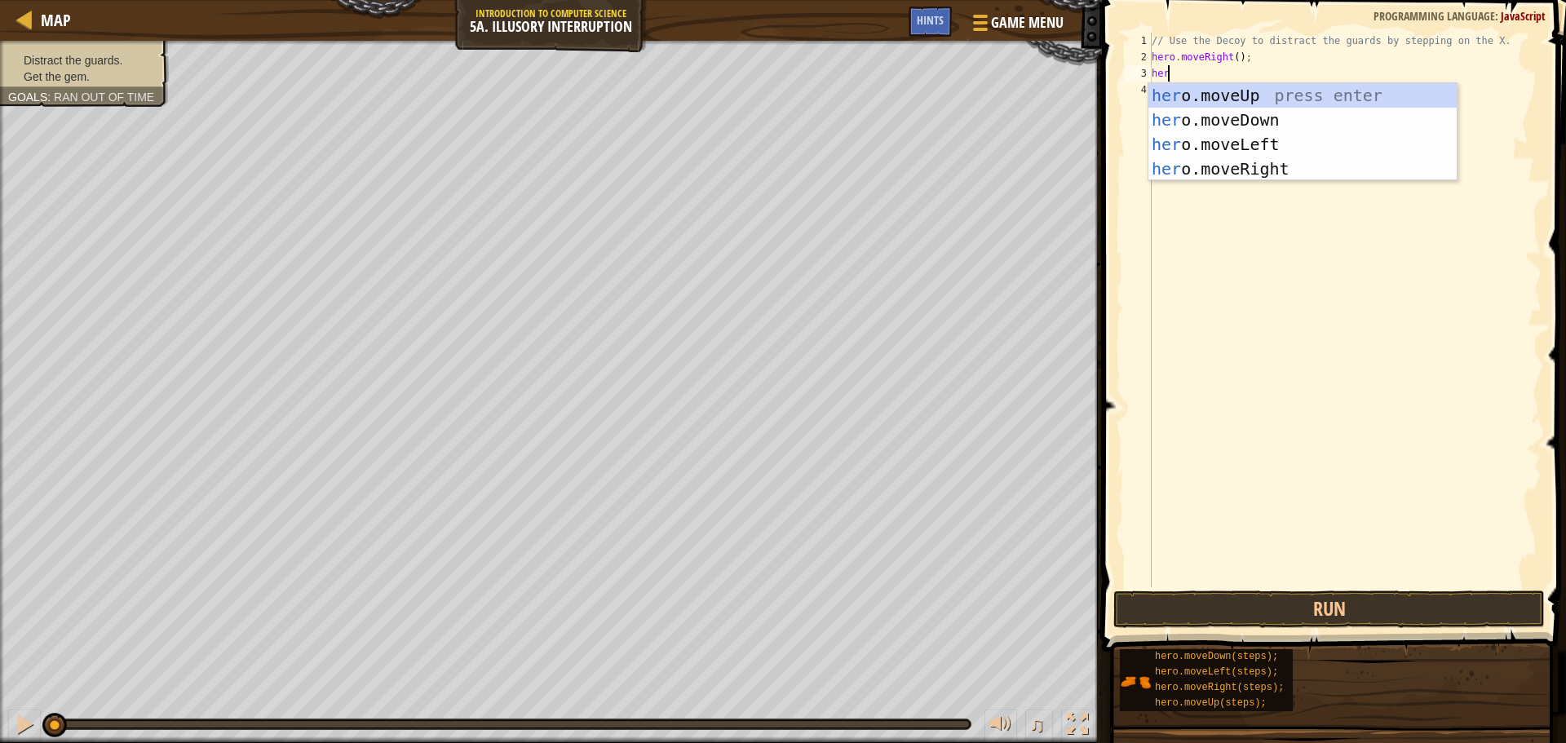
type textarea "hero"
click at [1243, 117] on div "hero .moveUp press enter hero .moveDown press enter hero .moveLeft press enter …" at bounding box center [1303, 156] width 308 height 147
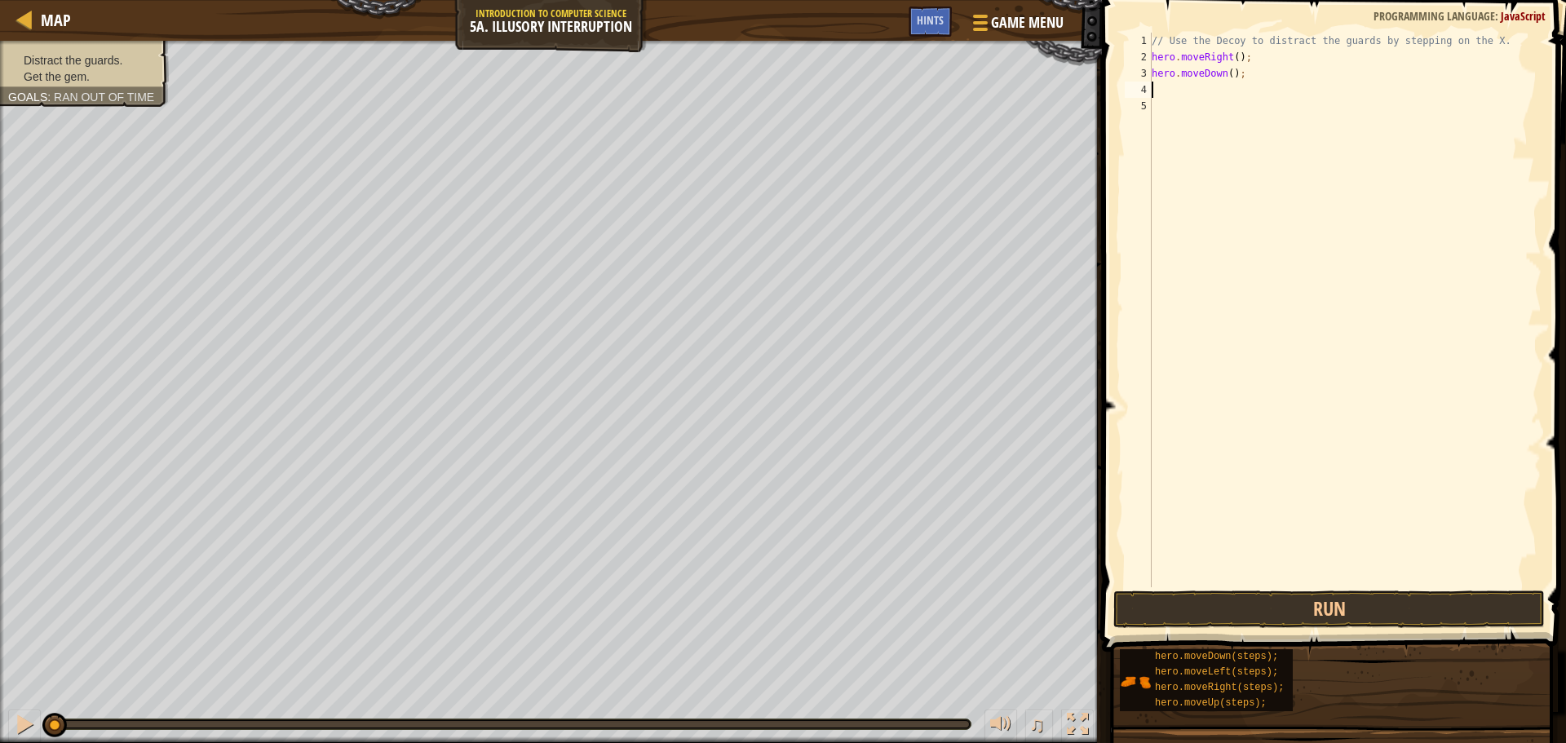
scroll to position [7, 0]
click at [1227, 79] on div "// Use the Decoy to distract the guards by stepping on the X. hero . moveRight …" at bounding box center [1345, 326] width 393 height 587
type textarea "hero.moveDown(2);"
click at [1225, 102] on div "// Use the Decoy to distract the guards by stepping on the X. hero . moveRight …" at bounding box center [1345, 326] width 393 height 587
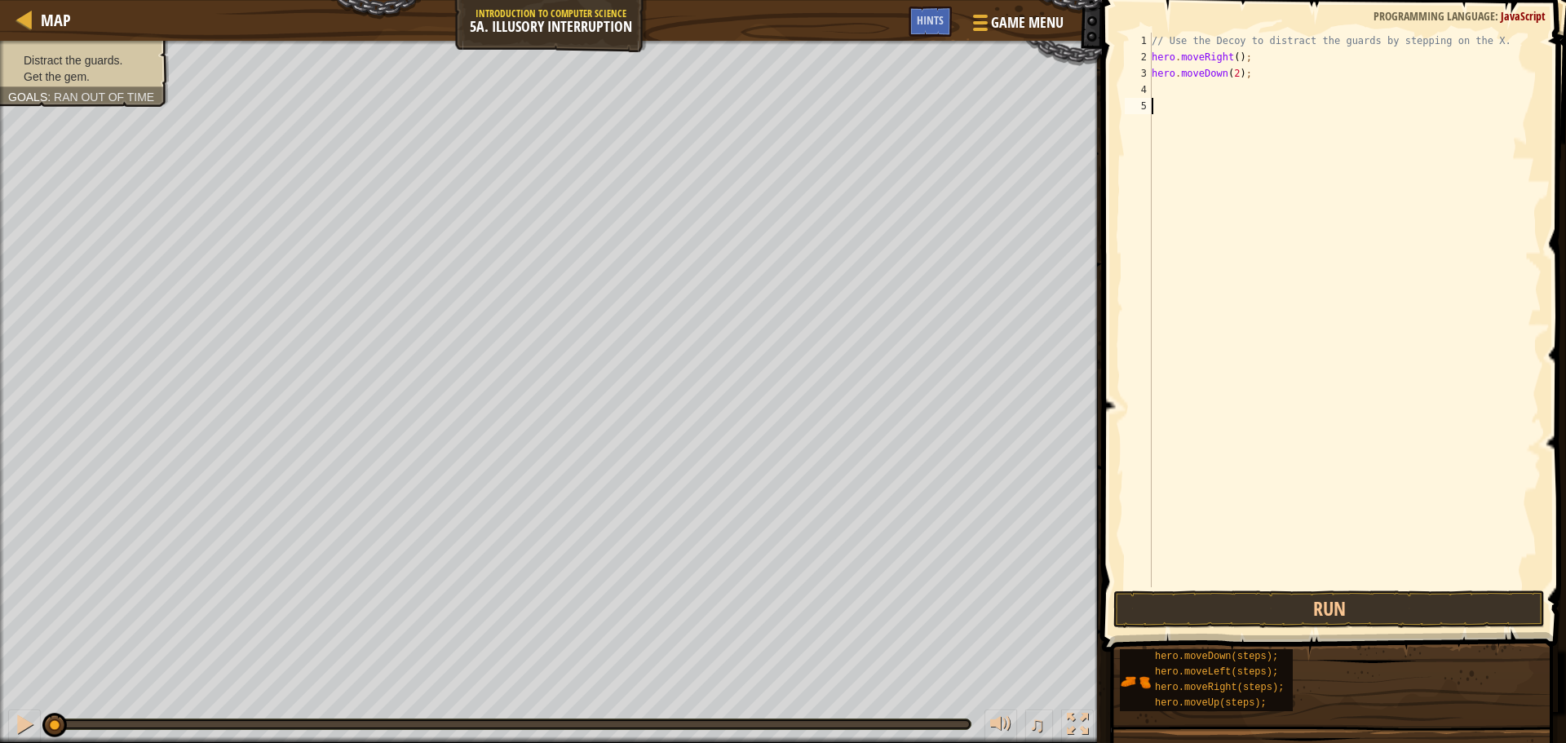
scroll to position [7, 0]
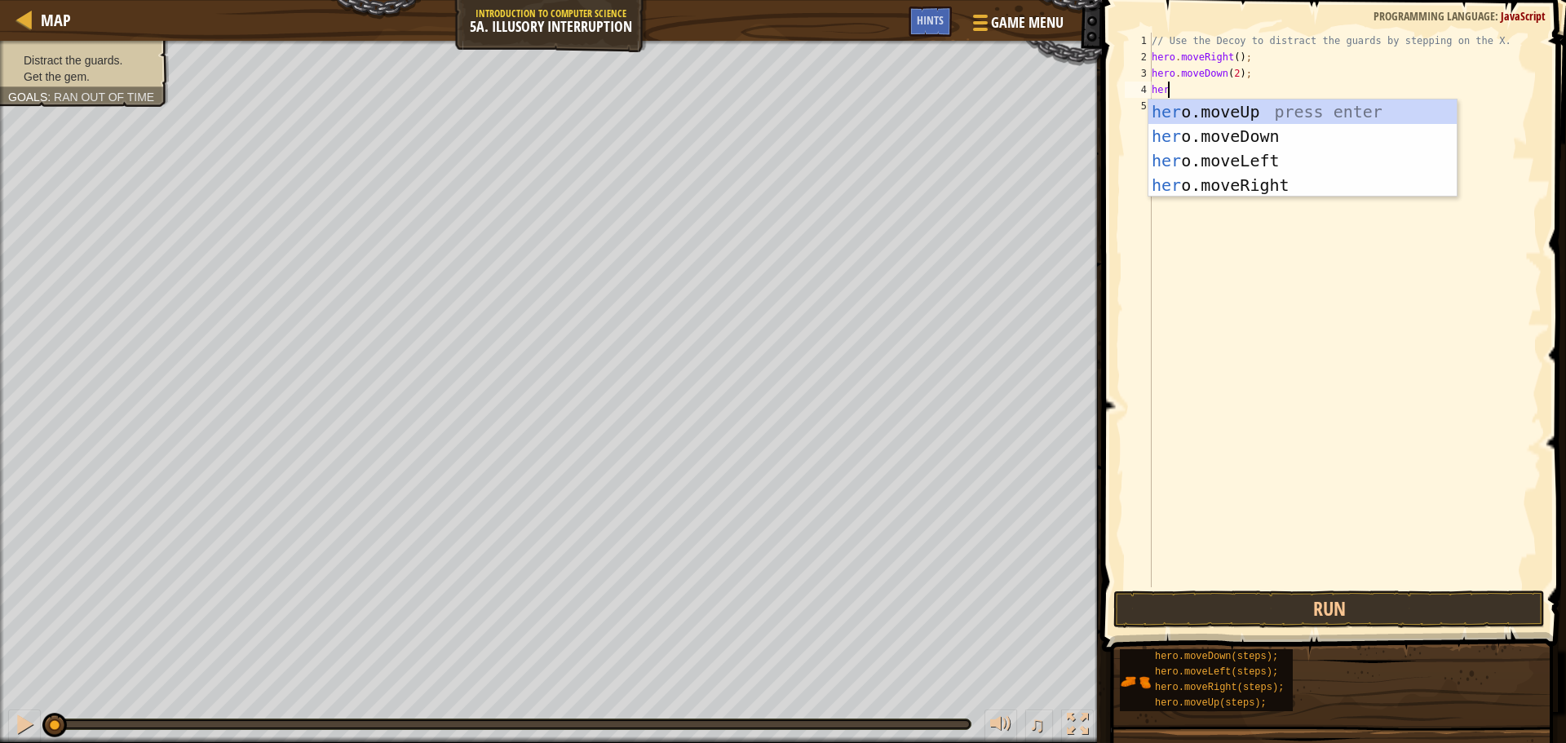
type textarea "hero"
click at [1224, 103] on div "hero .moveUp press enter hero .moveDown press enter hero .moveLeft press enter …" at bounding box center [1303, 173] width 308 height 147
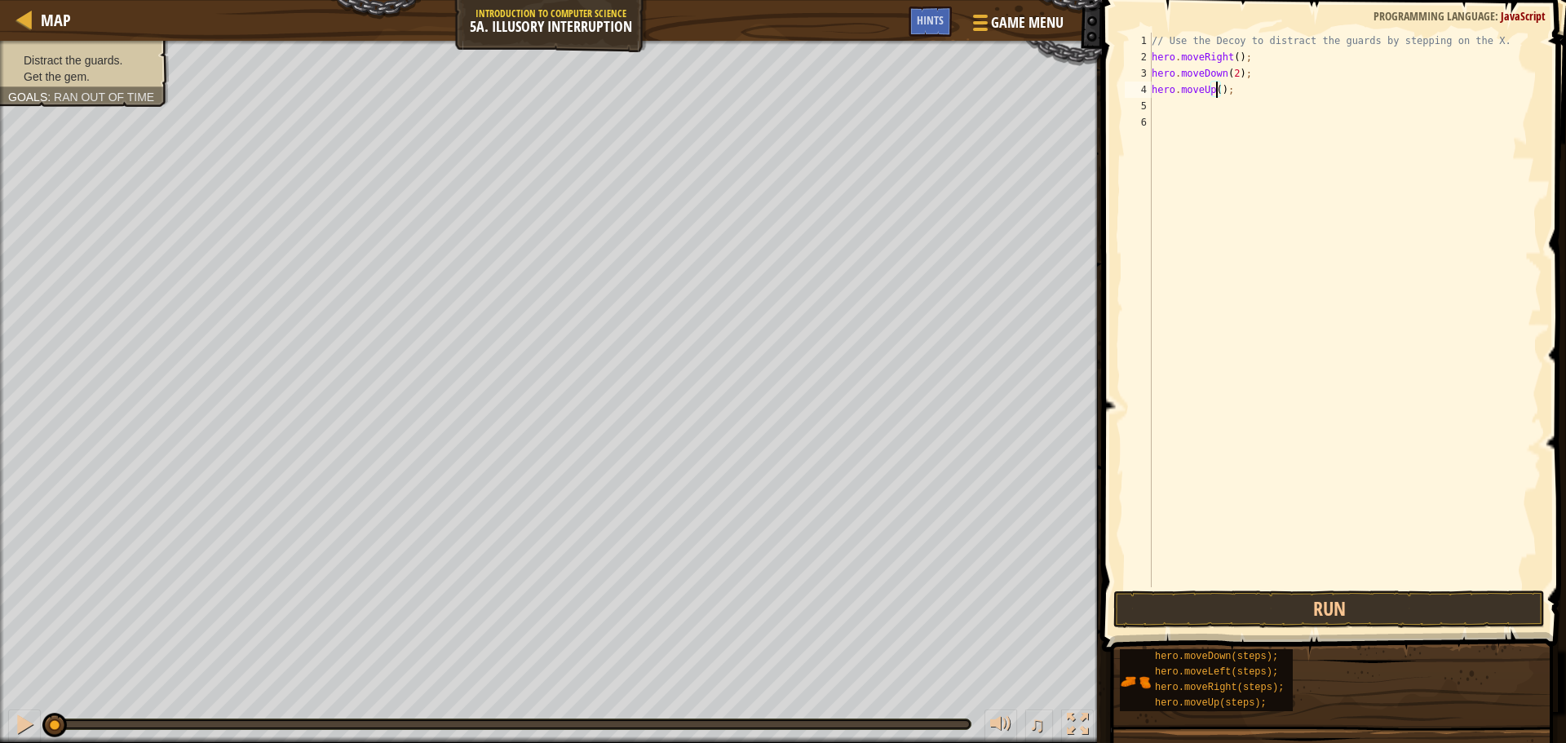
click at [1216, 91] on div "// Use the Decoy to distract the guards by stepping on the X. hero . moveRight …" at bounding box center [1345, 326] width 393 height 587
type textarea "hero.moveUp(3);"
click at [1195, 102] on div "// Use the Decoy to distract the guards by stepping on the X. hero . moveRight …" at bounding box center [1345, 326] width 393 height 587
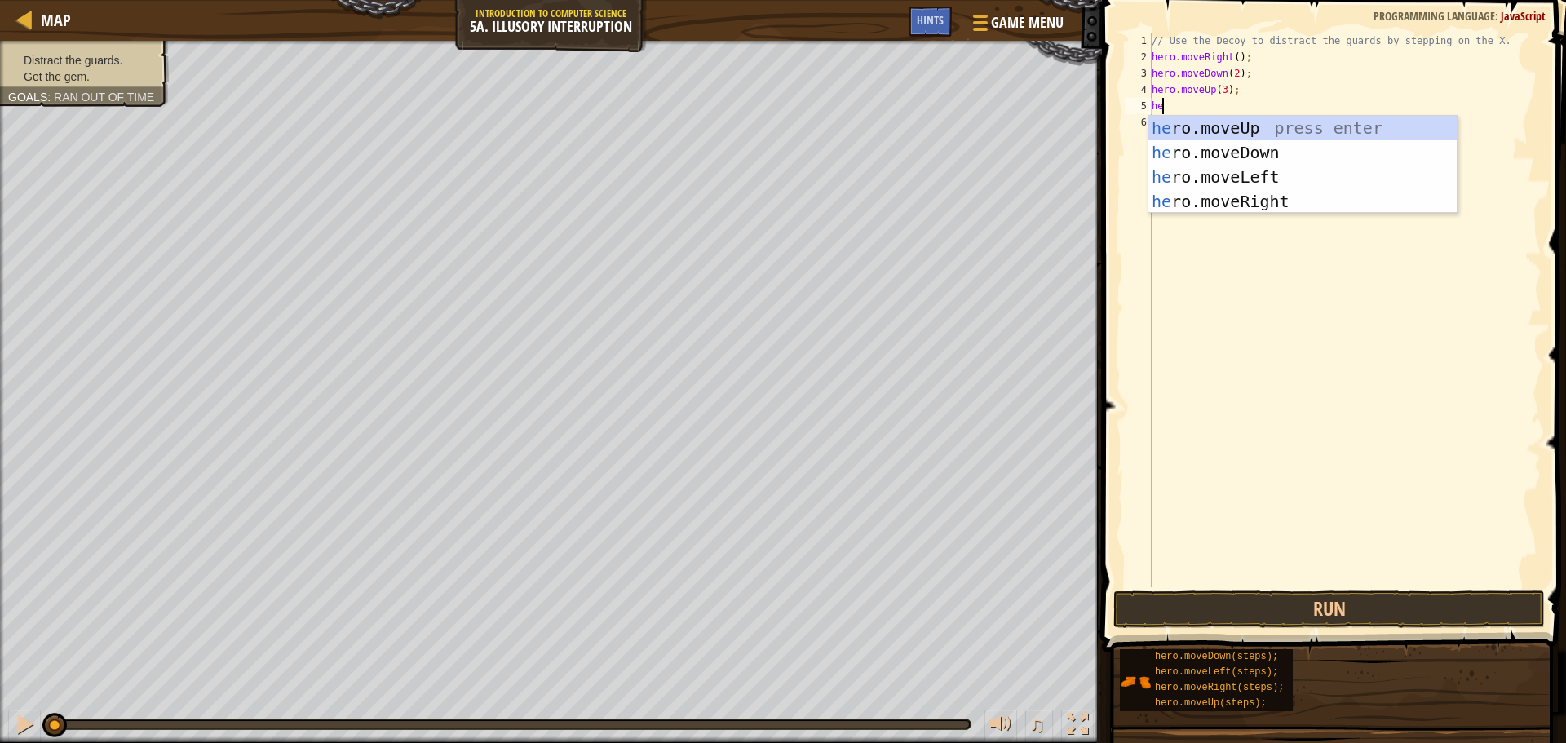
type textarea "hero"
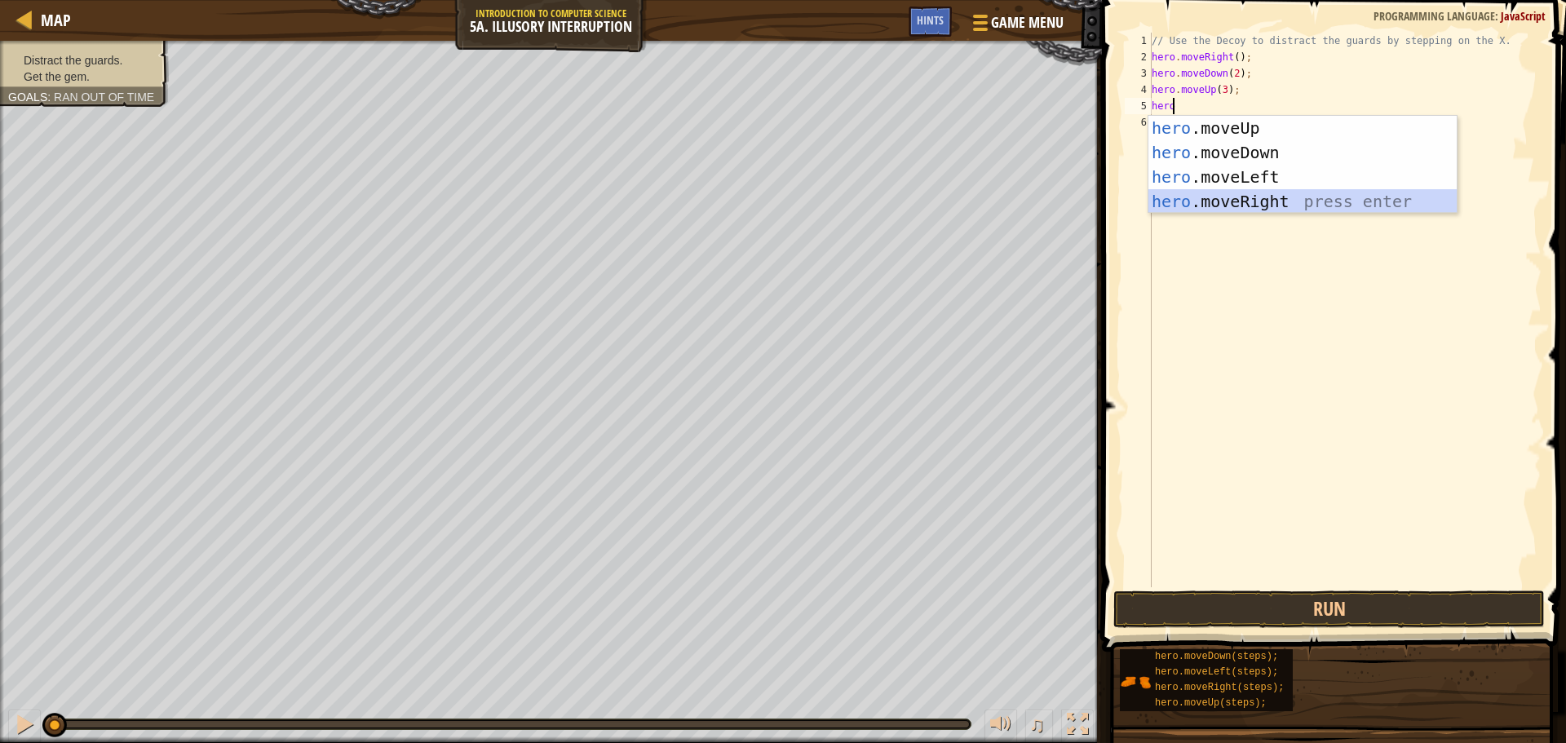
click at [1218, 206] on div "hero .moveUp press enter hero .moveDown press enter hero .moveLeft press enter …" at bounding box center [1303, 189] width 308 height 147
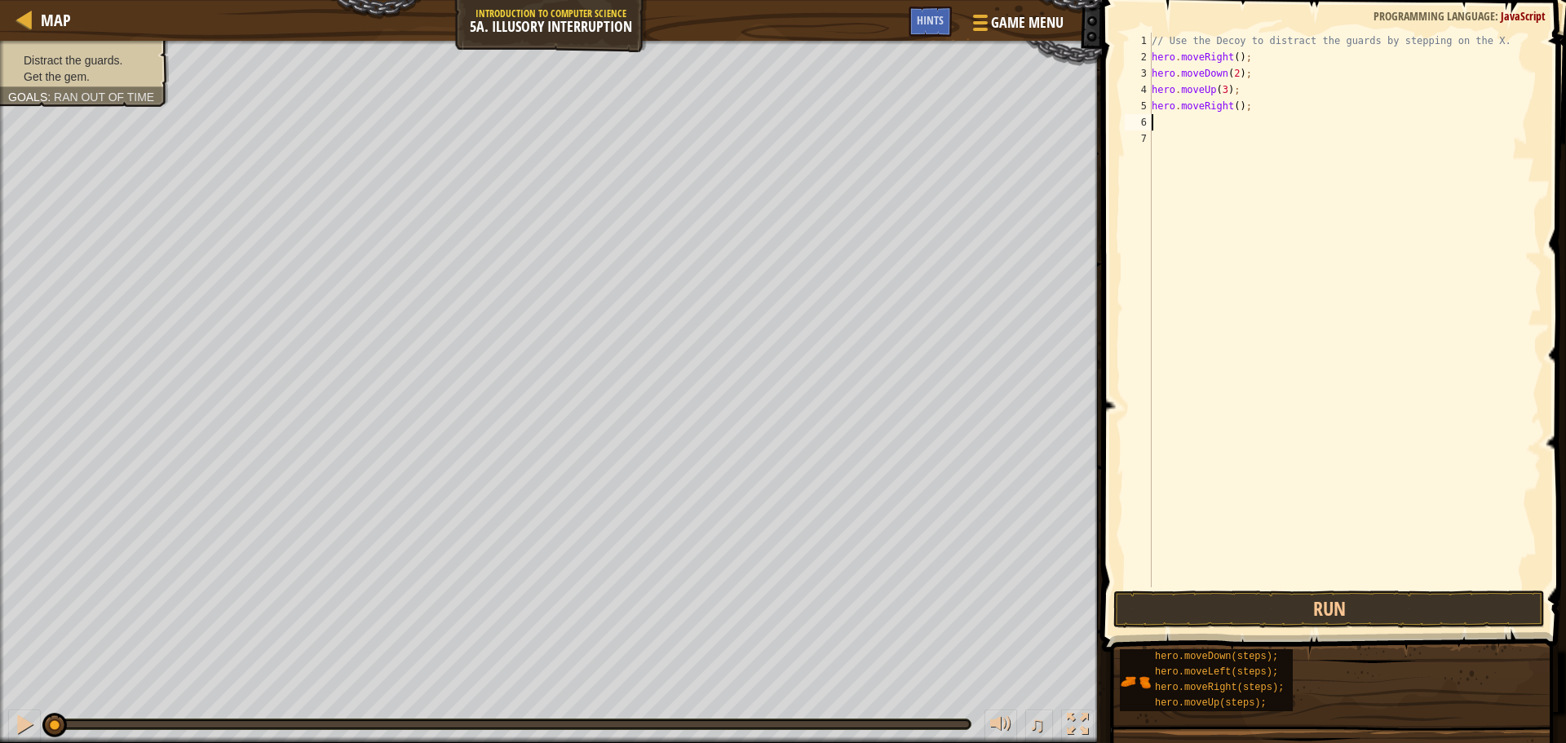
click at [1233, 109] on div "// Use the Decoy to distract the guards by stepping on the X. hero . moveRight …" at bounding box center [1345, 326] width 393 height 587
click at [1247, 615] on button "Run" at bounding box center [1330, 610] width 432 height 38
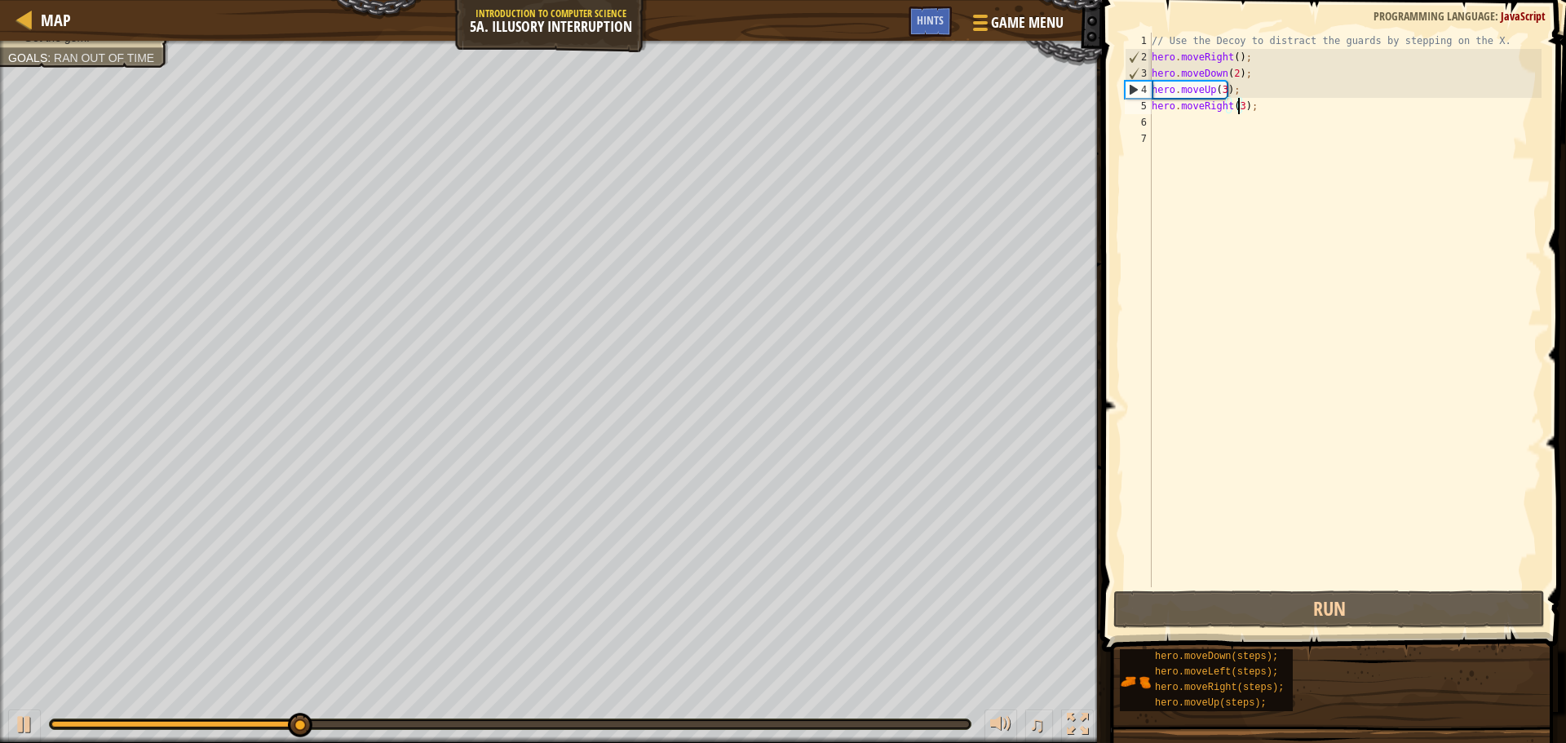
click at [1223, 89] on div "// Use the Decoy to distract the guards by stepping on the X. hero . moveRight …" at bounding box center [1345, 326] width 393 height 587
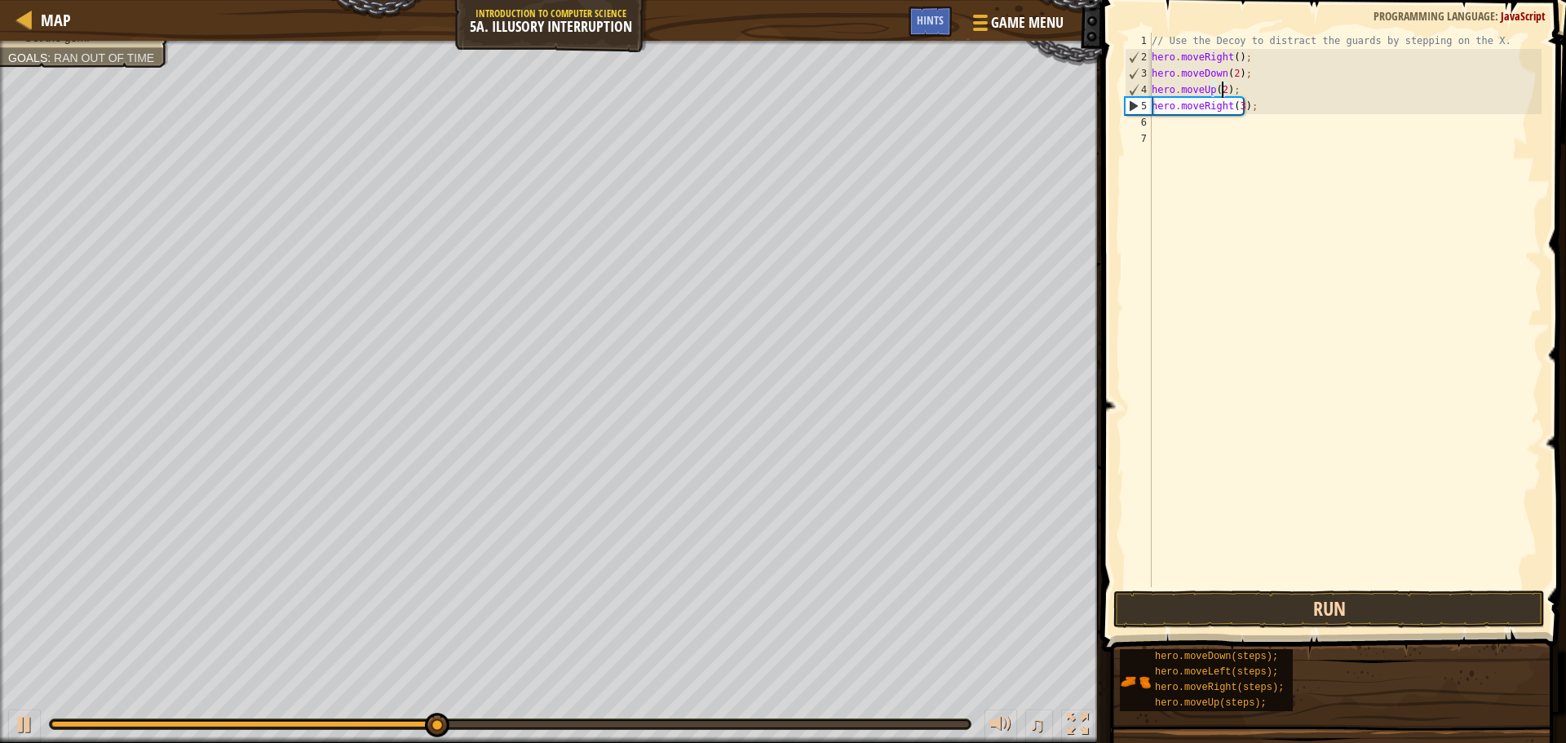
type textarea "hero.moveUp(2);"
click at [1292, 613] on button "Run" at bounding box center [1330, 610] width 432 height 38
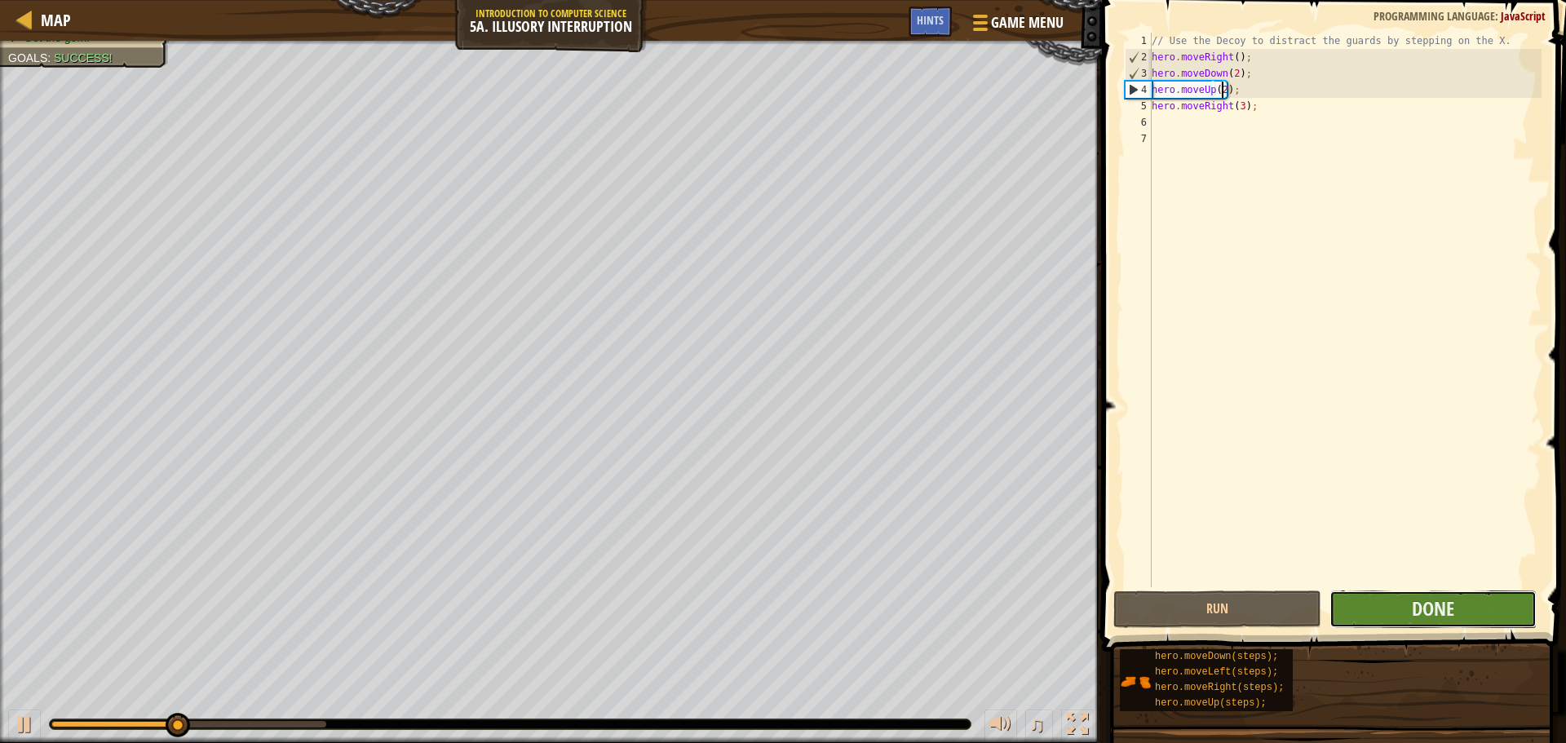
click at [1397, 597] on button "Done" at bounding box center [1433, 610] width 207 height 38
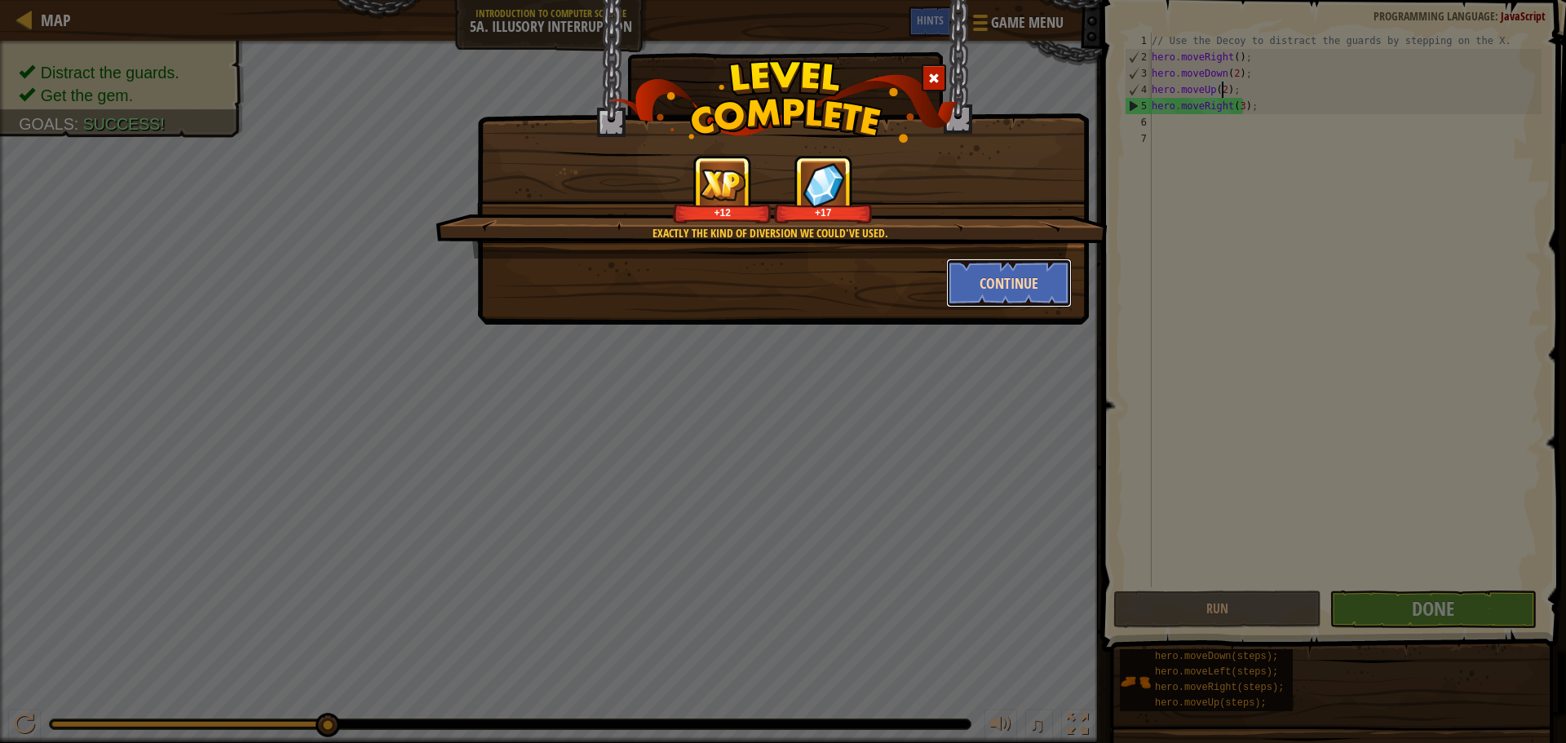
click at [975, 291] on button "Continue" at bounding box center [1009, 283] width 126 height 49
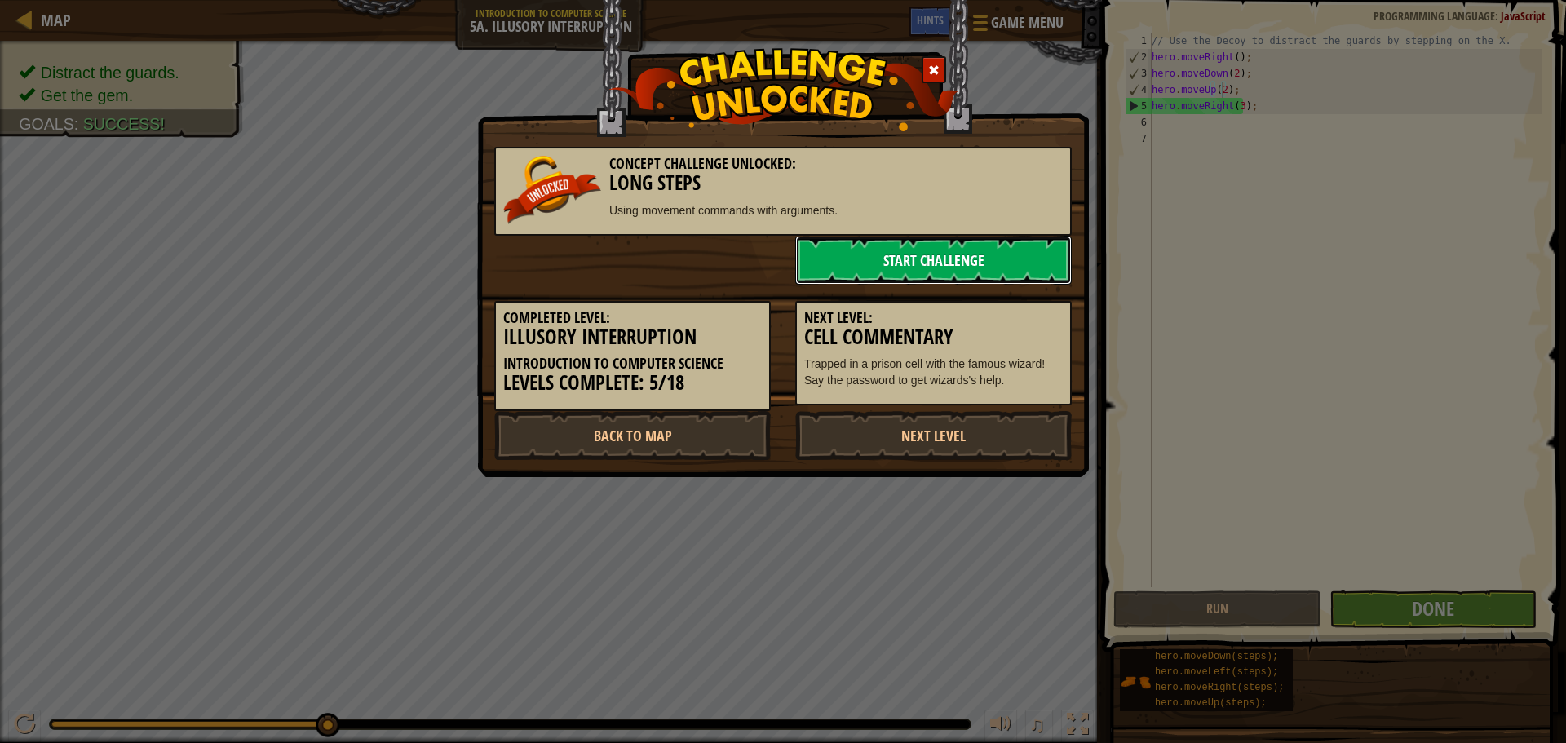
click at [936, 271] on link "Start Challenge" at bounding box center [933, 260] width 277 height 49
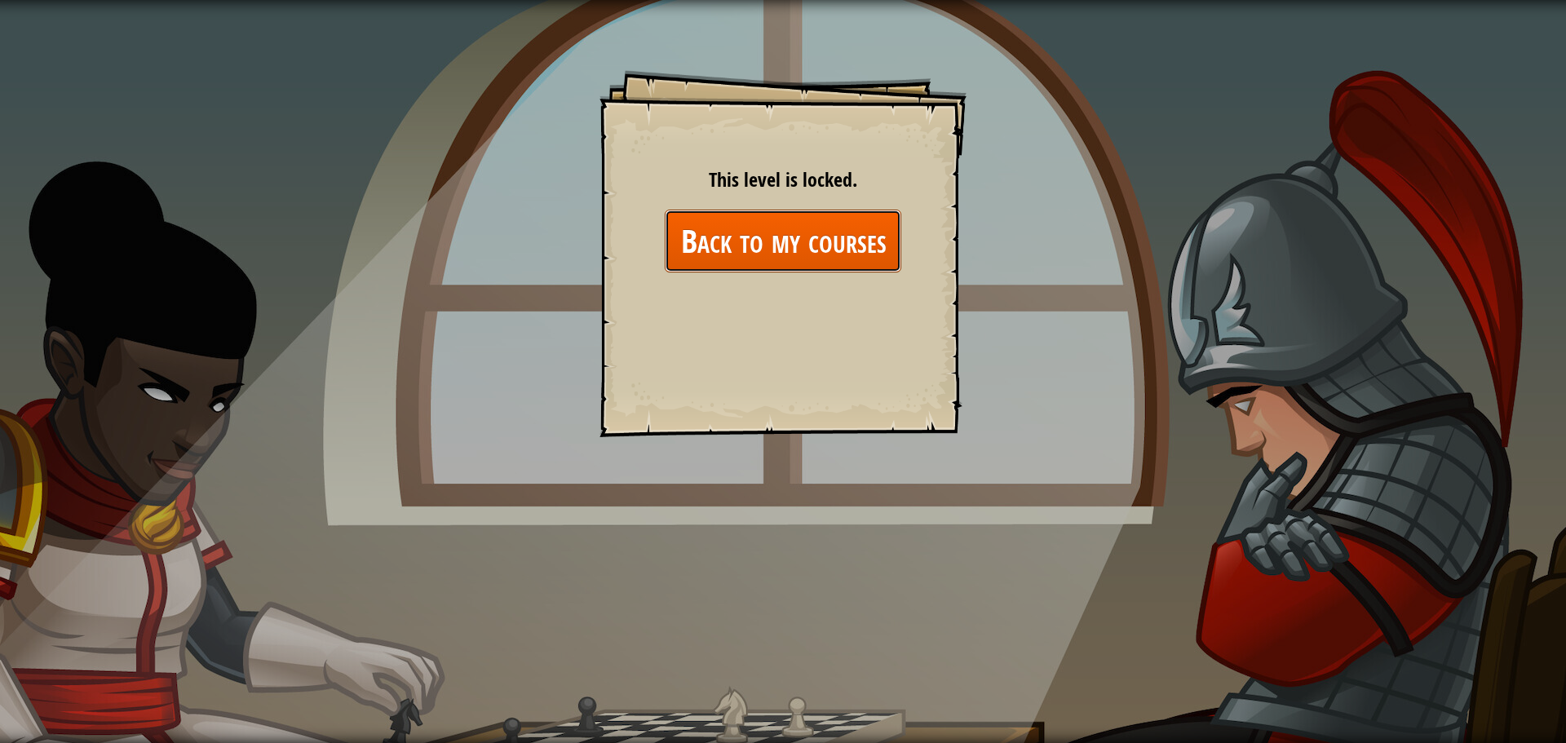
click at [792, 248] on link "Back to my courses" at bounding box center [783, 241] width 237 height 63
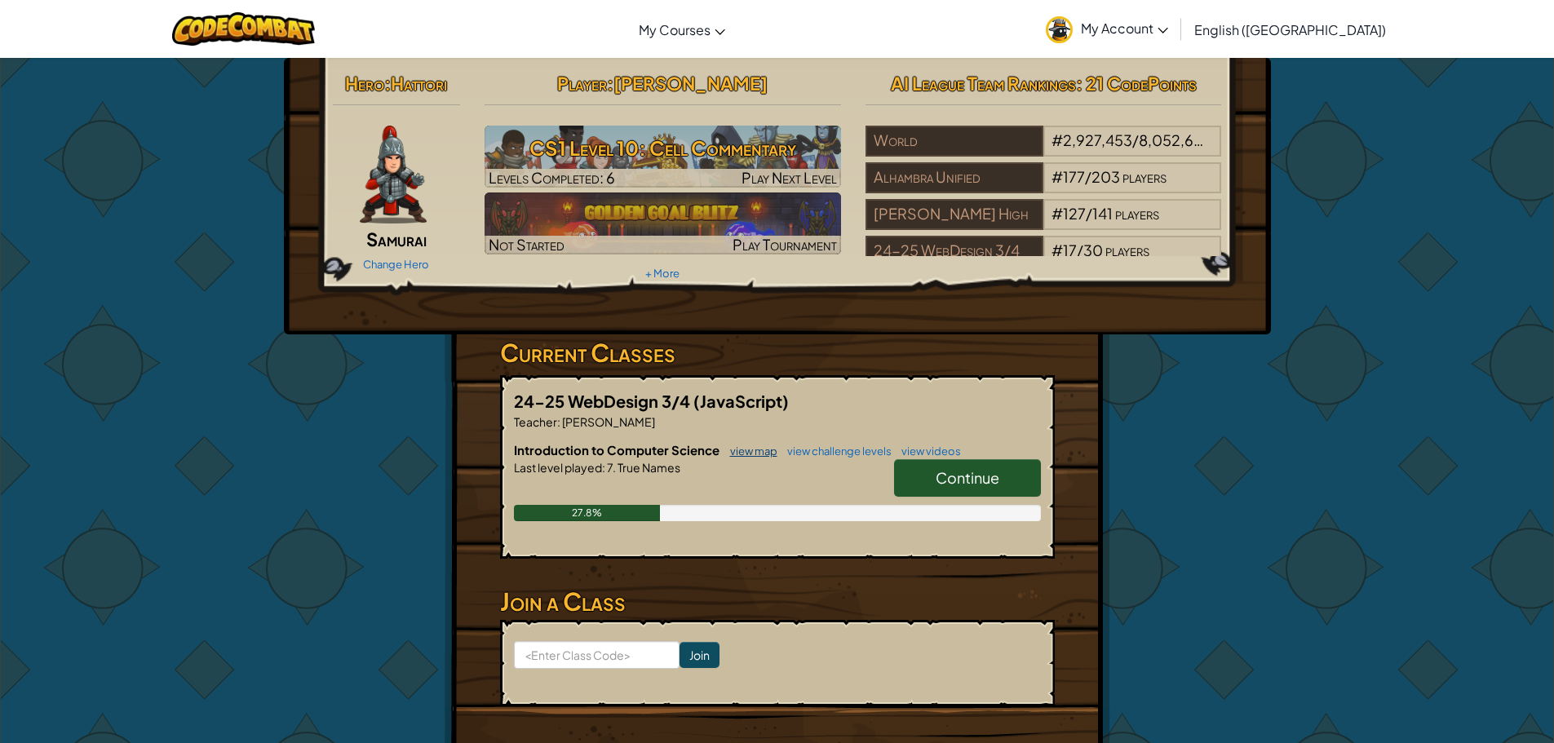
click at [771, 445] on link "view map" at bounding box center [749, 451] width 55 height 13
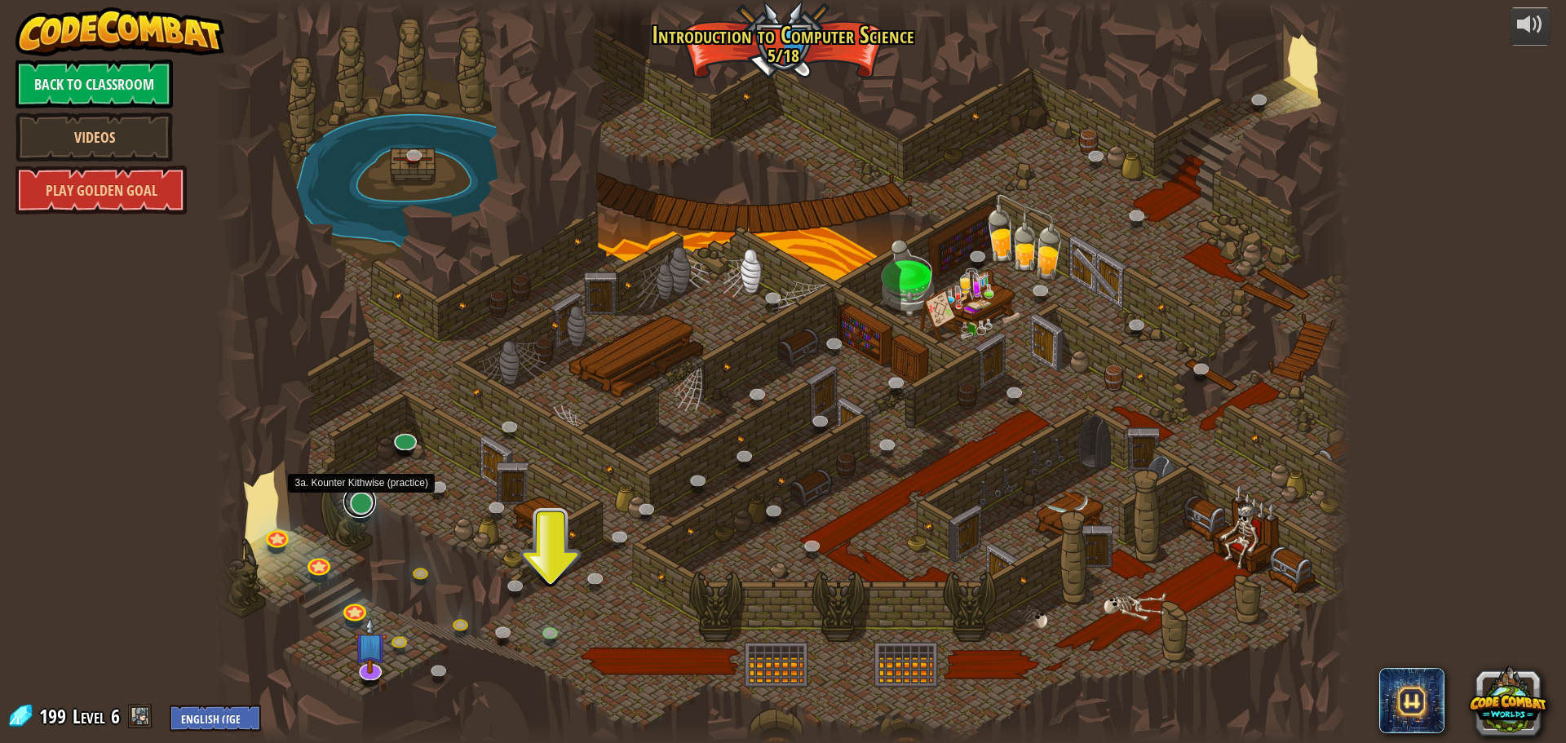
click at [368, 502] on link at bounding box center [359, 501] width 33 height 33
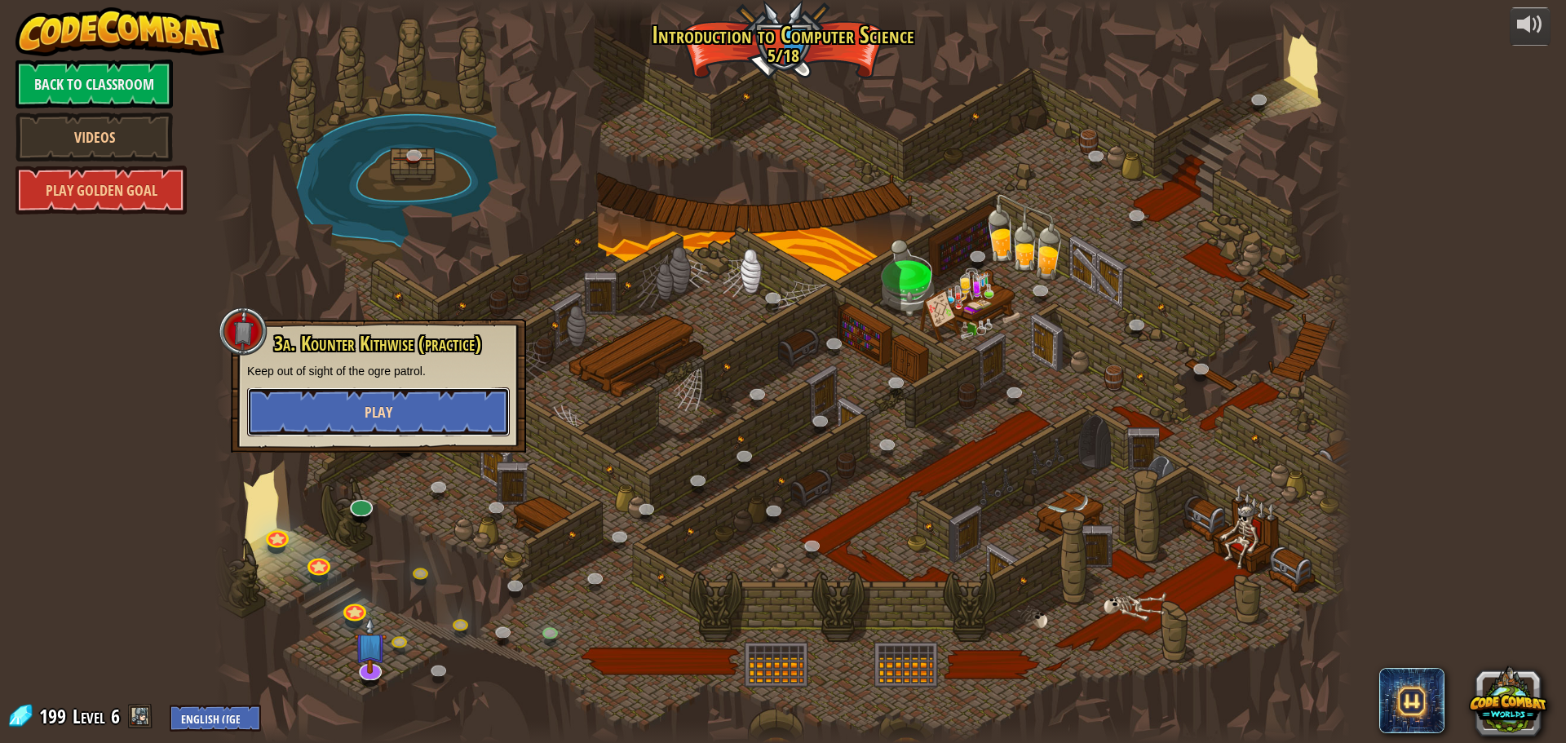
click at [427, 417] on button "Play" at bounding box center [378, 412] width 263 height 49
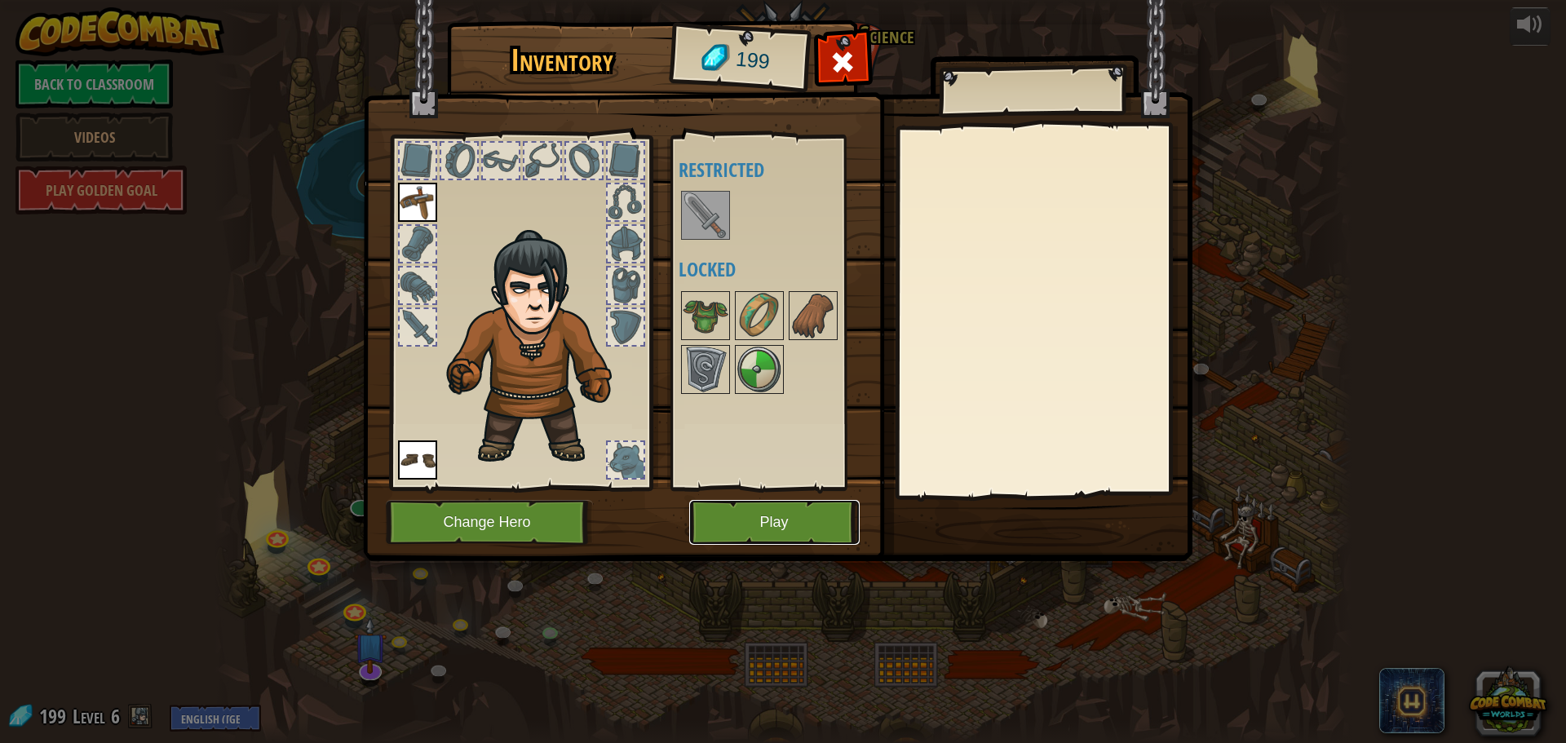
click at [763, 507] on button "Play" at bounding box center [774, 522] width 171 height 45
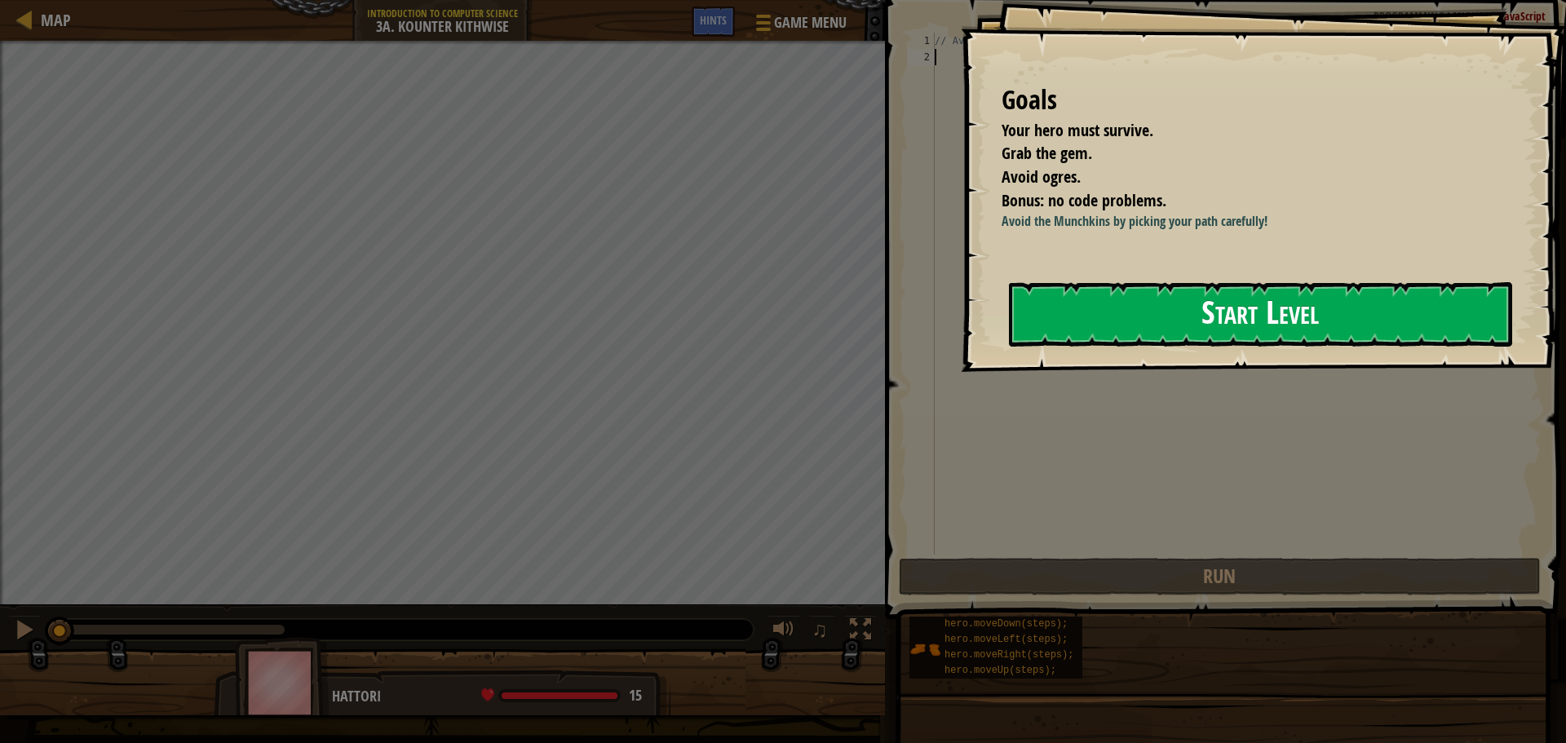
click at [1072, 303] on button "Start Level" at bounding box center [1260, 314] width 503 height 64
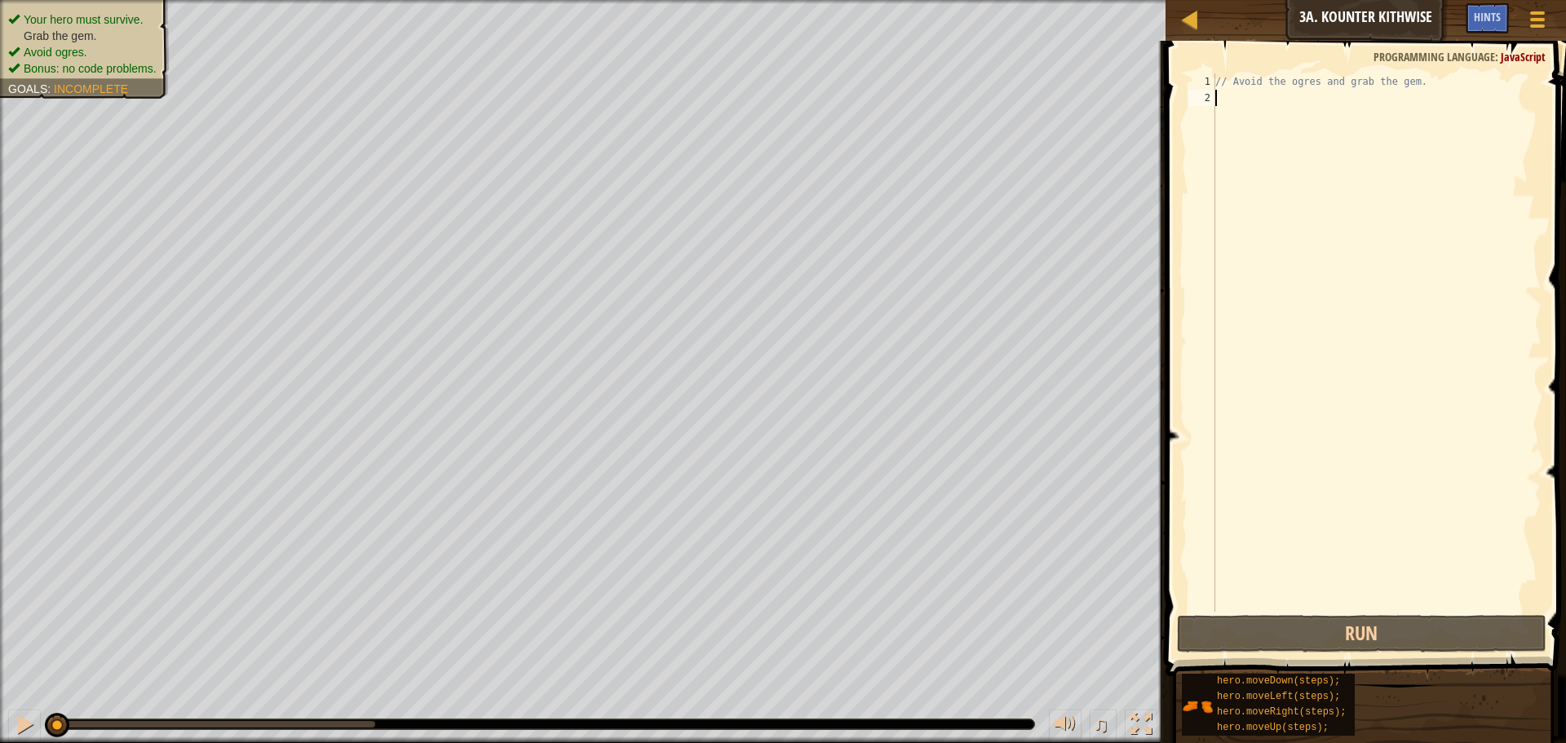
scroll to position [7, 0]
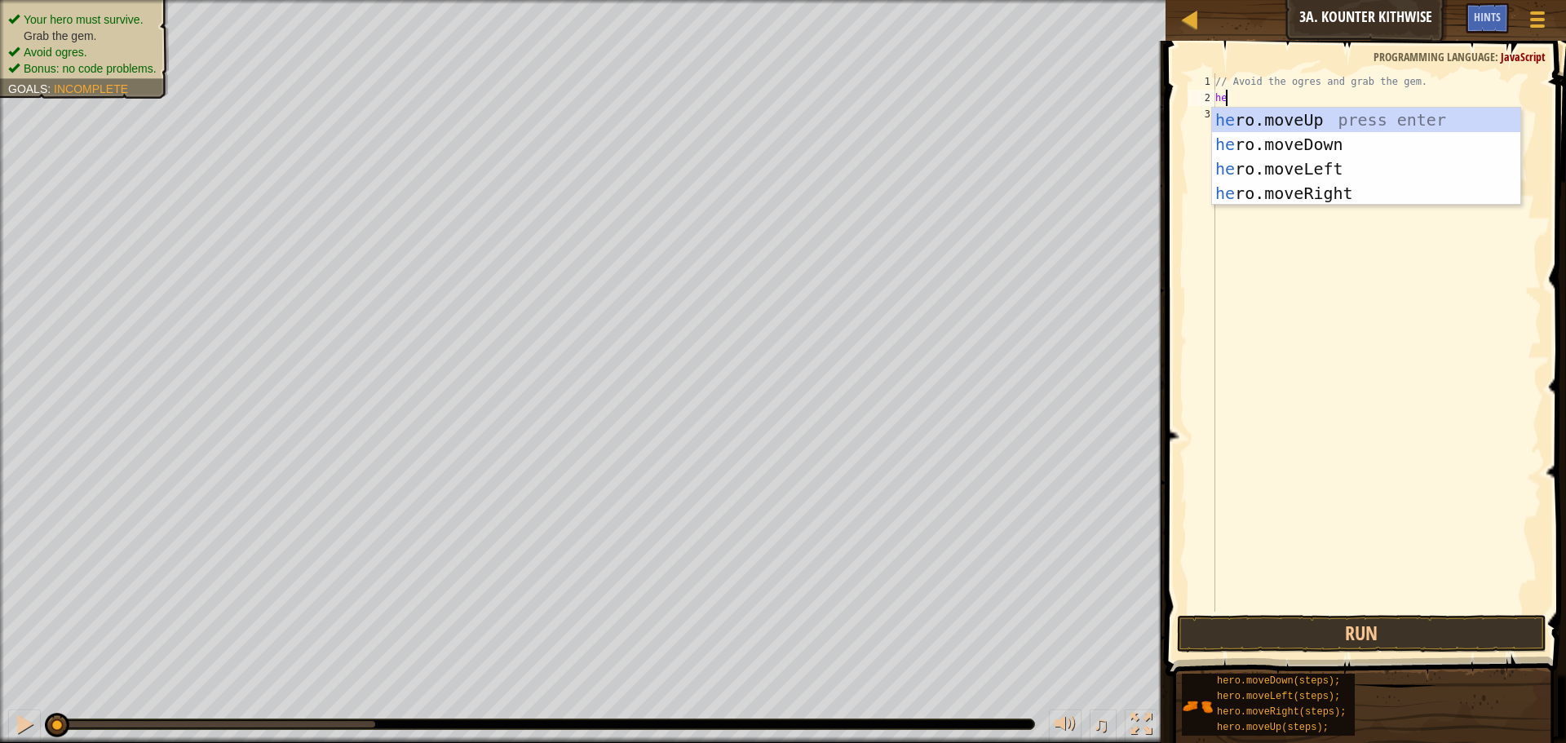
type textarea "hero"
click at [1260, 153] on div "hero .moveUp press enter hero .moveDown press enter hero .moveLeft press enter …" at bounding box center [1366, 181] width 308 height 147
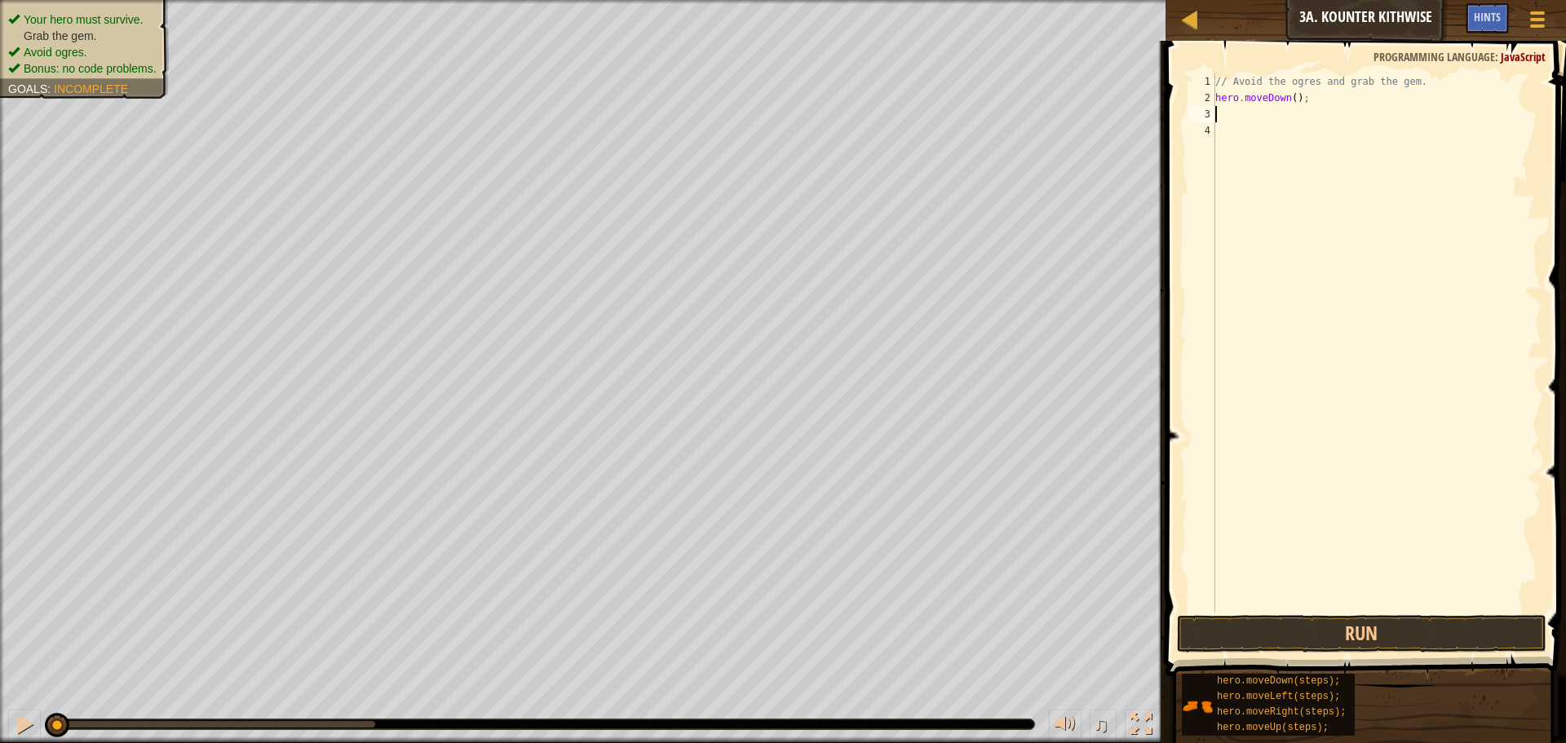
scroll to position [7, 0]
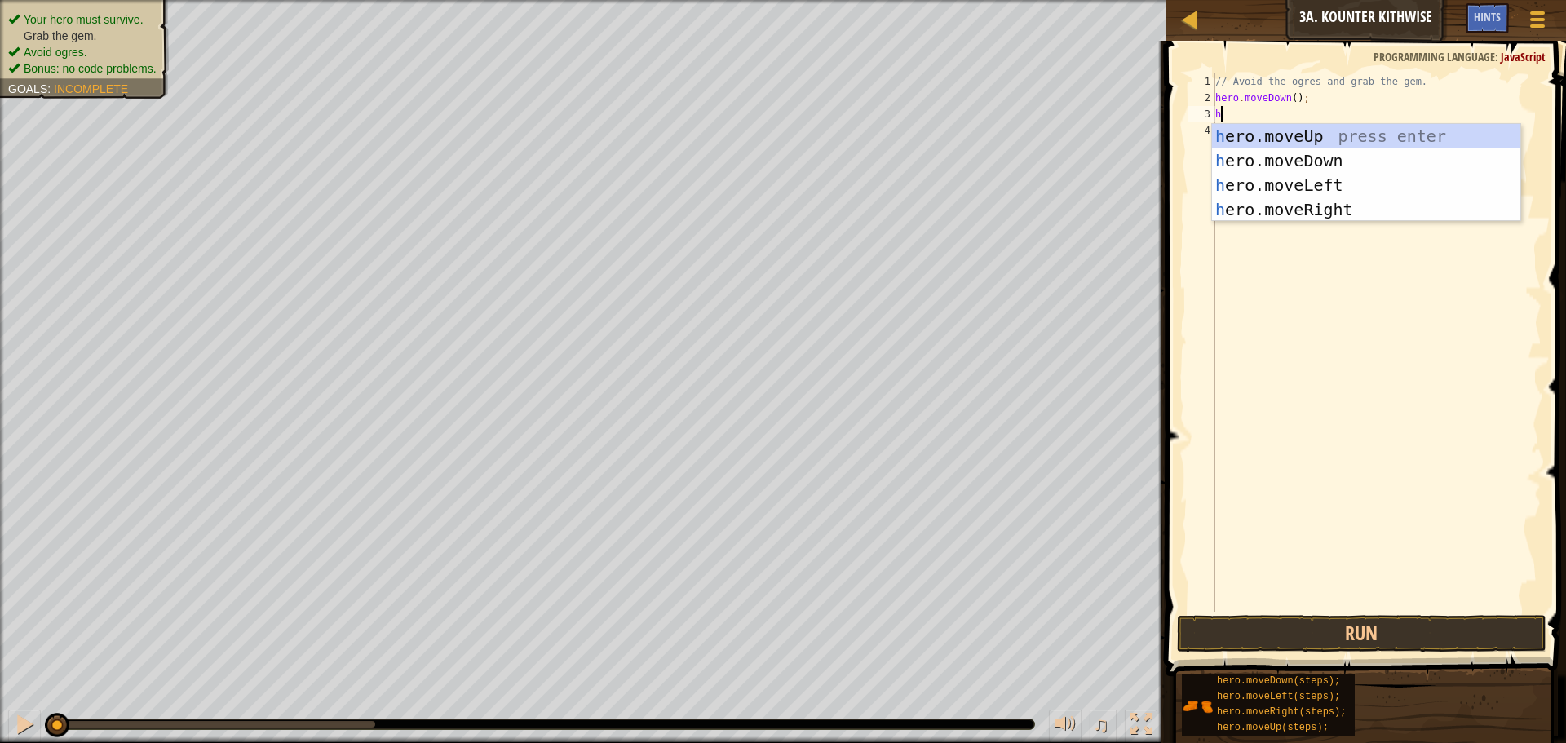
type textarea "hero"
click at [1288, 210] on div "hero .moveUp press enter hero .moveDown press enter hero .moveLeft press enter …" at bounding box center [1366, 197] width 308 height 147
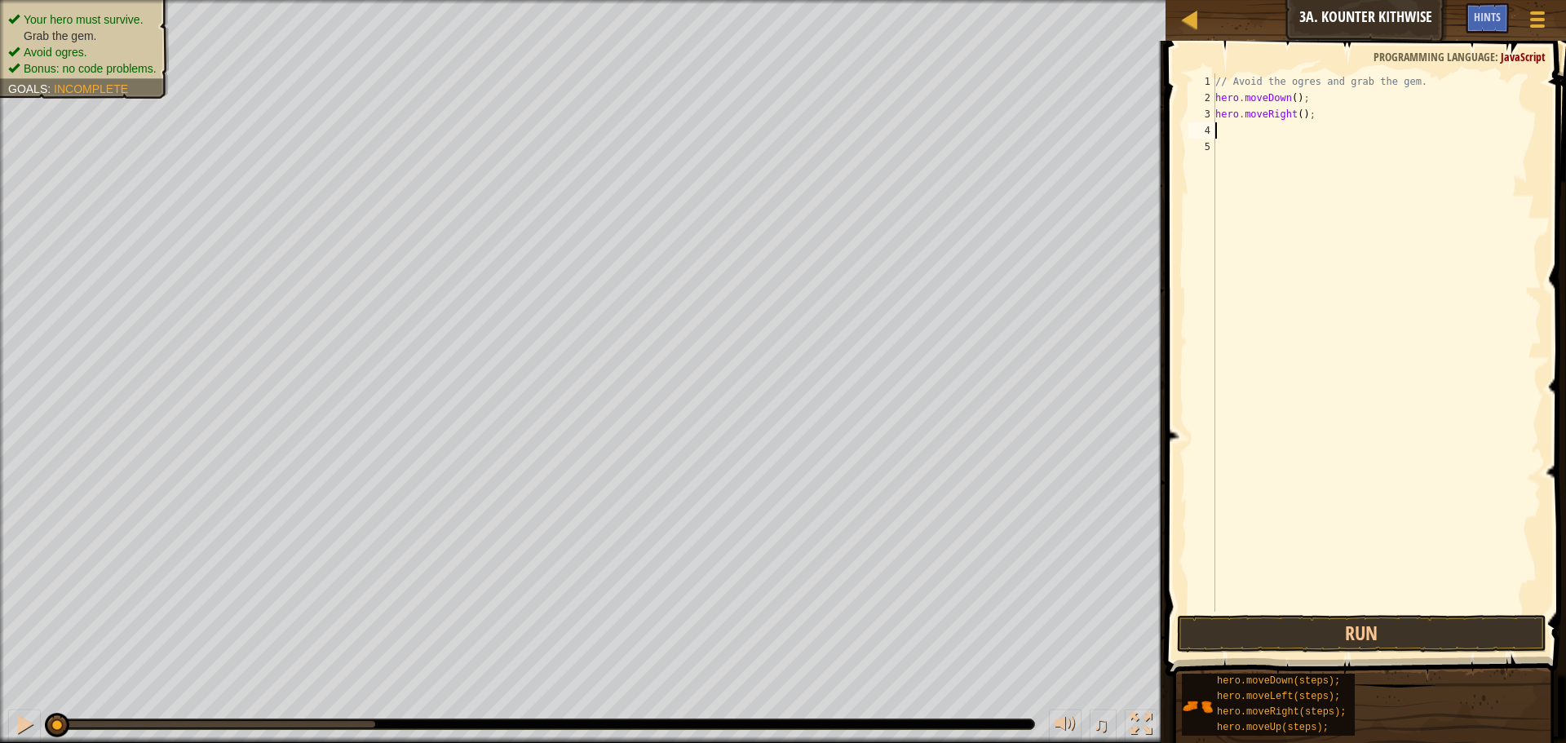
scroll to position [7, 0]
click at [1301, 116] on div "// Avoid the ogres and grab the gem. hero . moveDown ( ) ; hero . moveRight ( )…" at bounding box center [1377, 358] width 330 height 571
click at [1294, 119] on div "// Avoid the ogres and grab the gem. hero . moveDown ( ) ; hero . moveRight ( )…" at bounding box center [1377, 358] width 330 height 571
click at [1308, 640] on button "Run" at bounding box center [1362, 634] width 370 height 38
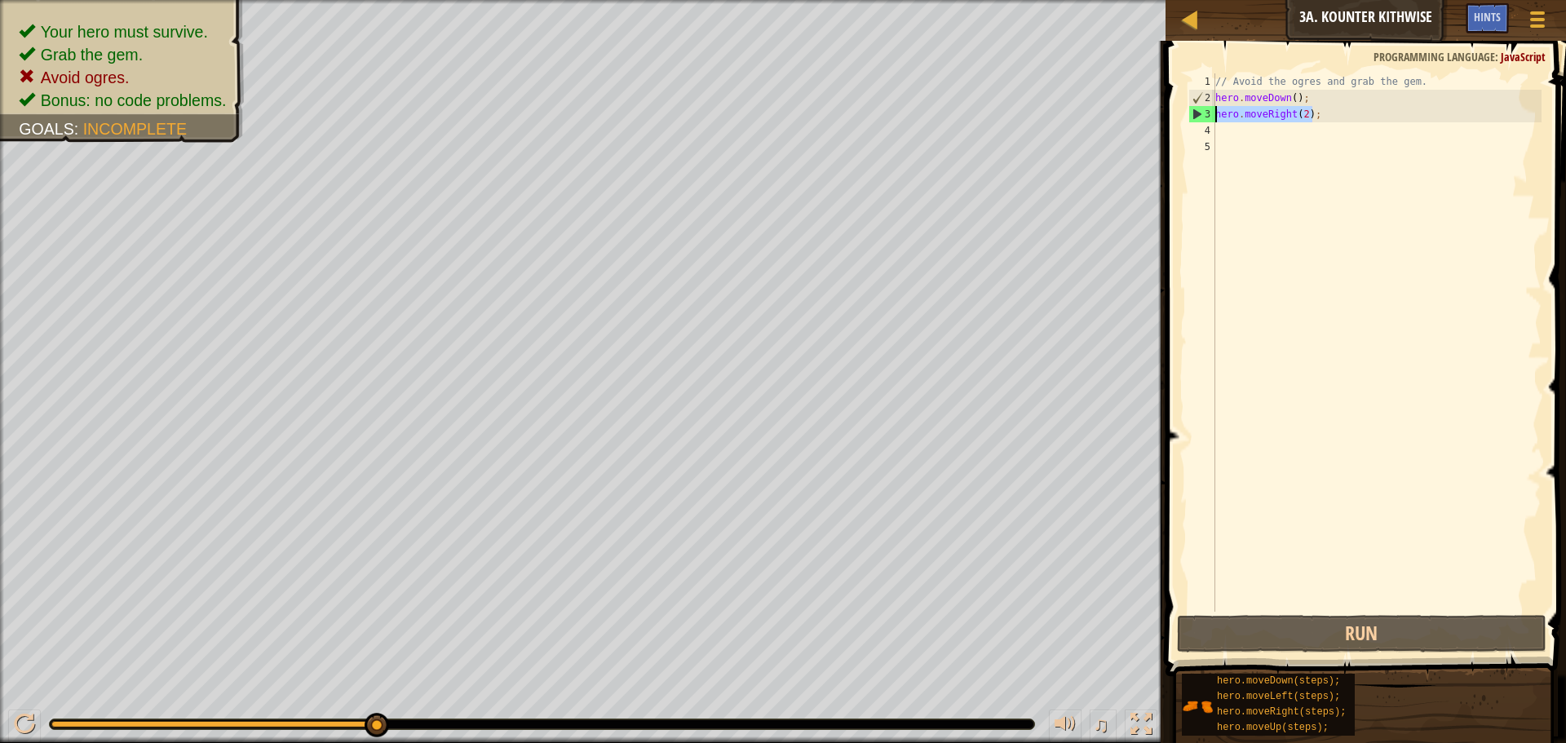
drag, startPoint x: 1319, startPoint y: 111, endPoint x: 1216, endPoint y: 113, distance: 102.8
click at [1216, 113] on div "// Avoid the ogres and grab the gem. hero . moveDown ( ) ; hero . moveRight ( 2…" at bounding box center [1377, 358] width 330 height 571
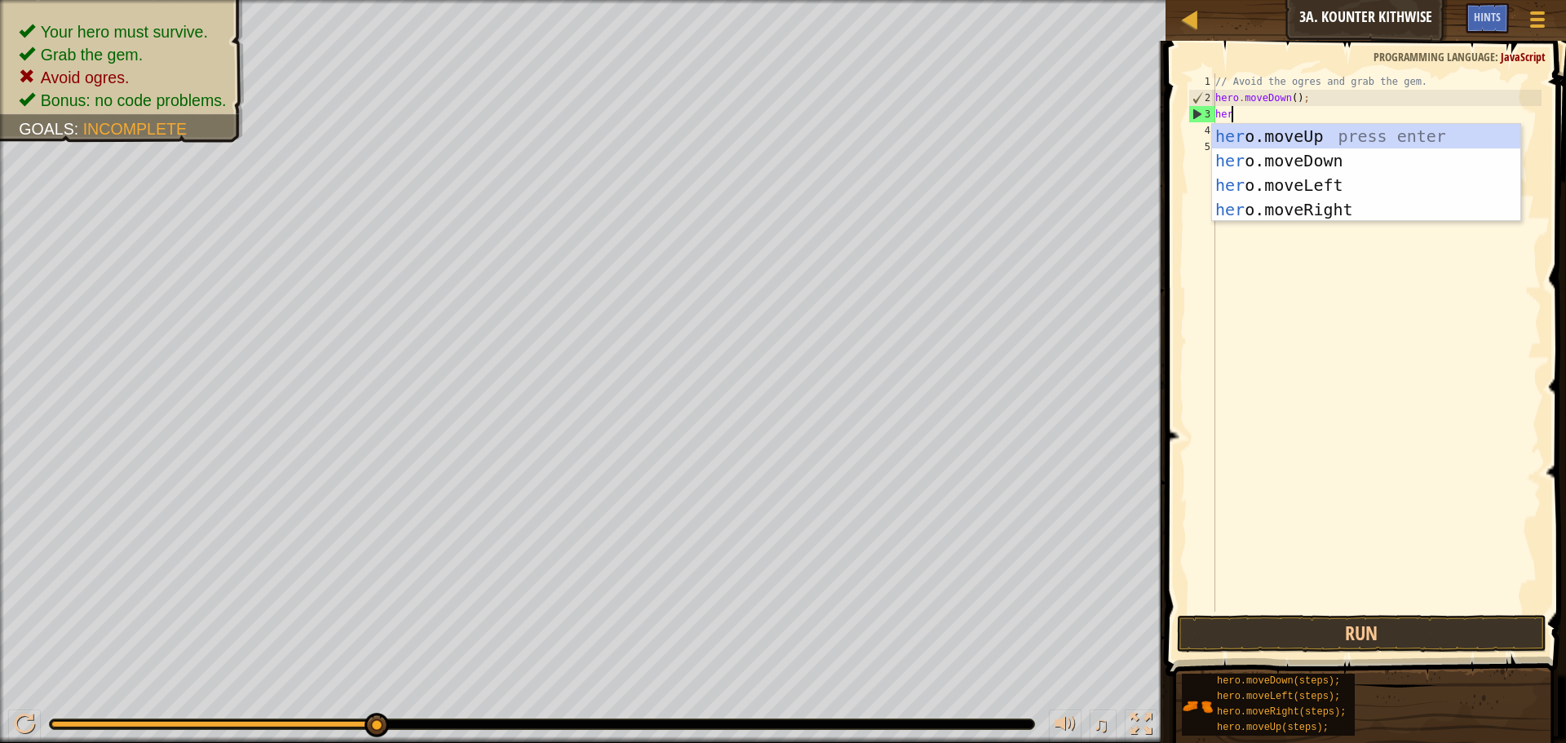
scroll to position [7, 1]
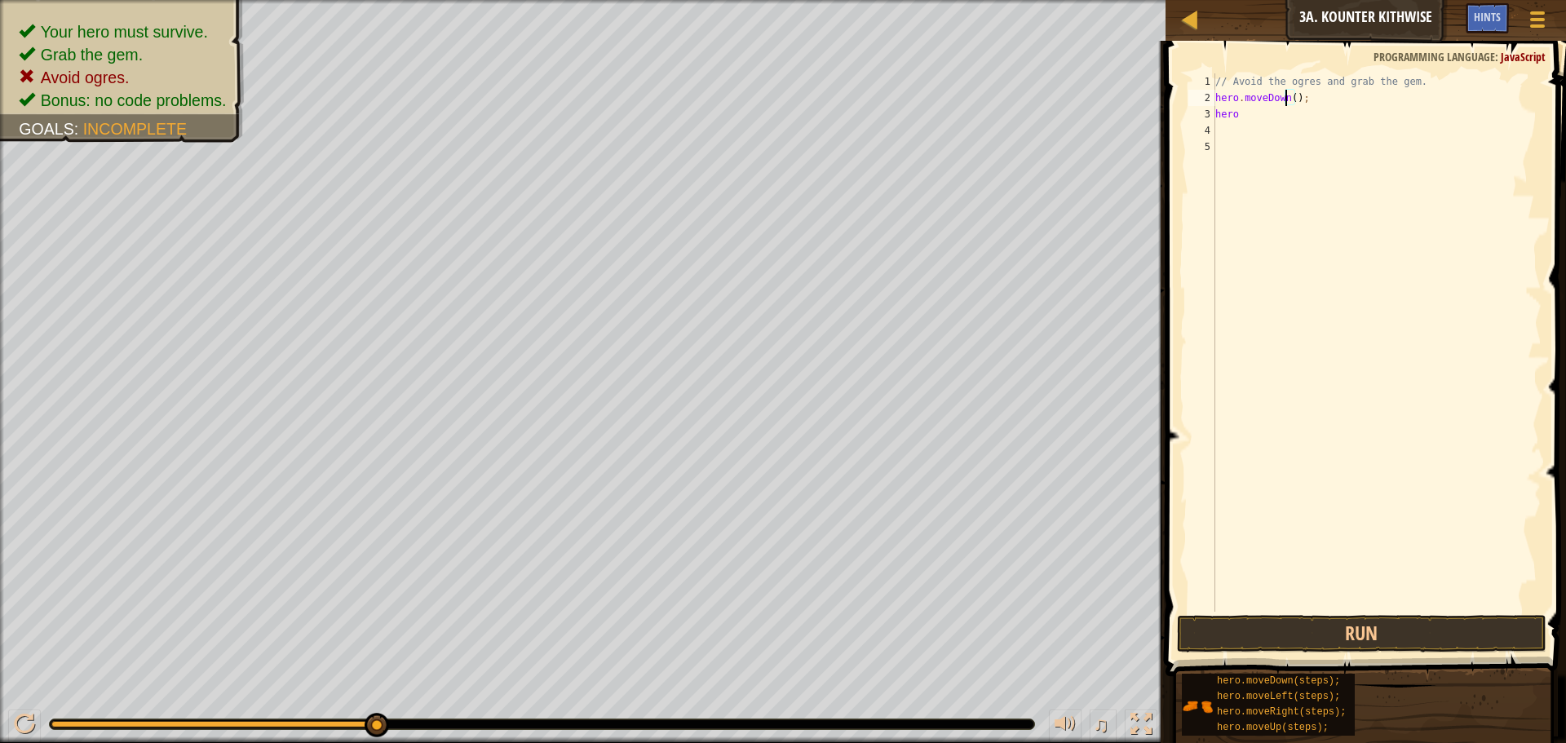
click at [1288, 98] on div "// Avoid the ogres and grab the gem. hero . moveDown ( ) ; hero" at bounding box center [1377, 358] width 330 height 571
click at [1244, 112] on div "// Avoid the ogres and grab the gem. hero . moveDown ( 2 ) ; hero" at bounding box center [1377, 358] width 330 height 571
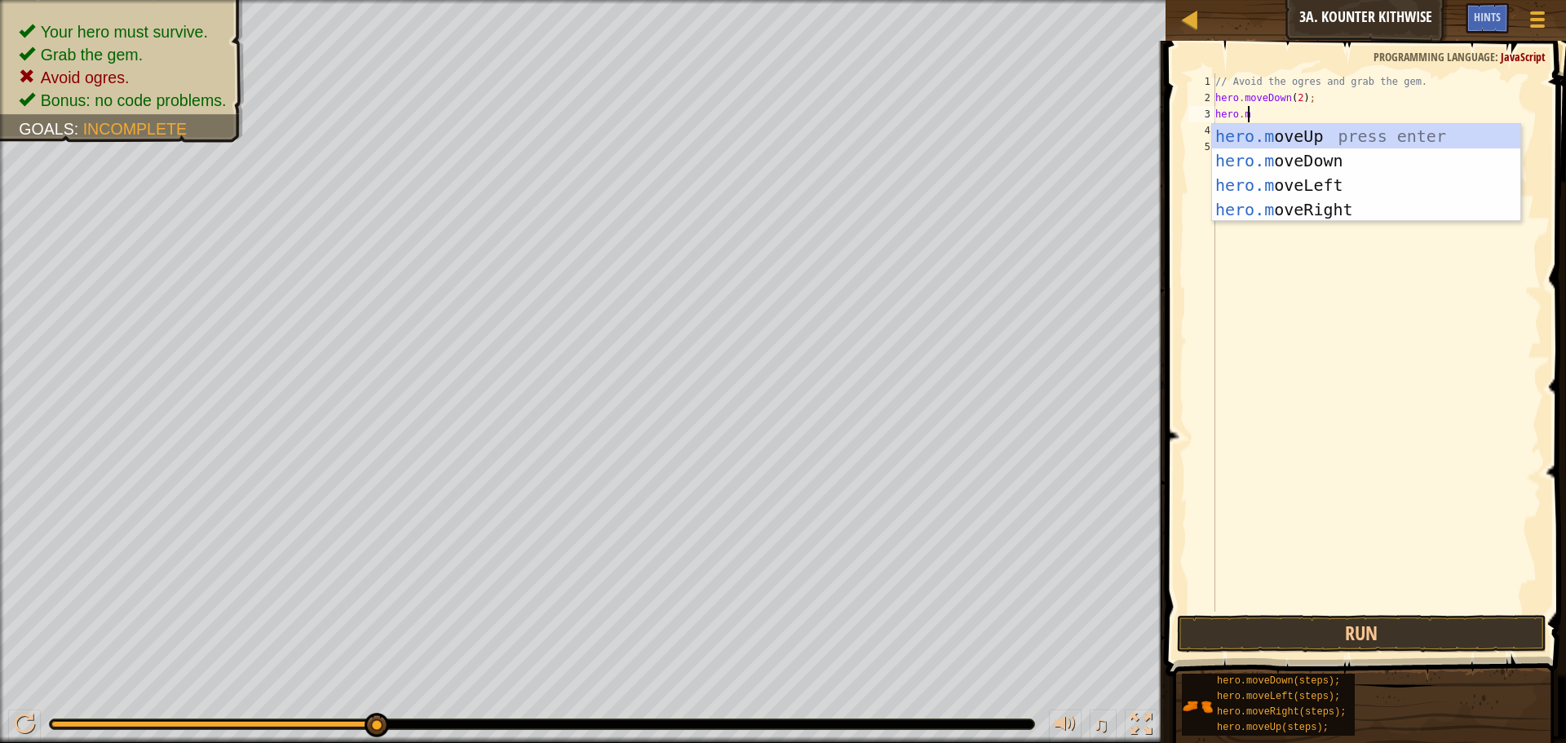
type textarea "[DOMAIN_NAME]"
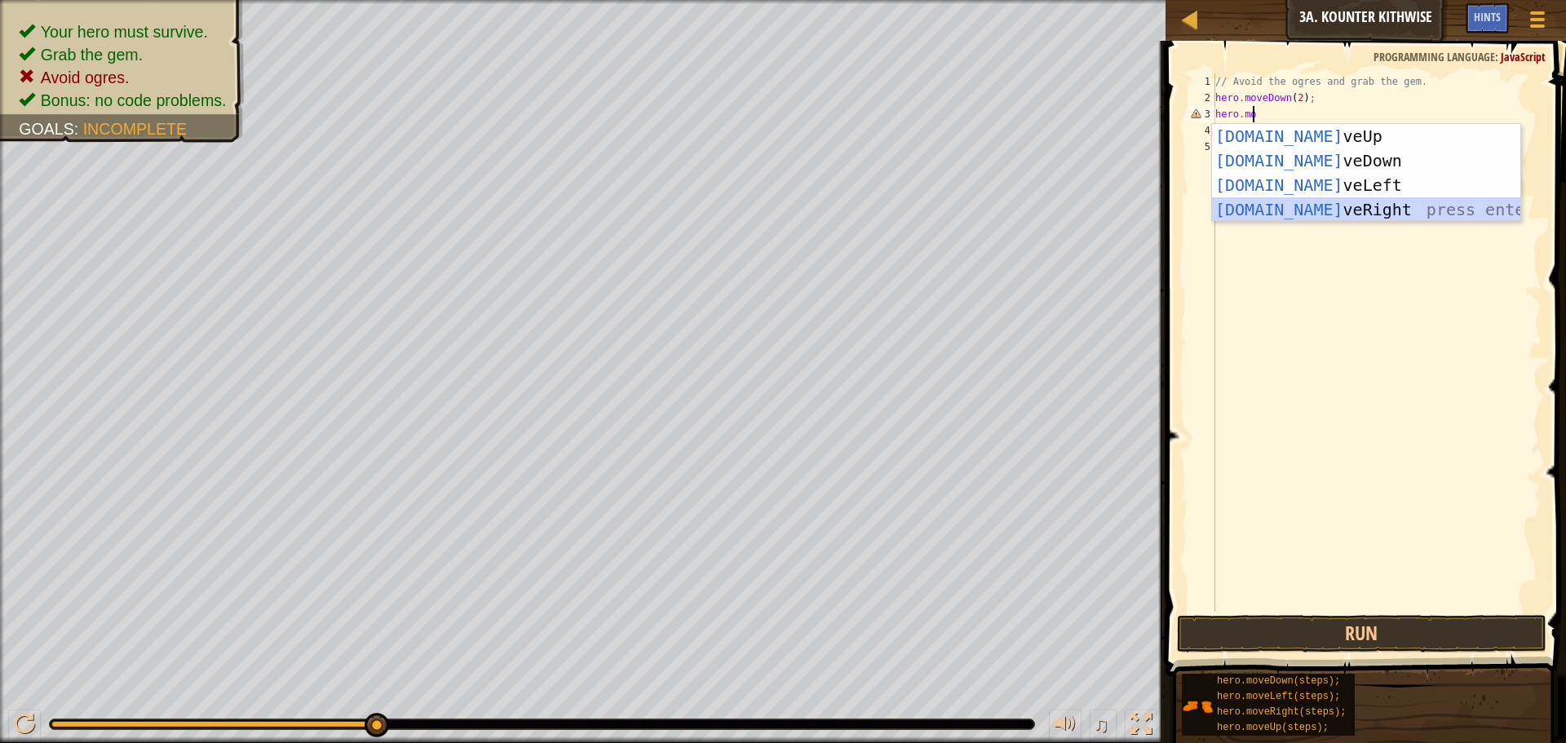
click at [1278, 202] on div "[DOMAIN_NAME] veUp press enter [DOMAIN_NAME] veDown press enter [DOMAIN_NAME] v…" at bounding box center [1366, 197] width 308 height 147
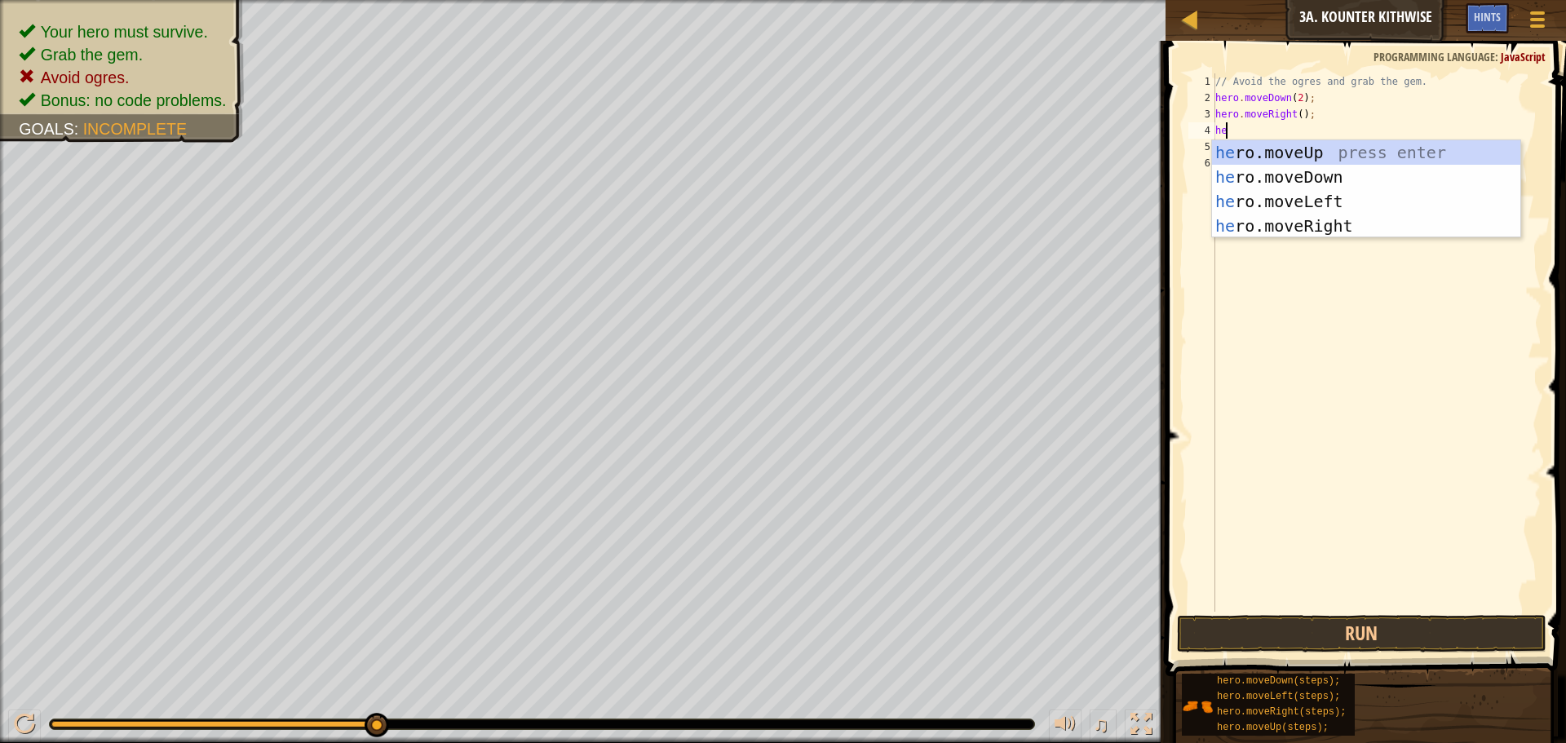
scroll to position [7, 1]
type textarea "hero.move"
click at [1291, 153] on div "hero.move Up press enter hero.move Down press enter hero.move Left press enter …" at bounding box center [1366, 213] width 308 height 147
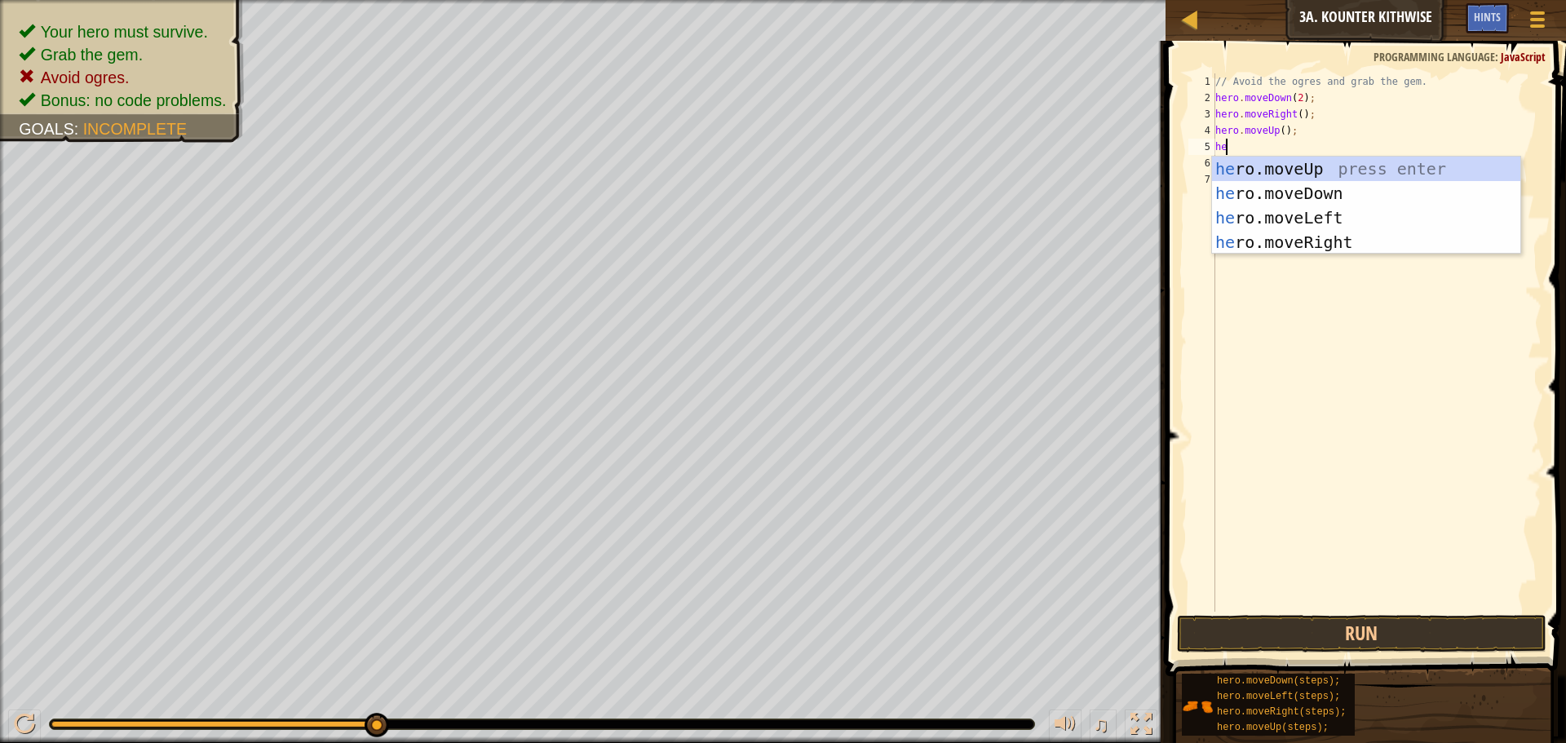
type textarea "hero"
click at [1294, 243] on div "hero .moveUp press enter hero .moveDown press enter hero .moveLeft press enter …" at bounding box center [1366, 230] width 308 height 147
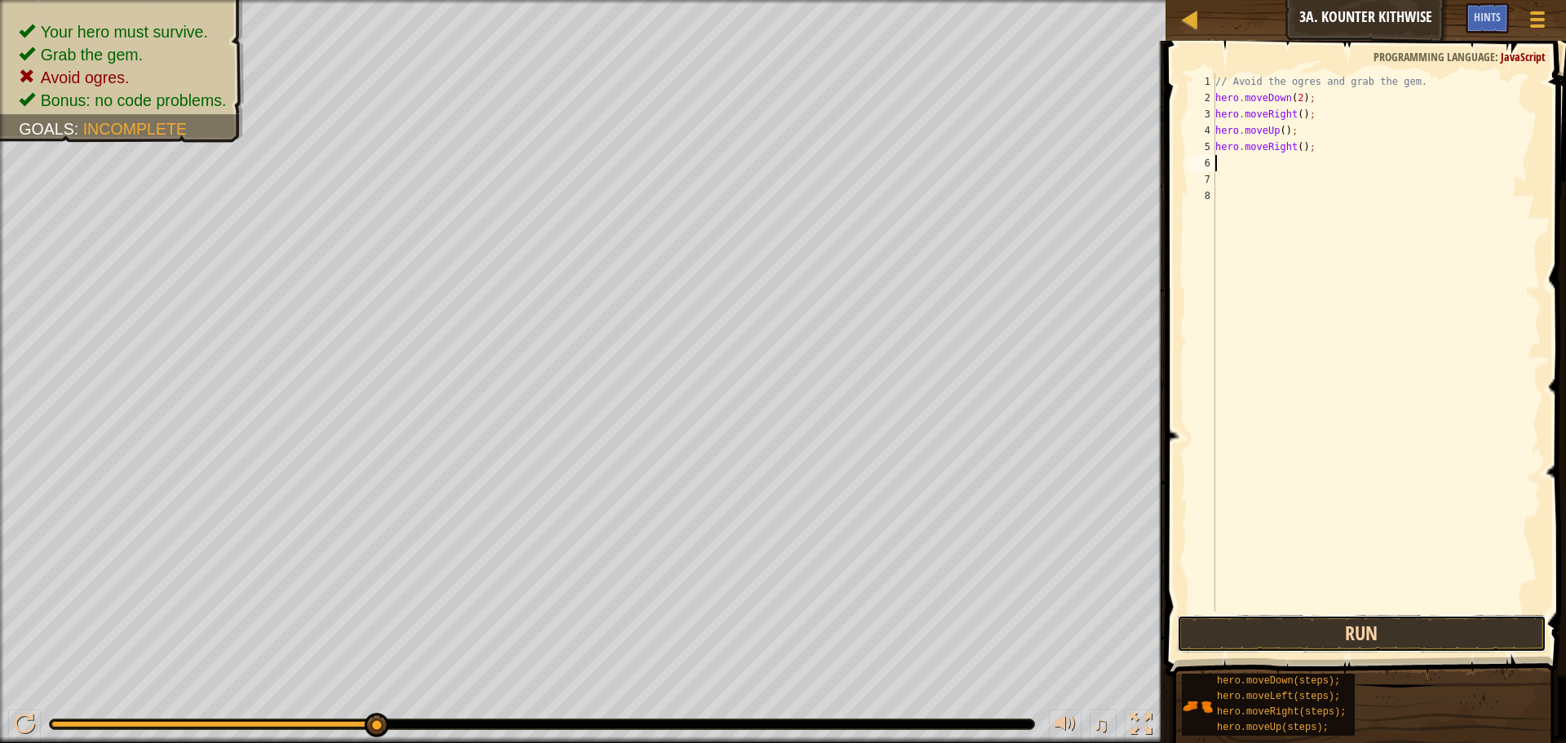
click at [1279, 622] on button "Run" at bounding box center [1362, 634] width 370 height 38
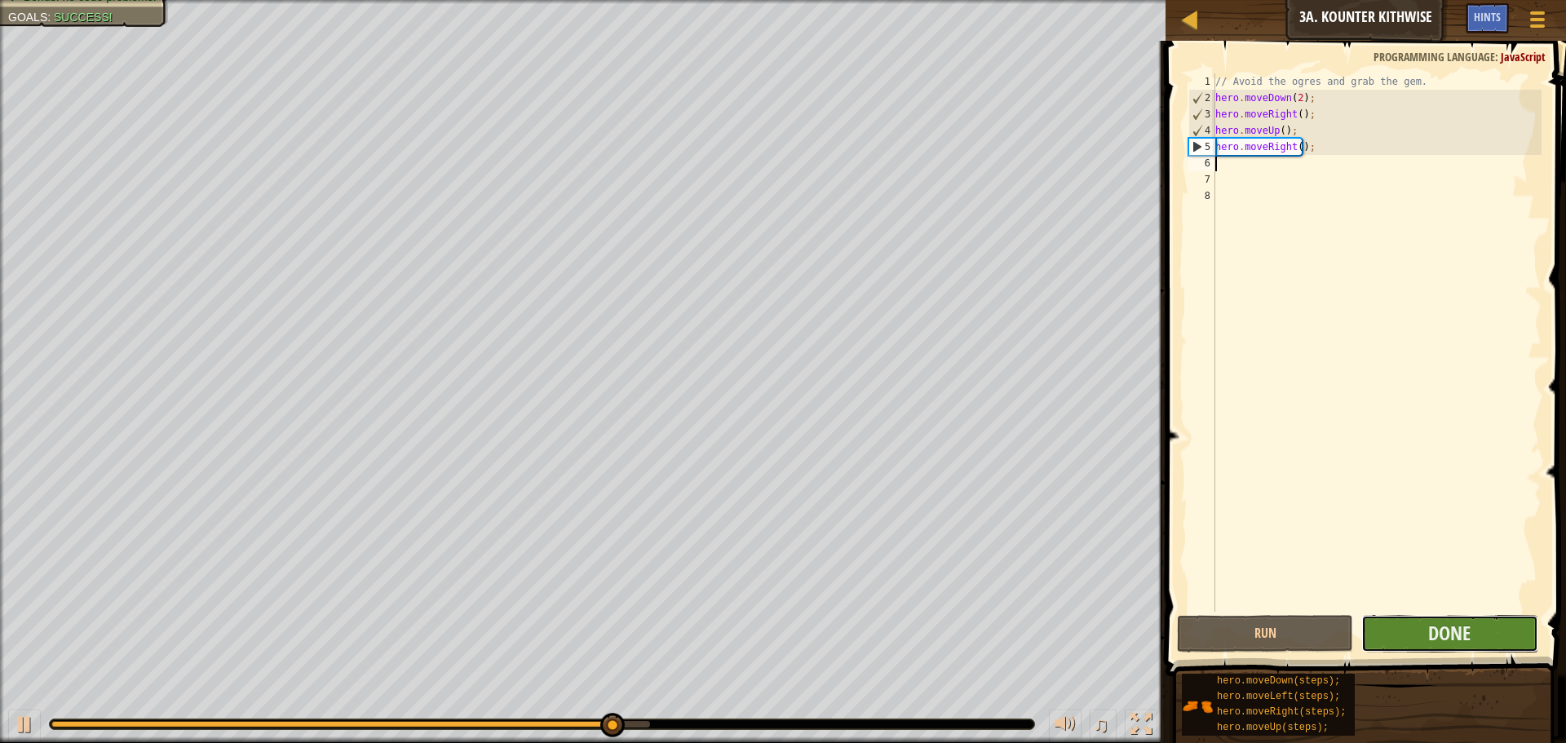
click at [1426, 635] on button "Done" at bounding box center [1450, 634] width 176 height 38
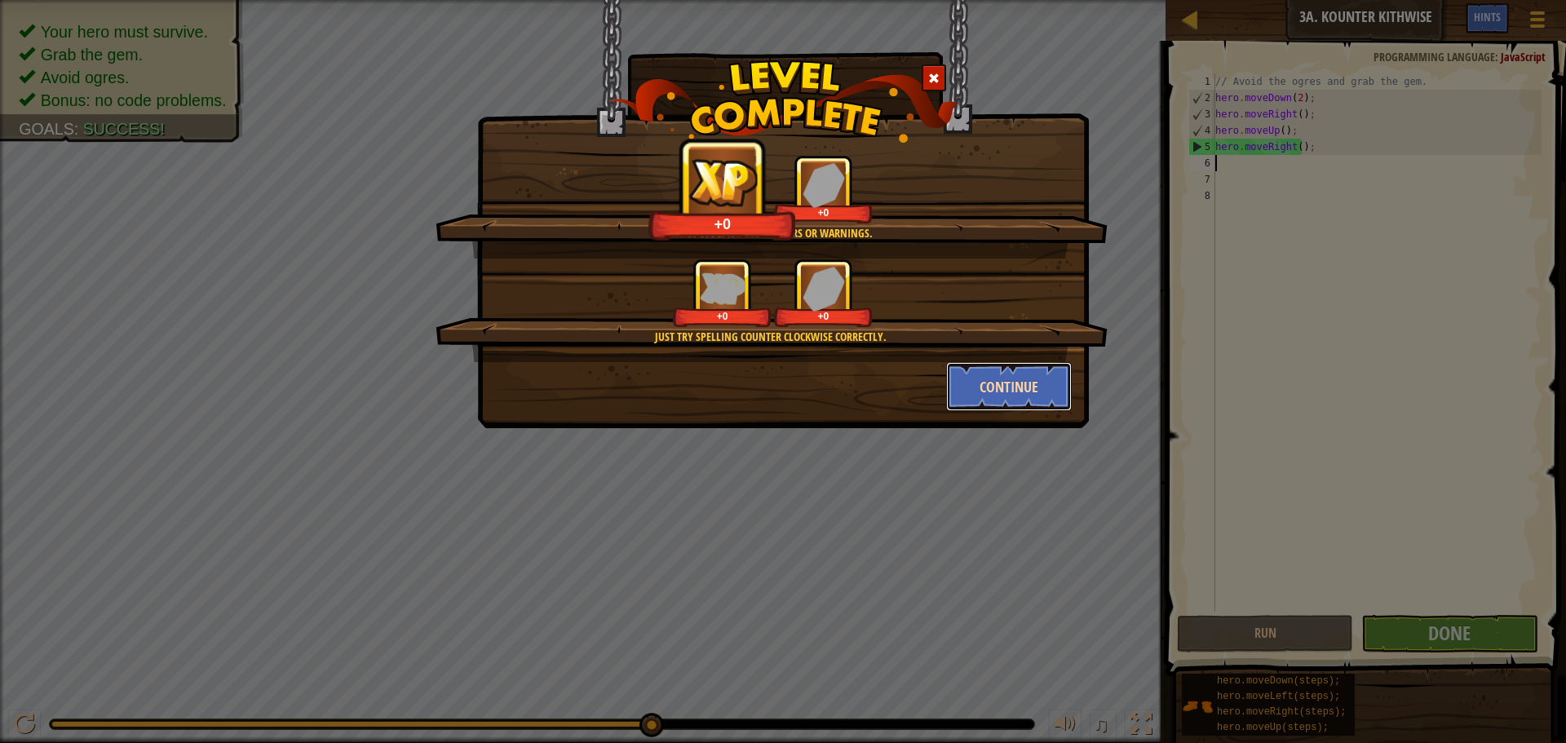
click at [1035, 370] on button "Continue" at bounding box center [1009, 386] width 126 height 49
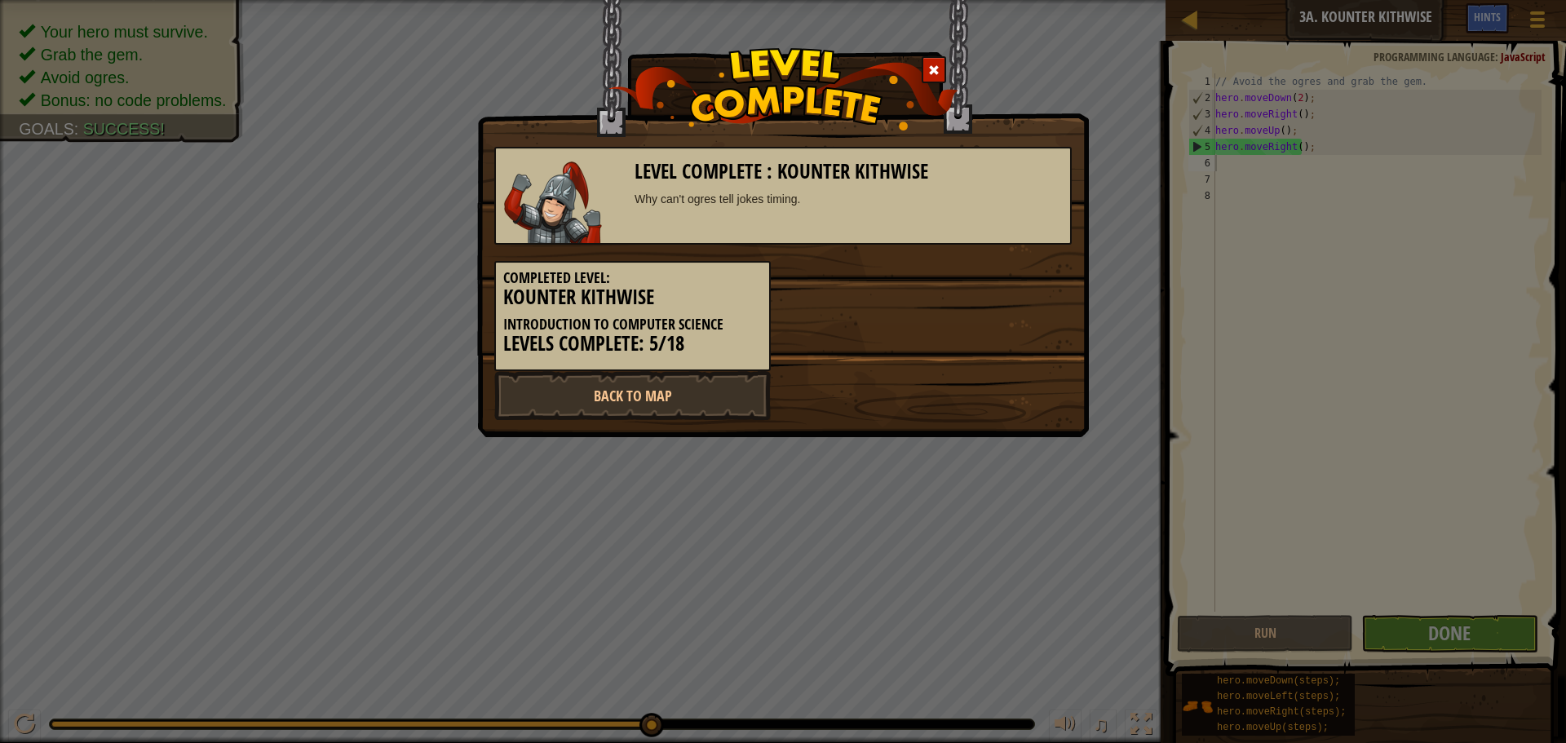
click at [642, 308] on h3 "Kounter Kithwise" at bounding box center [632, 297] width 259 height 22
click at [928, 69] on div at bounding box center [934, 69] width 24 height 27
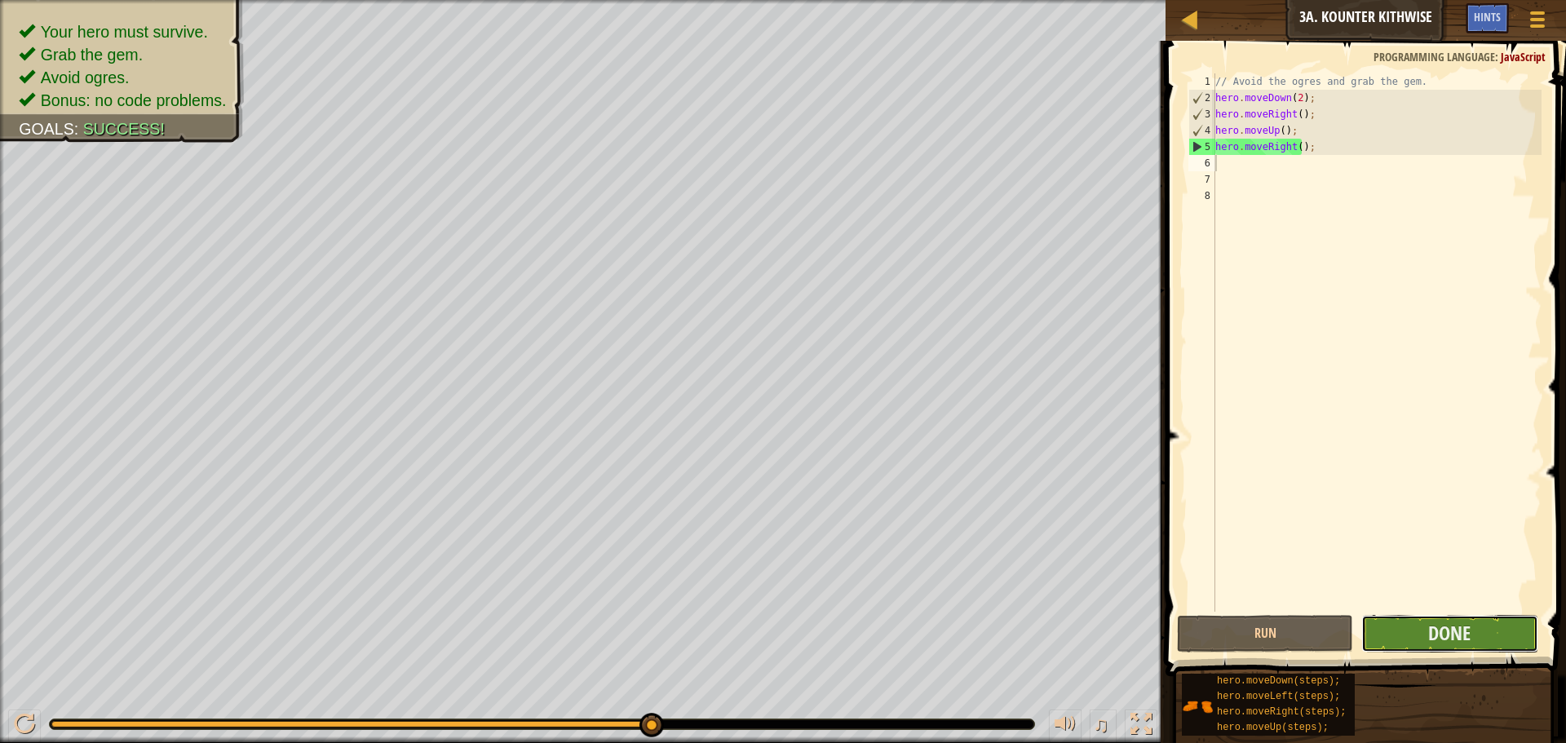
click at [1393, 626] on button "Done" at bounding box center [1450, 634] width 176 height 38
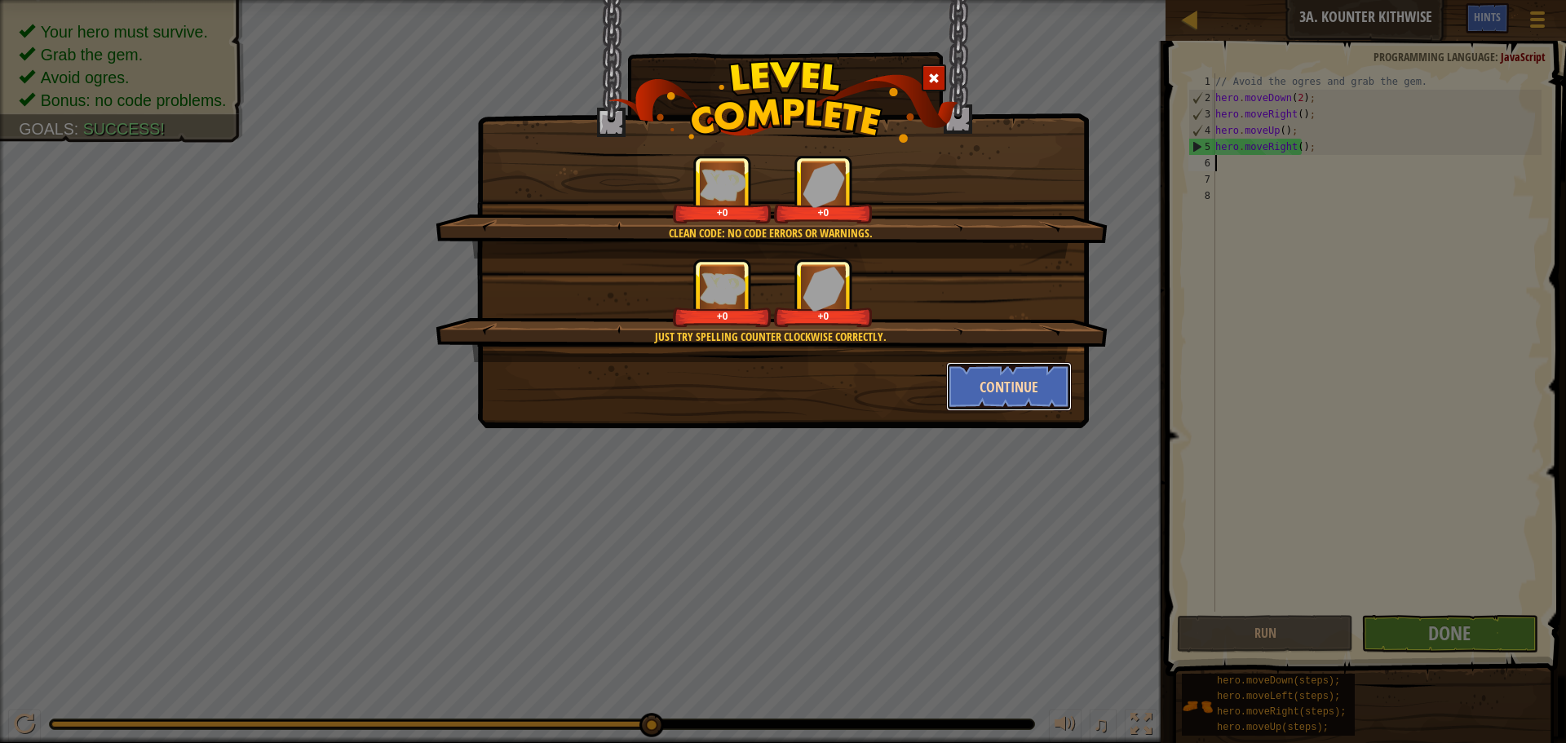
click at [977, 379] on button "Continue" at bounding box center [1009, 386] width 126 height 49
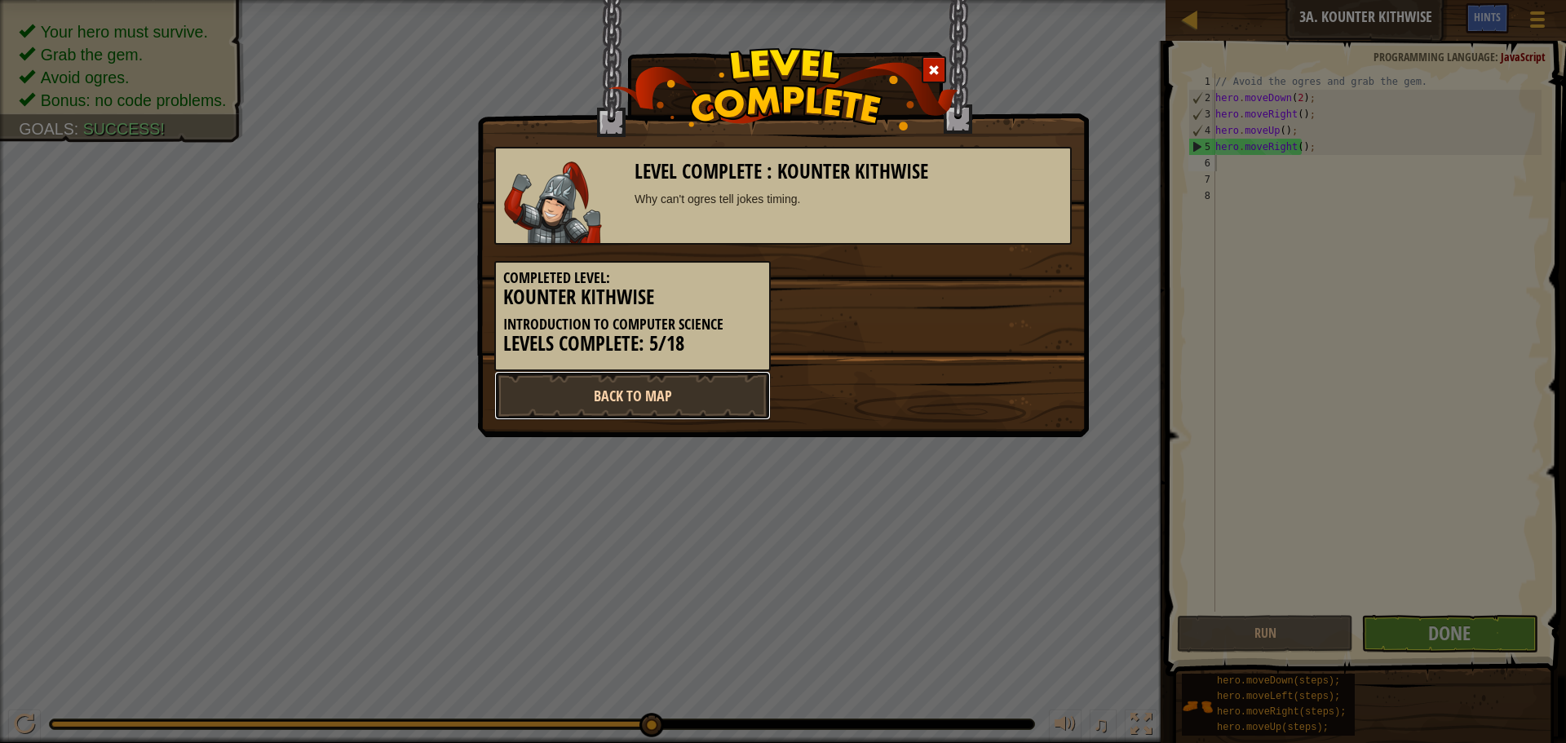
click at [705, 401] on link "Back to Map" at bounding box center [632, 395] width 277 height 49
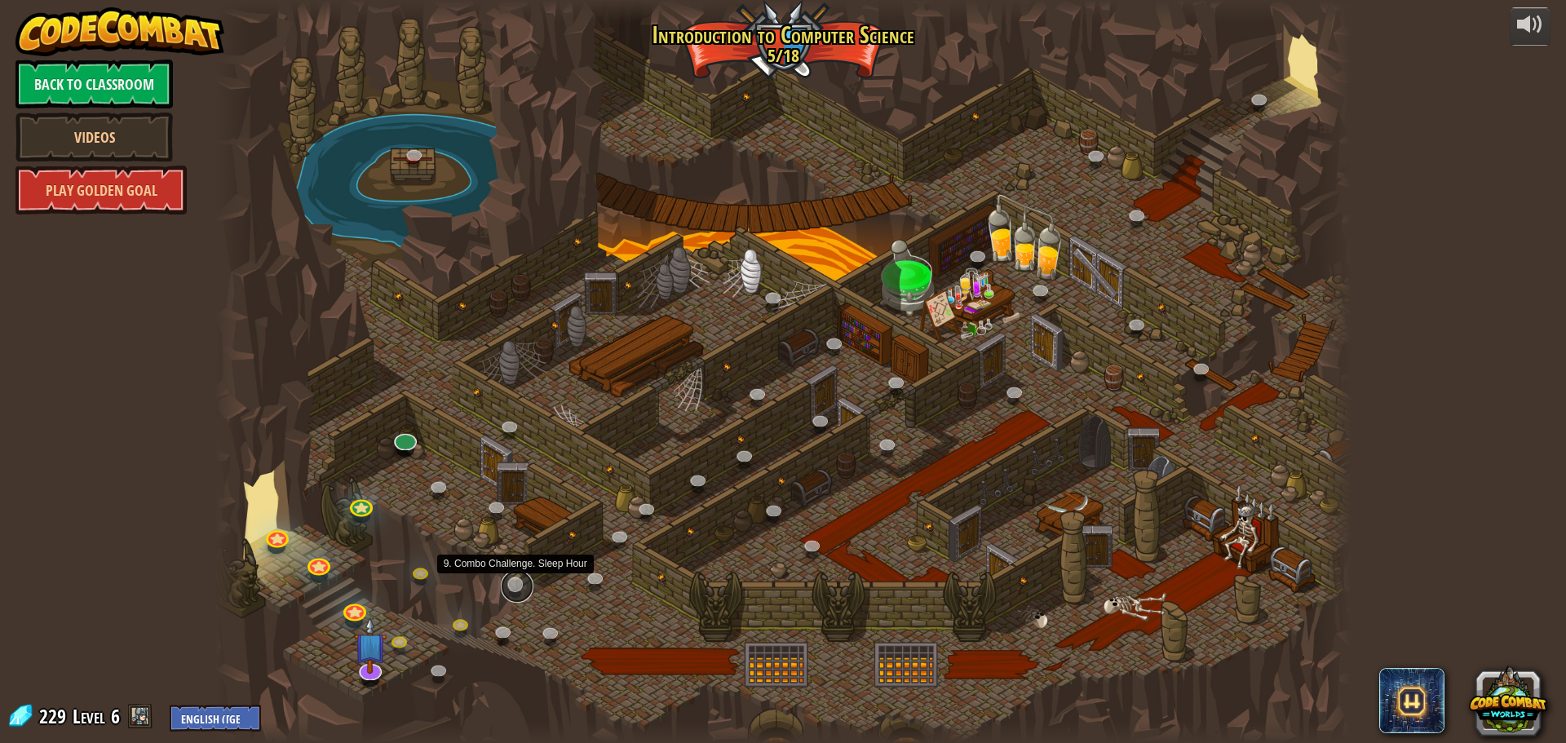
click at [516, 590] on link at bounding box center [517, 586] width 33 height 33
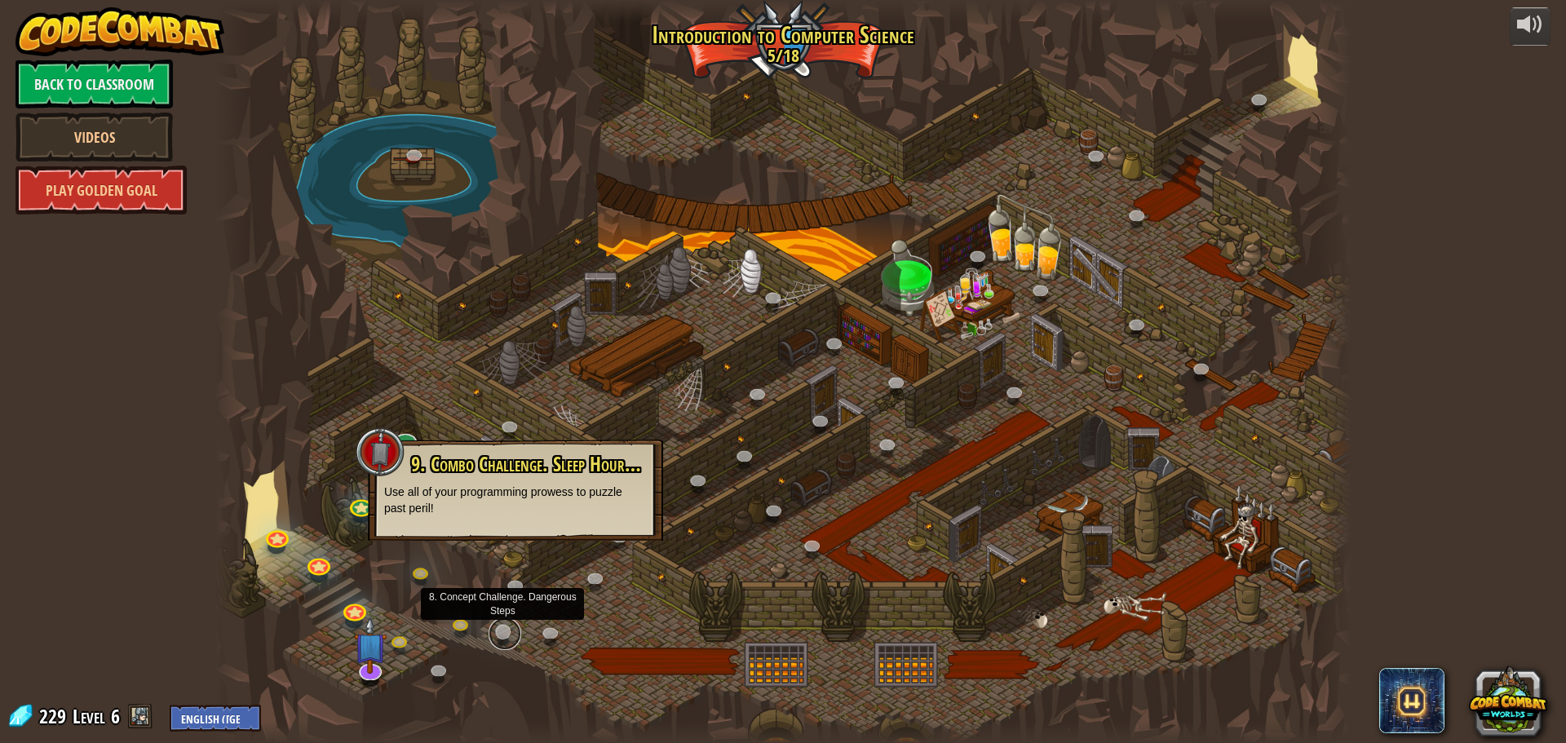
click at [505, 629] on link at bounding box center [505, 634] width 33 height 33
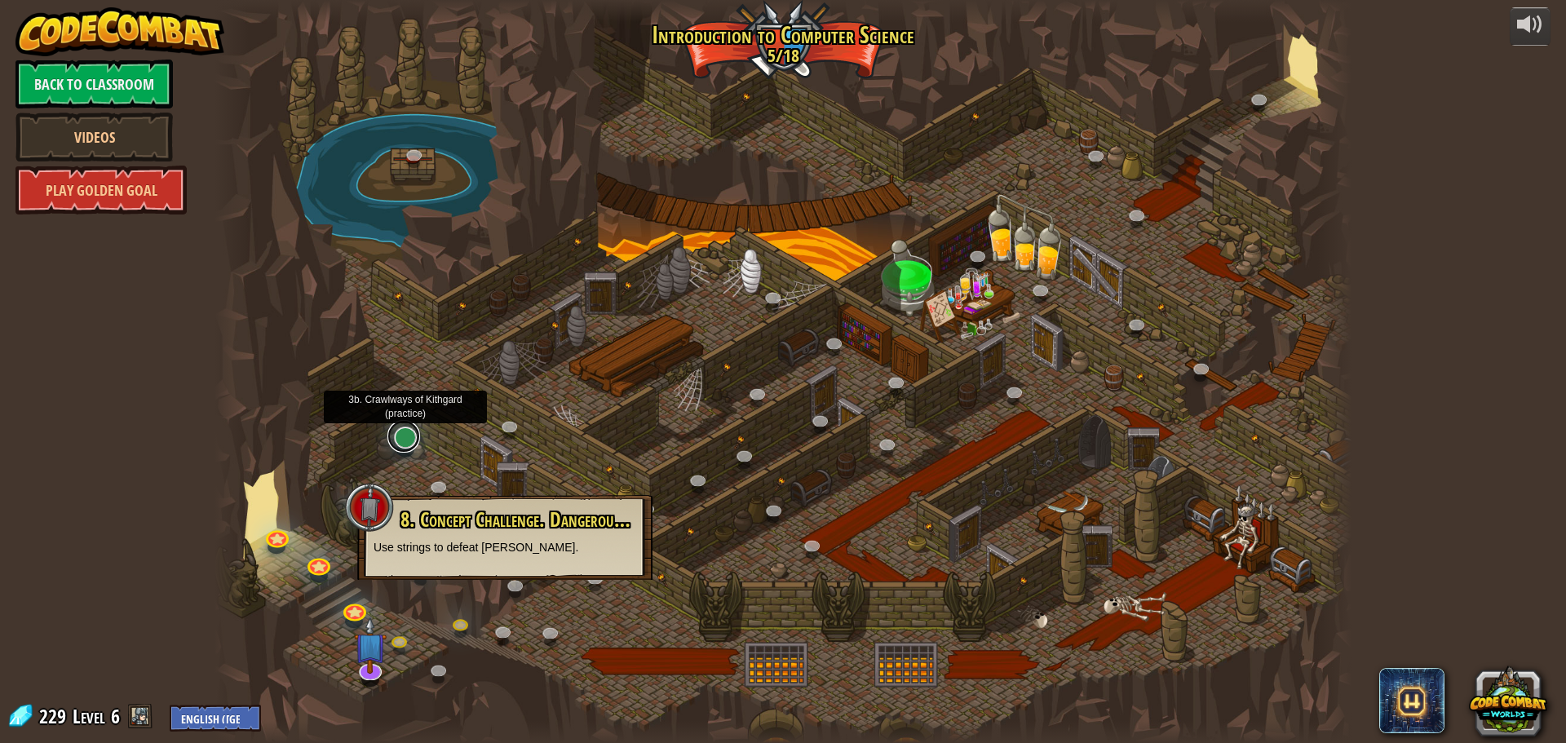
click at [403, 450] on link at bounding box center [404, 436] width 33 height 33
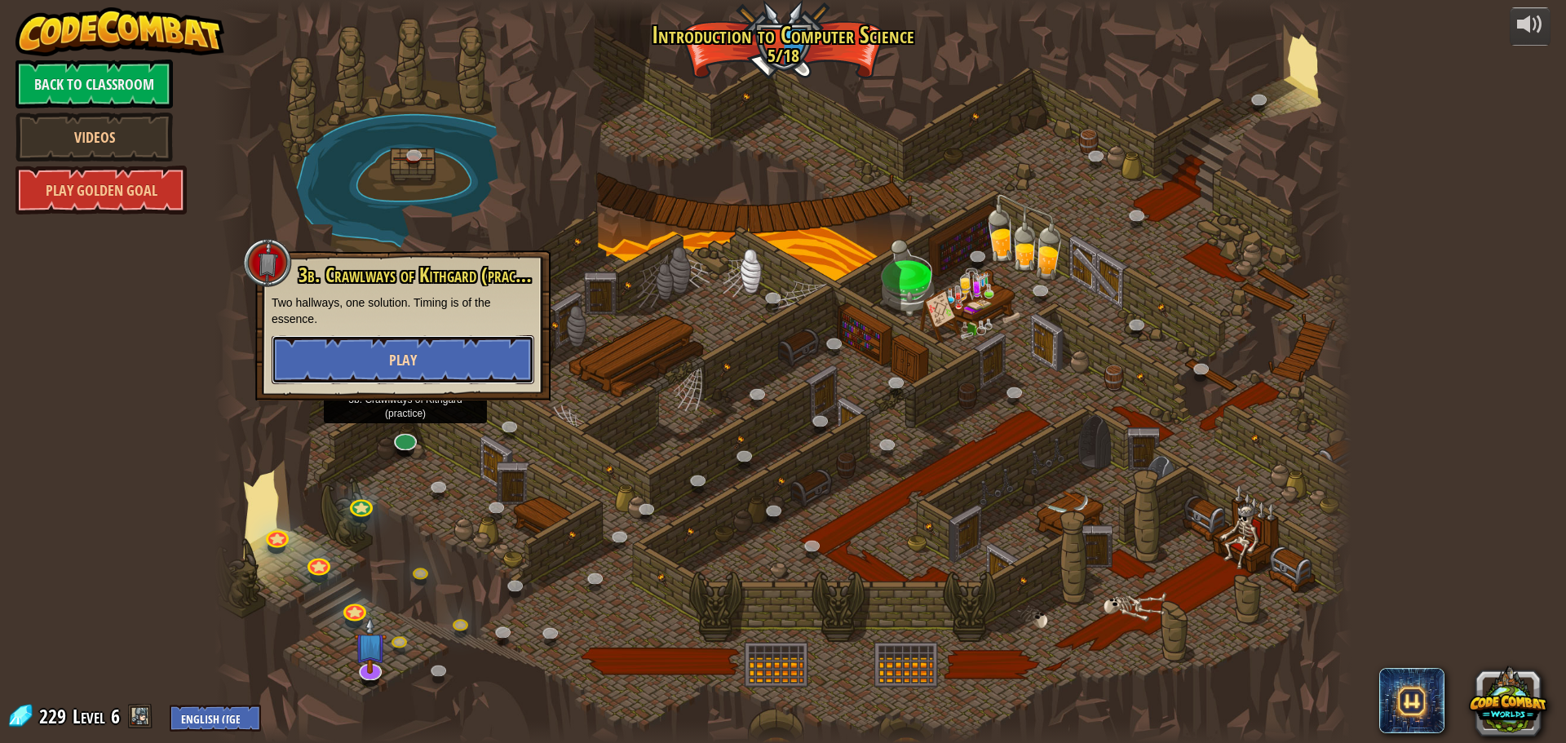
click at [436, 363] on button "Play" at bounding box center [403, 359] width 263 height 49
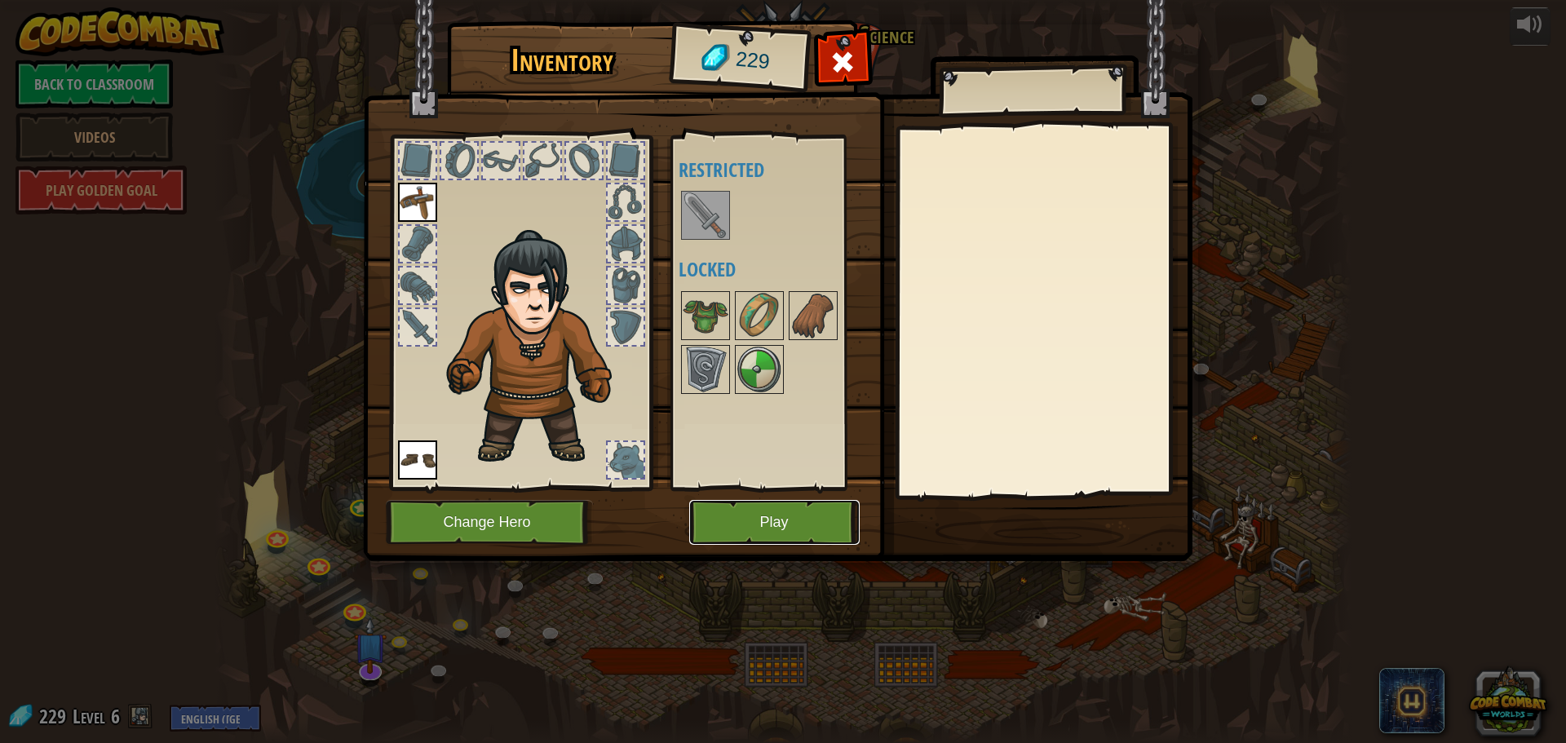
click at [733, 519] on button "Play" at bounding box center [774, 522] width 171 height 45
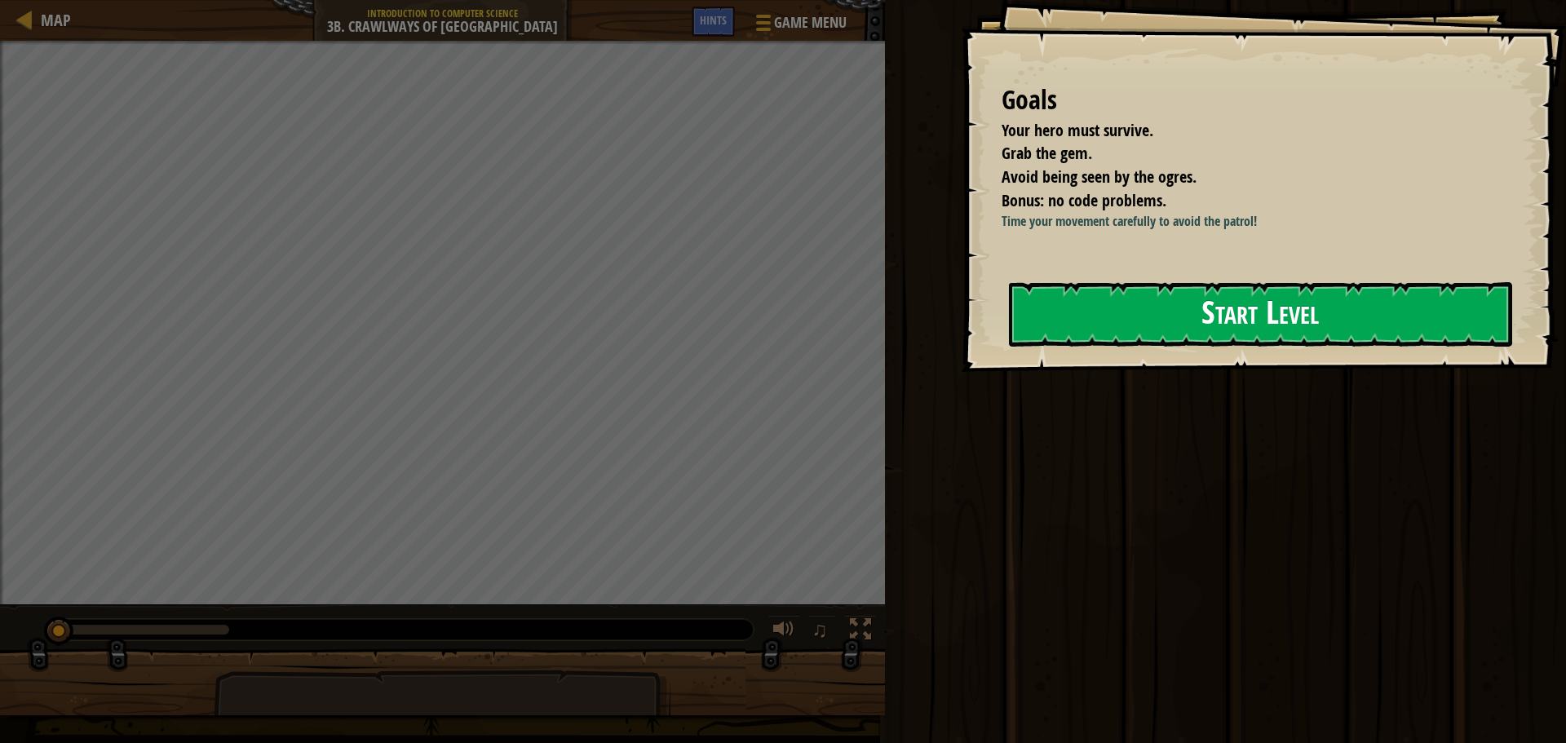
click at [1151, 338] on button "Start Level" at bounding box center [1260, 314] width 503 height 64
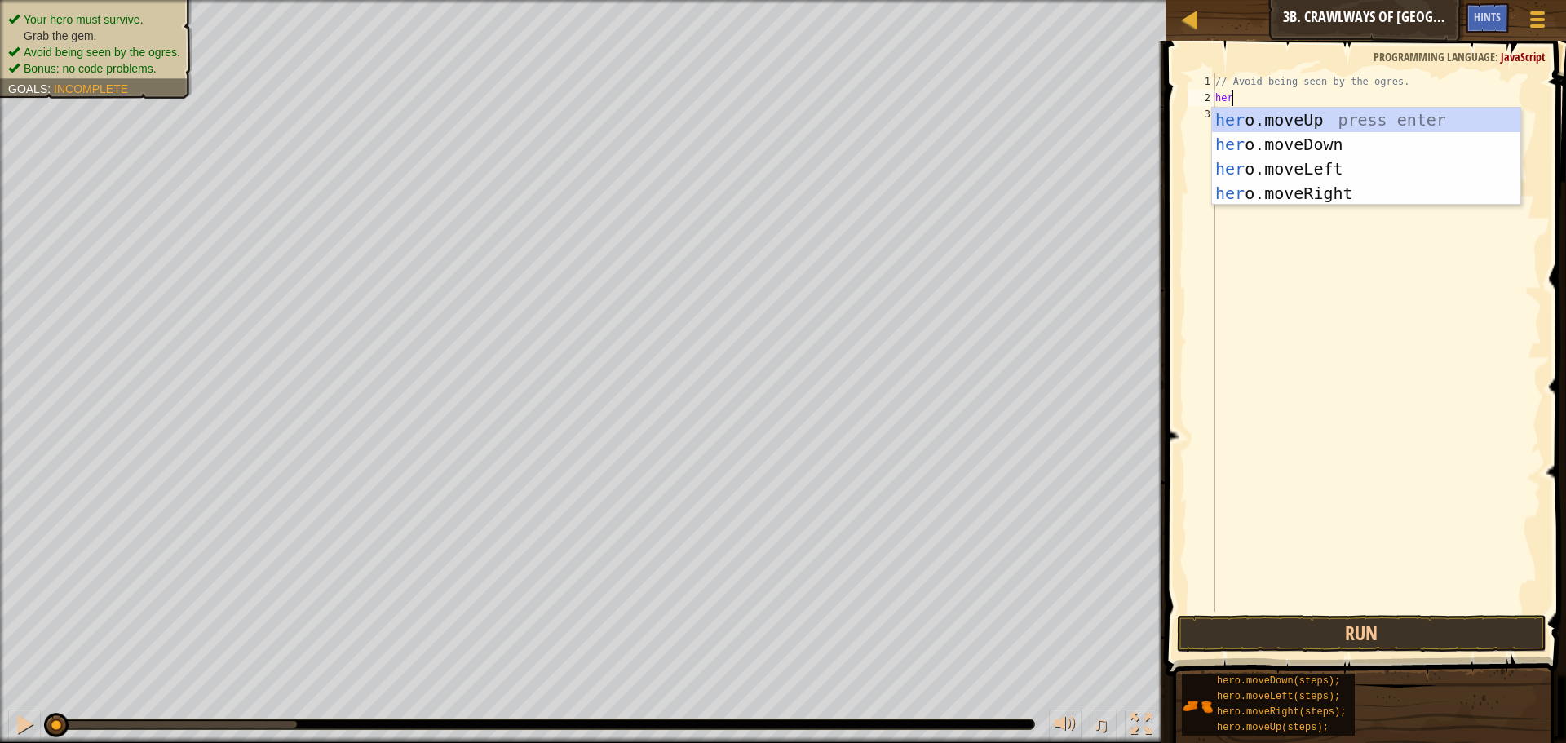
scroll to position [7, 1]
type textarea "hero"
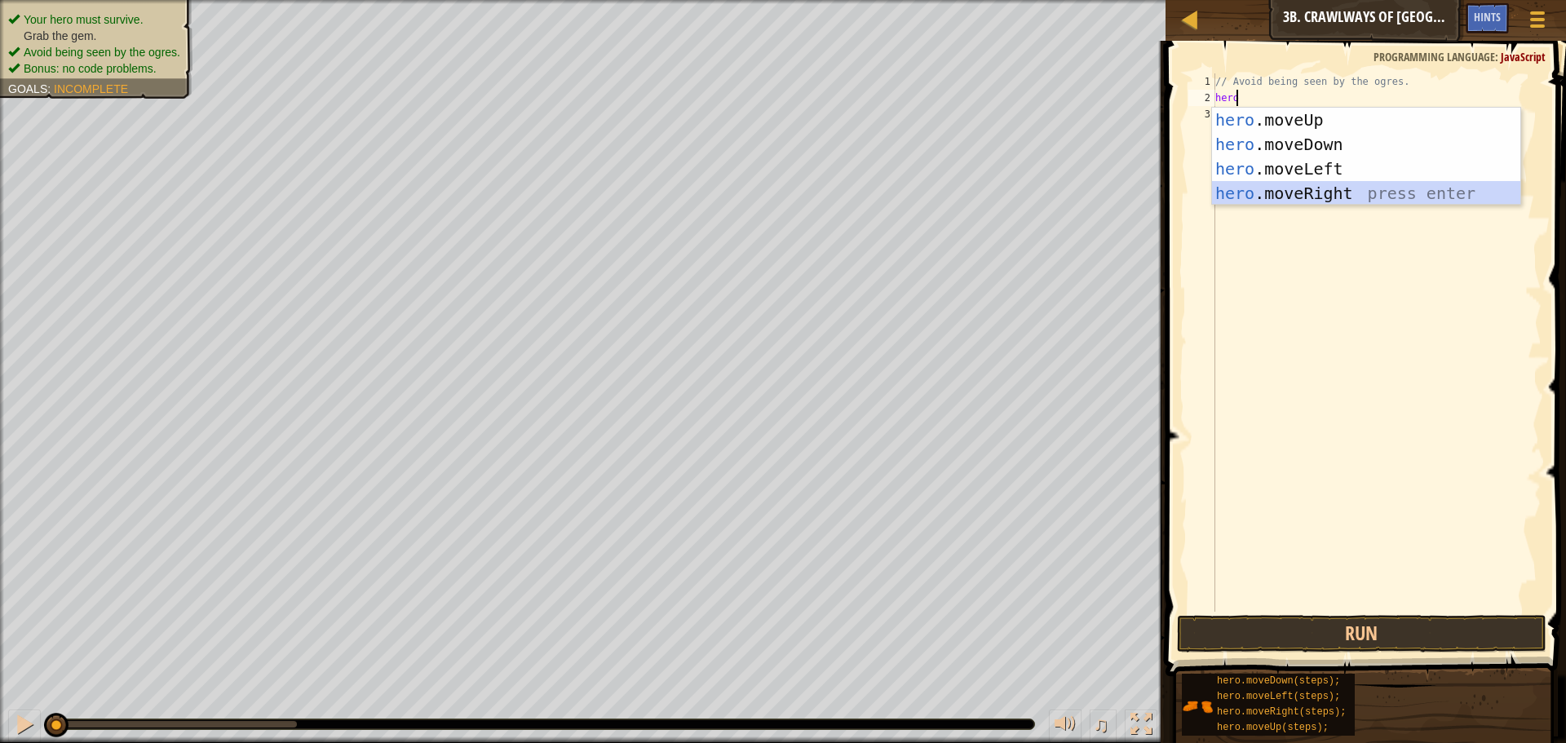
click at [1267, 189] on div "hero .moveUp press enter hero .moveDown press enter hero .moveLeft press enter …" at bounding box center [1366, 181] width 308 height 147
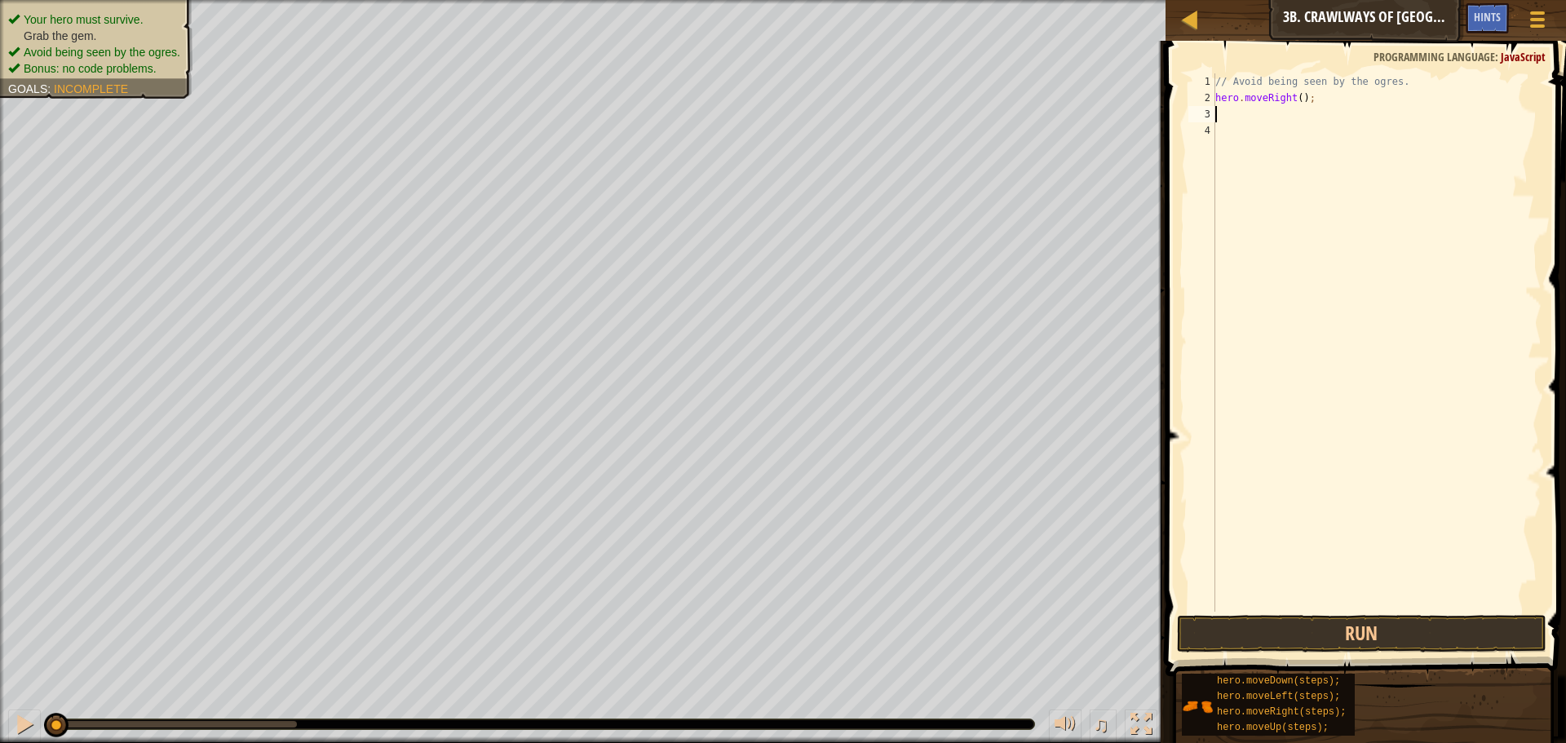
scroll to position [7, 0]
click at [1258, 618] on button "Run" at bounding box center [1362, 634] width 370 height 38
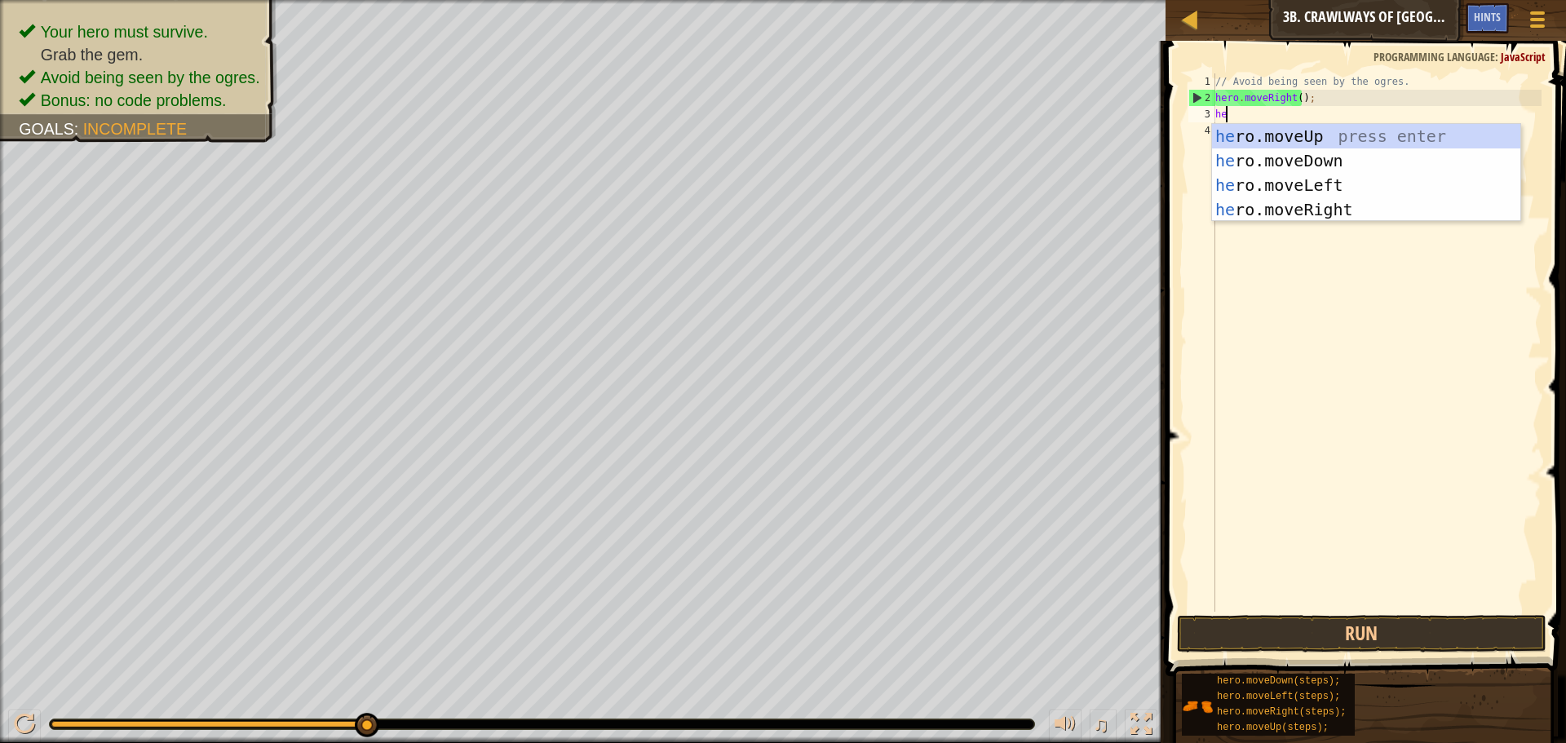
scroll to position [7, 1]
type textarea "hero"
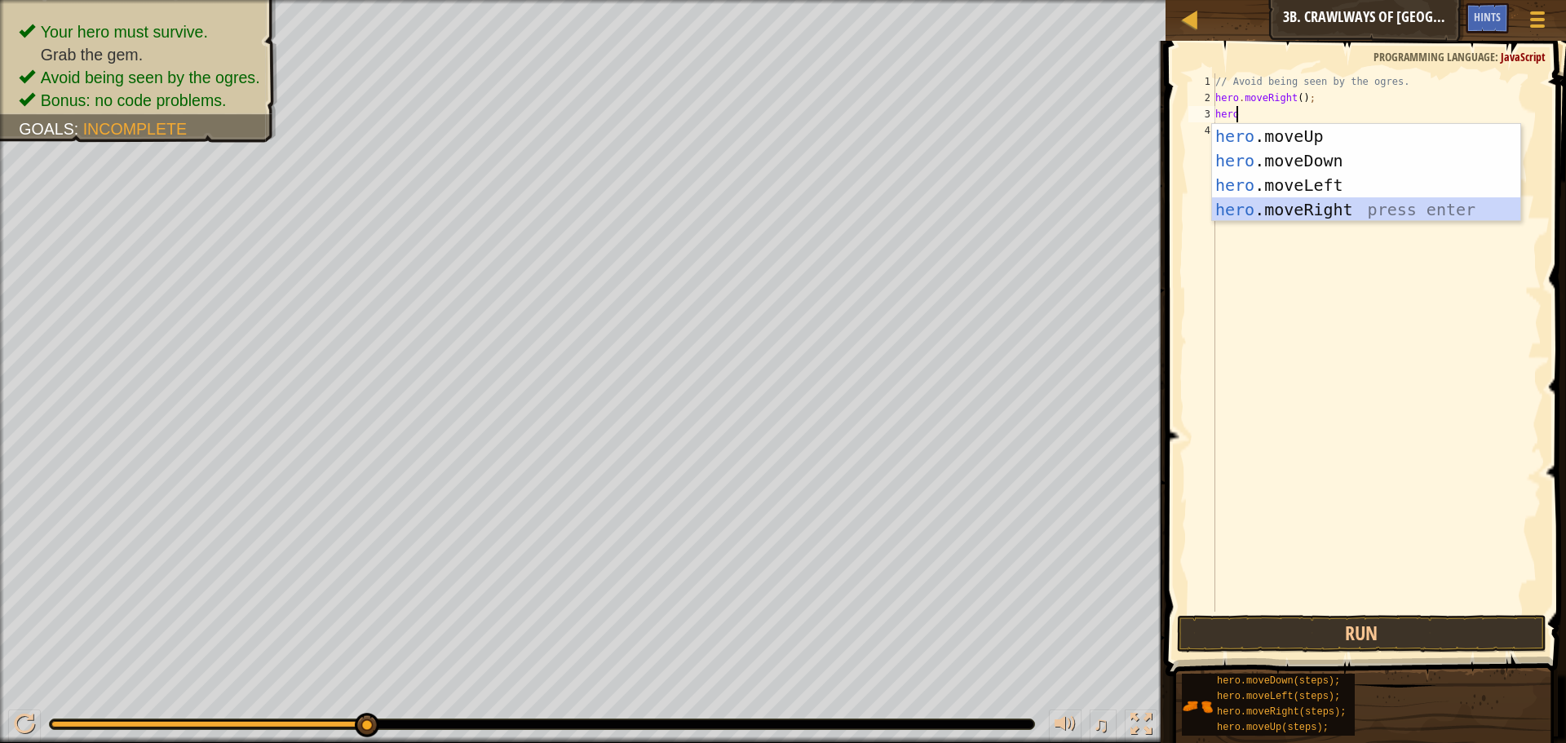
click at [1257, 209] on div "hero .moveUp press enter hero .moveDown press enter hero .moveLeft press enter …" at bounding box center [1366, 197] width 308 height 147
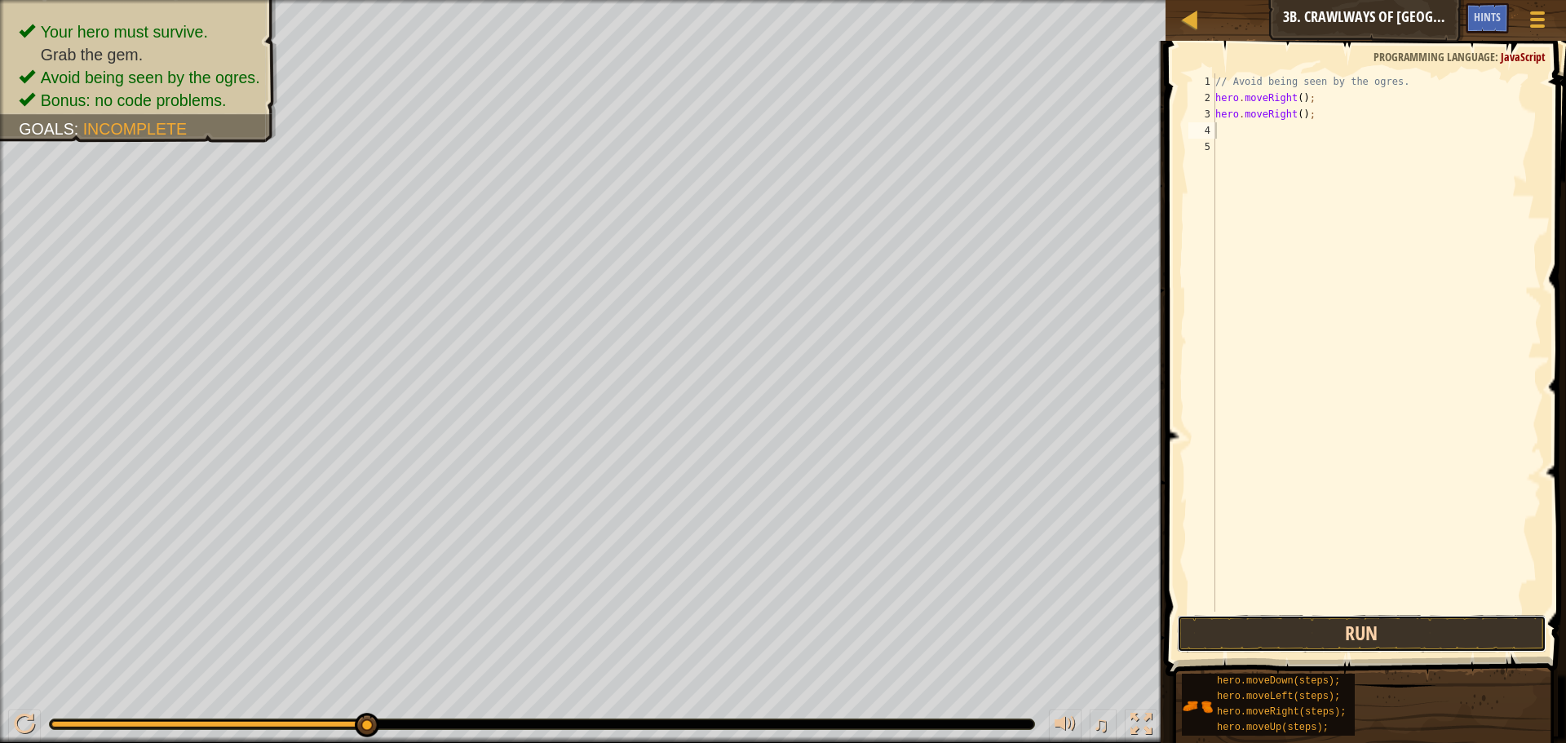
click at [1333, 617] on button "Run" at bounding box center [1362, 634] width 370 height 38
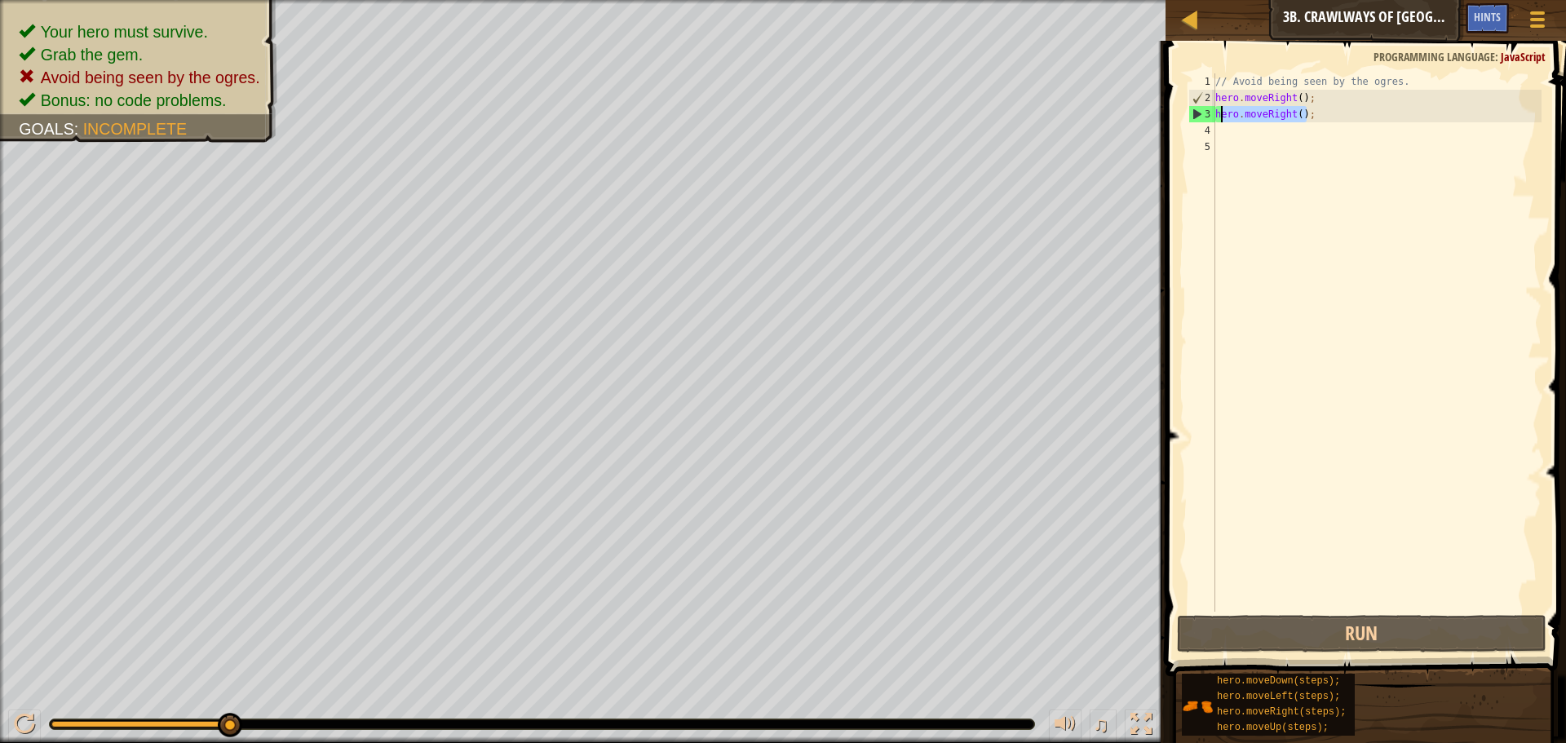
drag, startPoint x: 1314, startPoint y: 113, endPoint x: 1221, endPoint y: 116, distance: 93.9
click at [1221, 116] on div "// Avoid being seen by the ogres. hero . moveRight ( ) ; hero . moveRight ( ) ;" at bounding box center [1377, 358] width 330 height 571
click at [1220, 116] on div "// Avoid being seen by the ogres. hero . moveRight ( ) ; hero . moveRight ( ) ;" at bounding box center [1377, 358] width 330 height 571
drag, startPoint x: 1316, startPoint y: 112, endPoint x: 1214, endPoint y: 113, distance: 102.0
click at [1214, 113] on div "hero.moveRight(); 1 2 3 4 5 // Avoid being seen by the ogres. hero . moveRight …" at bounding box center [1363, 342] width 357 height 538
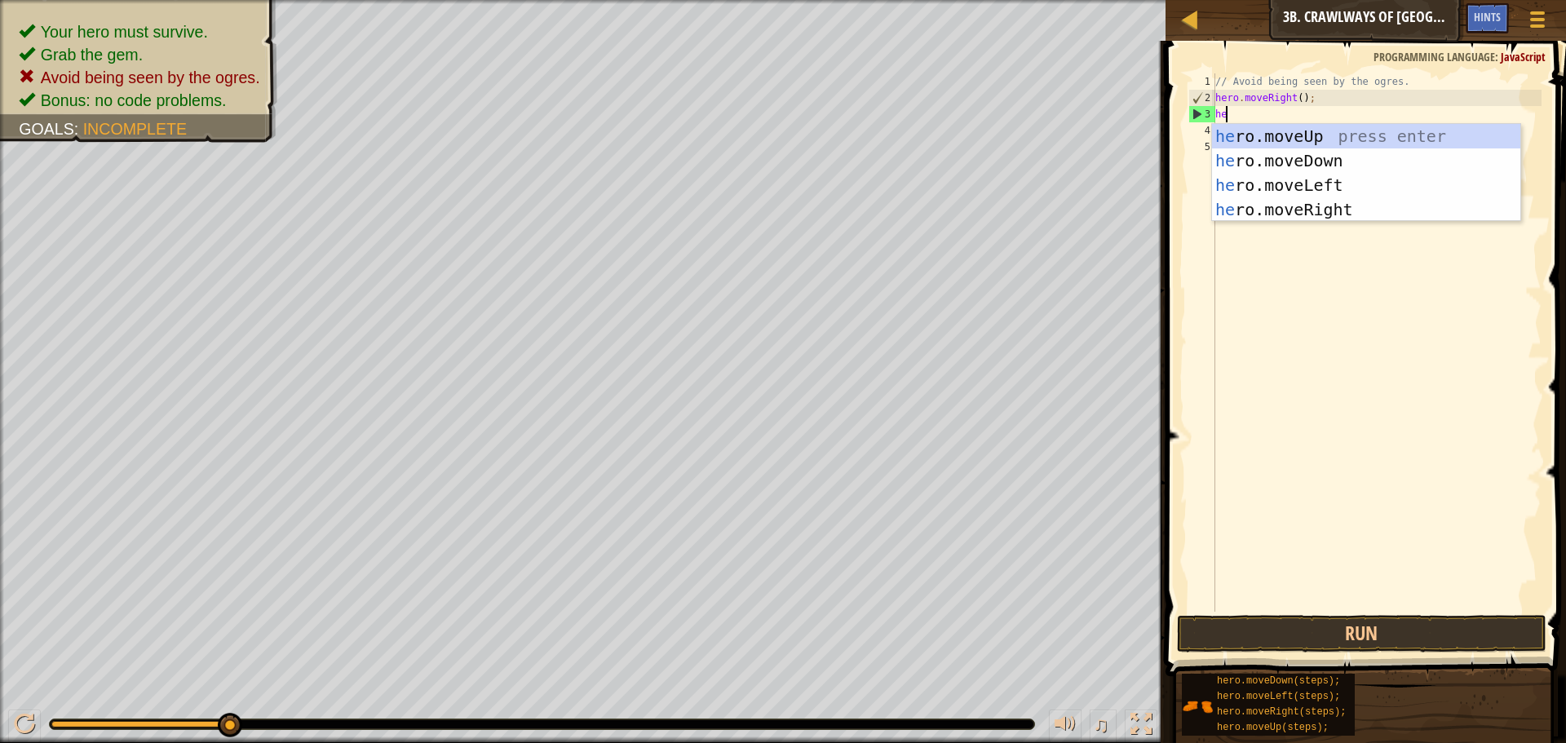
scroll to position [7, 1]
type textarea "hero."
click at [1229, 144] on div "hero. moveUp press enter hero. moveDown press enter hero. moveLeft press enter …" at bounding box center [1366, 197] width 308 height 147
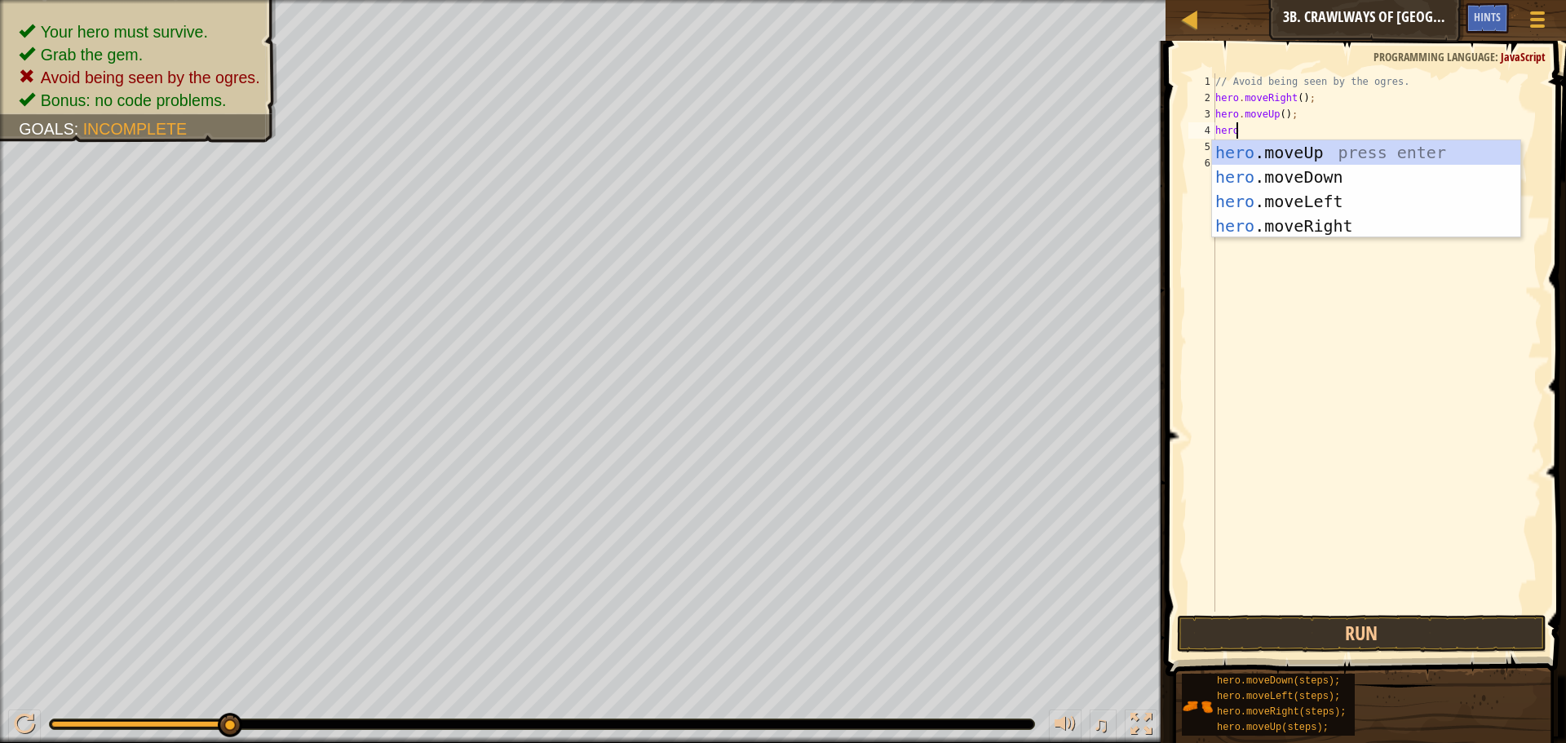
type textarea "hero."
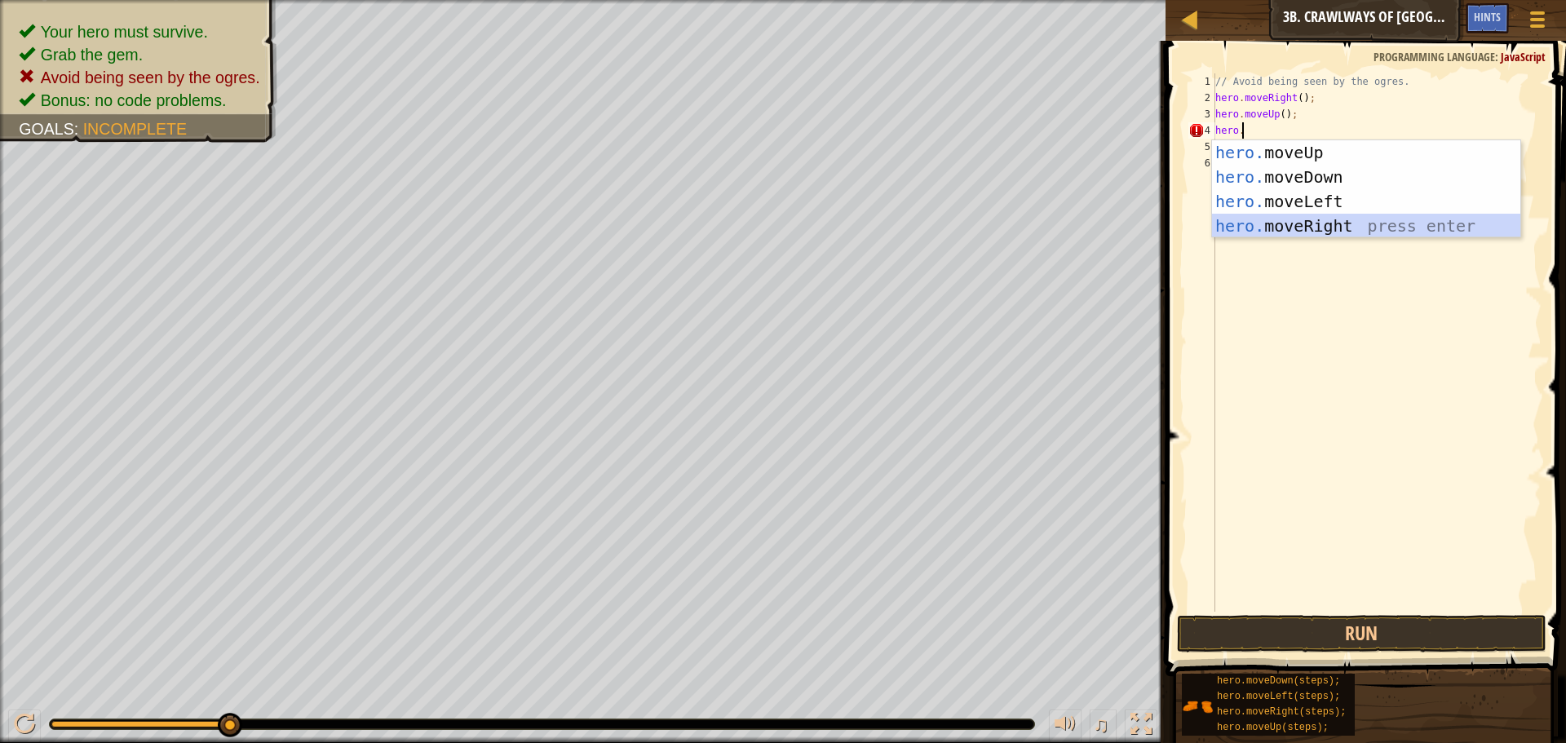
click at [1293, 220] on div "hero. moveUp press enter hero. moveDown press enter hero. moveLeft press enter …" at bounding box center [1366, 213] width 308 height 147
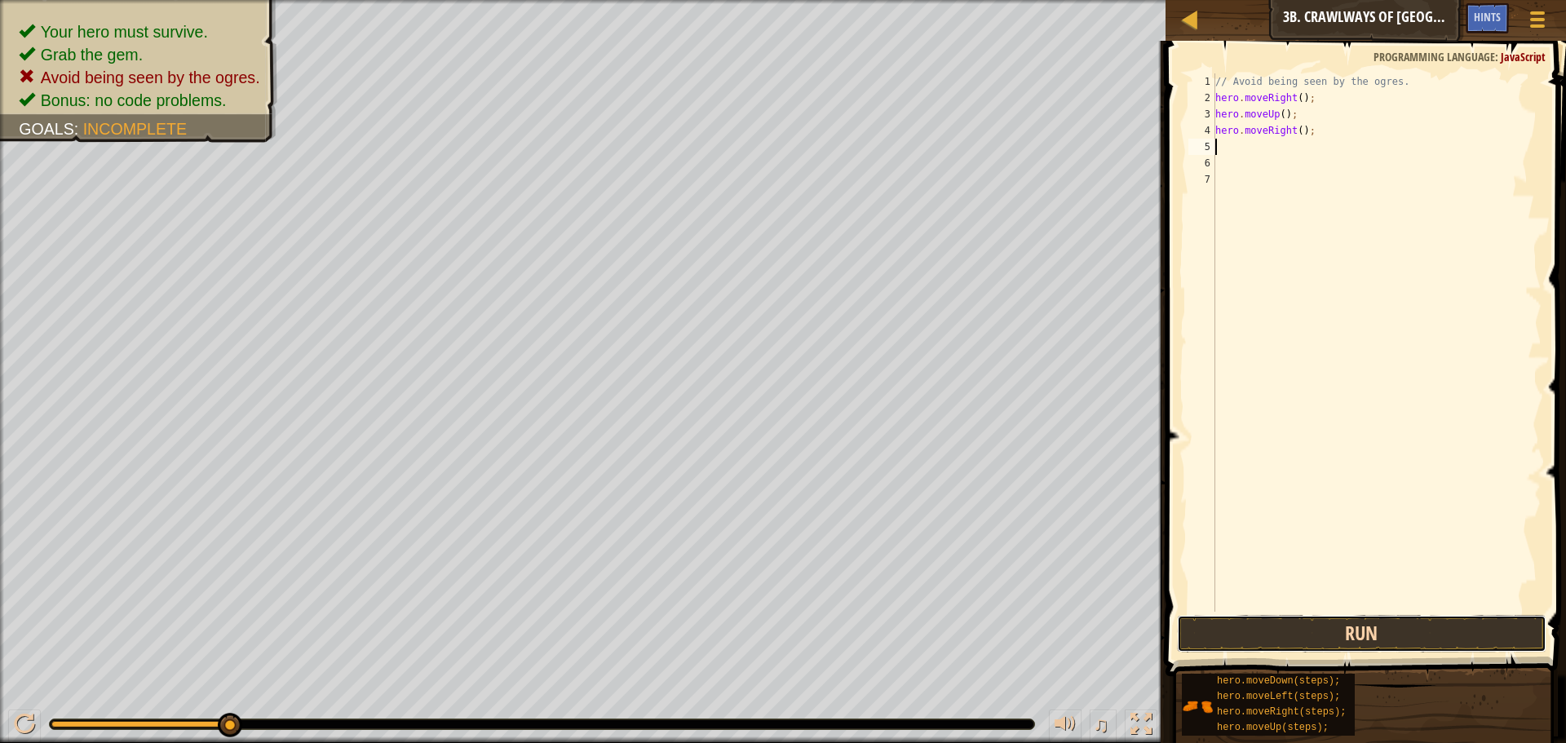
click at [1310, 641] on button "Run" at bounding box center [1362, 634] width 370 height 38
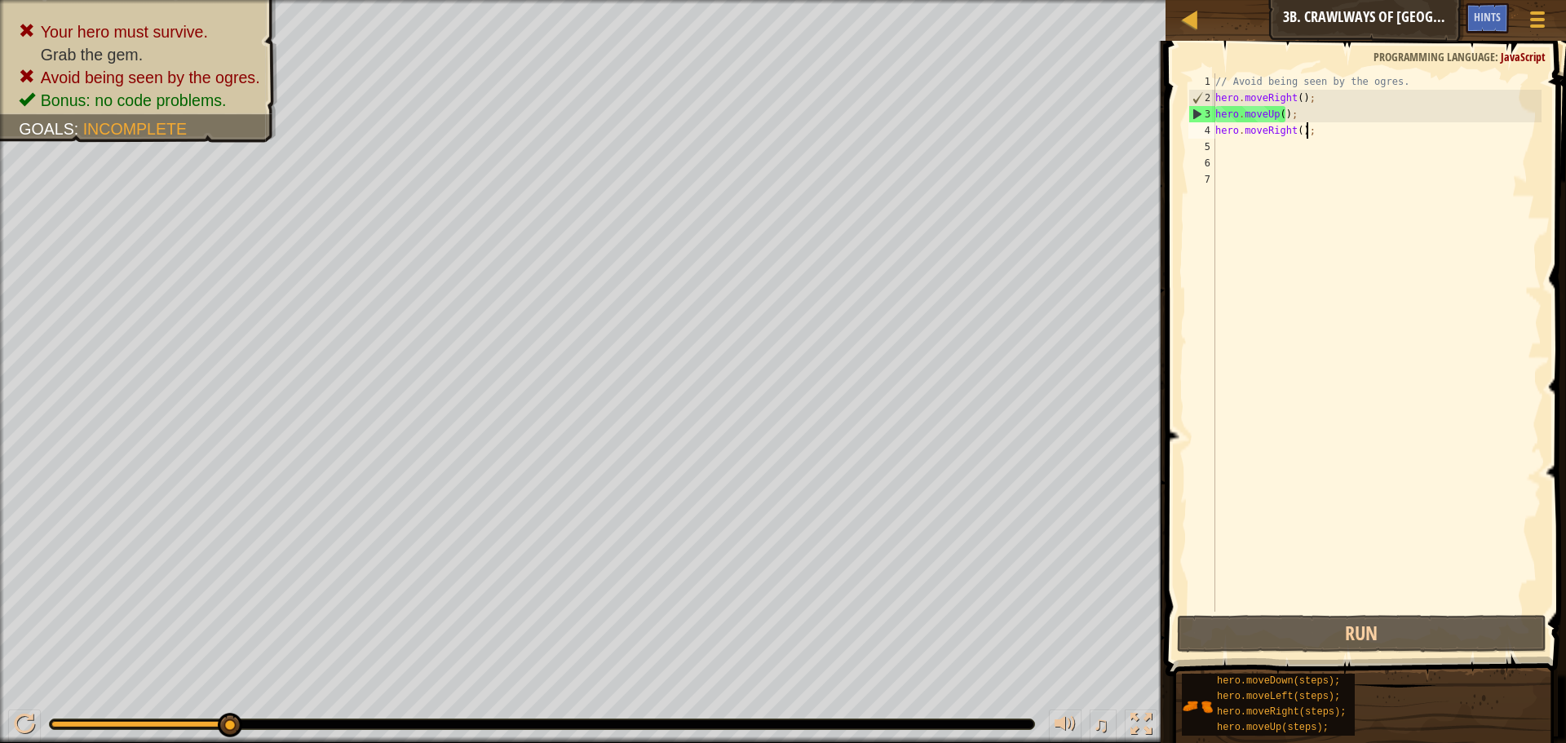
click at [1314, 128] on div "// Avoid being seen by the ogres. hero . moveRight ( ) ; hero . moveUp ( ) ; he…" at bounding box center [1377, 358] width 330 height 571
drag, startPoint x: 1294, startPoint y: 110, endPoint x: 1238, endPoint y: 110, distance: 56.3
click at [1238, 110] on div "// Avoid being seen by the ogres. hero . moveRight ( ) ; hero . moveUp ( ) ; he…" at bounding box center [1377, 358] width 330 height 571
click at [1274, 110] on div "// Avoid being seen by the ogres. hero . moveRight ( ) ; hero . moveUp ( ) ; he…" at bounding box center [1377, 358] width 330 height 571
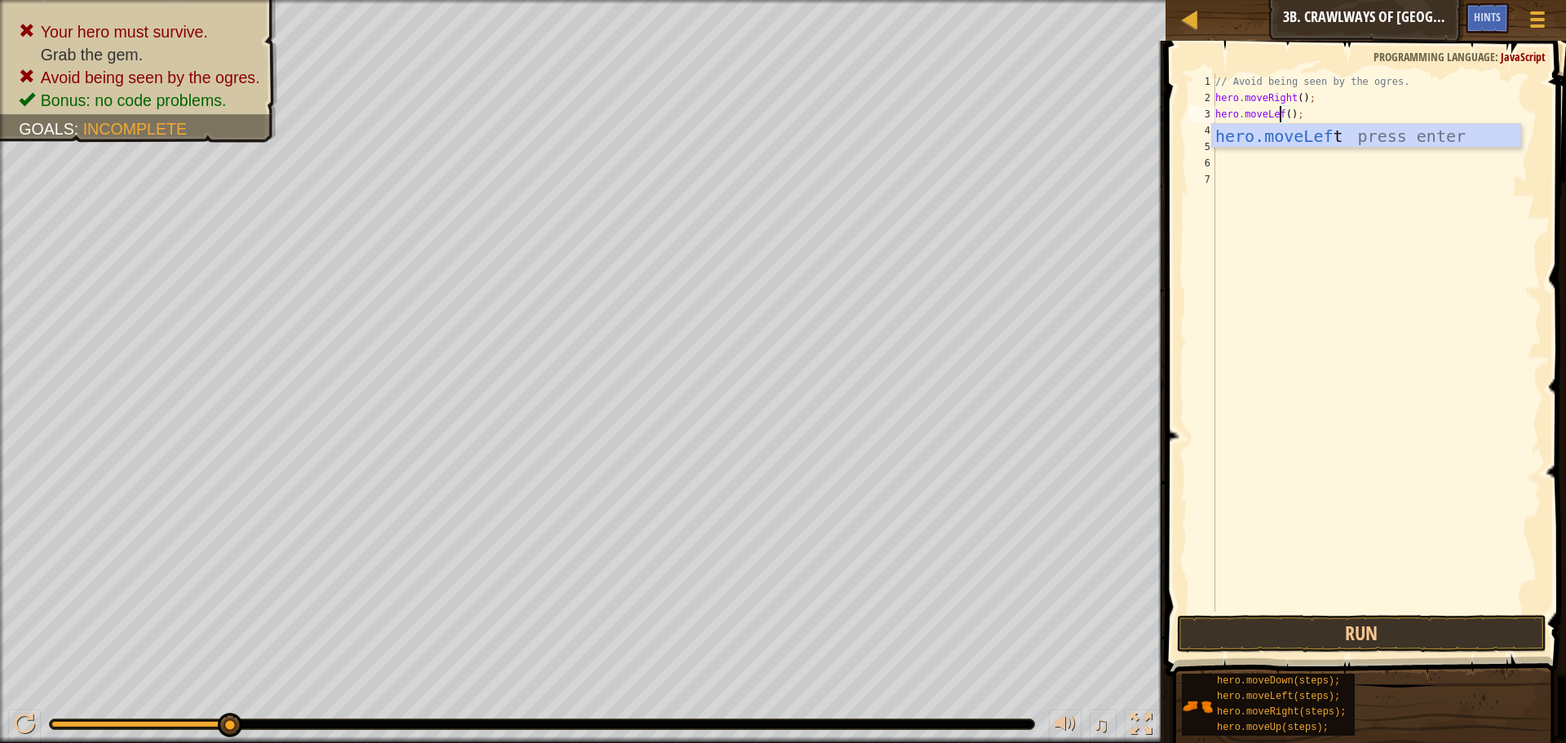
scroll to position [7, 7]
click at [1334, 97] on div "// Avoid being seen by the ogres. hero . moveRight ( ) ; hero . moveLeft ( ) ; …" at bounding box center [1377, 358] width 330 height 571
click at [1313, 128] on div "// Avoid being seen by the ogres. hero . moveRight ( ) ; hero . moveLeft ( ) ; …" at bounding box center [1377, 358] width 330 height 571
click at [1296, 129] on div "// Avoid being seen by the ogres. hero . moveRight ( ) ; hero . moveLeft ( ) ; …" at bounding box center [1377, 358] width 330 height 571
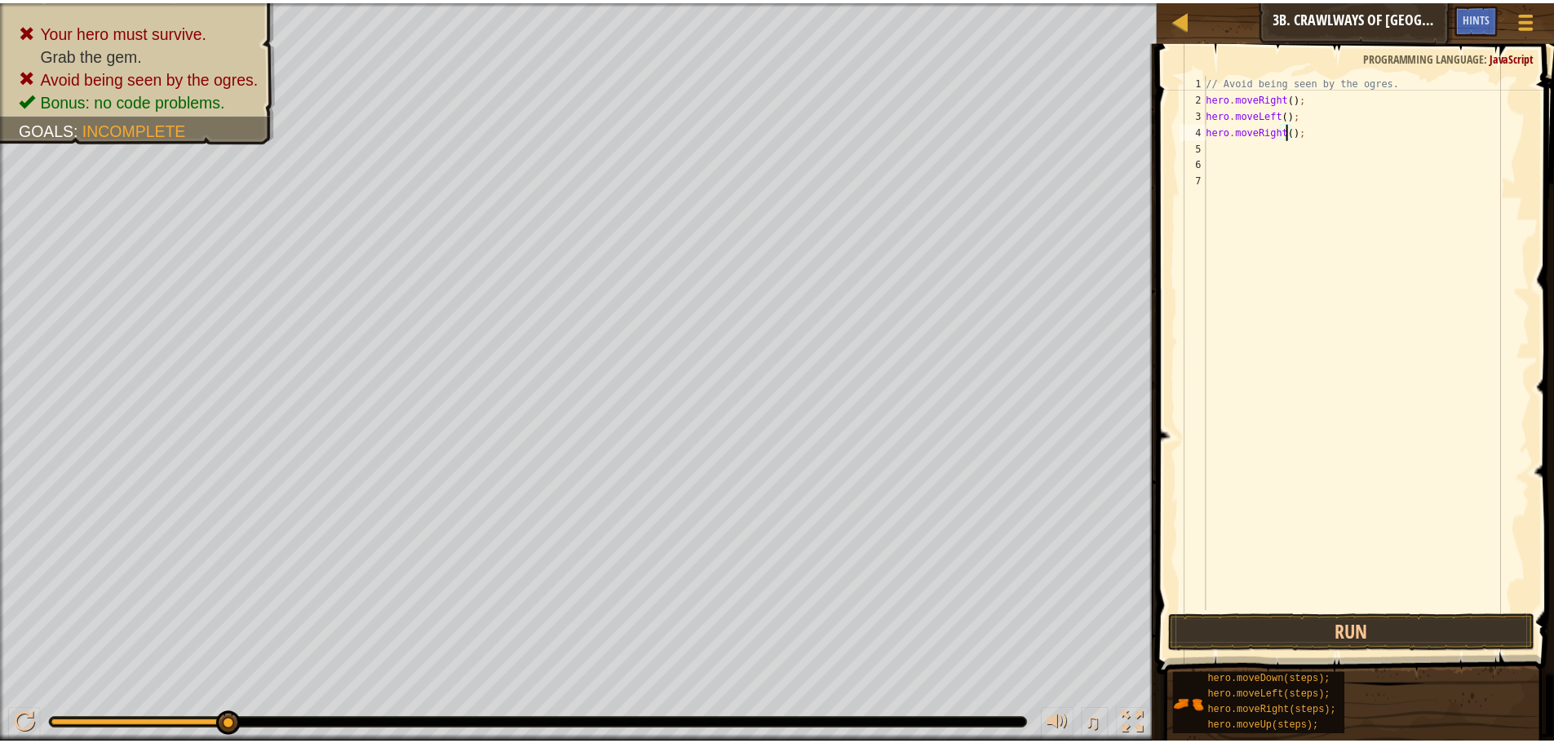
scroll to position [7, 7]
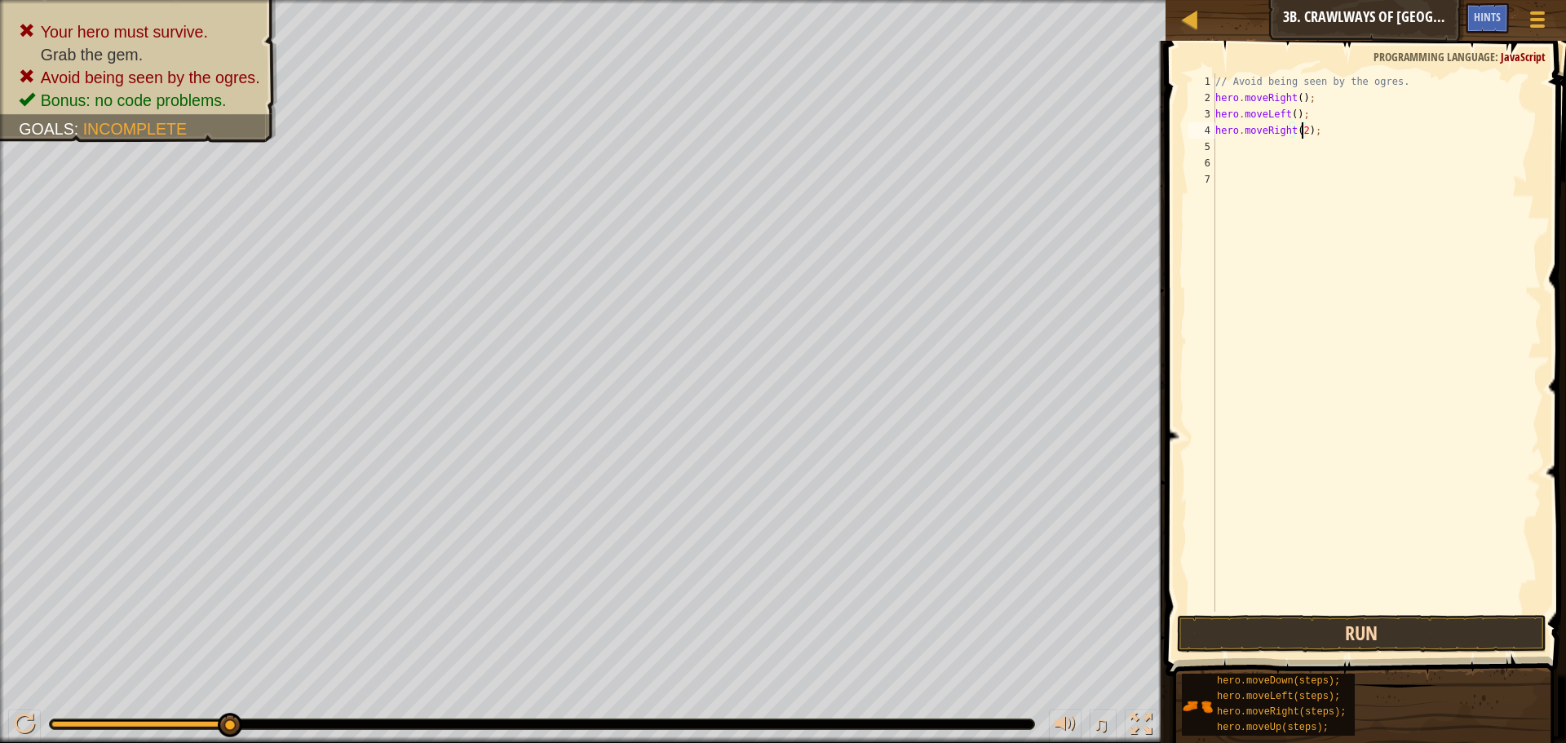
type textarea "hero.moveRight(2);"
click at [1314, 634] on button "Run" at bounding box center [1362, 634] width 370 height 38
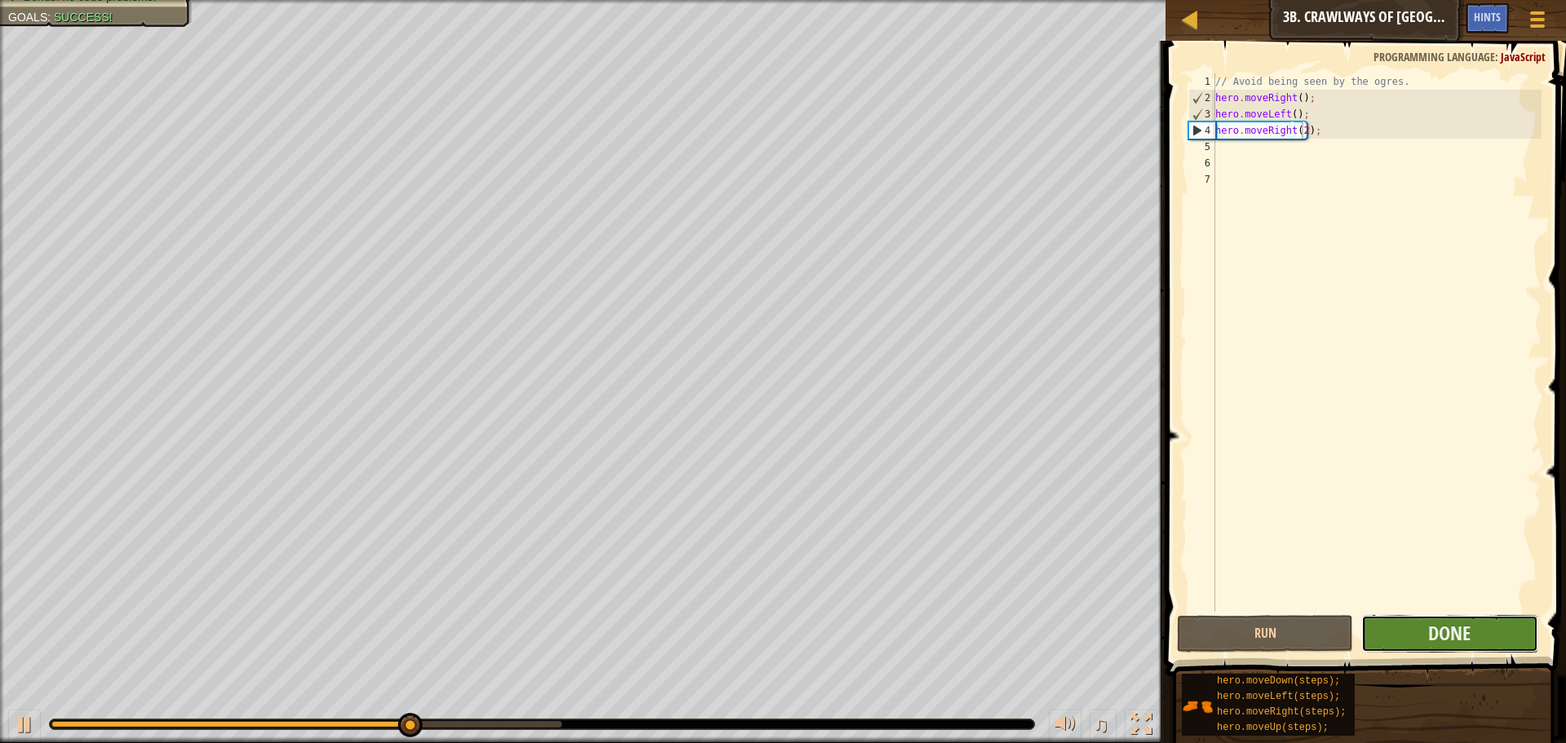
click at [1427, 643] on button "Done" at bounding box center [1450, 634] width 176 height 38
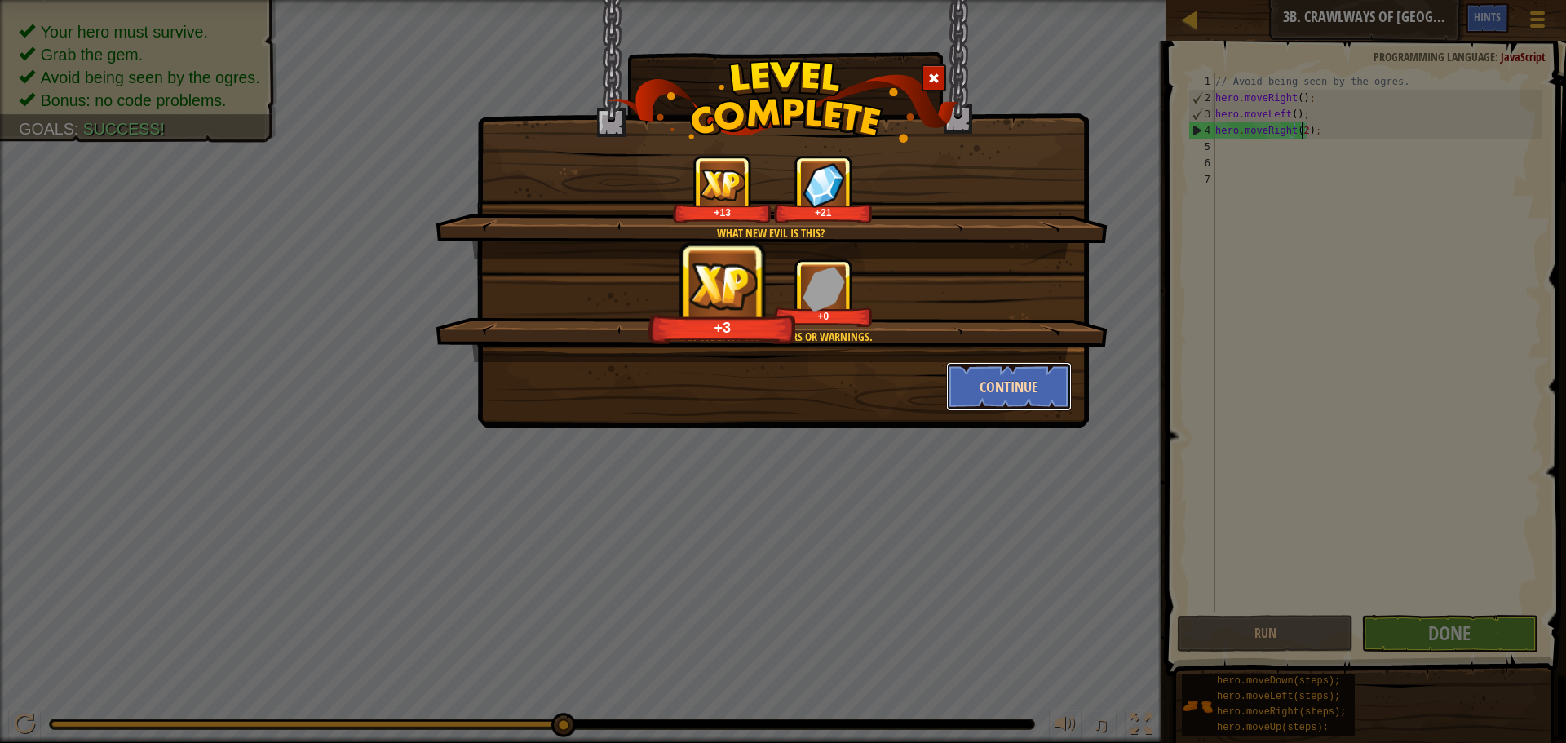
click at [981, 366] on button "Continue" at bounding box center [1009, 386] width 126 height 49
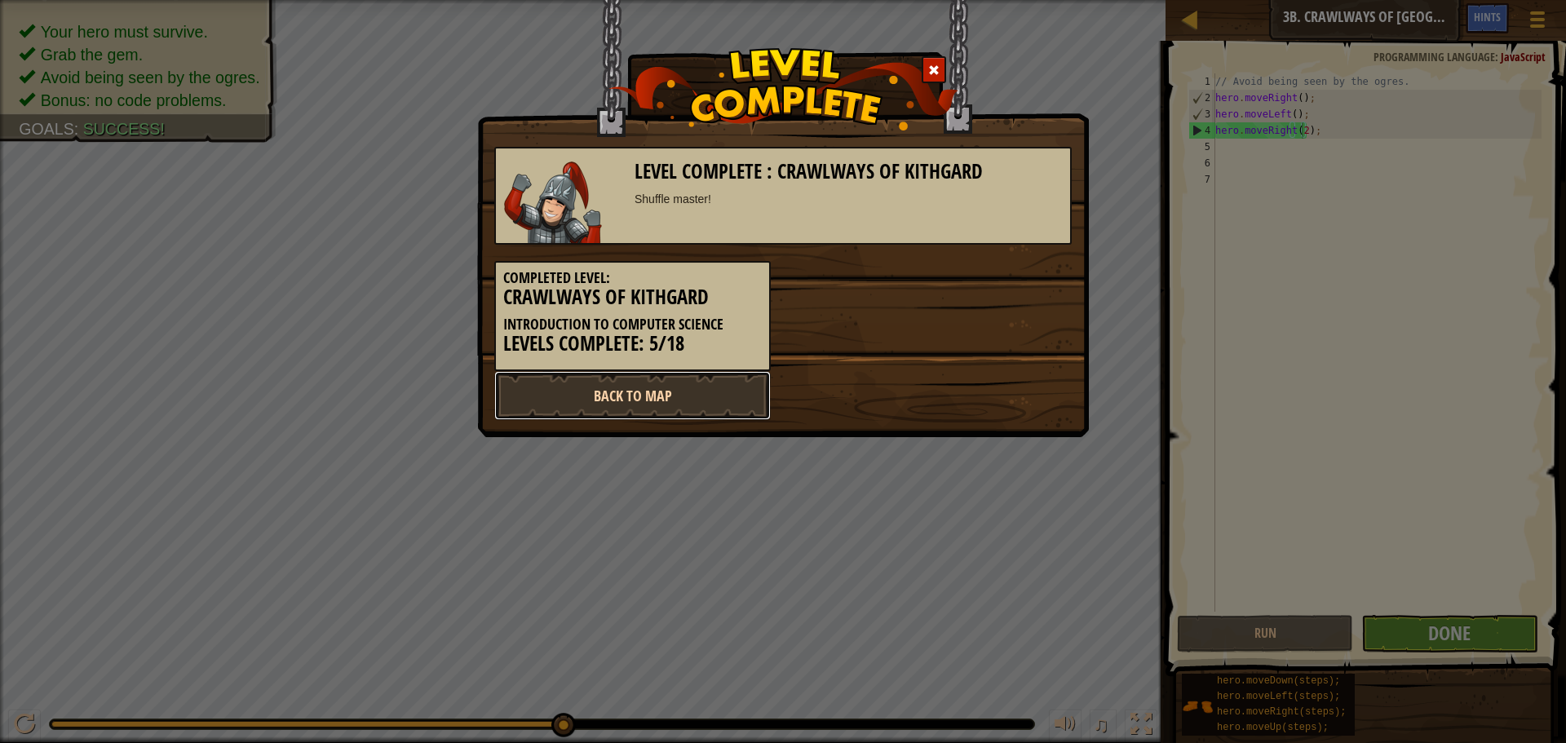
click at [680, 381] on link "Back to Map" at bounding box center [632, 395] width 277 height 49
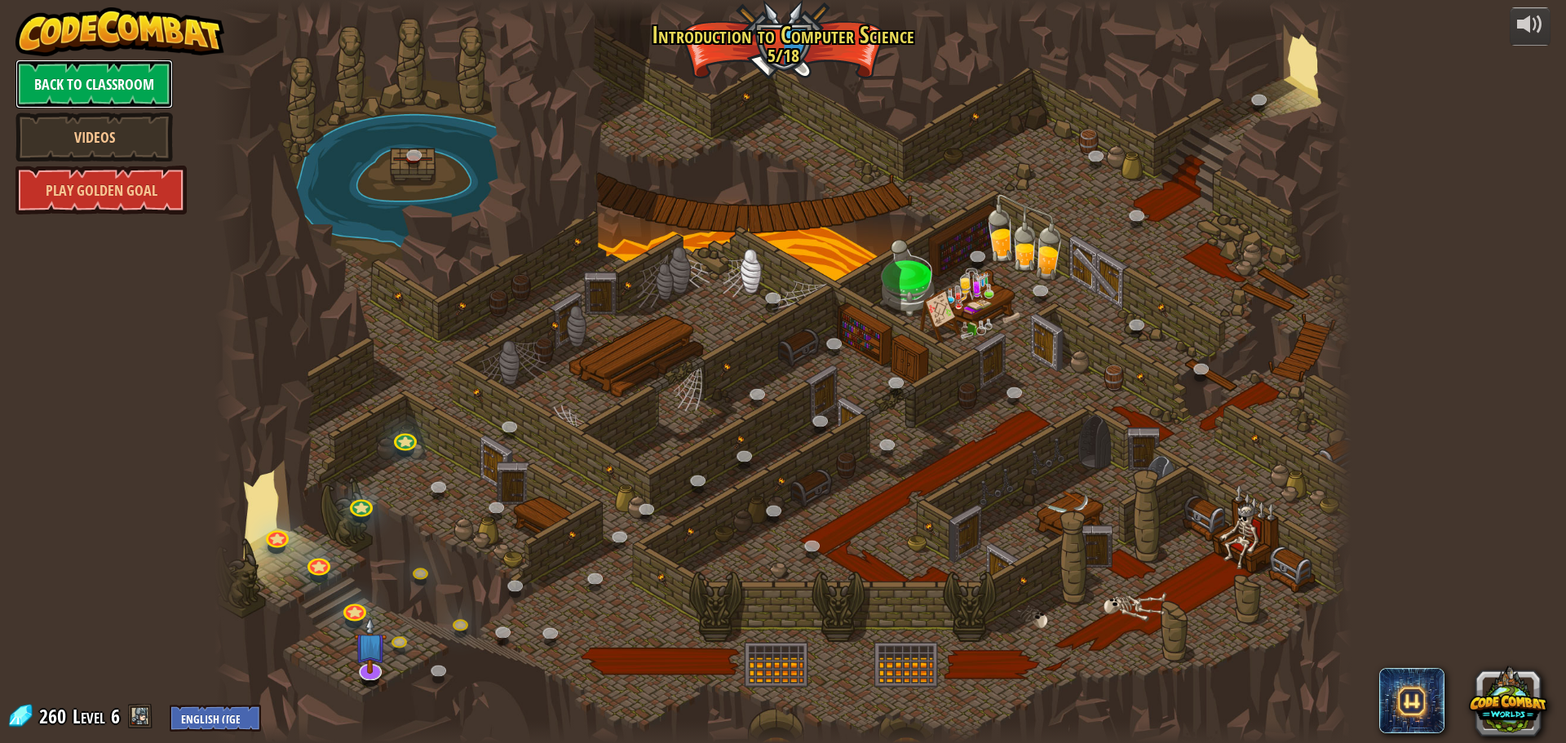
click at [123, 95] on link "Back to Classroom" at bounding box center [94, 84] width 157 height 49
